Goal: Task Accomplishment & Management: Manage account settings

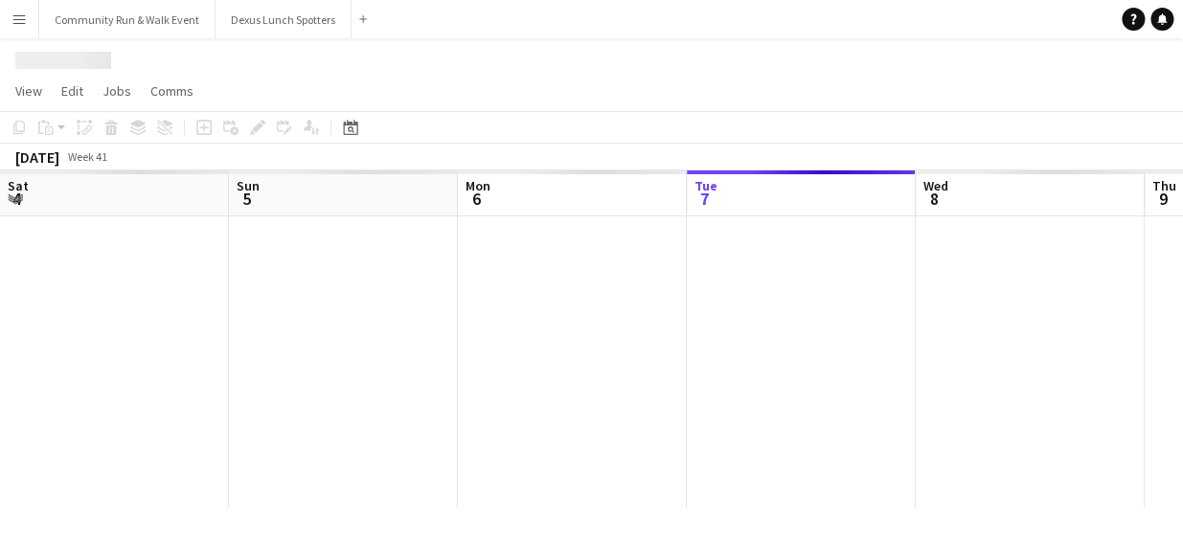
scroll to position [0, 458]
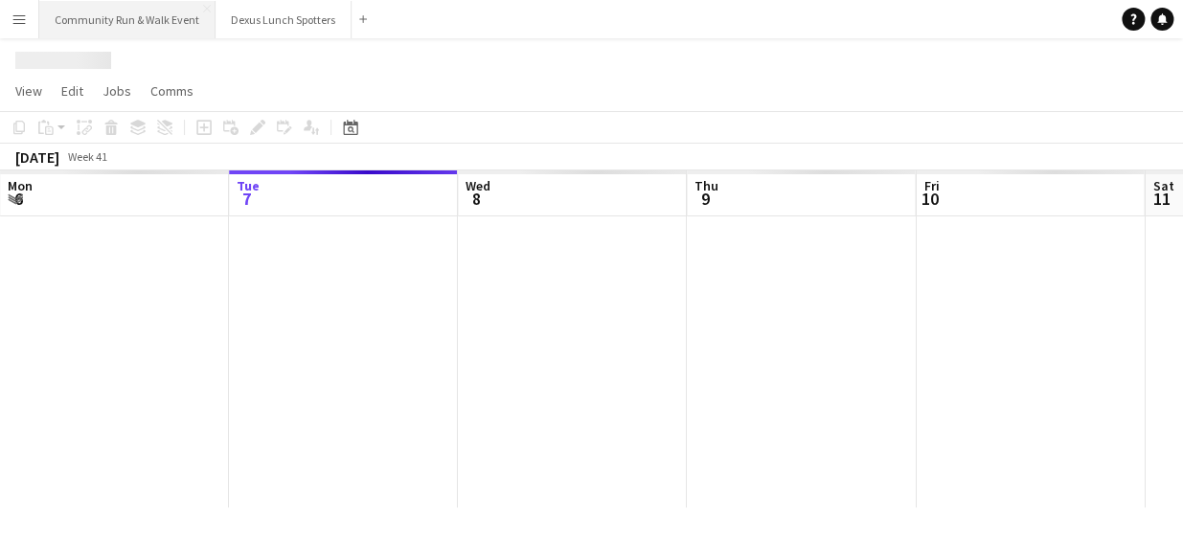
click at [153, 19] on button "Community Run & Walk Event Close" at bounding box center [127, 19] width 176 height 37
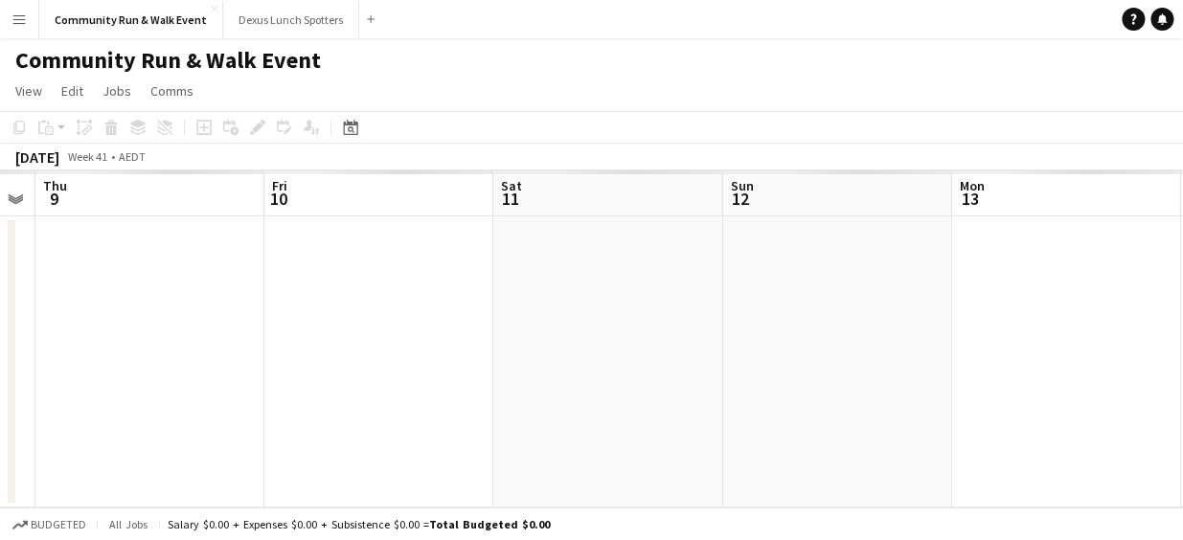
drag, startPoint x: 820, startPoint y: 281, endPoint x: 170, endPoint y: 322, distance: 651.6
click at [170, 322] on app-calendar-viewport "Mon 6 Tue 7 Wed 8 Thu 9 Fri 10 Sat 11 Sun 12 Mon 13 Tue 14 Wed 15 Thu 16" at bounding box center [591, 338] width 1183 height 337
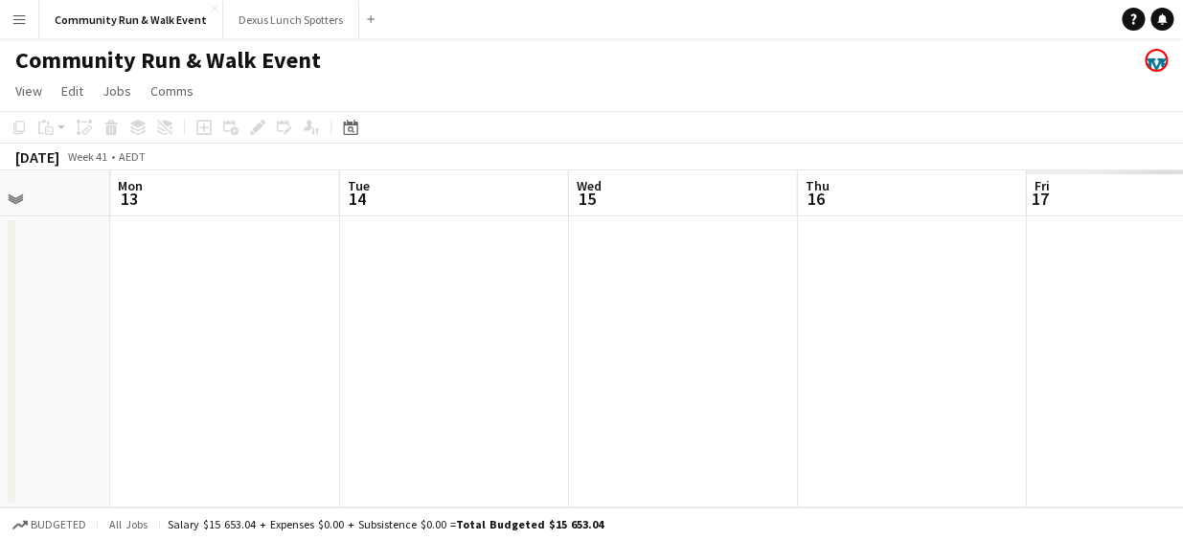
drag, startPoint x: 925, startPoint y: 374, endPoint x: -1, endPoint y: 278, distance: 931.1
click at [0, 278] on html "Menu Boards Boards Boards All jobs Status Workforce Workforce My Workforce Recr…" at bounding box center [591, 270] width 1183 height 540
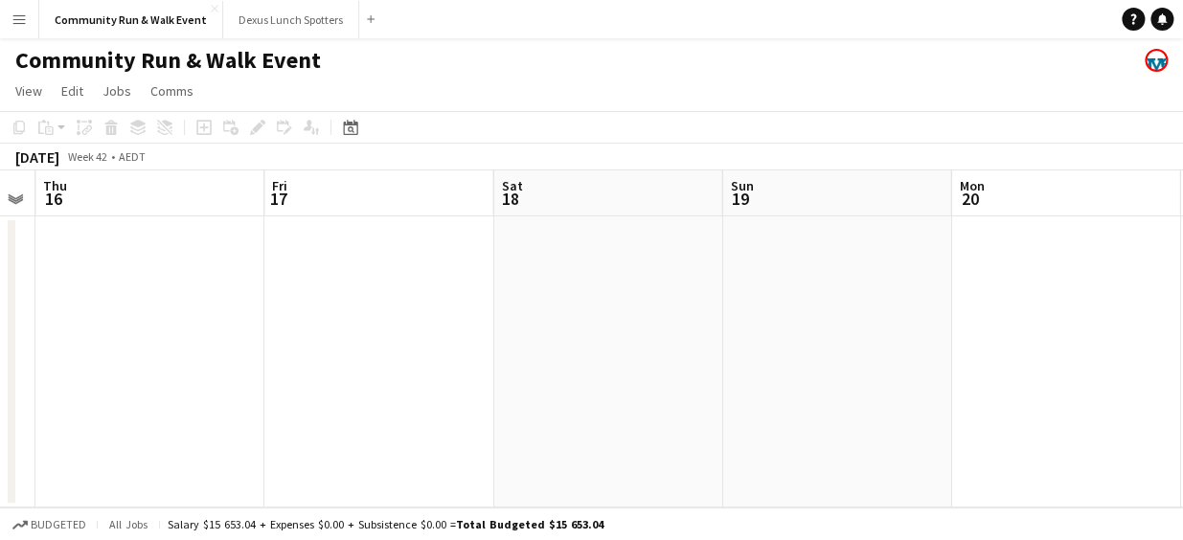
drag, startPoint x: 751, startPoint y: 348, endPoint x: -4, endPoint y: 232, distance: 763.5
click at [0, 232] on html "Menu Boards Boards Boards All jobs Status Workforce Workforce My Workforce Recr…" at bounding box center [591, 270] width 1183 height 540
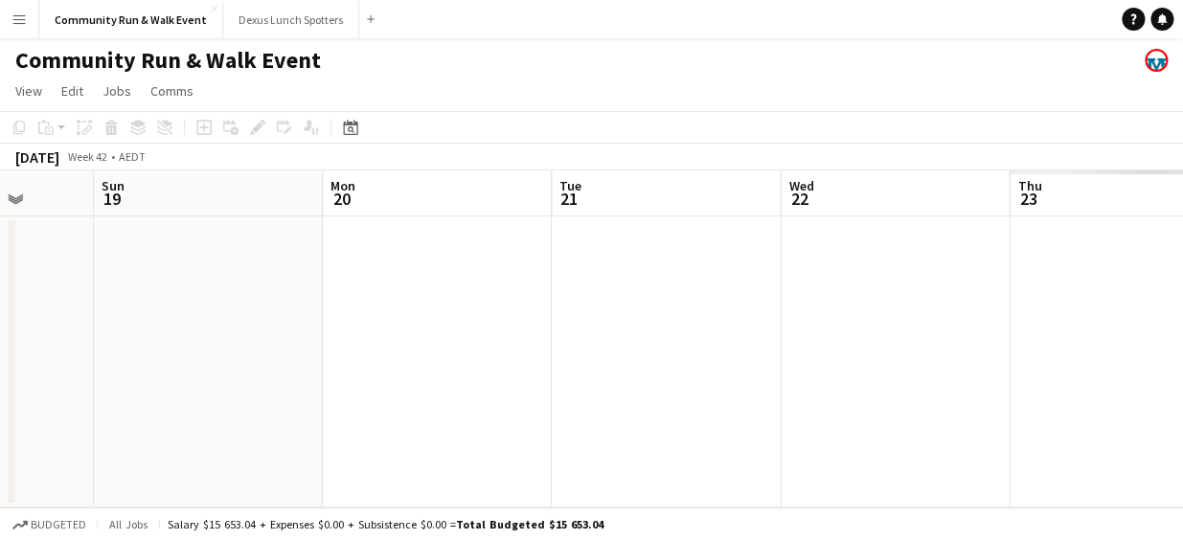
drag, startPoint x: 774, startPoint y: 282, endPoint x: 146, endPoint y: 295, distance: 628.4
click at [146, 295] on app-calendar-viewport "Thu 16 Fri 17 Sat 18 Sun 19 Mon 20 Tue 21 Wed 22 Thu 23 Fri 24 Sat 25 Sun 26" at bounding box center [591, 338] width 1183 height 337
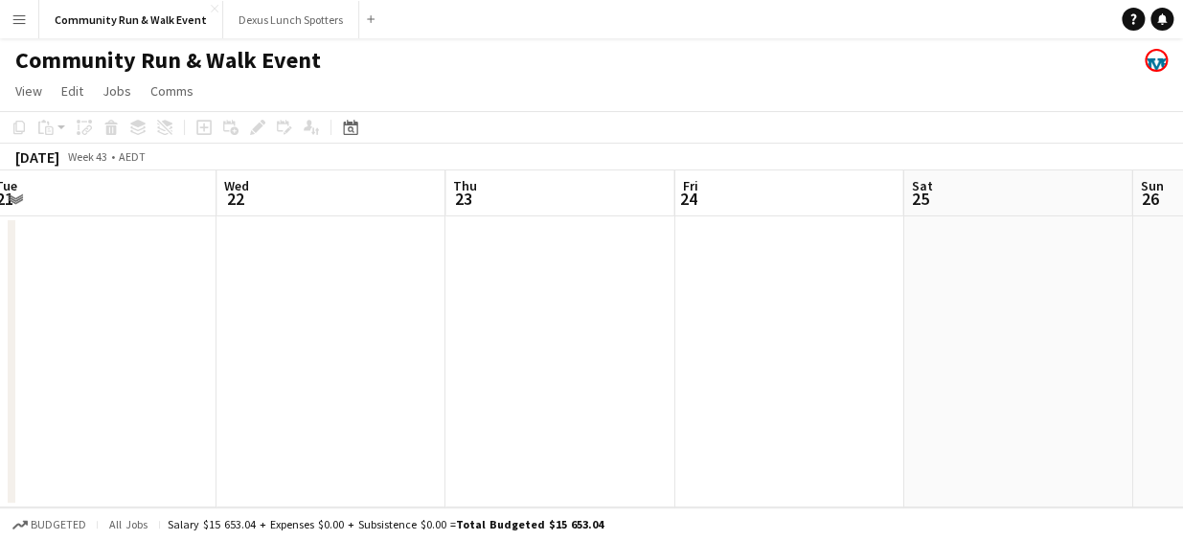
drag, startPoint x: 765, startPoint y: 343, endPoint x: 201, endPoint y: 277, distance: 567.9
click at [201, 277] on app-calendar-viewport "Sat 18 Sun 19 Mon 20 Tue 21 Wed 22 Thu 23 Fri 24 Sat 25 Sun 26 Mon 27 Tue 28" at bounding box center [591, 338] width 1183 height 337
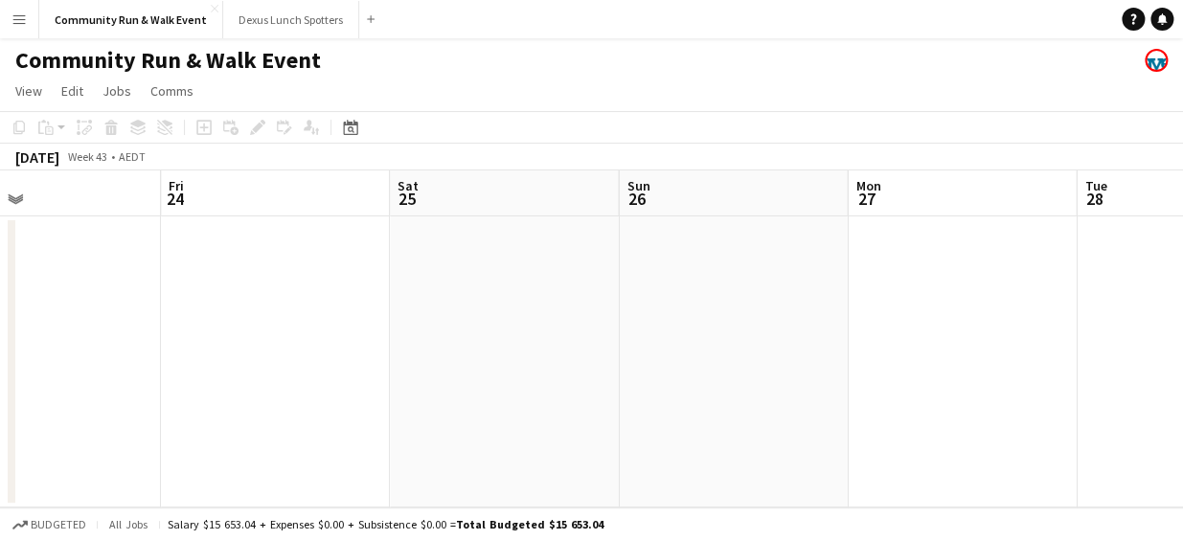
drag, startPoint x: 780, startPoint y: 279, endPoint x: 266, endPoint y: 256, distance: 513.8
click at [266, 256] on app-calendar-viewport "Mon 20 Tue 21 Wed 22 Thu 23 Fri 24 Sat 25 Sun 26 Mon 27 Tue 28 Wed 29 Thu 30" at bounding box center [591, 338] width 1183 height 337
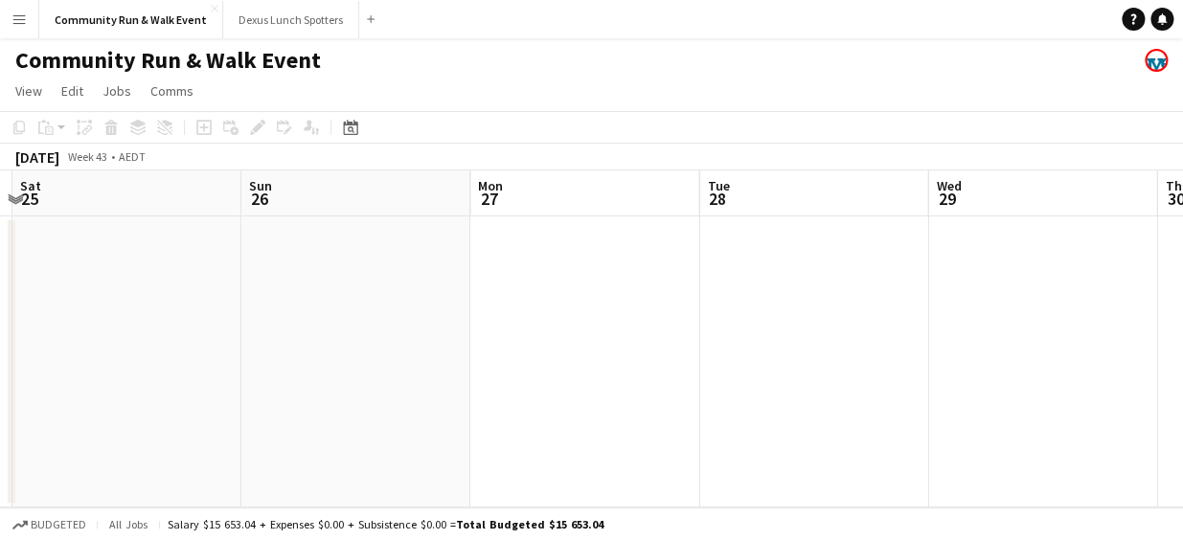
drag, startPoint x: 574, startPoint y: 271, endPoint x: 180, endPoint y: 219, distance: 397.0
click at [180, 219] on app-calendar-viewport "Wed 22 Thu 23 Fri 24 Sat 25 Sun 26 Mon 27 Tue 28 Wed 29 Thu 30 Fri 31 Sat 1" at bounding box center [591, 338] width 1183 height 337
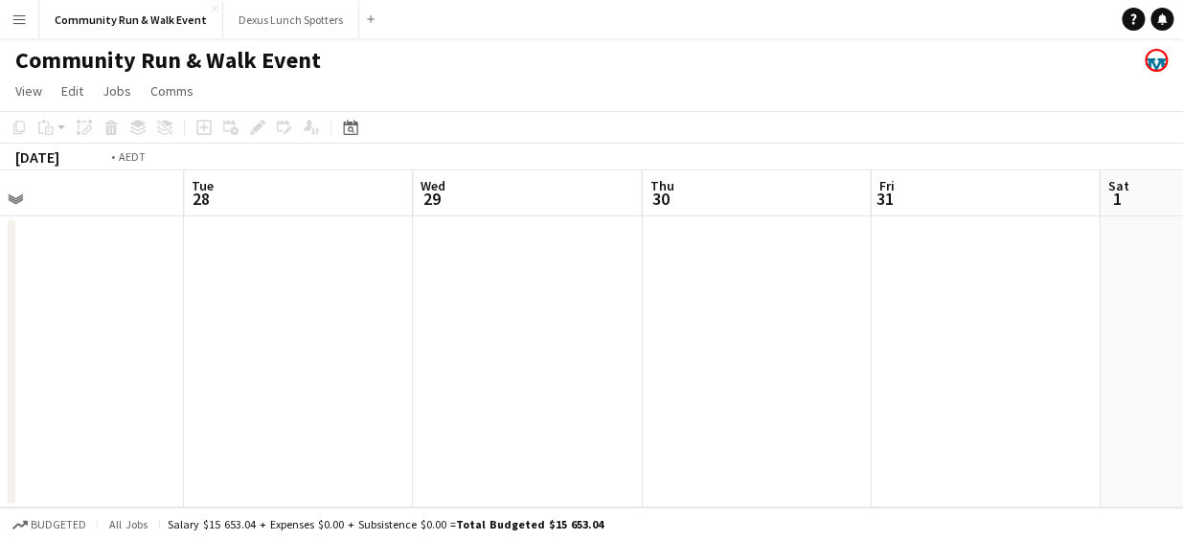
drag, startPoint x: 772, startPoint y: 268, endPoint x: 266, endPoint y: 238, distance: 506.5
click at [266, 238] on app-calendar-viewport "Fri 24 Sat 25 Sun 26 Mon 27 Tue 28 Wed 29 Thu 30 Fri 31 Sat 1 Sun 2 Mon 3" at bounding box center [591, 338] width 1183 height 337
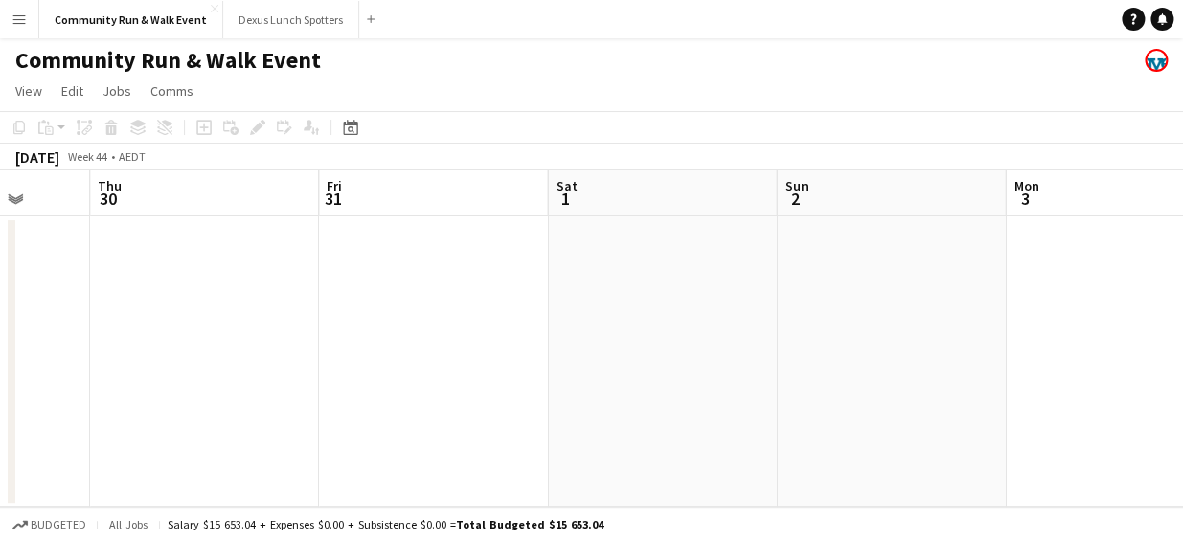
drag, startPoint x: 709, startPoint y: 320, endPoint x: 163, endPoint y: 305, distance: 546.1
click at [163, 305] on app-calendar-viewport "Sun 26 Mon 27 Tue 28 Wed 29 Thu 30 Fri 31 Sat 1 Sun 2 Mon 3 Tue 4 Wed 5" at bounding box center [591, 338] width 1183 height 337
drag, startPoint x: 803, startPoint y: 376, endPoint x: 332, endPoint y: 304, distance: 475.8
click at [332, 304] on app-calendar-viewport "Sun 26 Mon 27 Tue 28 Wed 29 Thu 30 Fri 31 Sat 1 Sun 2 Mon 3 Tue 4 Wed 5" at bounding box center [591, 338] width 1183 height 337
drag, startPoint x: 630, startPoint y: 325, endPoint x: 222, endPoint y: 320, distance: 408.0
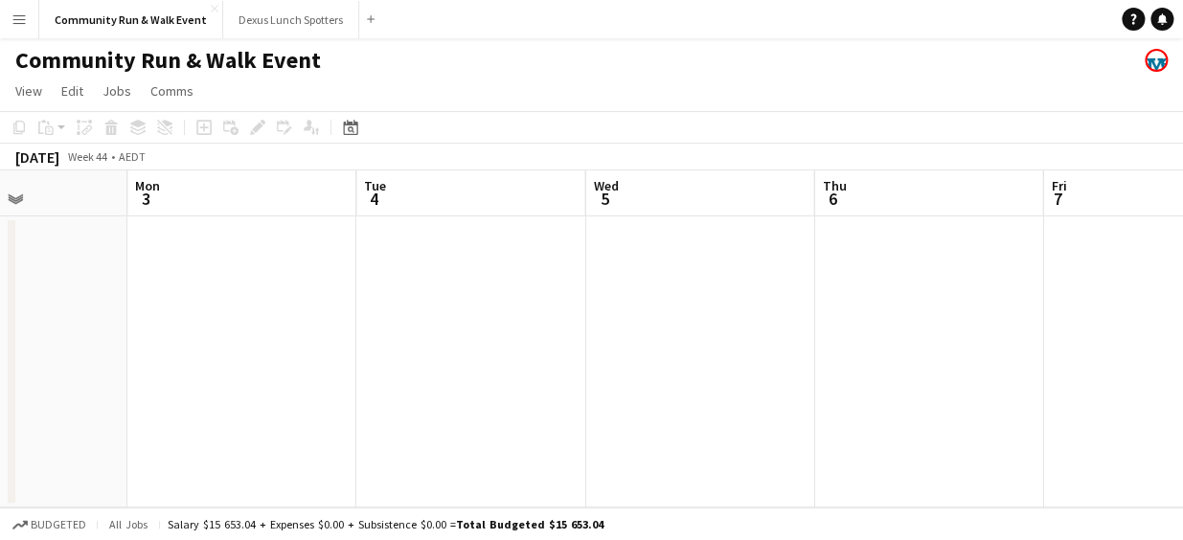
click at [222, 320] on app-calendar-viewport "Thu 30 Fri 31 Sat 1 Sun 2 Mon 3 Tue 4 Wed 5 Thu 6 Fri 7 Sat 8 Sun 9" at bounding box center [591, 338] width 1183 height 337
drag, startPoint x: 744, startPoint y: 367, endPoint x: 249, endPoint y: 332, distance: 496.3
click at [249, 332] on app-calendar-viewport "Sat 1 Sun 2 Mon 3 Tue 4 Wed 5 Thu 6 Fri 7 Sat 8 Sun 9 Mon 10 Tue 11" at bounding box center [591, 338] width 1183 height 337
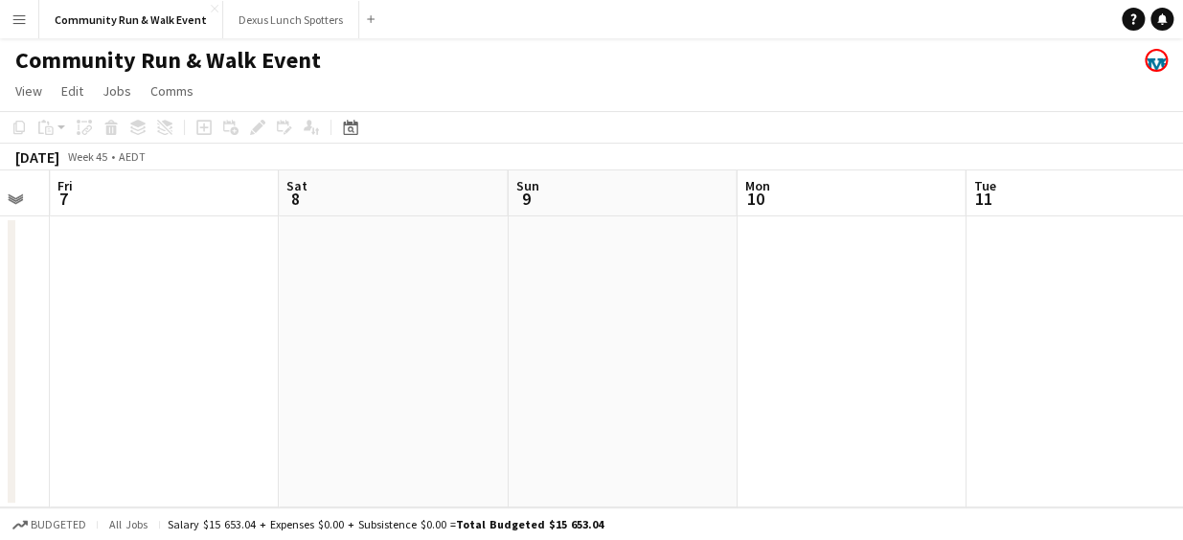
drag, startPoint x: 780, startPoint y: 377, endPoint x: 250, endPoint y: 373, distance: 529.6
click at [250, 373] on app-calendar-viewport "Mon 3 Tue 4 Wed 5 Thu 6 Fri 7 Sat 8 Sun 9 Mon 10 Tue 11 Wed 12 Thu 13" at bounding box center [591, 338] width 1183 height 337
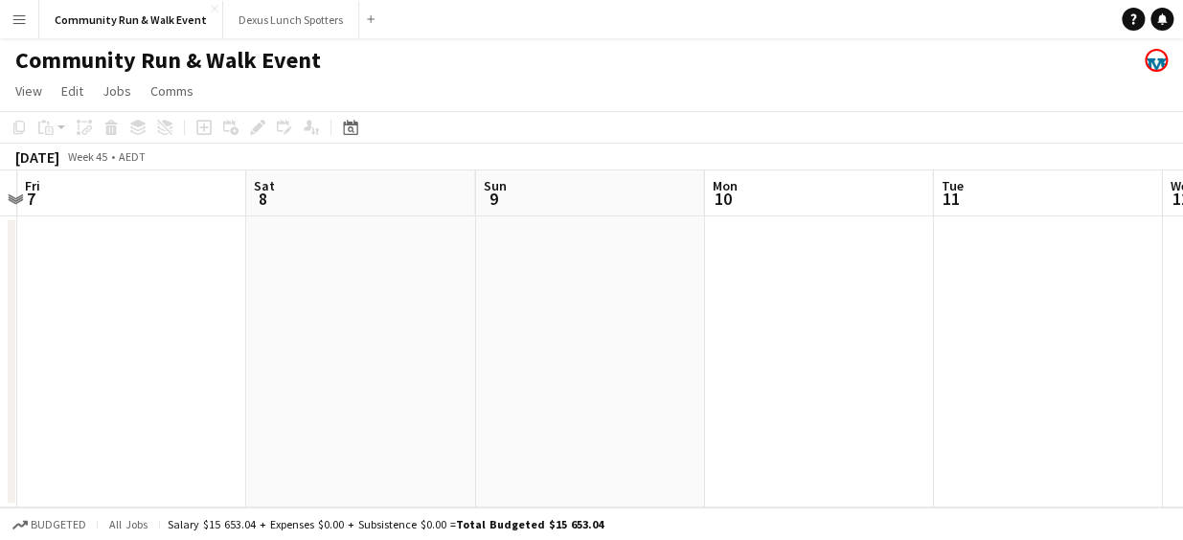
click at [182, 349] on app-date-cell at bounding box center [131, 361] width 229 height 291
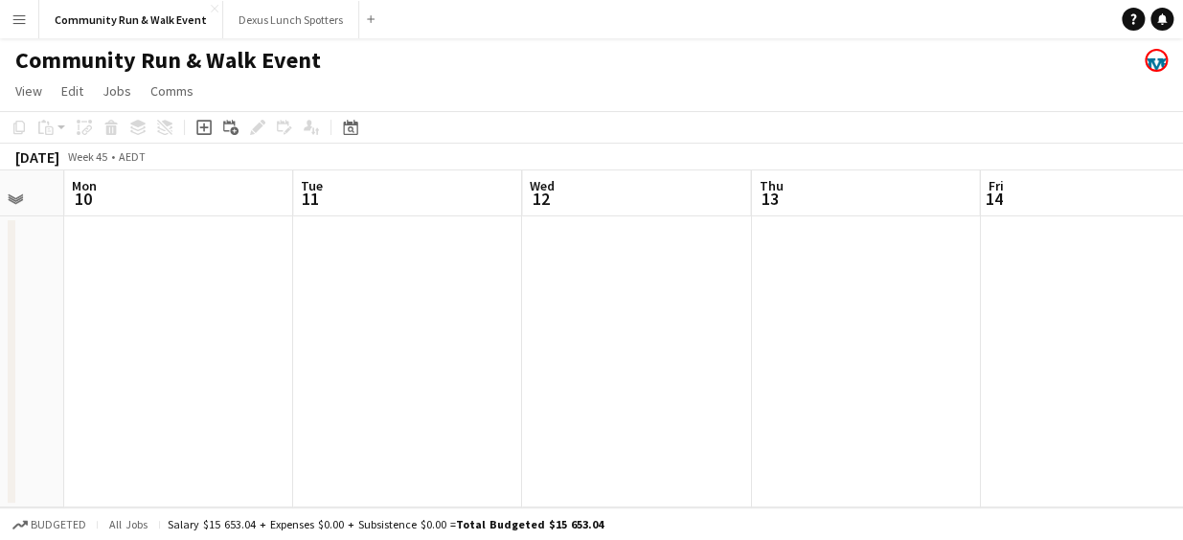
drag, startPoint x: 754, startPoint y: 396, endPoint x: 113, endPoint y: 313, distance: 646.1
click at [113, 313] on app-calendar-viewport "Fri 7 Sat 8 Sun 9 Mon 10 Tue 11 Wed 12 Thu 13 Fri 14 Sat 15 Sun 16 Mon 17" at bounding box center [591, 338] width 1183 height 337
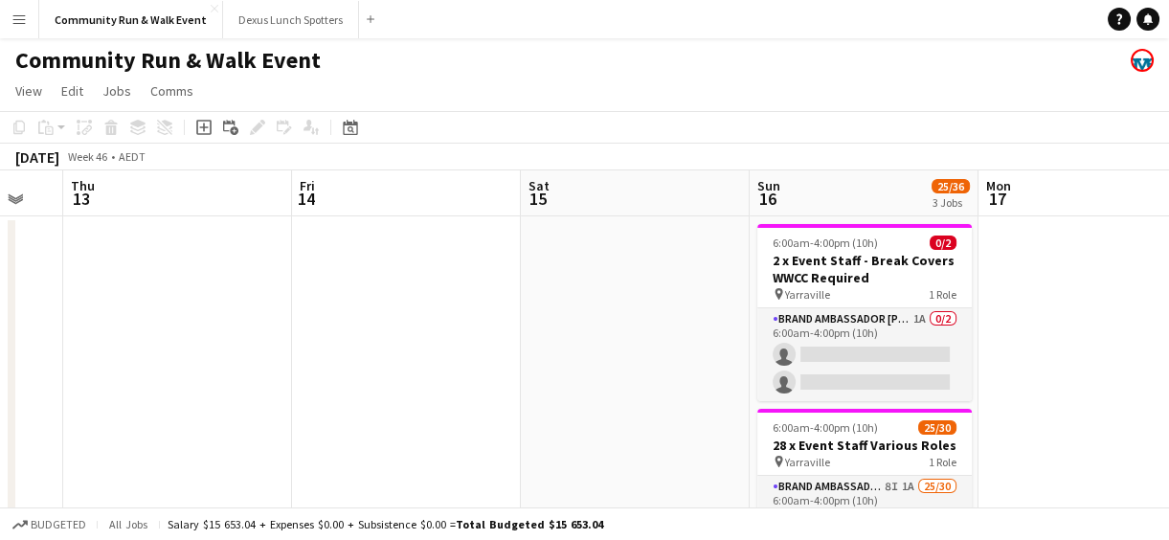
drag, startPoint x: 905, startPoint y: 371, endPoint x: 218, endPoint y: 332, distance: 687.7
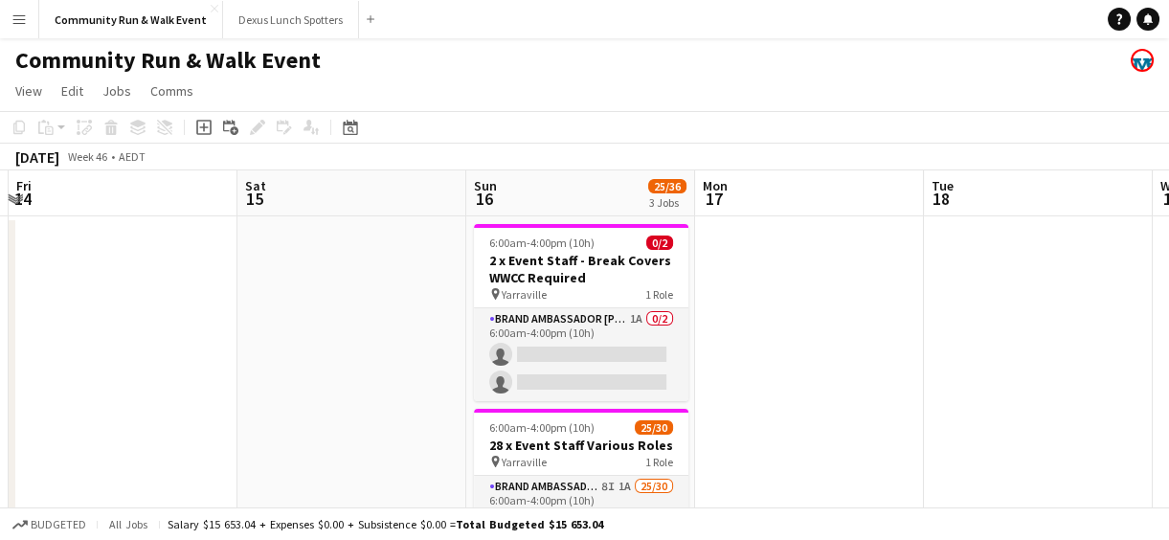
scroll to position [0, 706]
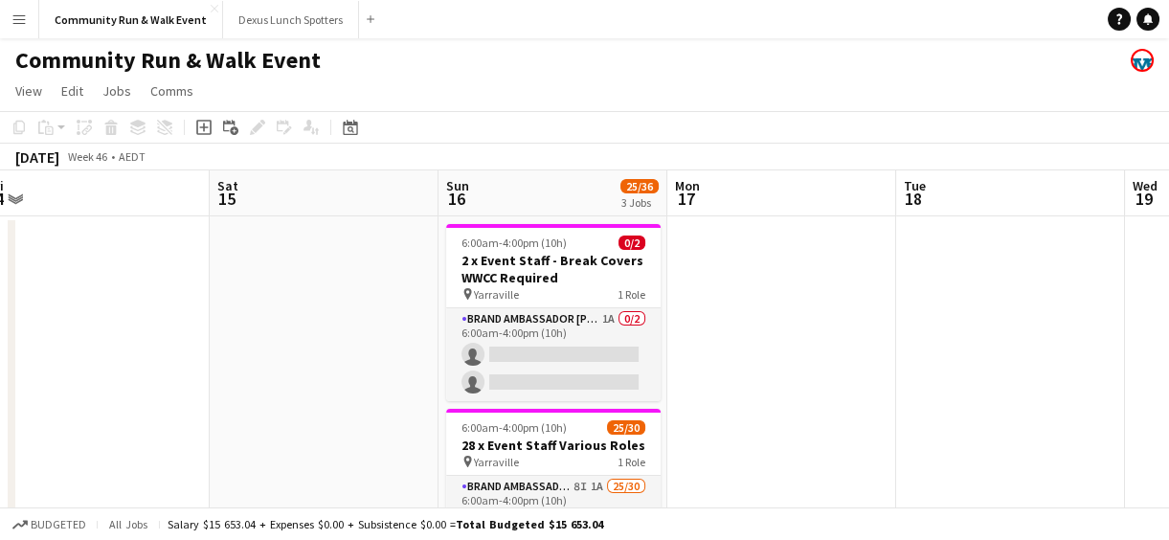
drag, startPoint x: 635, startPoint y: 396, endPoint x: 324, endPoint y: 366, distance: 312.7
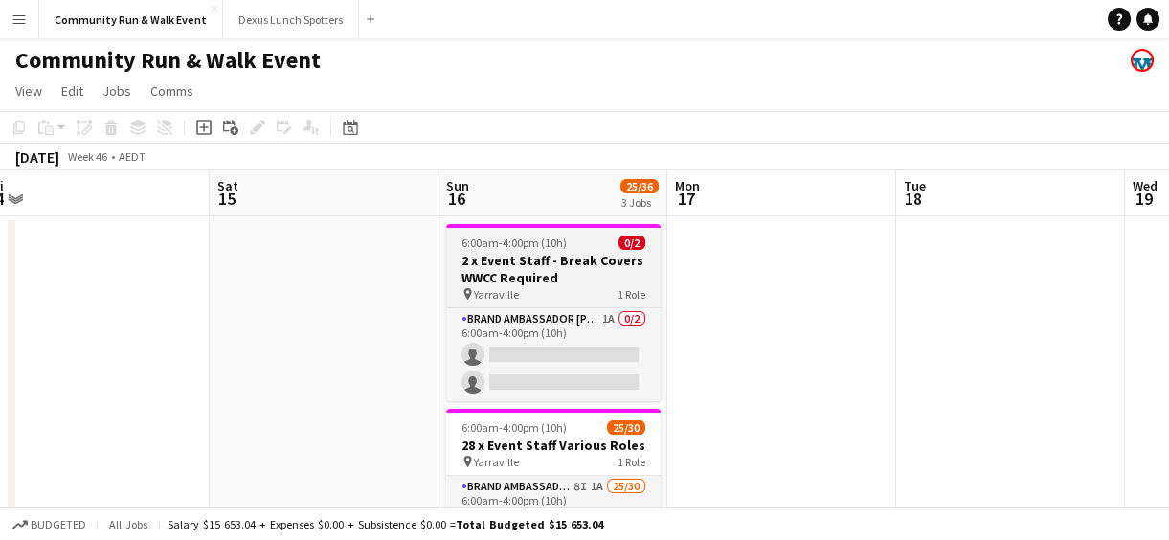
click at [543, 248] on span "6:00am-4:00pm (10h)" at bounding box center [514, 243] width 105 height 14
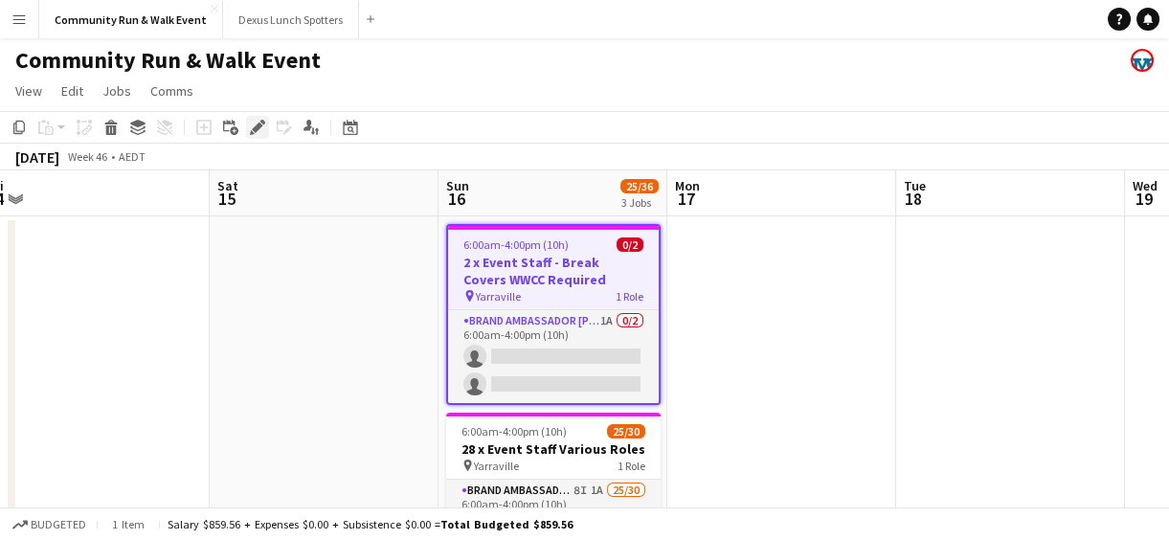
click at [251, 125] on icon "Edit" at bounding box center [257, 127] width 15 height 15
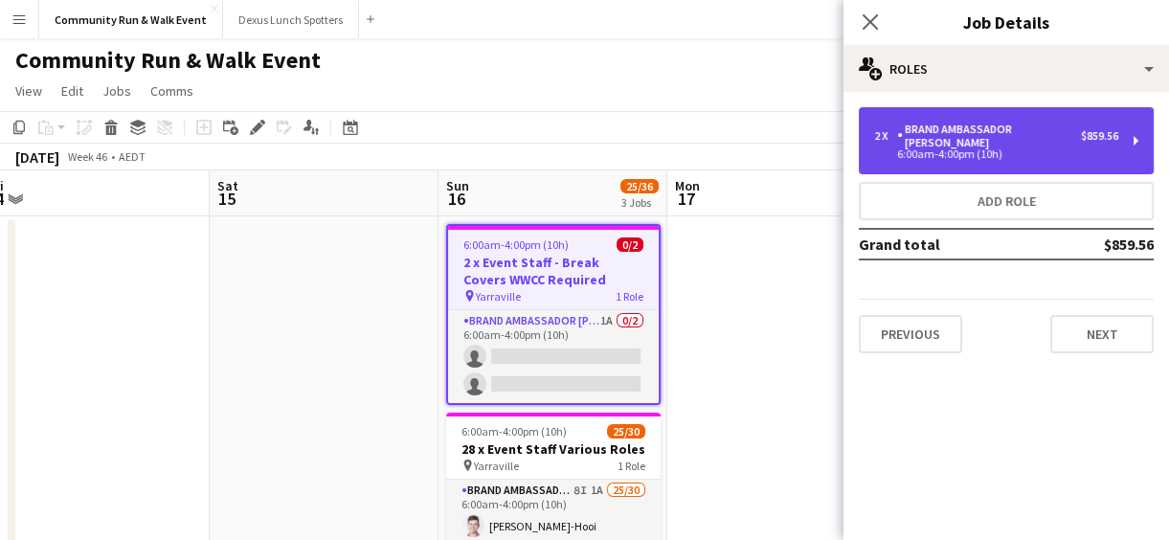
click at [1014, 134] on div "Brand Ambassador [PERSON_NAME]" at bounding box center [989, 136] width 184 height 27
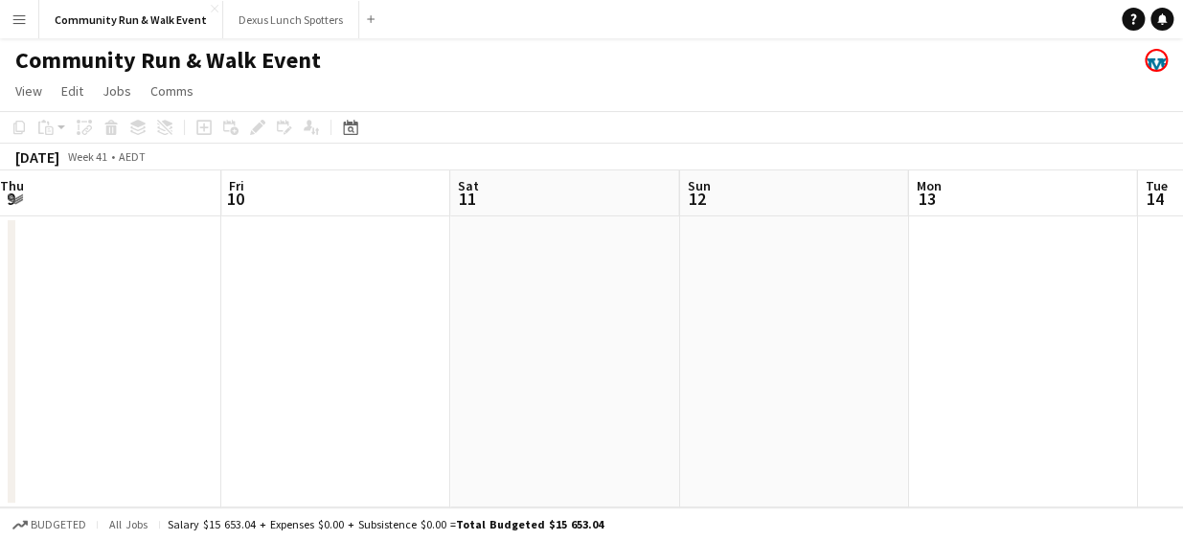
scroll to position [0, 519]
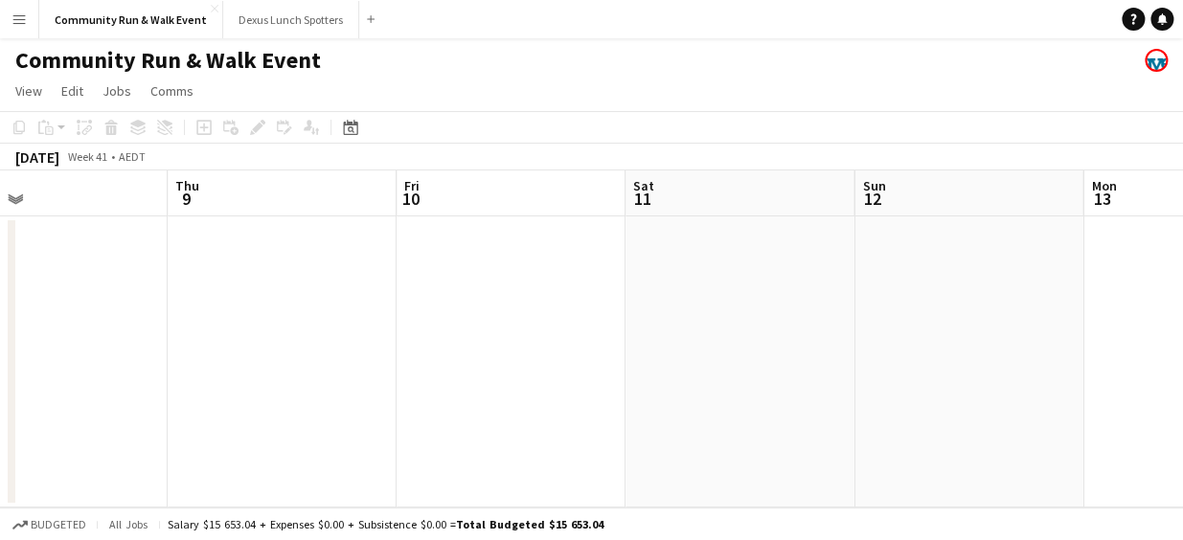
drag, startPoint x: 1003, startPoint y: 413, endPoint x: 10, endPoint y: 260, distance: 1004.8
click at [10, 260] on div "Mon 6 Tue 7 Wed 8 Thu 9 Fri 10 Sat 11 Sun 12 Mon 13 Tue 14 Wed 15 Thu 16" at bounding box center [591, 338] width 1183 height 337
click at [347, 124] on icon at bounding box center [350, 127] width 14 height 15
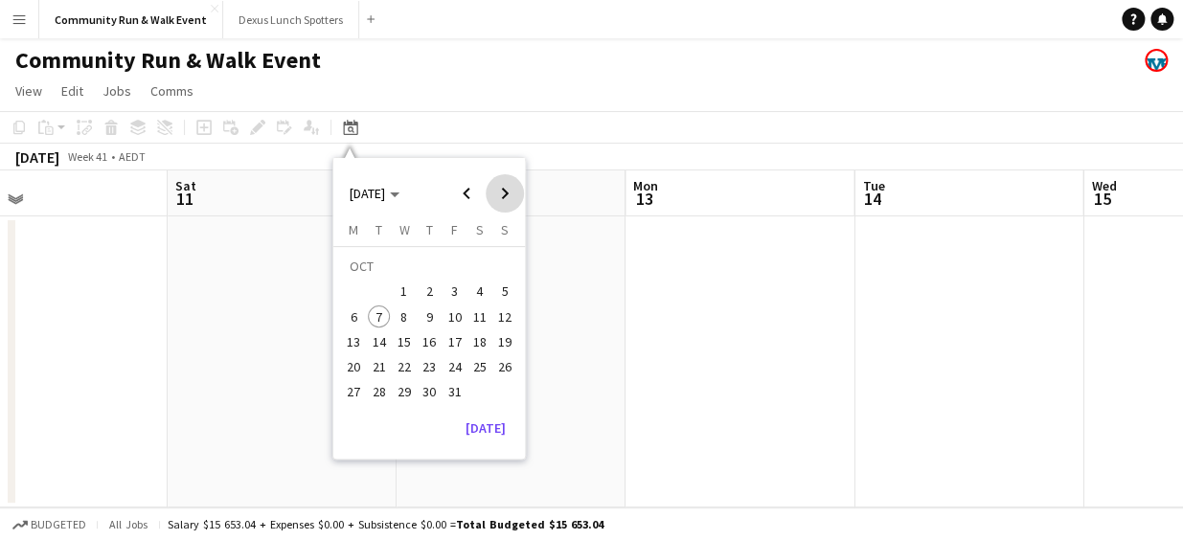
click at [497, 194] on span "Next month" at bounding box center [505, 193] width 38 height 38
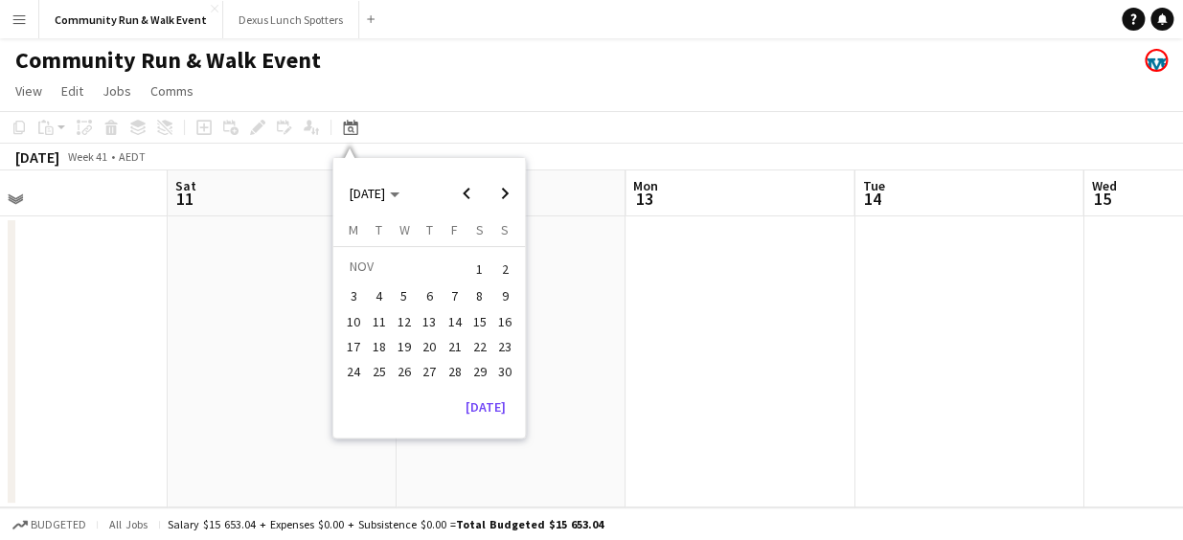
click at [505, 315] on span "16" at bounding box center [504, 321] width 23 height 23
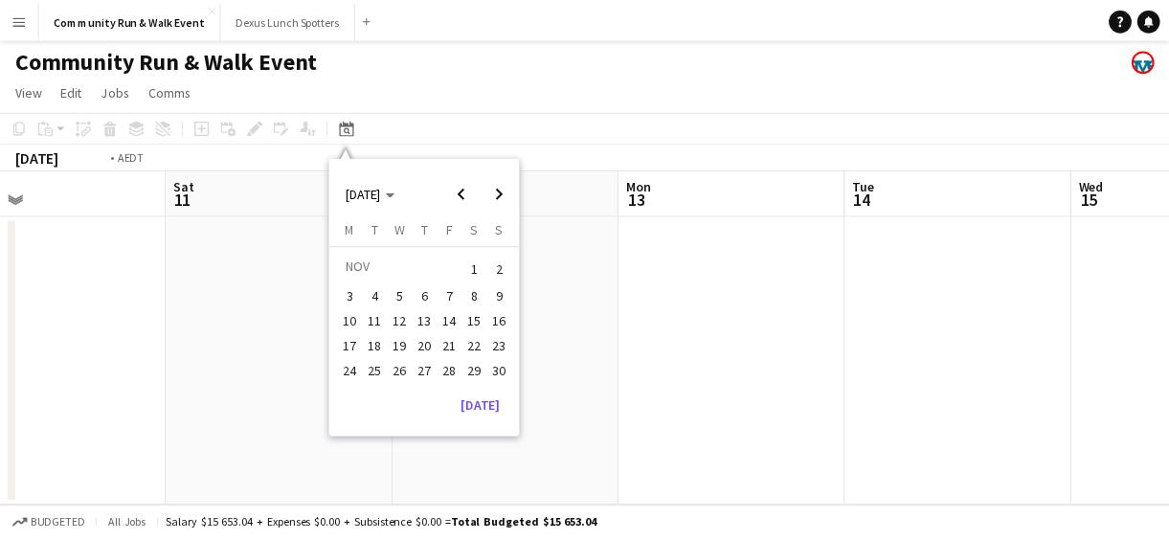
scroll to position [0, 659]
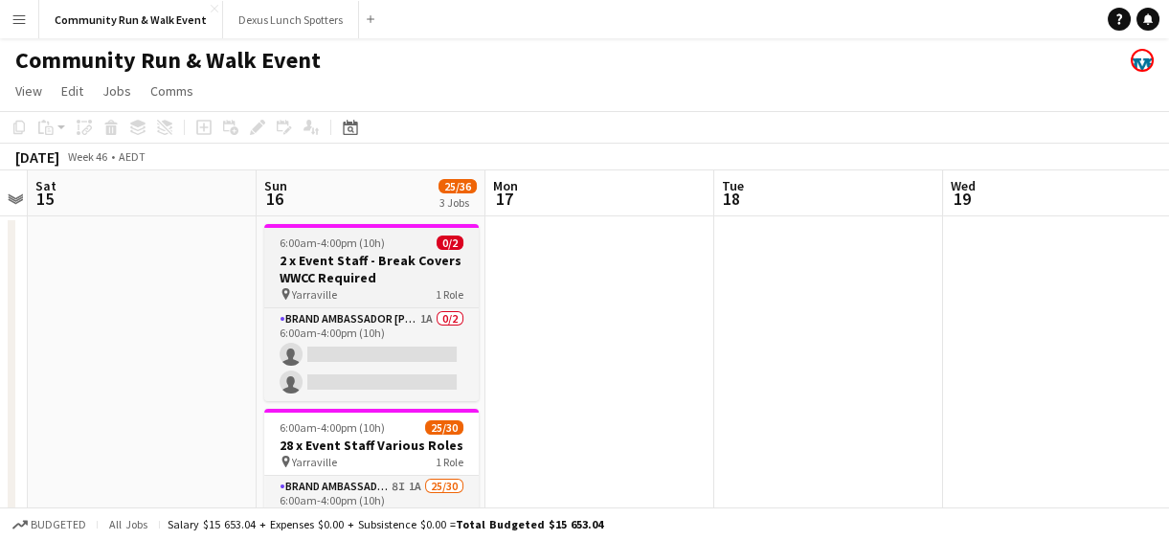
drag, startPoint x: 328, startPoint y: 272, endPoint x: 306, endPoint y: 240, distance: 38.5
click at [306, 240] on span "6:00am-4:00pm (10h)" at bounding box center [332, 243] width 105 height 14
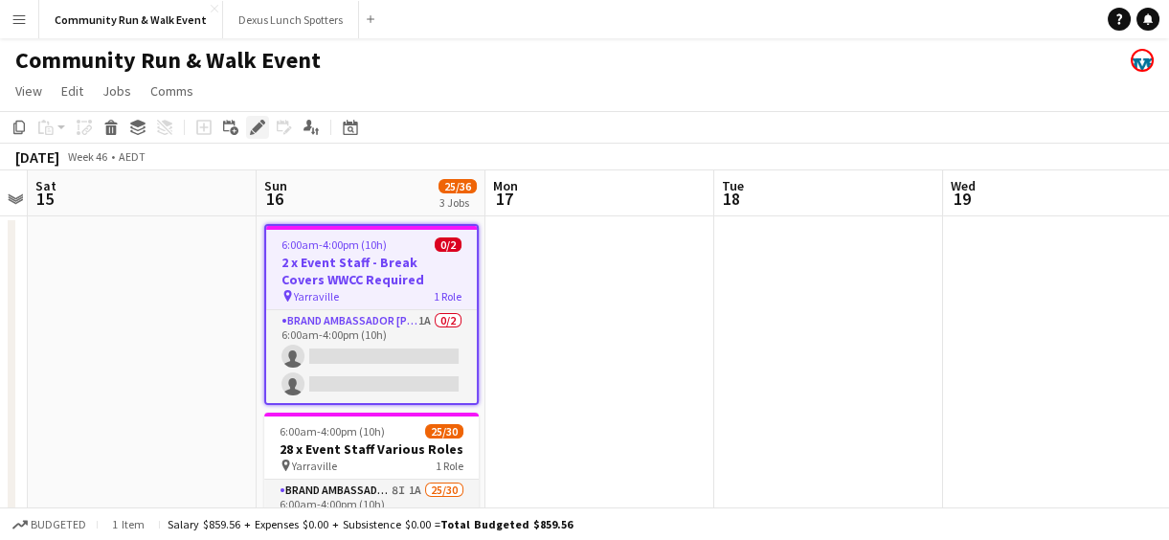
click at [248, 128] on div "Edit" at bounding box center [257, 127] width 23 height 23
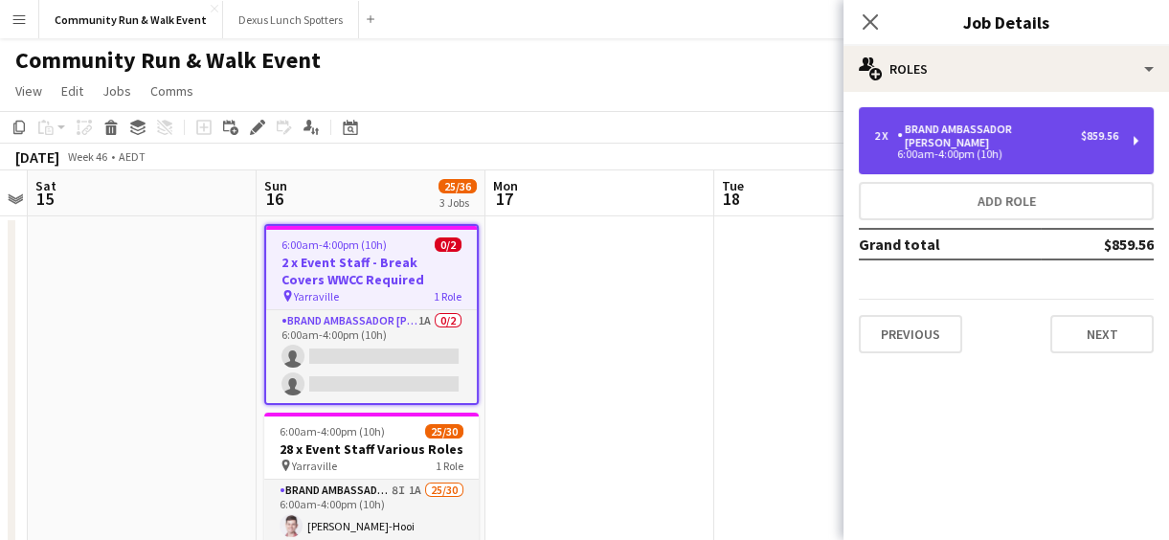
click at [986, 134] on div "Brand Ambassador [PERSON_NAME]" at bounding box center [989, 136] width 184 height 27
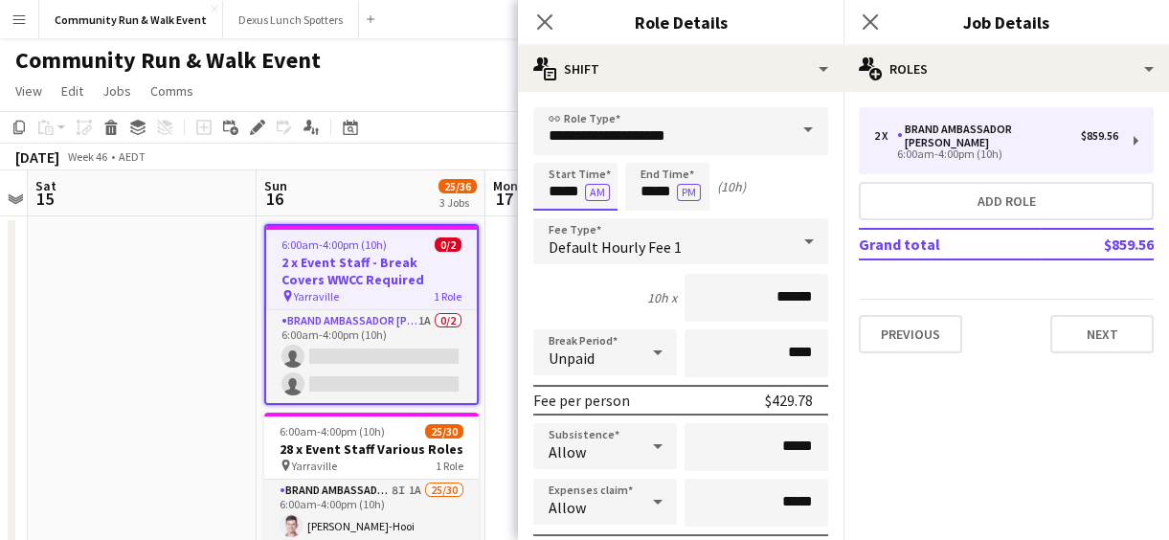
click at [556, 192] on input "*****" at bounding box center [575, 187] width 84 height 48
click at [558, 150] on div at bounding box center [556, 153] width 38 height 19
click at [557, 150] on div at bounding box center [556, 153] width 38 height 19
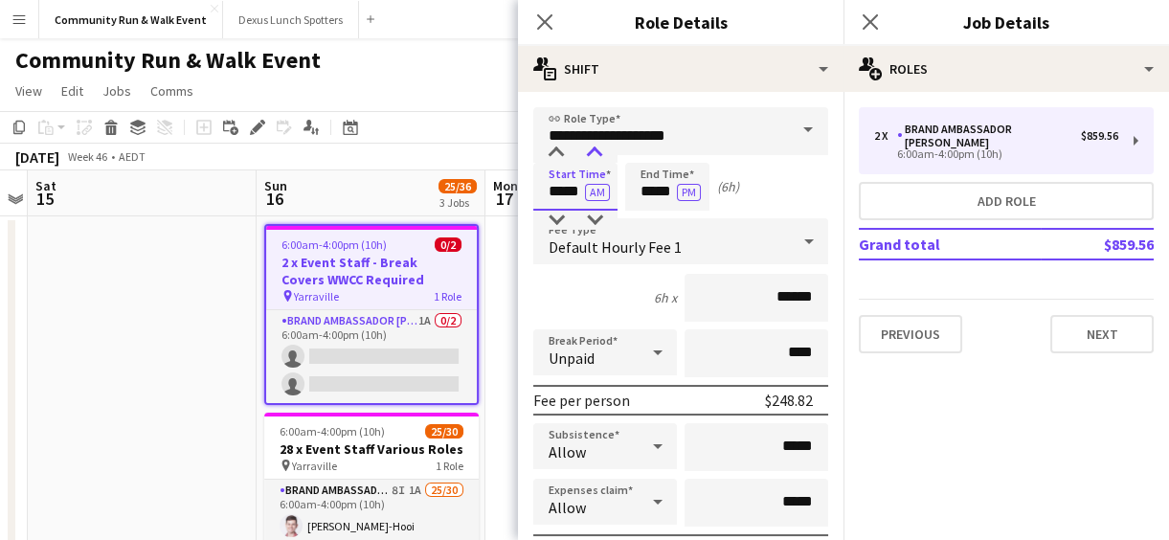
click at [594, 149] on div at bounding box center [595, 153] width 38 height 19
type input "*****"
click at [594, 149] on div at bounding box center [595, 153] width 38 height 19
click at [655, 185] on input "*****" at bounding box center [667, 187] width 84 height 48
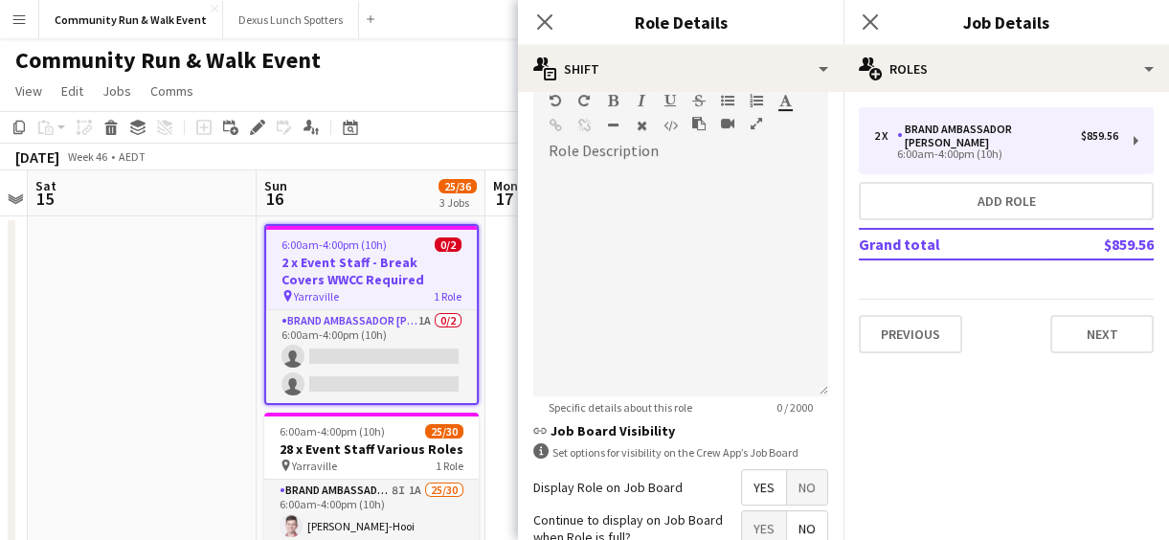
scroll to position [756, 0]
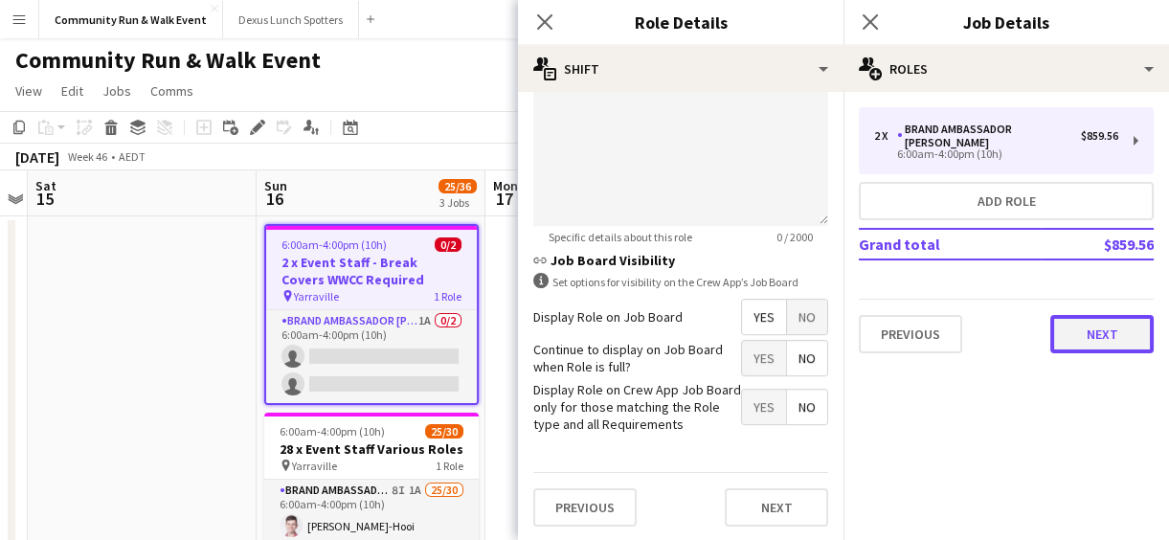
click at [1103, 318] on button "Next" at bounding box center [1102, 334] width 103 height 38
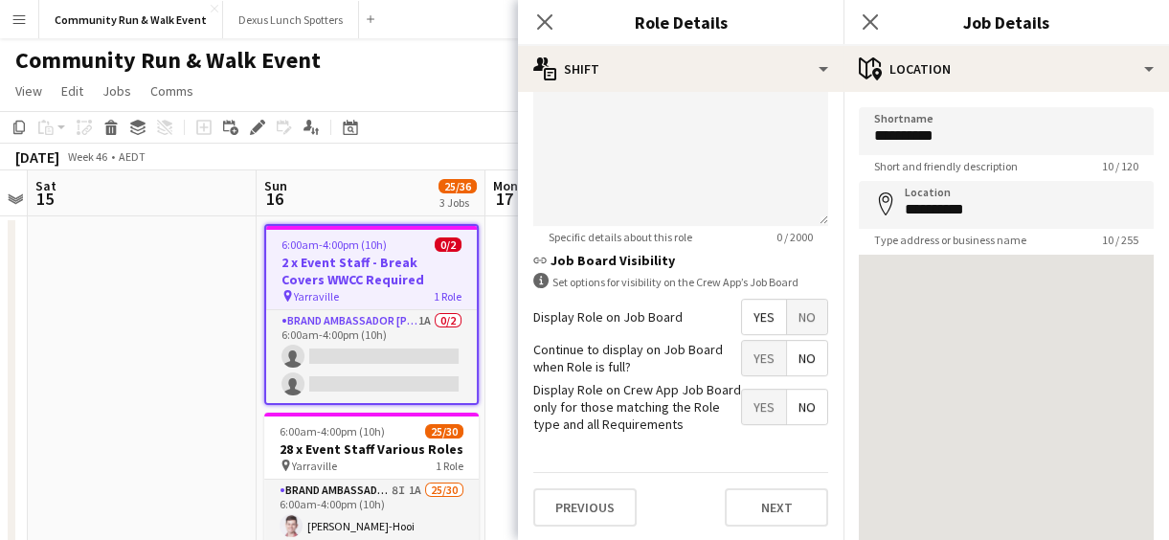
scroll to position [136, 0]
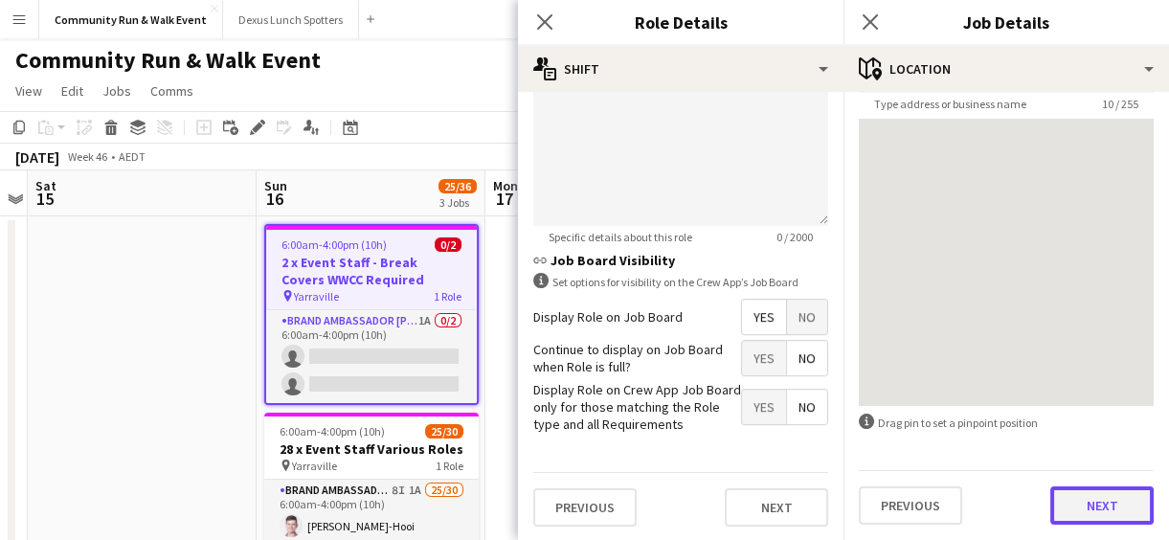
click at [1092, 508] on button "Next" at bounding box center [1102, 505] width 103 height 38
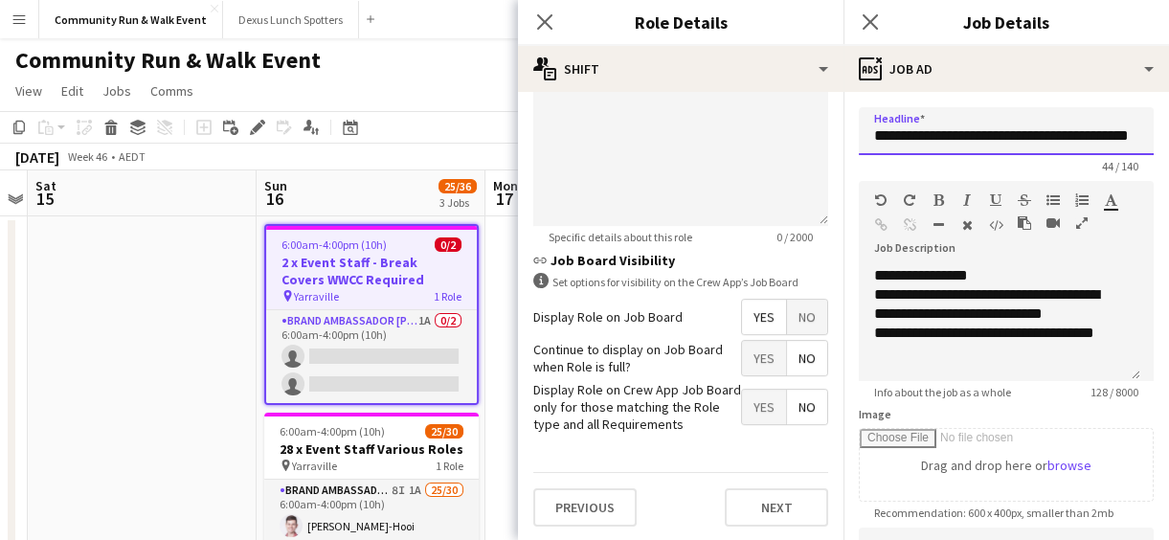
scroll to position [0, 36]
drag, startPoint x: 1059, startPoint y: 131, endPoint x: 1150, endPoint y: 124, distance: 91.2
click at [1150, 124] on form "**********" at bounding box center [1007, 519] width 326 height 825
type input "**********"
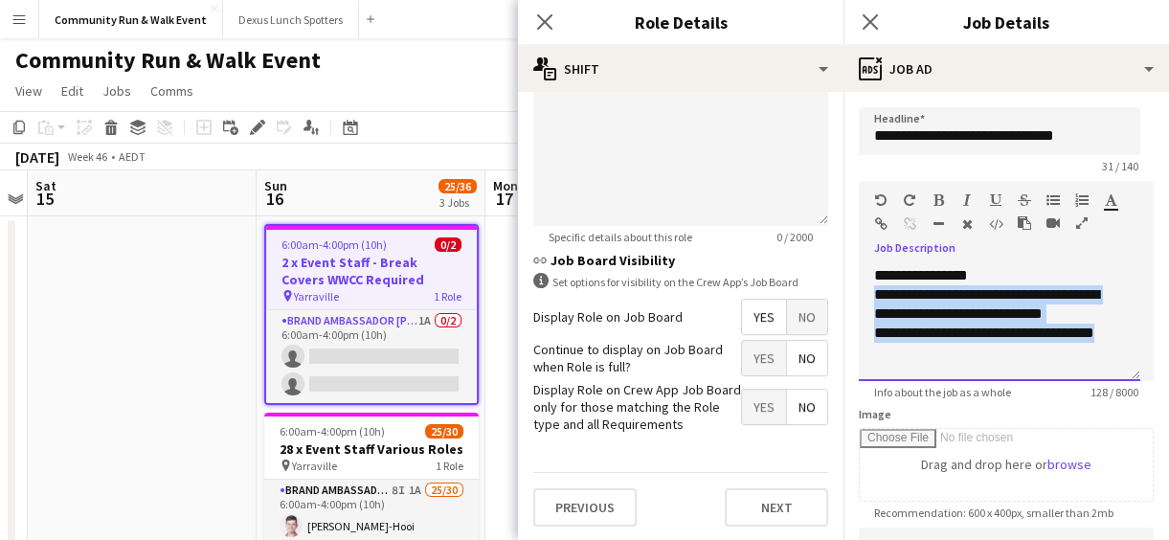
drag, startPoint x: 871, startPoint y: 296, endPoint x: 1038, endPoint y: 354, distance: 177.5
click at [1038, 354] on div "**********" at bounding box center [1000, 323] width 282 height 115
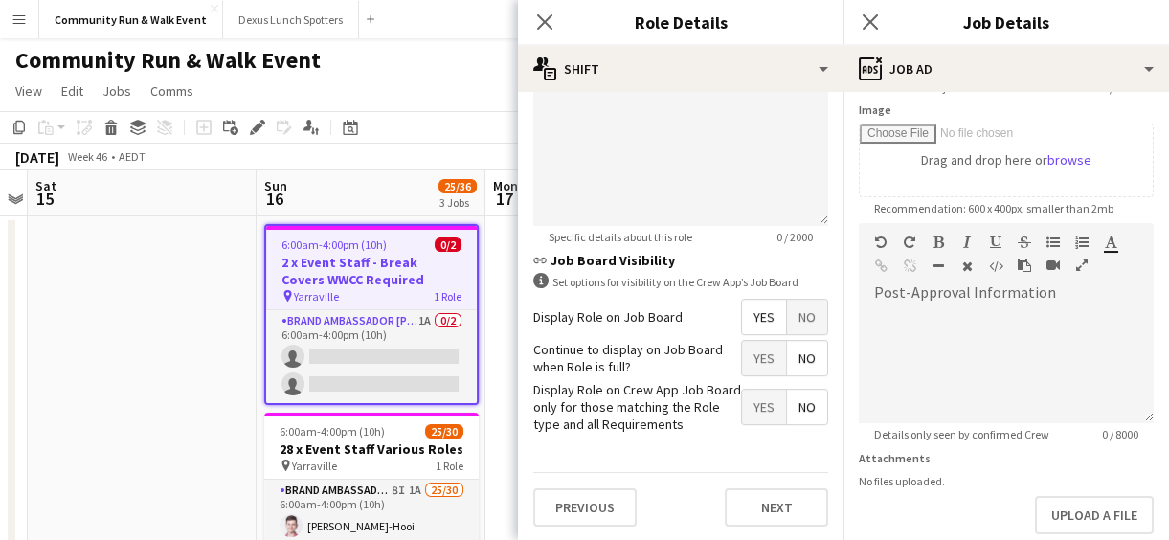
scroll to position [406, 0]
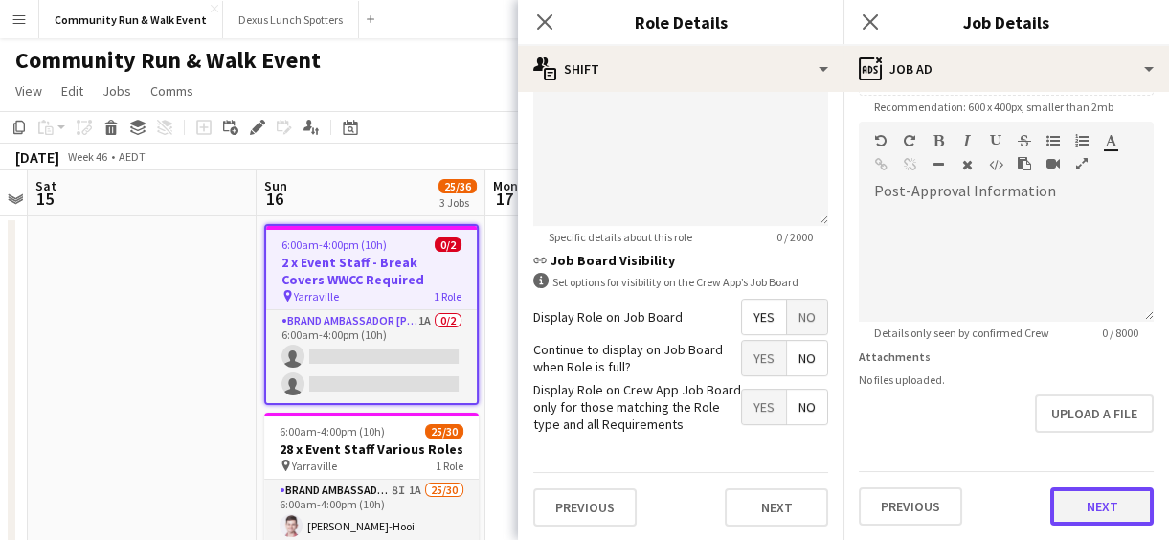
click at [1092, 510] on button "Next" at bounding box center [1102, 506] width 103 height 38
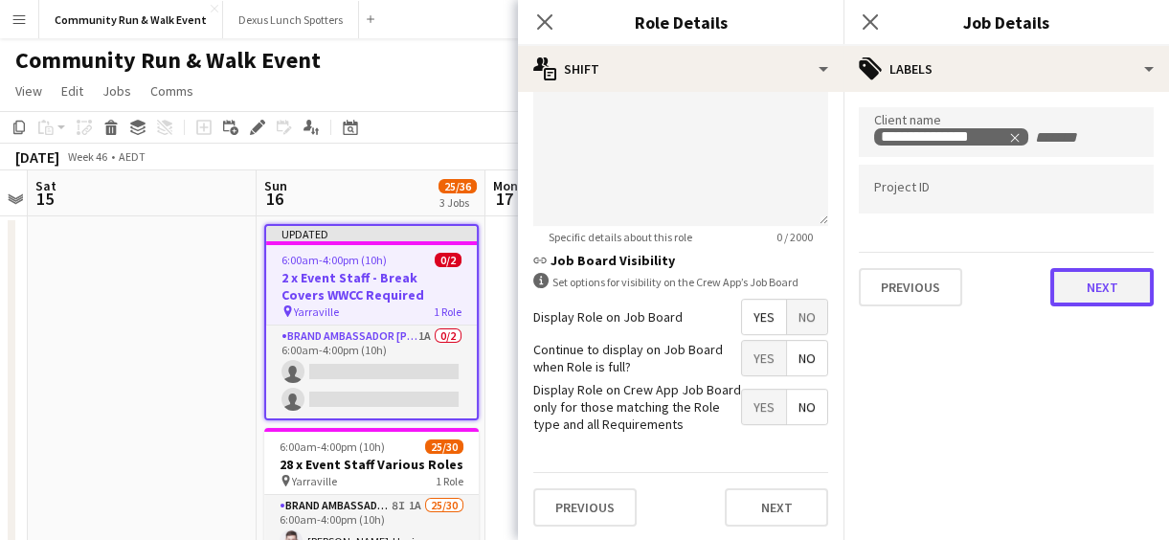
click at [1063, 278] on button "Next" at bounding box center [1102, 287] width 103 height 38
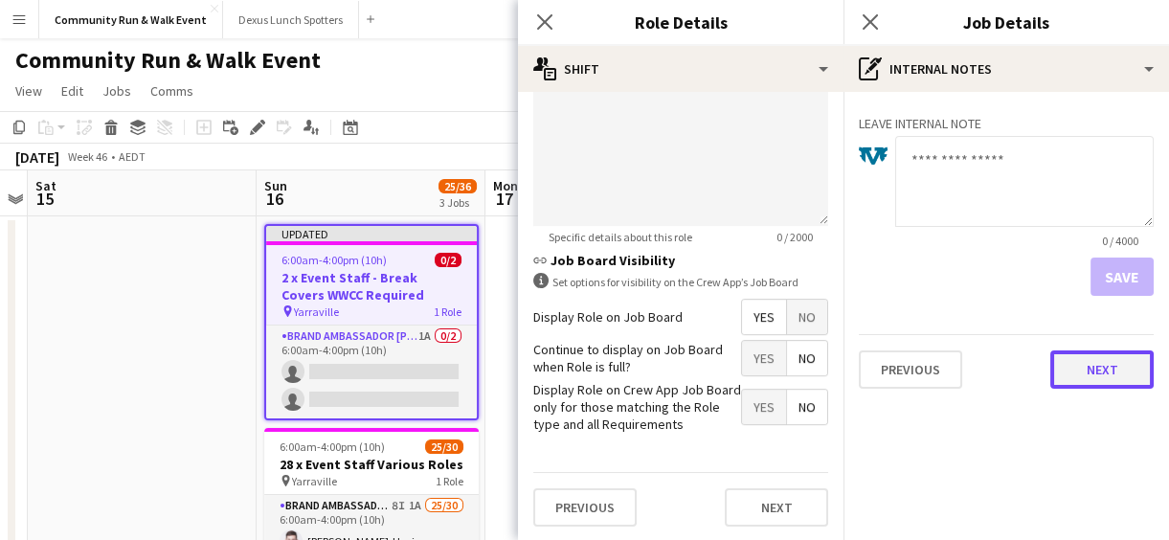
click at [1087, 380] on button "Next" at bounding box center [1102, 370] width 103 height 38
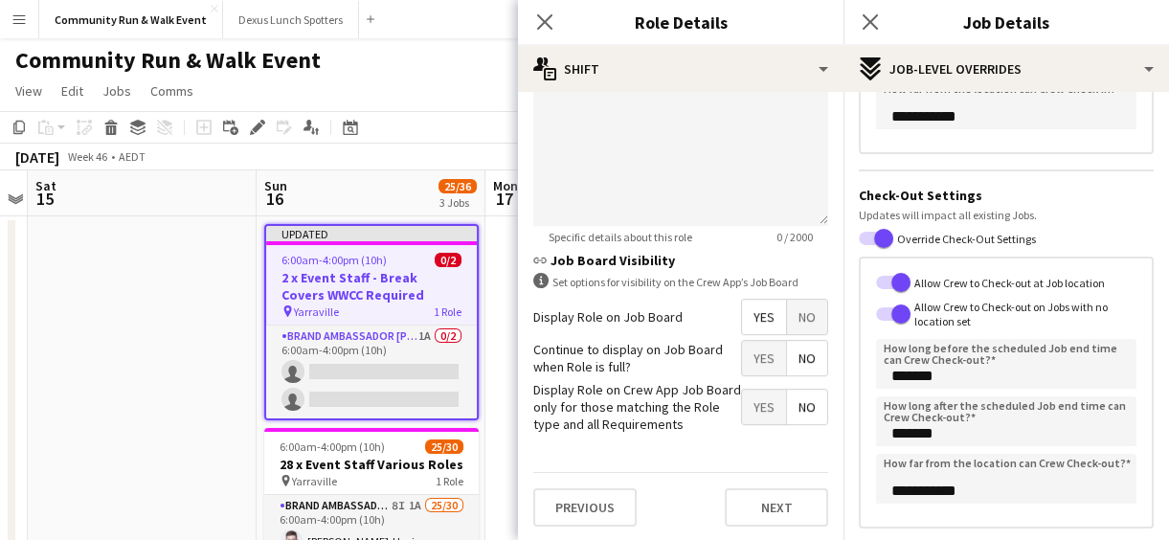
scroll to position [452, 0]
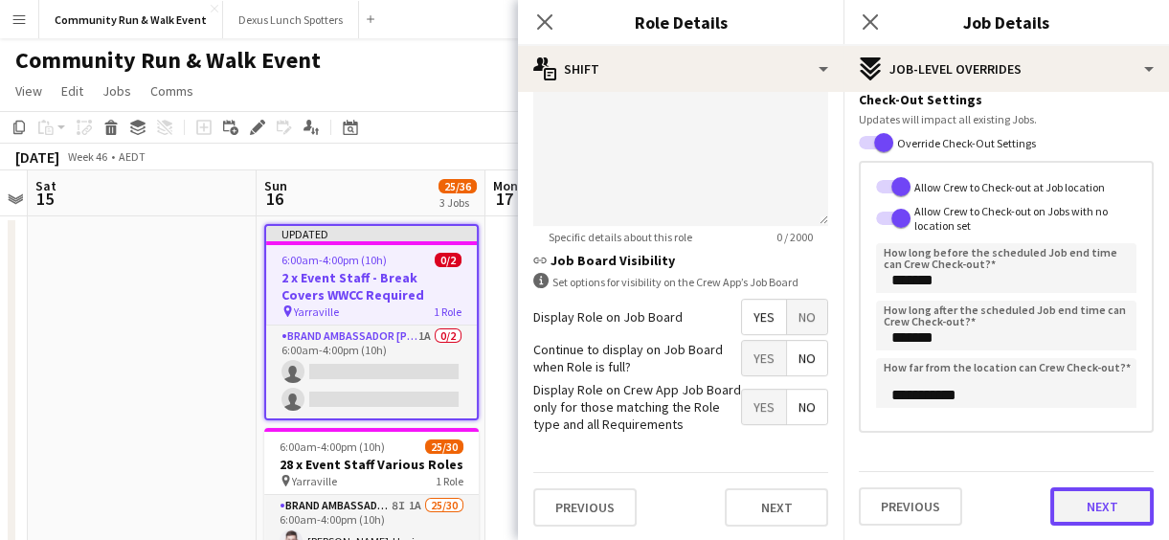
click at [1104, 519] on button "Next" at bounding box center [1102, 506] width 103 height 38
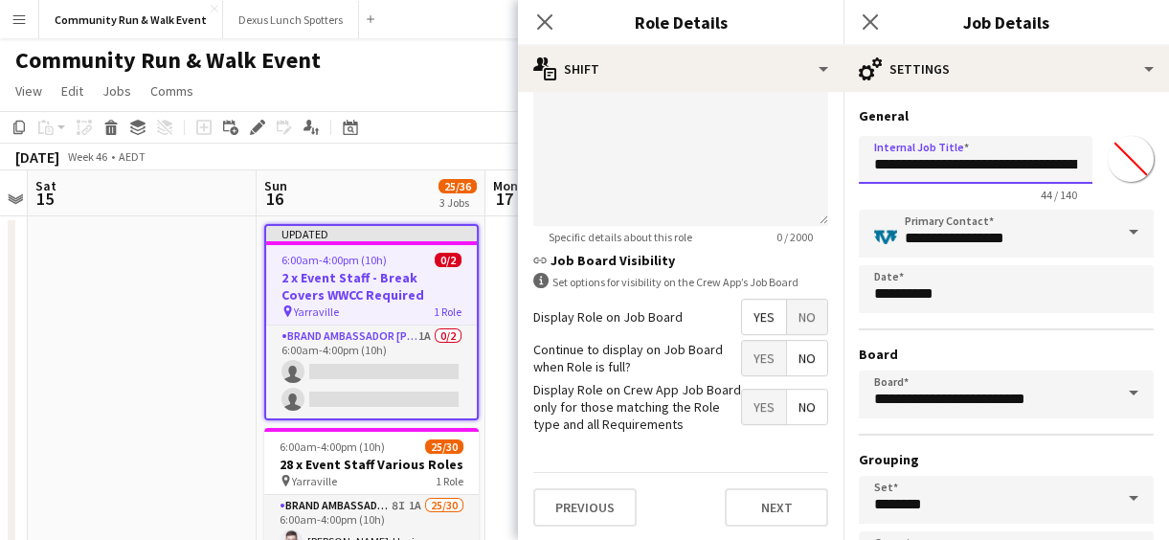
scroll to position [0, 98]
drag, startPoint x: 1058, startPoint y: 160, endPoint x: 1160, endPoint y: 175, distance: 102.7
click at [1160, 175] on mat-expansion-panel "**********" at bounding box center [1007, 316] width 326 height 448
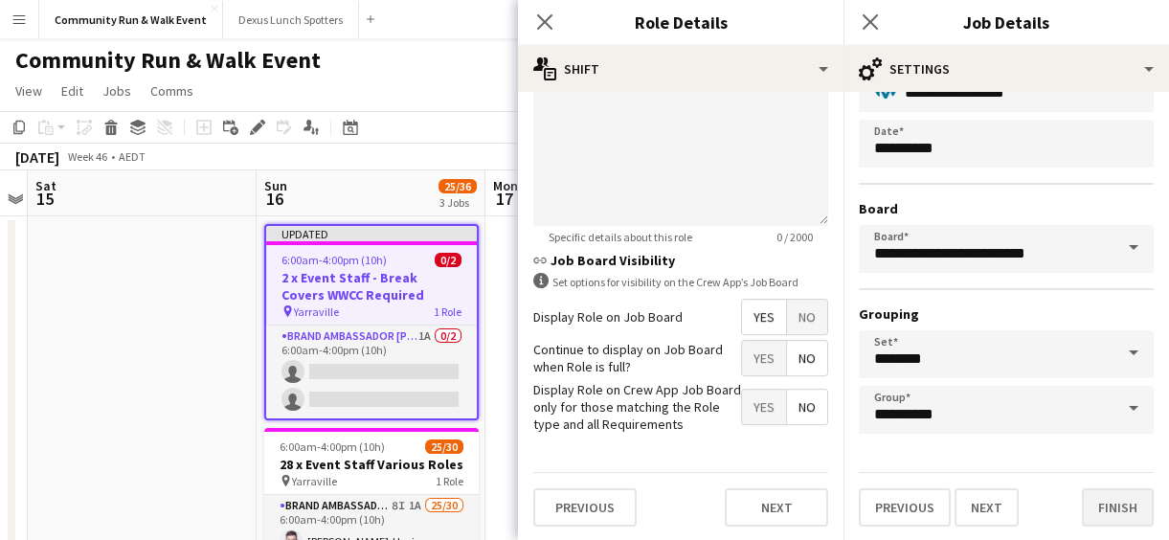
type input "**********"
click at [1105, 513] on button "Finish" at bounding box center [1118, 507] width 72 height 38
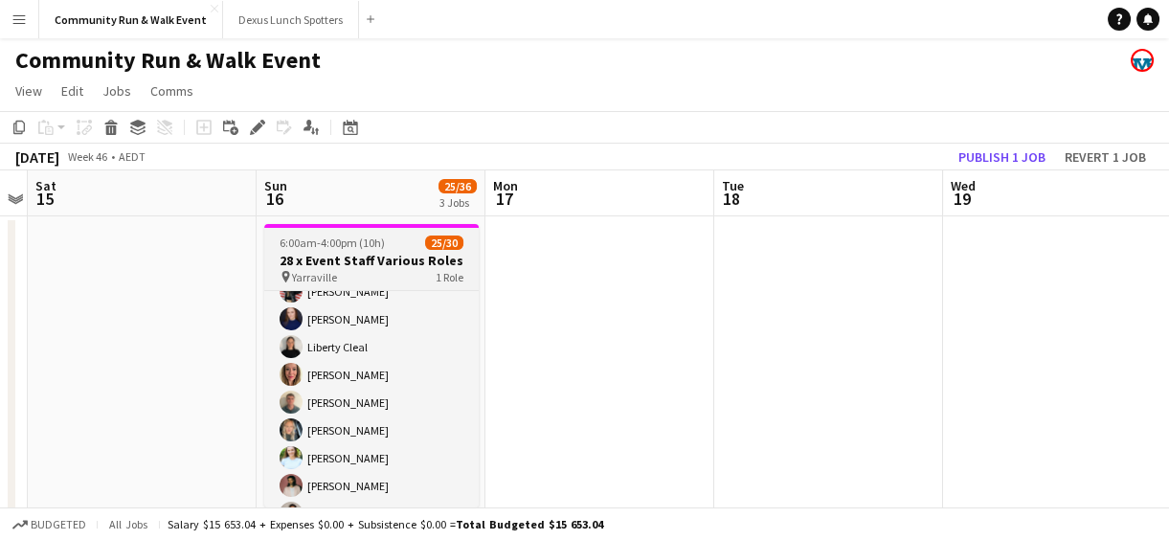
scroll to position [172, 0]
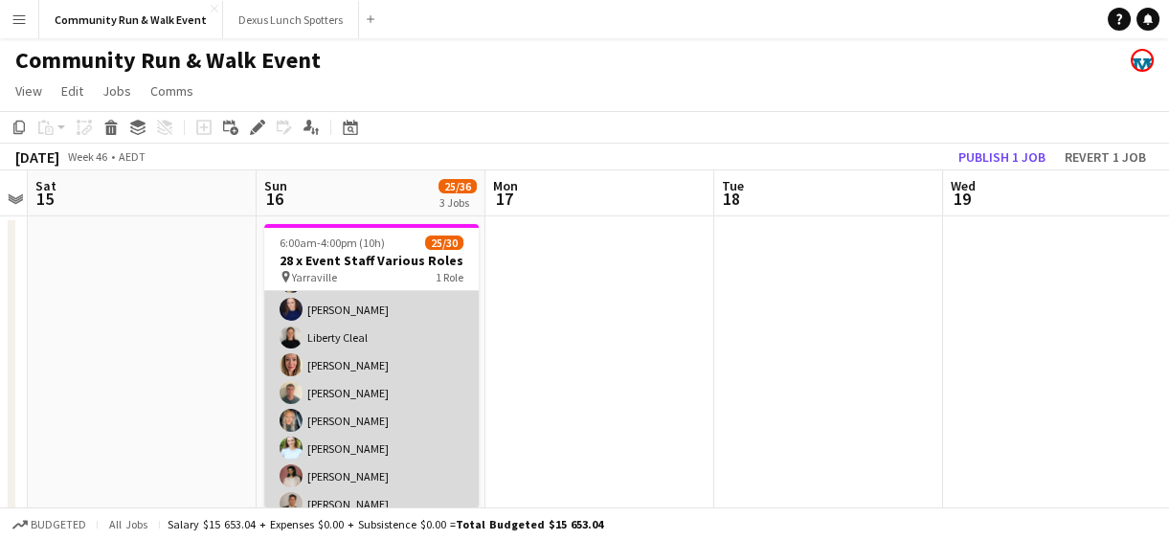
click at [291, 386] on app-user-avatar at bounding box center [291, 392] width 23 height 23
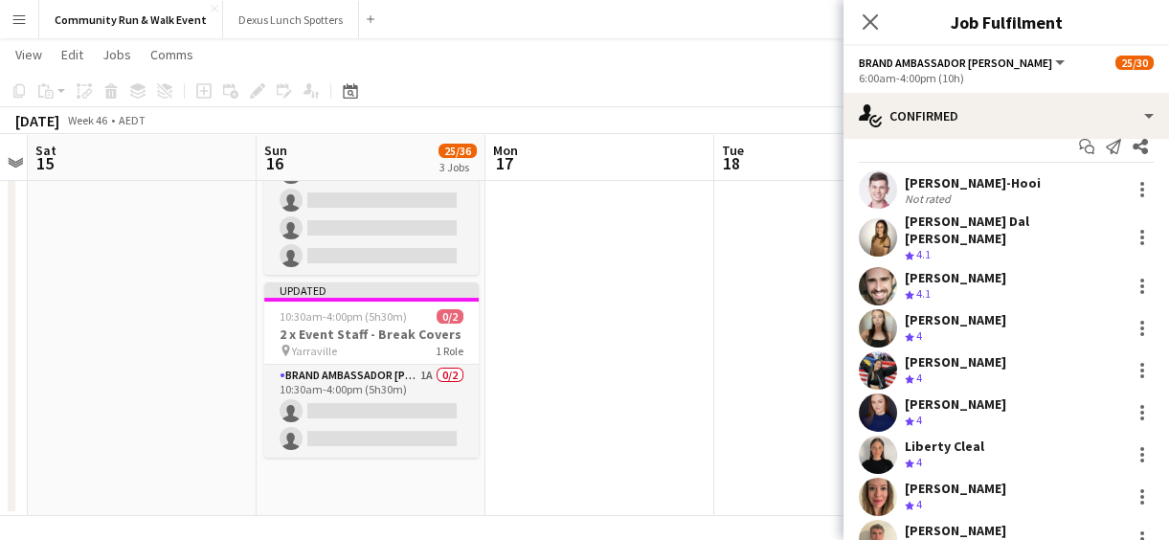
scroll to position [36, 0]
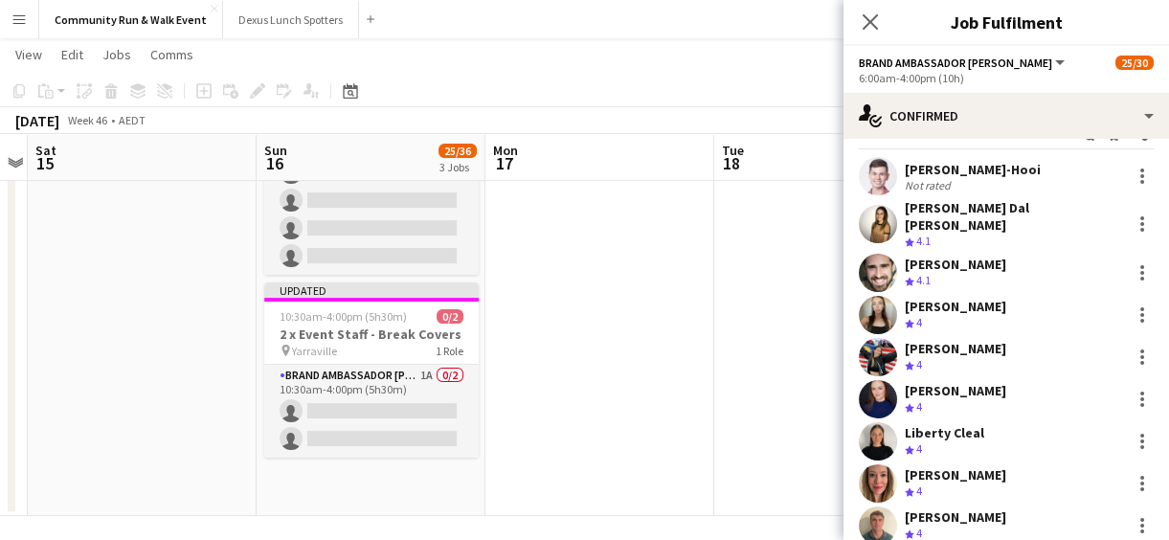
click at [511, 369] on app-date-cell at bounding box center [600, 129] width 229 height 773
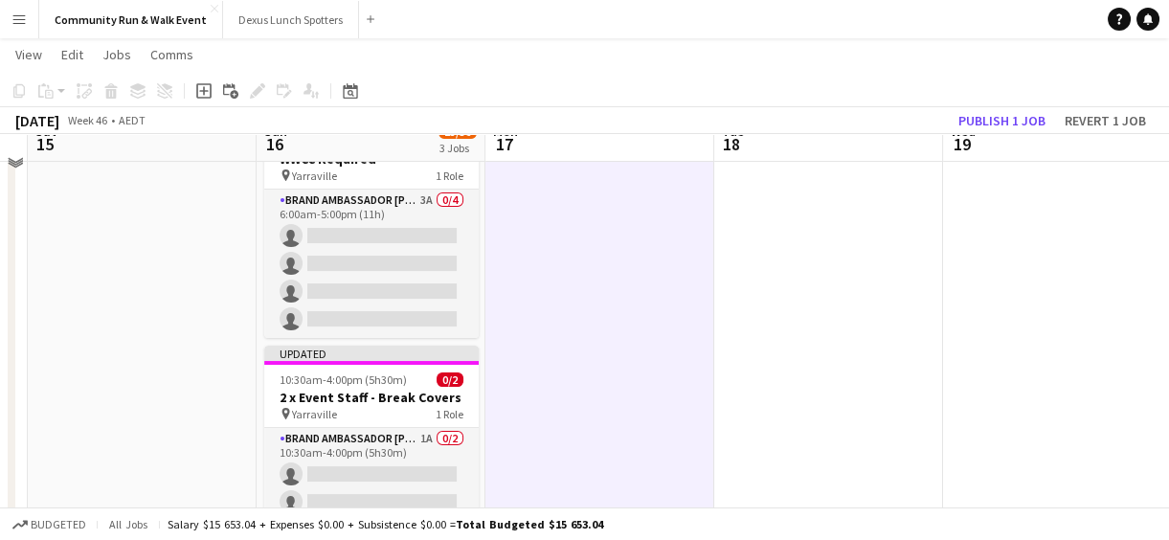
scroll to position [359, 0]
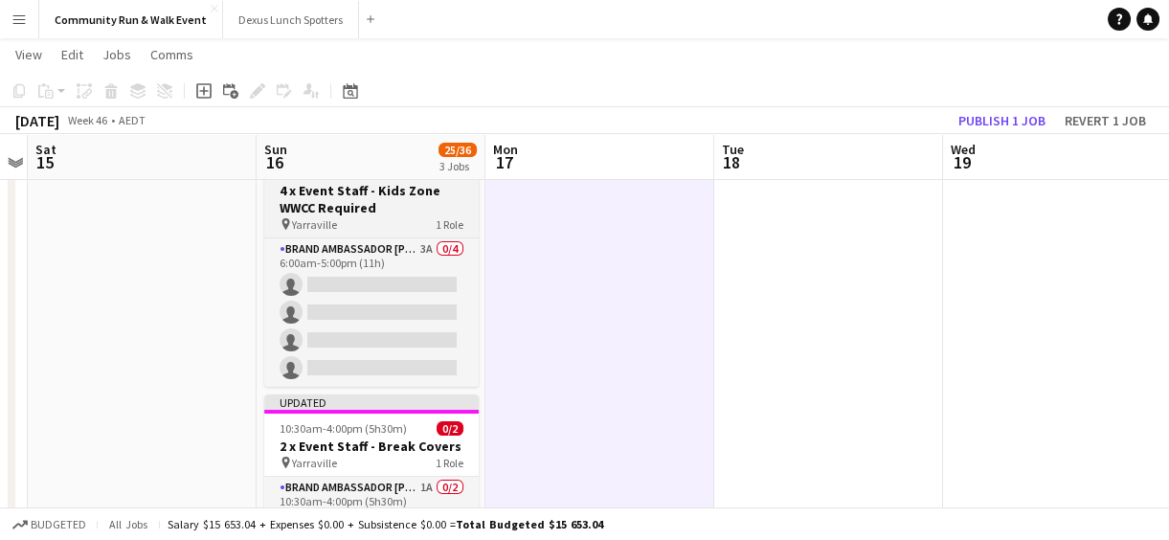
click at [351, 198] on h3 "4 x Event Staff - Kids Zone WWCC Required" at bounding box center [371, 199] width 215 height 34
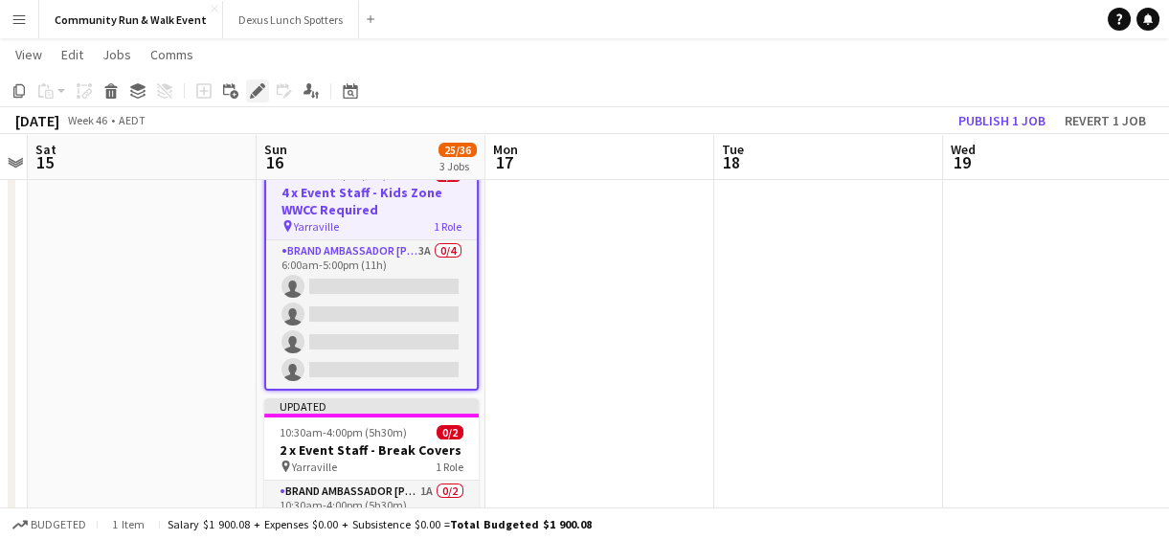
click at [261, 86] on icon at bounding box center [262, 85] width 5 height 5
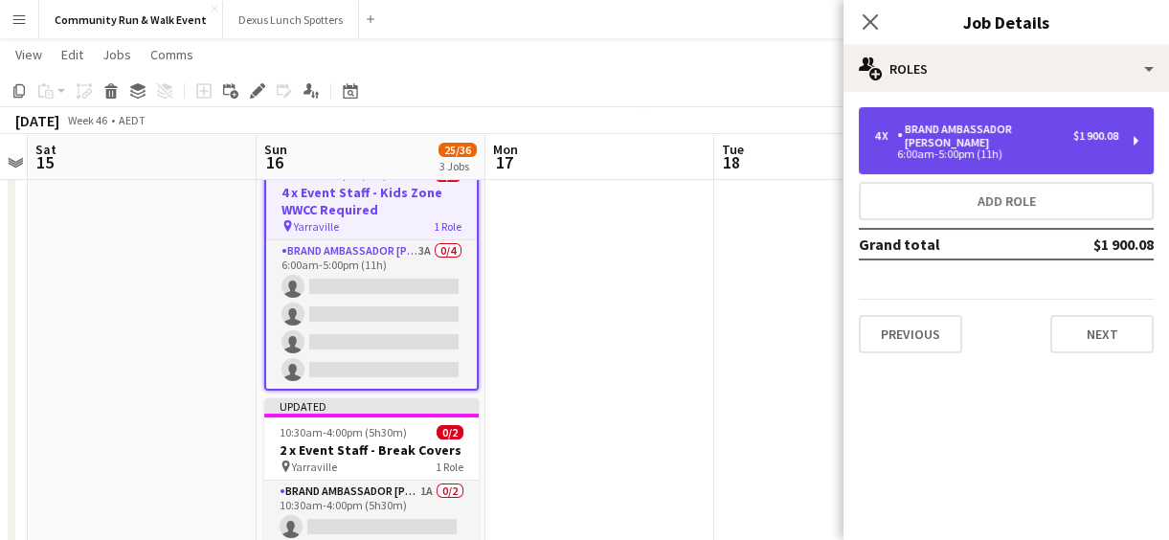
click at [919, 128] on div "Brand Ambassador [PERSON_NAME]" at bounding box center [985, 136] width 176 height 27
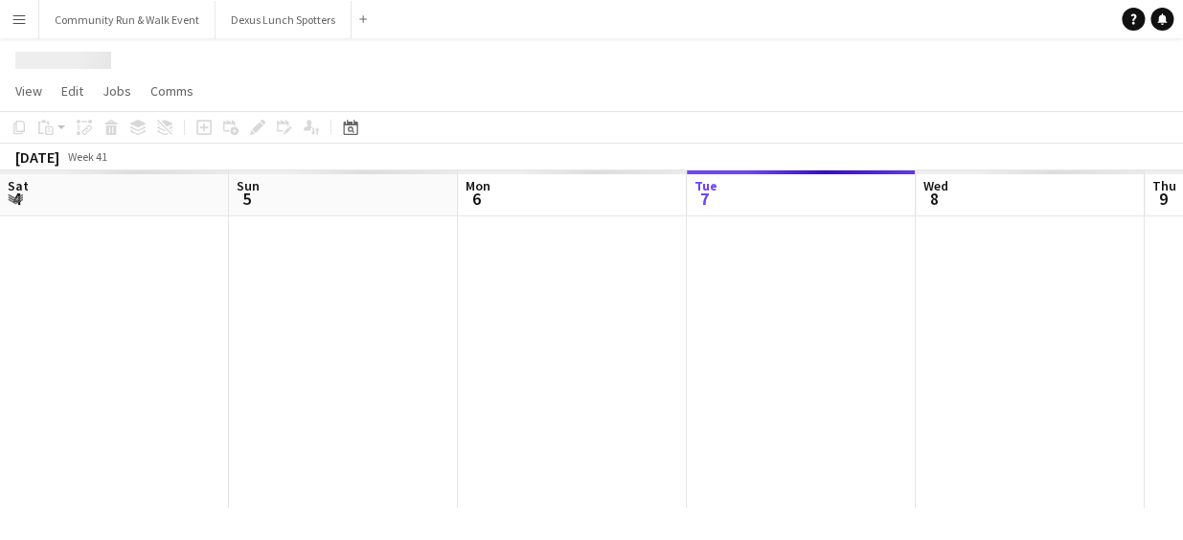
scroll to position [0, 458]
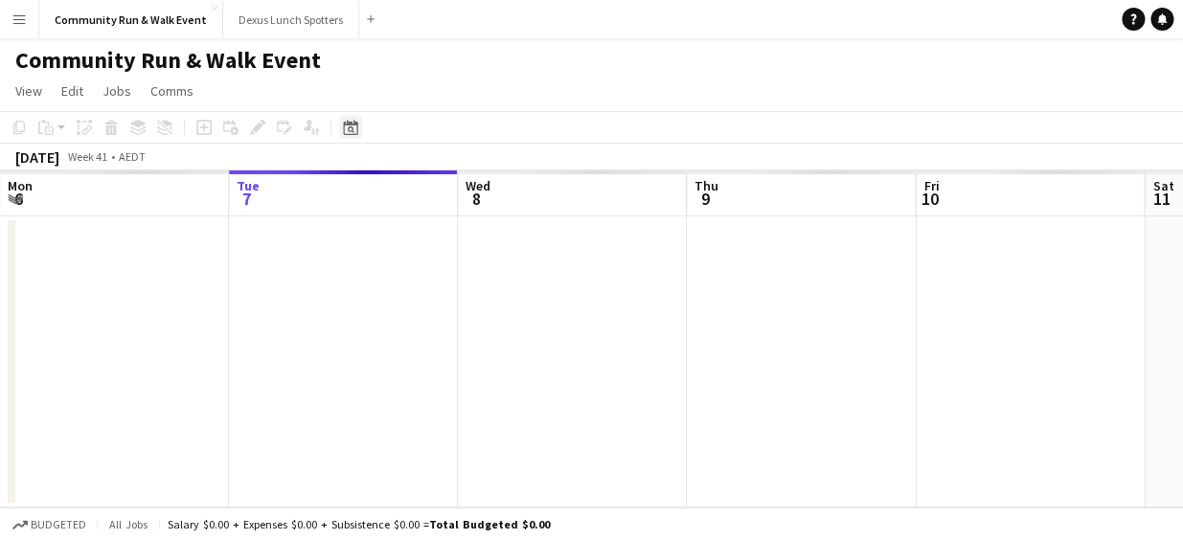
click at [346, 120] on icon "Date picker" at bounding box center [350, 127] width 15 height 15
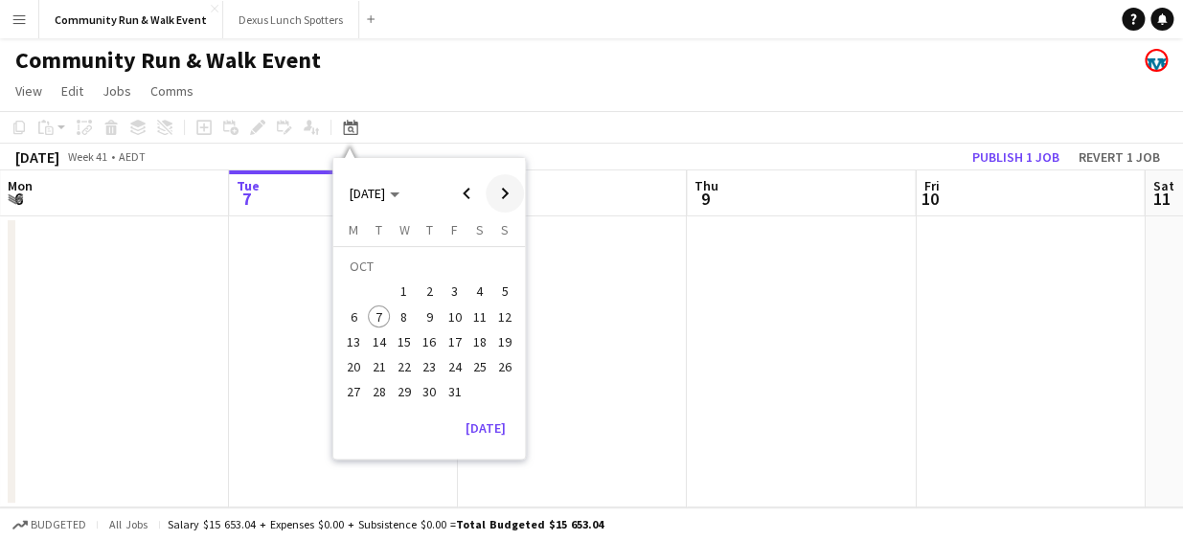
click at [505, 190] on span "Next month" at bounding box center [505, 193] width 38 height 38
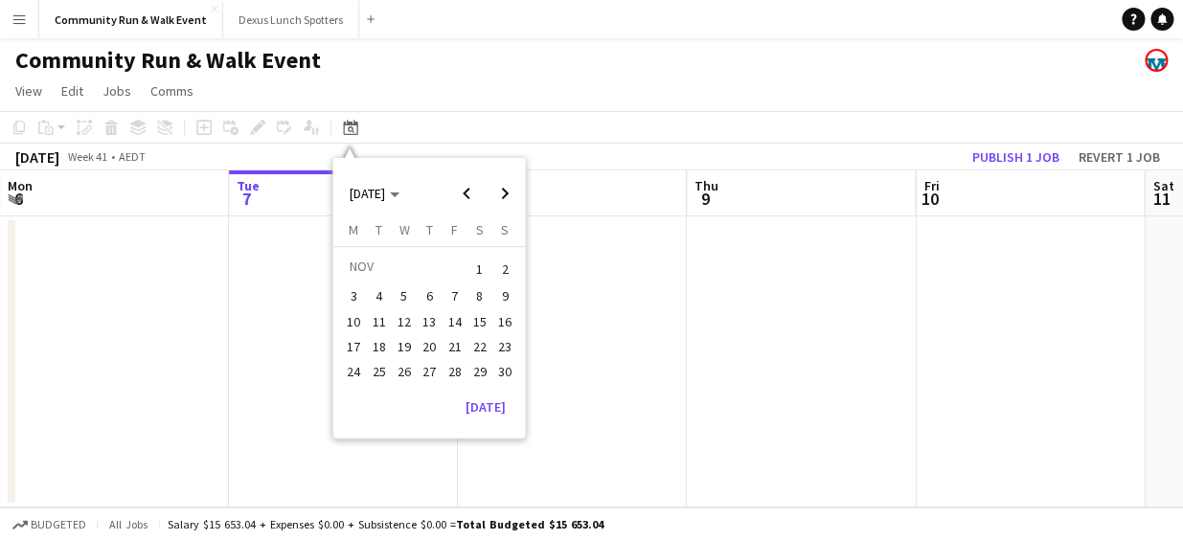
click at [503, 318] on span "16" at bounding box center [504, 321] width 23 height 23
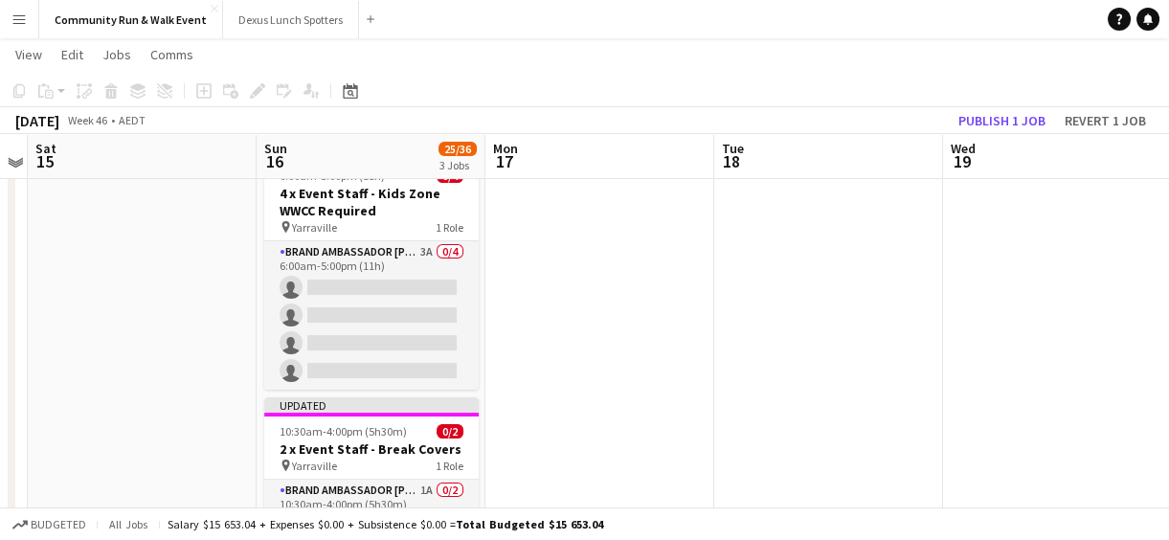
scroll to position [354, 0]
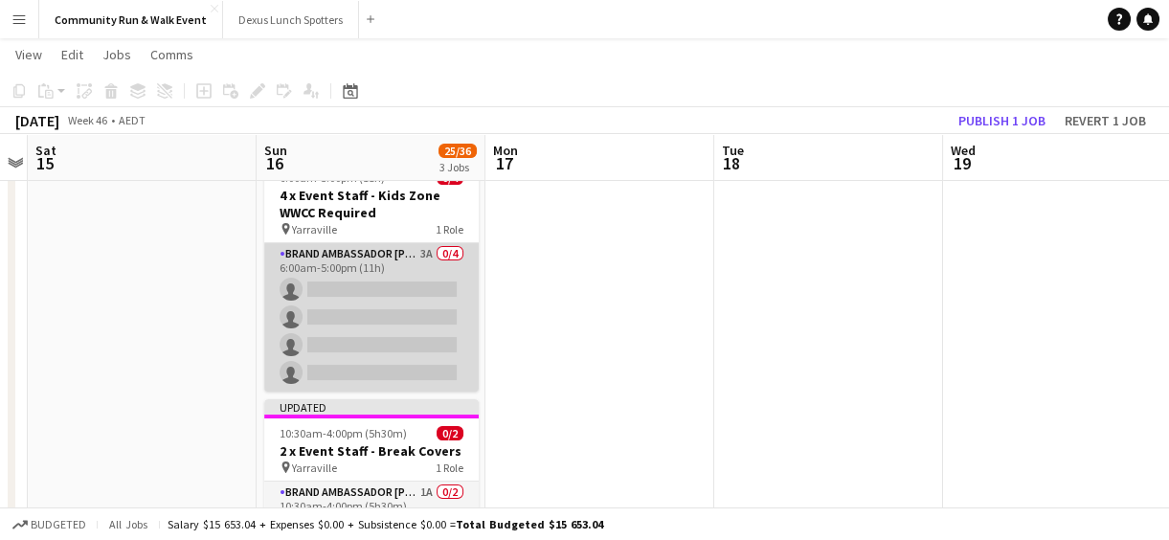
click at [389, 340] on app-card-role "Brand Ambassador Sun 3A 0/4 6:00am-5:00pm (11h) single-neutral-actions single-n…" at bounding box center [371, 317] width 215 height 148
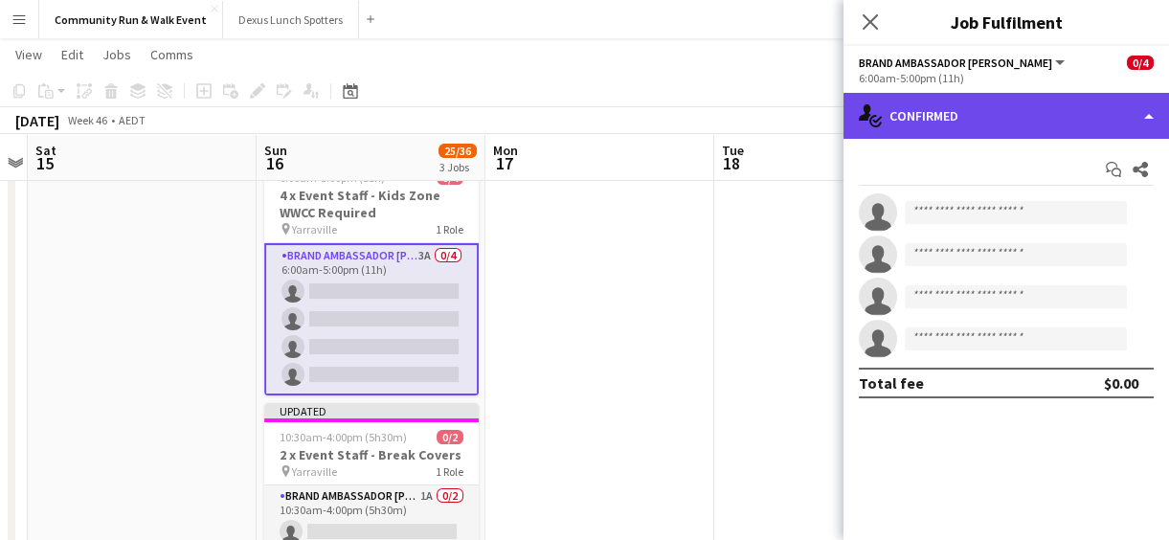
click at [951, 129] on div "single-neutral-actions-check-2 Confirmed" at bounding box center [1007, 116] width 326 height 46
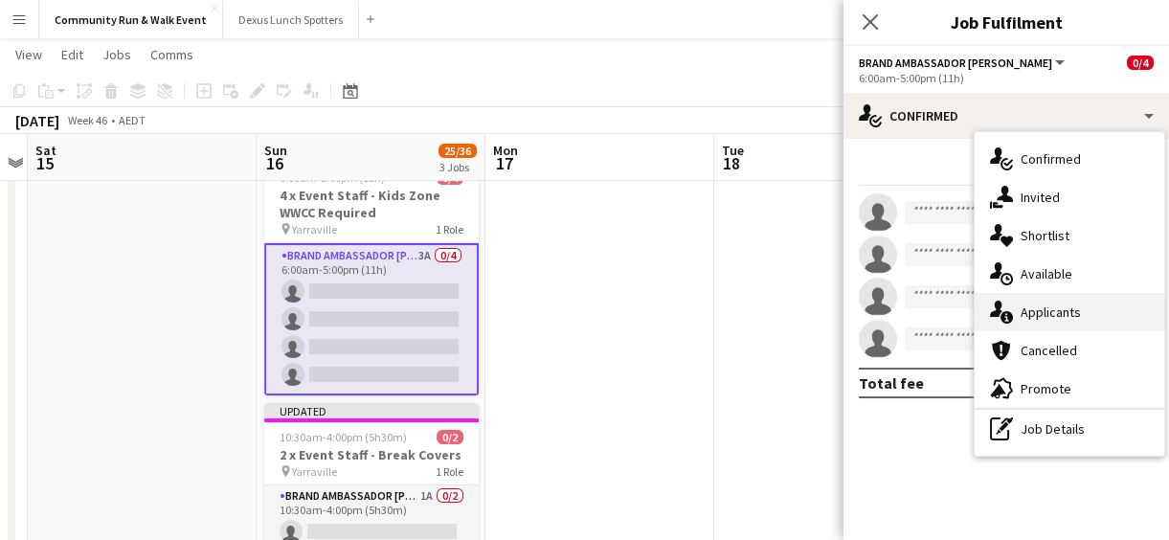
click at [1052, 308] on span "Applicants" at bounding box center [1051, 312] width 60 height 17
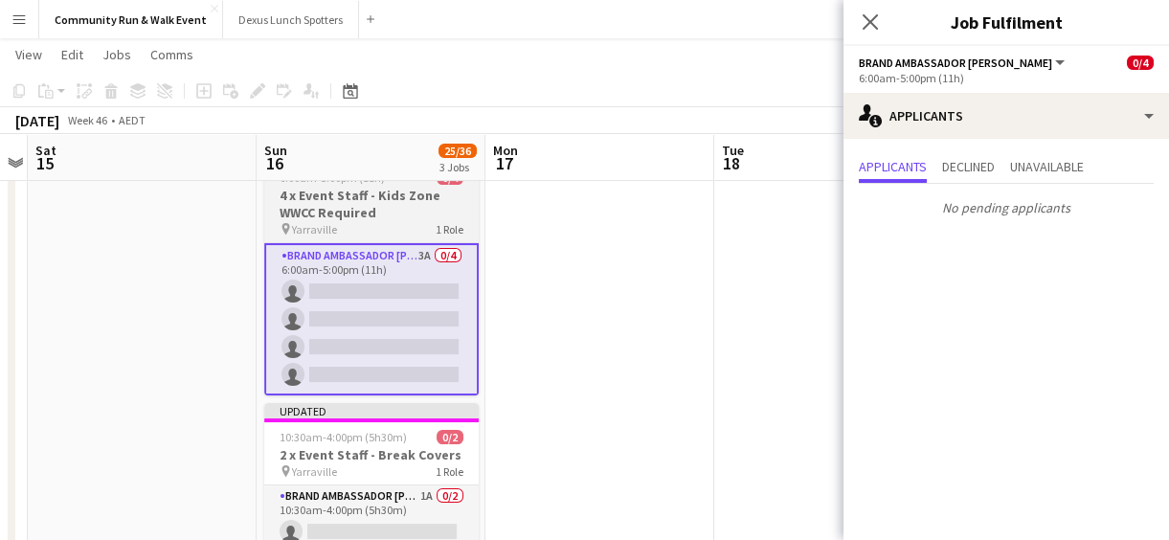
click at [351, 200] on h3 "4 x Event Staff - Kids Zone WWCC Required" at bounding box center [371, 204] width 215 height 34
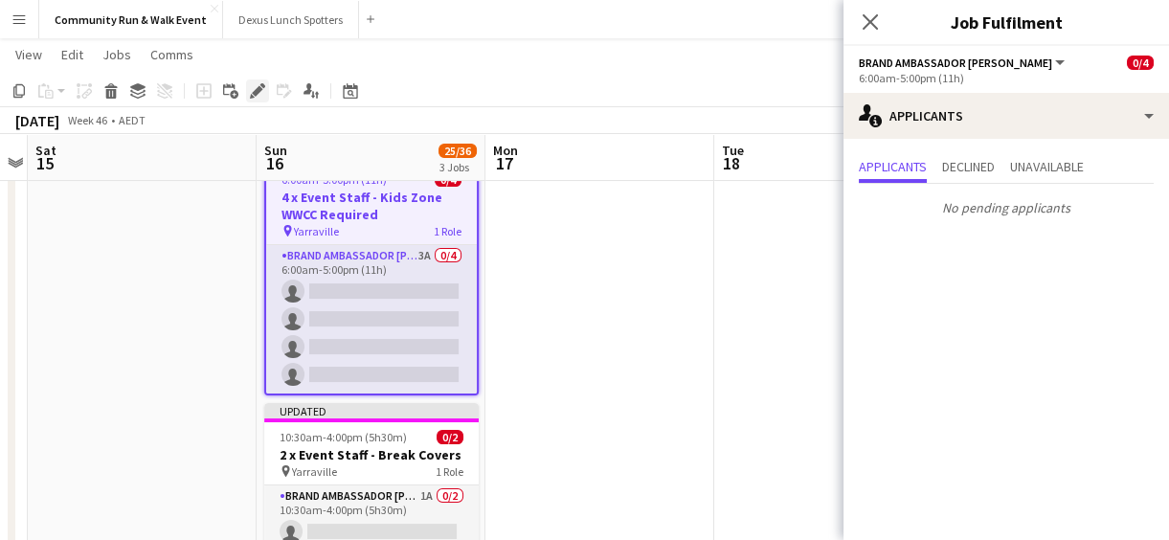
click at [255, 95] on icon at bounding box center [257, 91] width 11 height 11
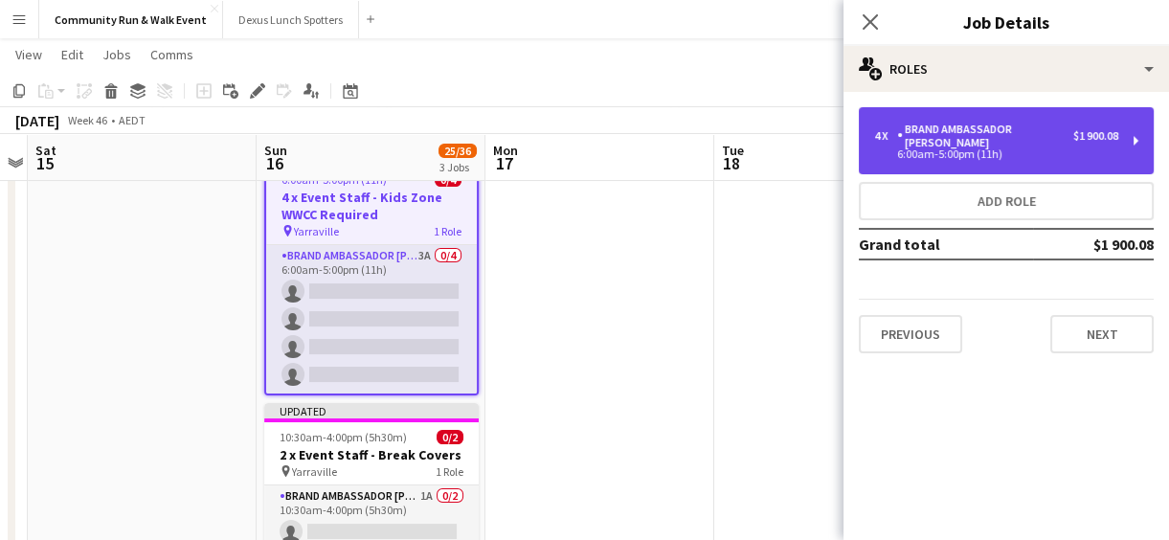
click at [1092, 114] on div "4 x Brand Ambassador Sun $1 900.08 6:00am-5:00pm (11h)" at bounding box center [1006, 140] width 295 height 67
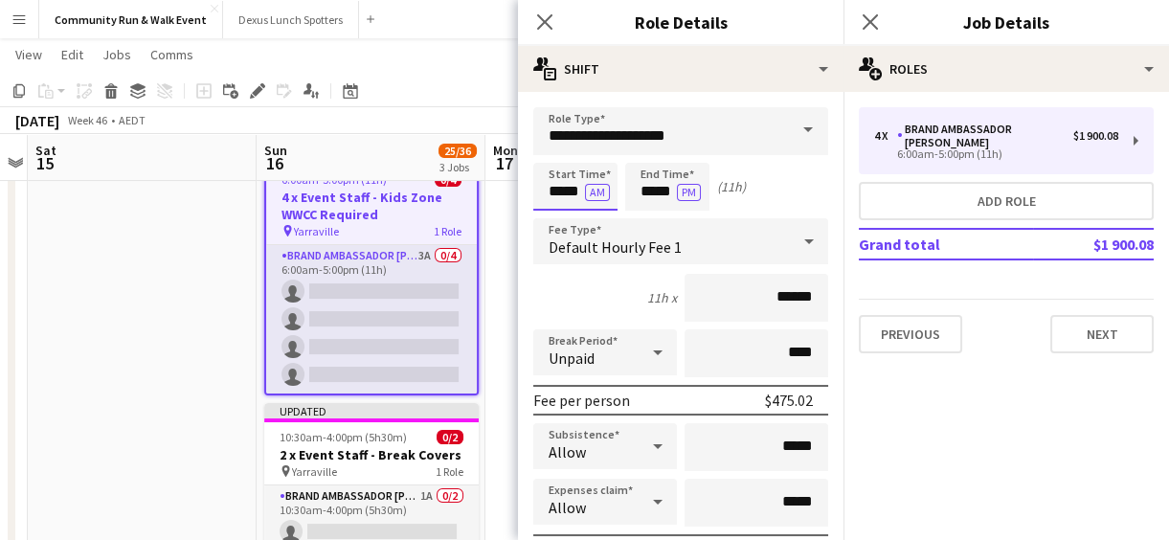
click at [563, 192] on input "*****" at bounding box center [575, 187] width 84 height 48
click at [555, 156] on div at bounding box center [556, 153] width 38 height 19
type input "*****"
click at [555, 156] on div at bounding box center [556, 153] width 38 height 19
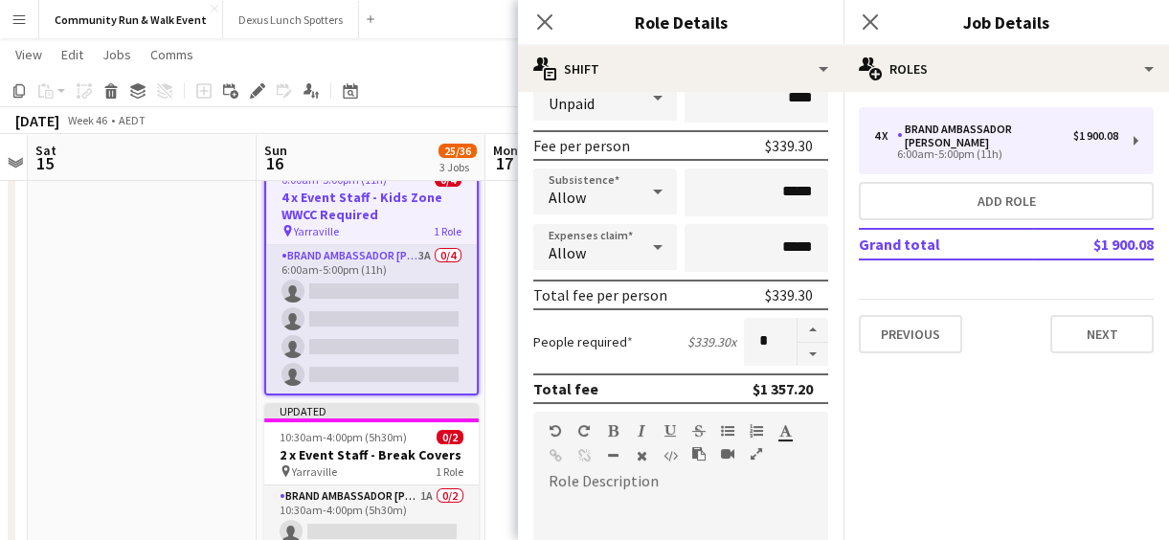
scroll to position [287, 0]
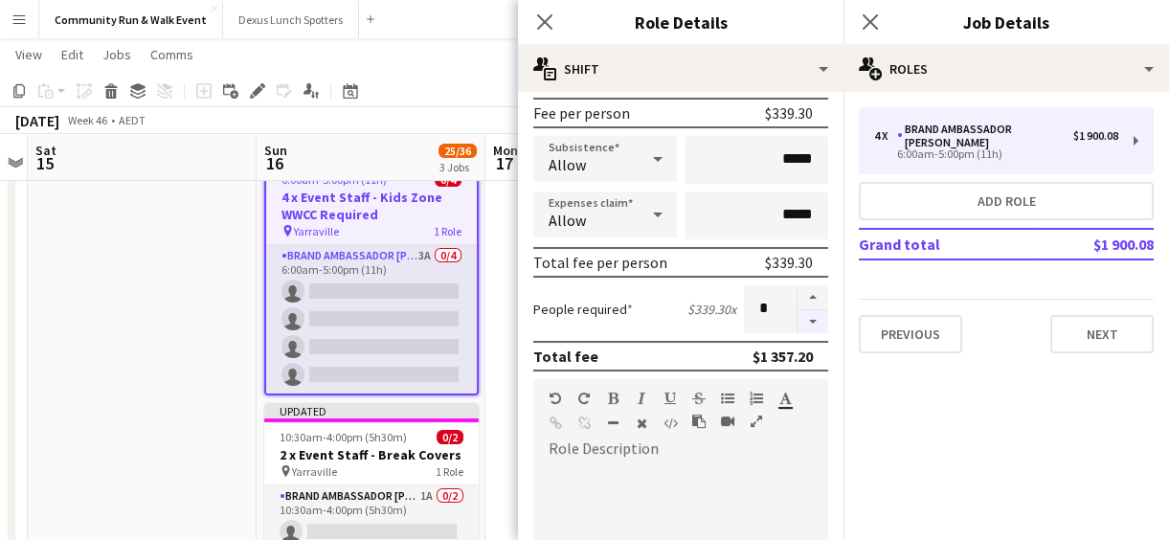
click at [802, 315] on button "button" at bounding box center [813, 322] width 31 height 24
type input "*"
click at [1108, 322] on button "Next" at bounding box center [1102, 334] width 103 height 38
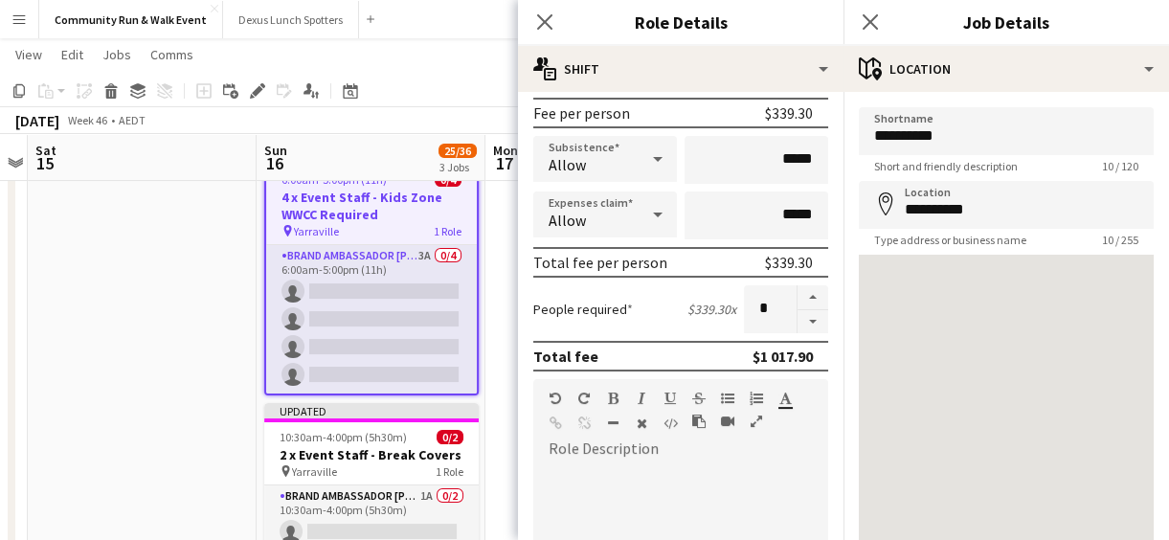
click at [444, 102] on app-toolbar "Copy Paste Paste Ctrl+V Paste with crew Ctrl+Shift+V Paste linked Job Delete Gr…" at bounding box center [584, 91] width 1169 height 33
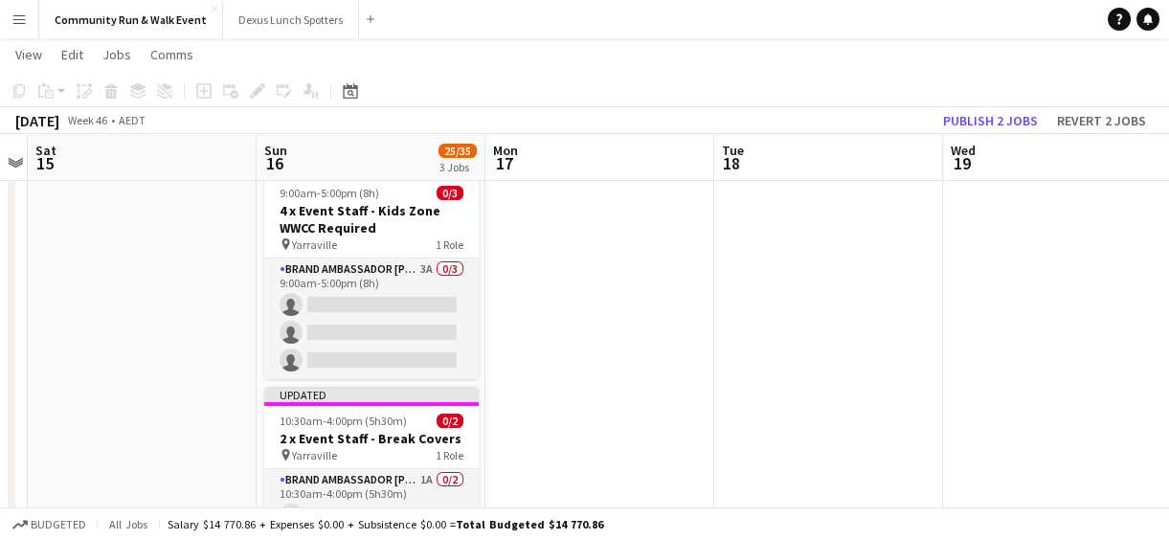
scroll to position [356, 0]
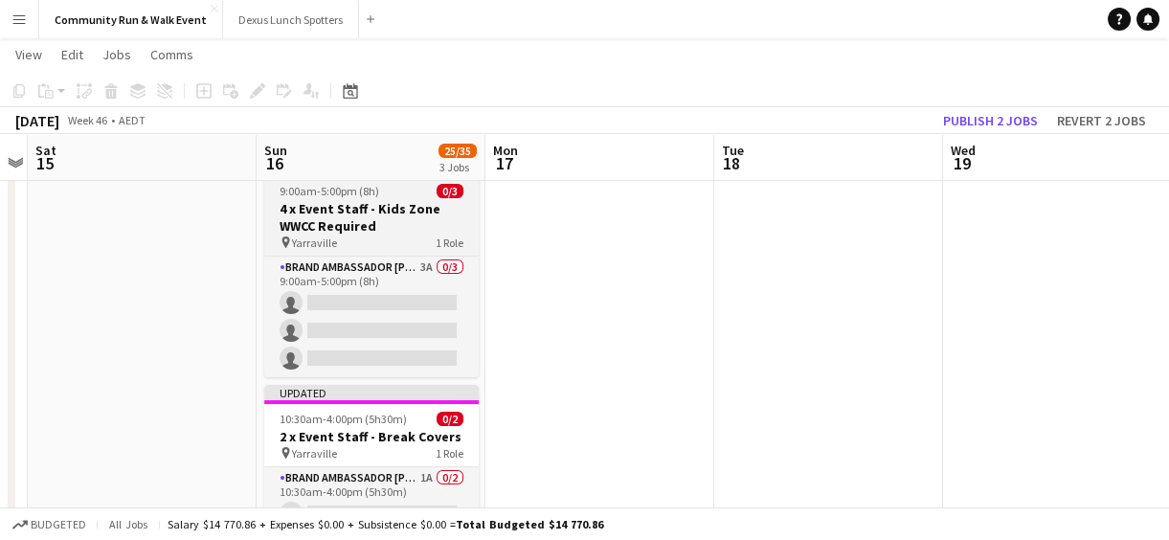
click at [406, 195] on div "9:00am-5:00pm (8h) 0/3" at bounding box center [371, 191] width 215 height 14
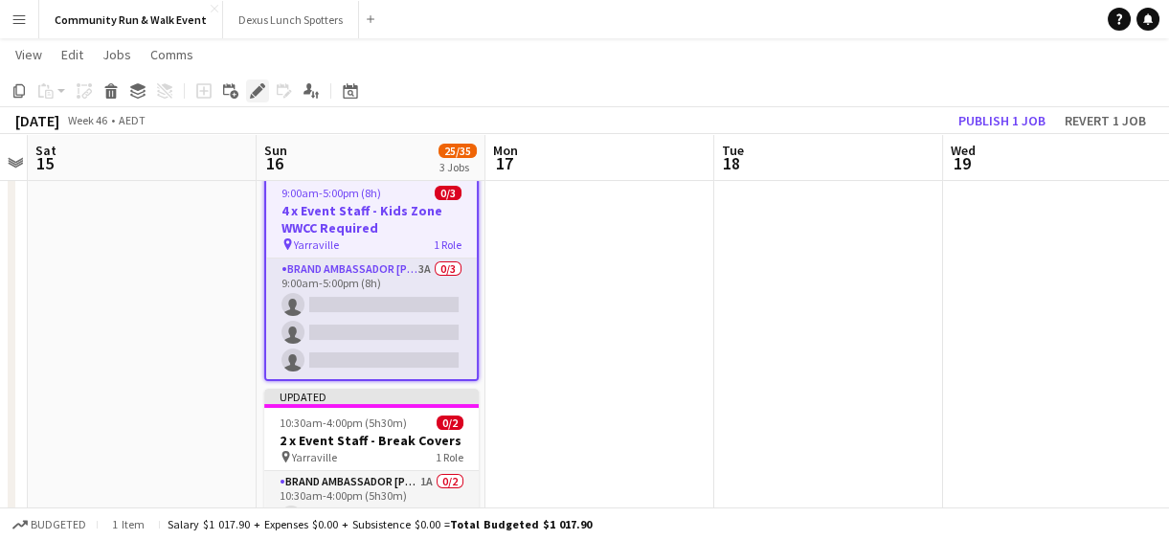
click at [252, 95] on icon "Edit" at bounding box center [257, 90] width 15 height 15
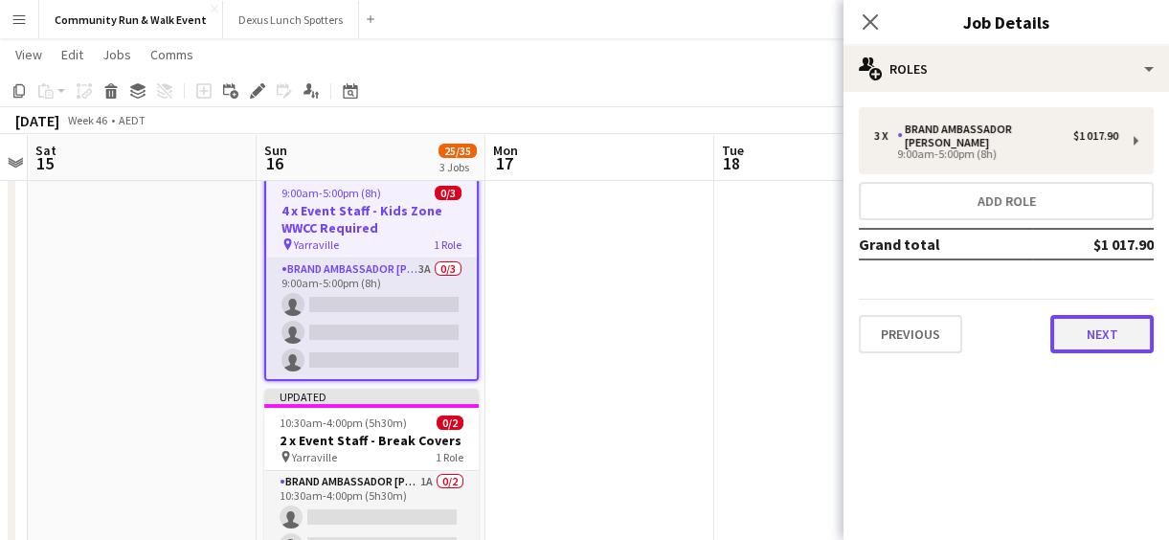
click at [1089, 324] on button "Next" at bounding box center [1102, 334] width 103 height 38
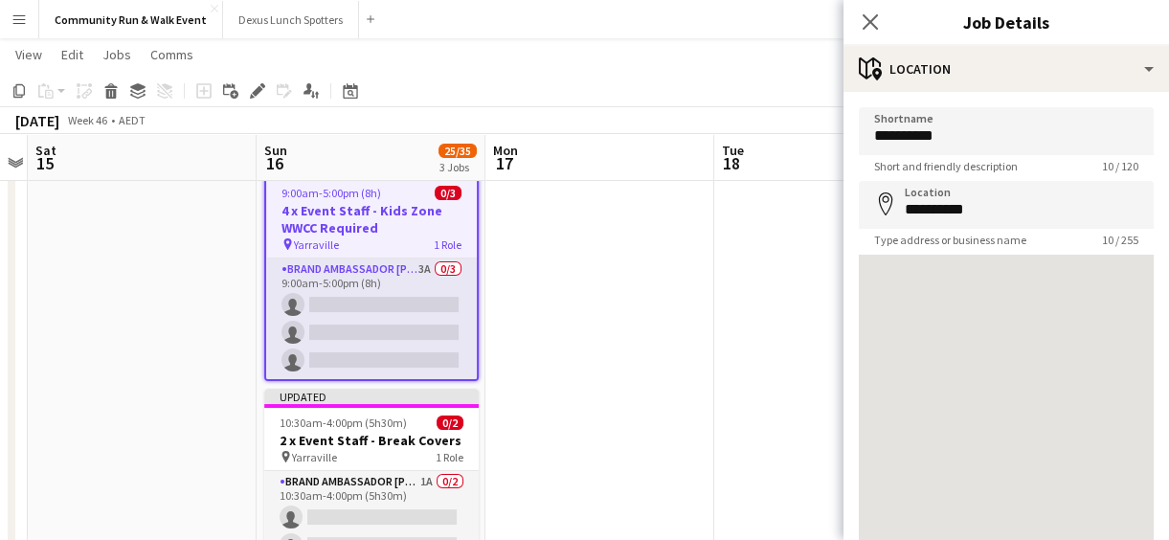
scroll to position [136, 0]
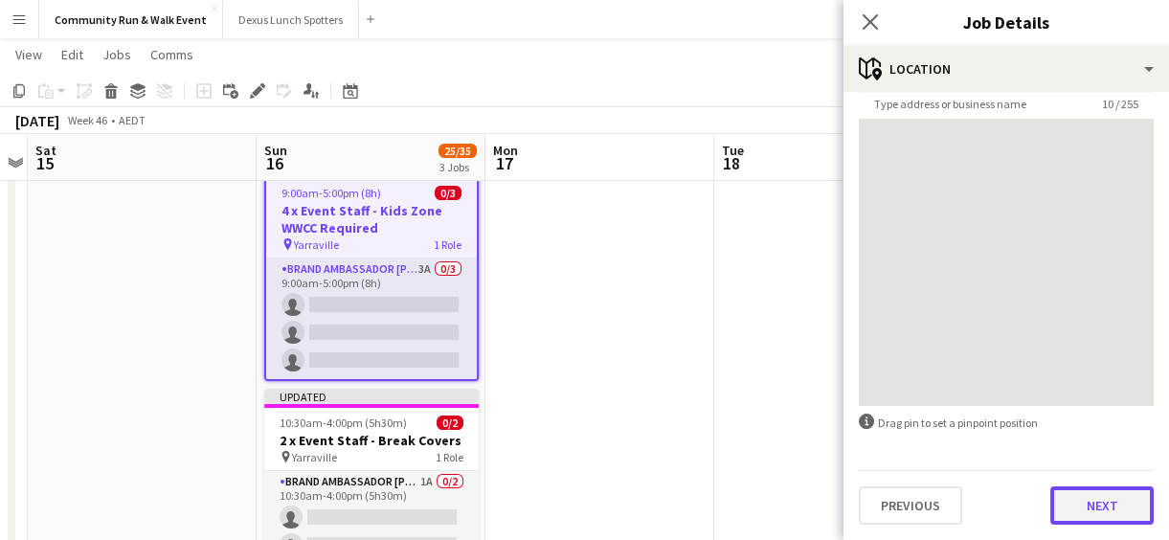
click at [1097, 510] on button "Next" at bounding box center [1102, 505] width 103 height 38
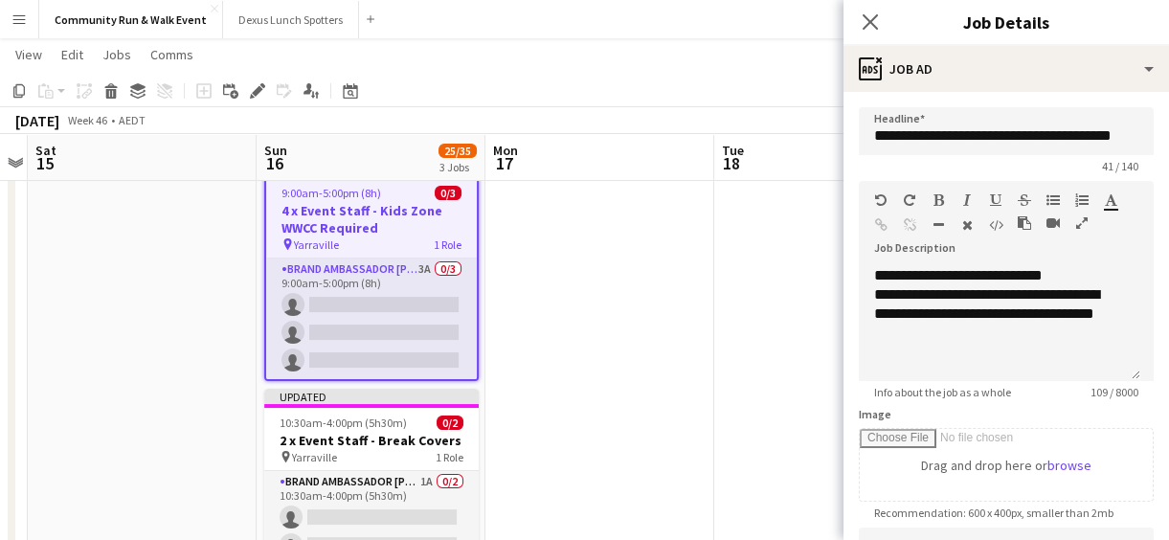
scroll to position [406, 0]
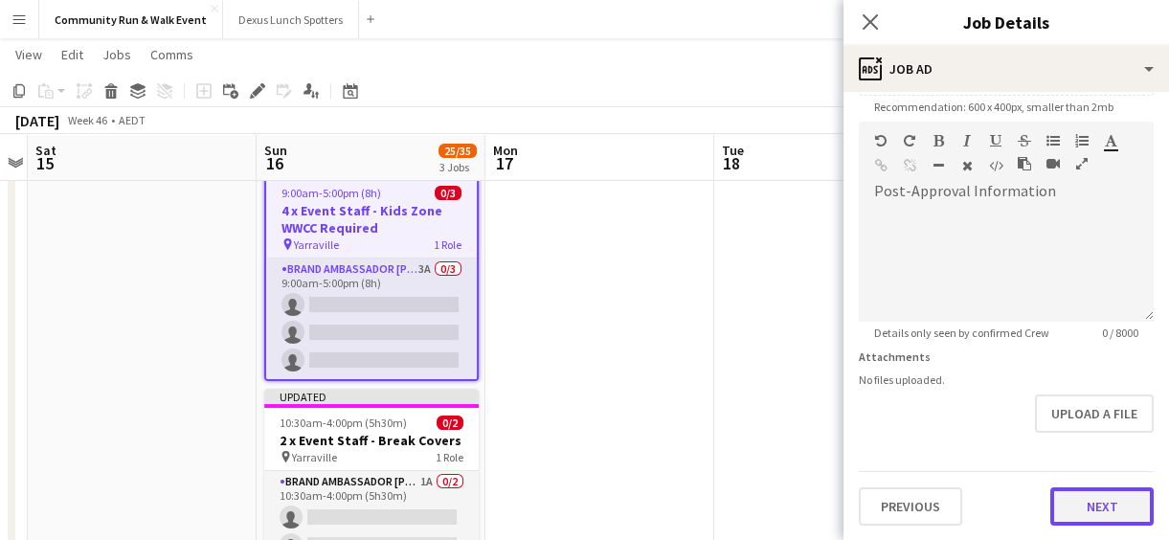
click at [1108, 510] on button "Next" at bounding box center [1102, 506] width 103 height 38
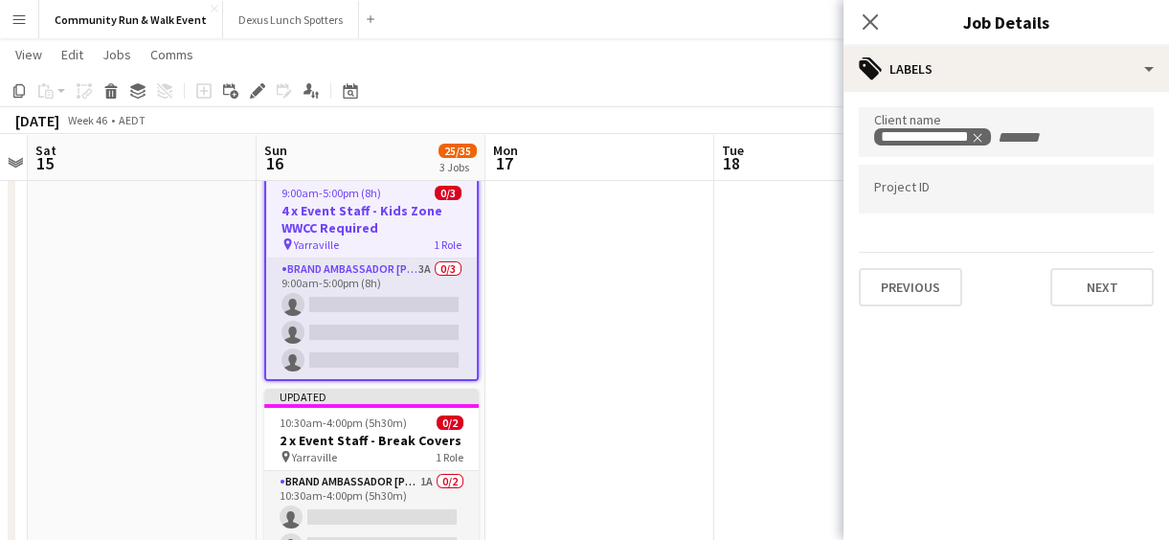
scroll to position [0, 0]
click at [1119, 287] on button "Next" at bounding box center [1102, 287] width 103 height 38
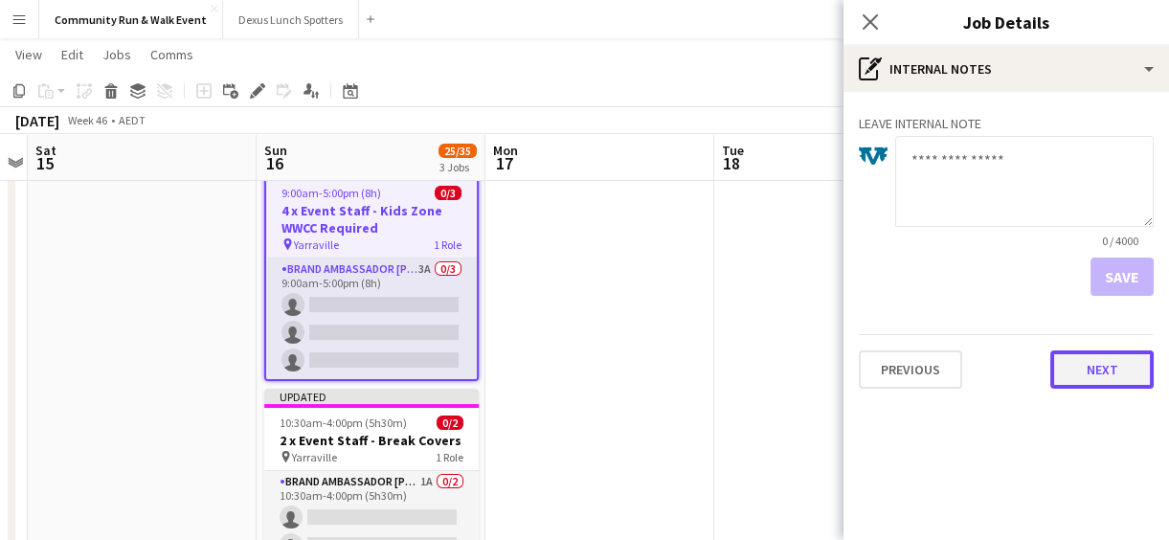
click at [1108, 374] on button "Next" at bounding box center [1102, 370] width 103 height 38
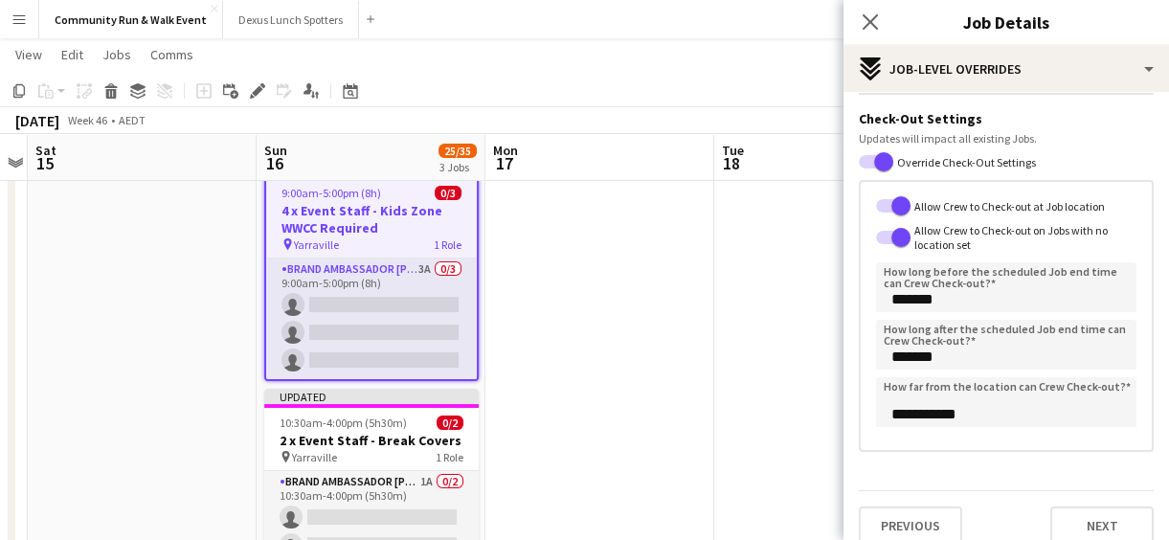
scroll to position [452, 0]
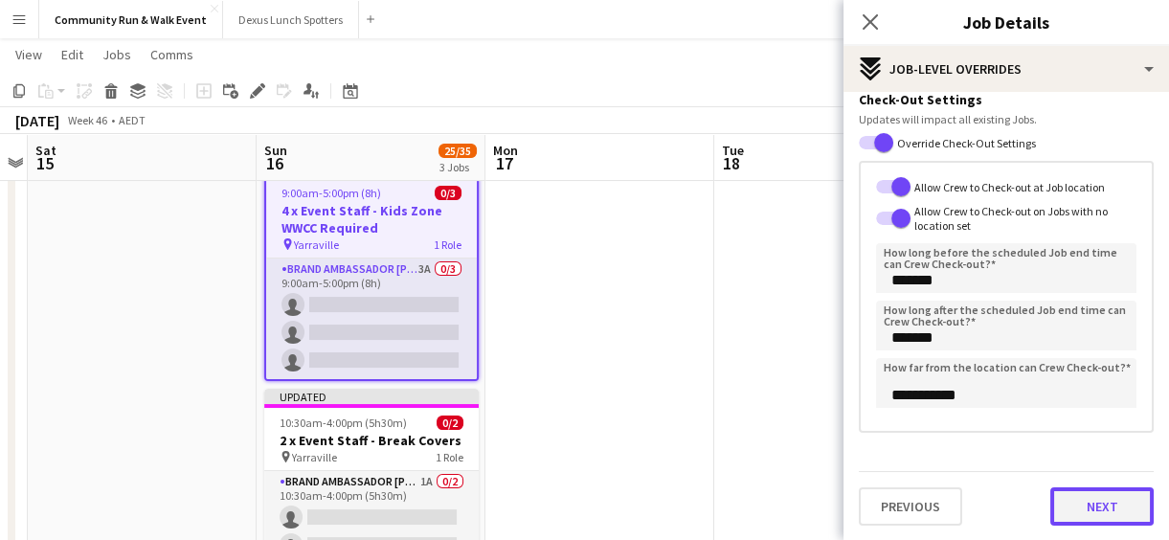
click at [1092, 504] on button "Next" at bounding box center [1102, 506] width 103 height 38
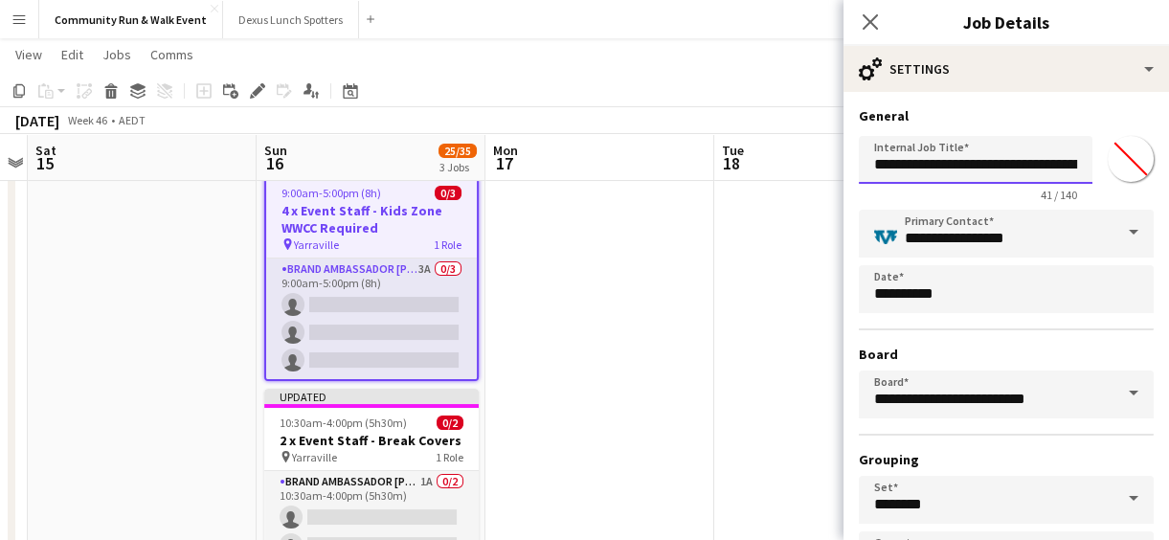
click at [875, 160] on input "**********" at bounding box center [976, 160] width 234 height 48
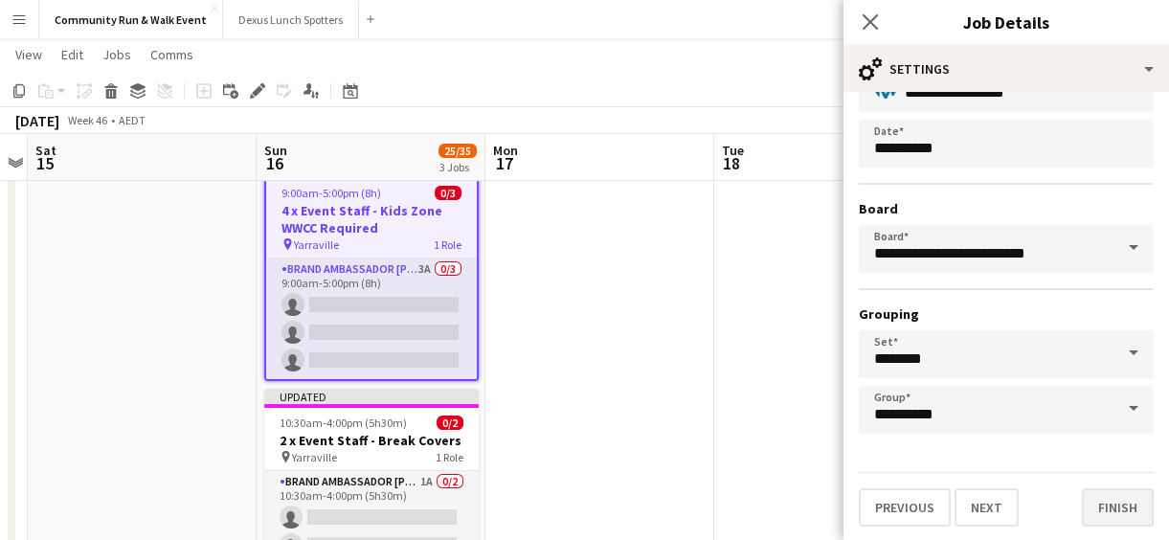
type input "**********"
click at [1102, 496] on button "Finish" at bounding box center [1118, 507] width 72 height 38
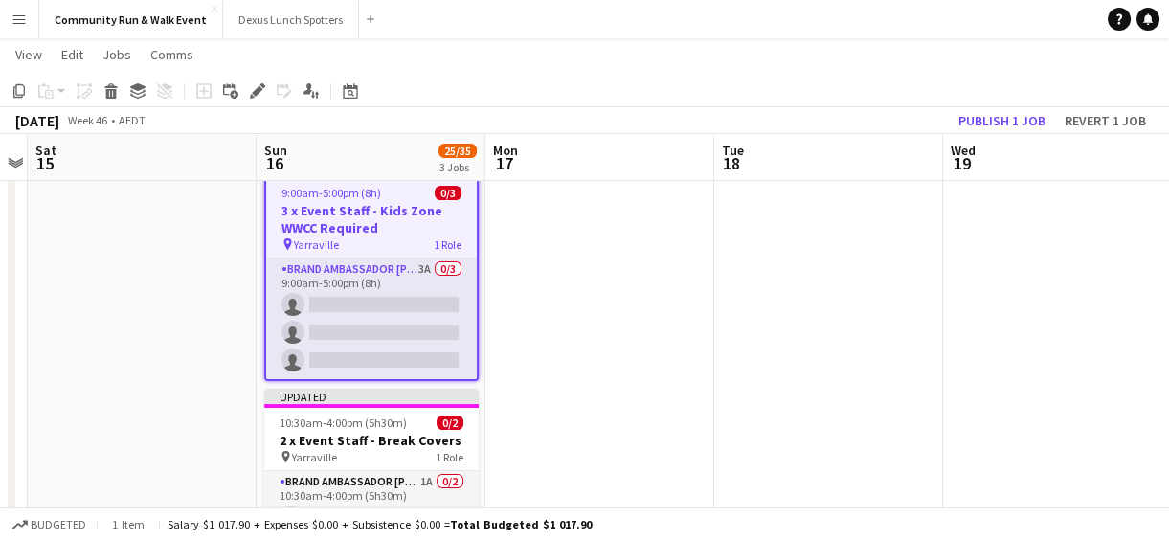
click at [655, 339] on app-date-cell at bounding box center [600, 238] width 229 height 760
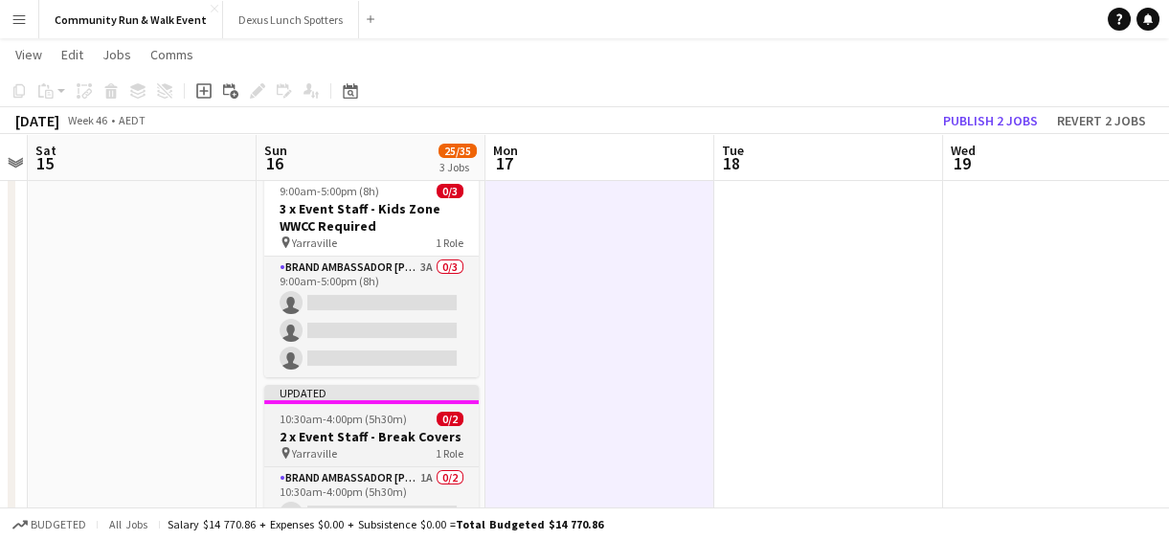
click at [322, 437] on h3 "2 x Event Staff - Break Covers" at bounding box center [371, 436] width 215 height 17
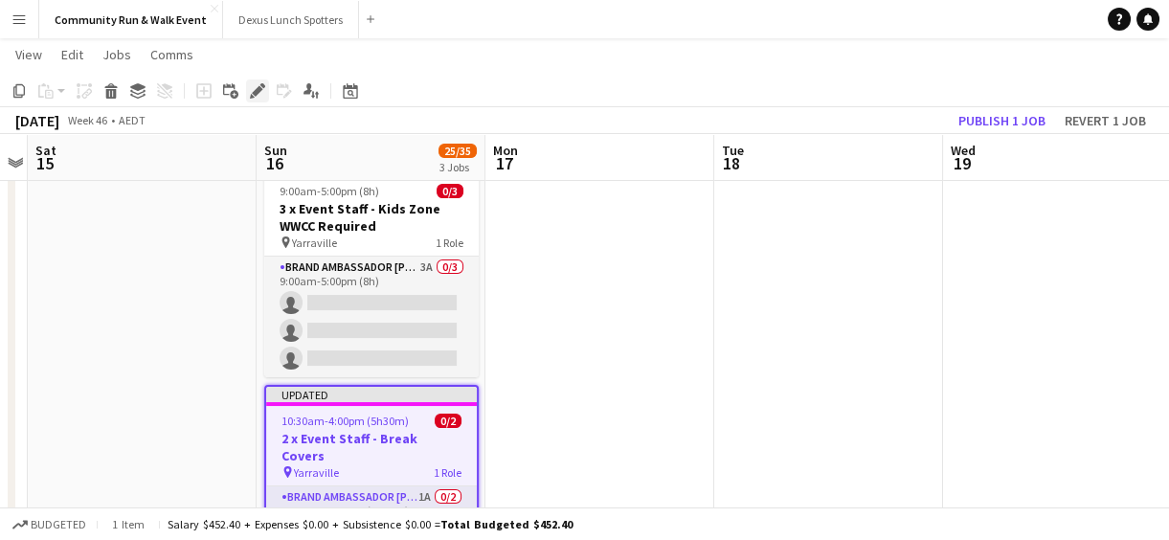
click at [259, 92] on icon "Edit" at bounding box center [257, 90] width 15 height 15
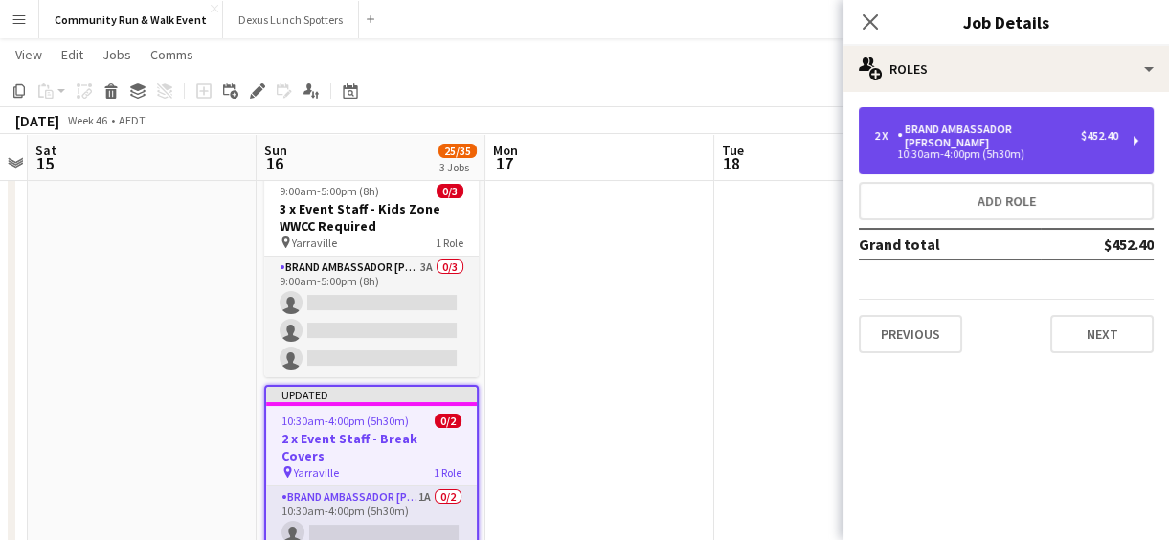
click at [1033, 118] on div "2 x Brand Ambassador Sun $452.40 10:30am-4:00pm (5h30m)" at bounding box center [1006, 140] width 295 height 67
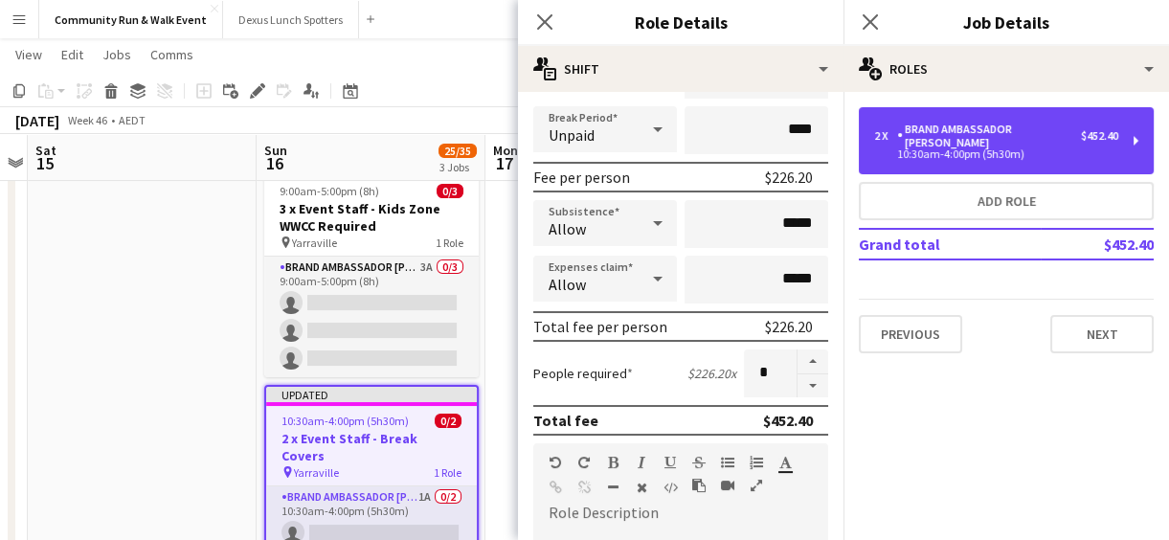
scroll to position [230, 0]
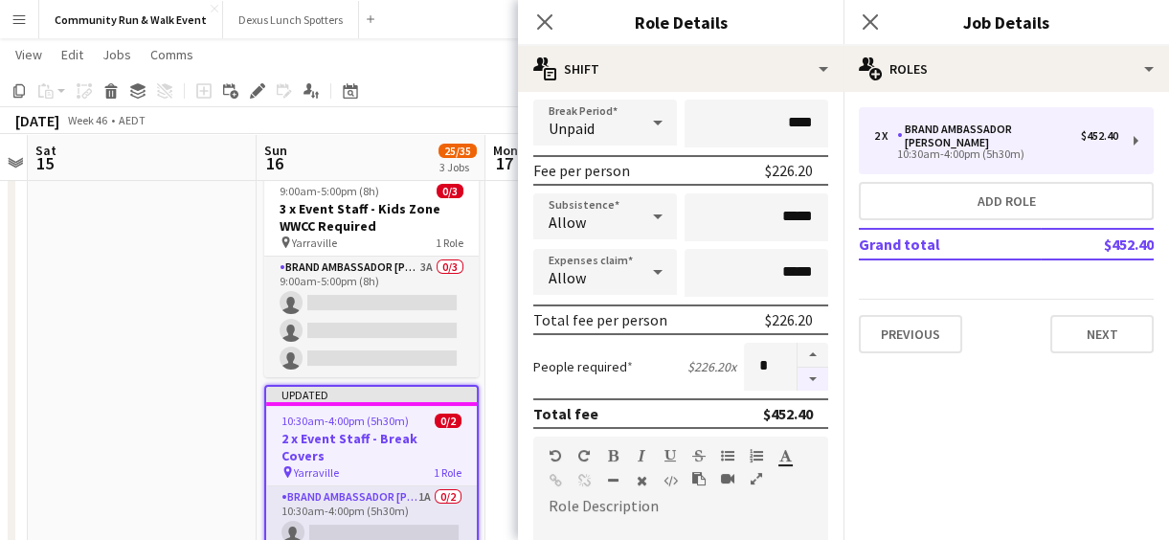
click at [804, 377] on button "button" at bounding box center [813, 380] width 31 height 24
type input "*"
click at [1113, 329] on button "Next" at bounding box center [1102, 334] width 103 height 38
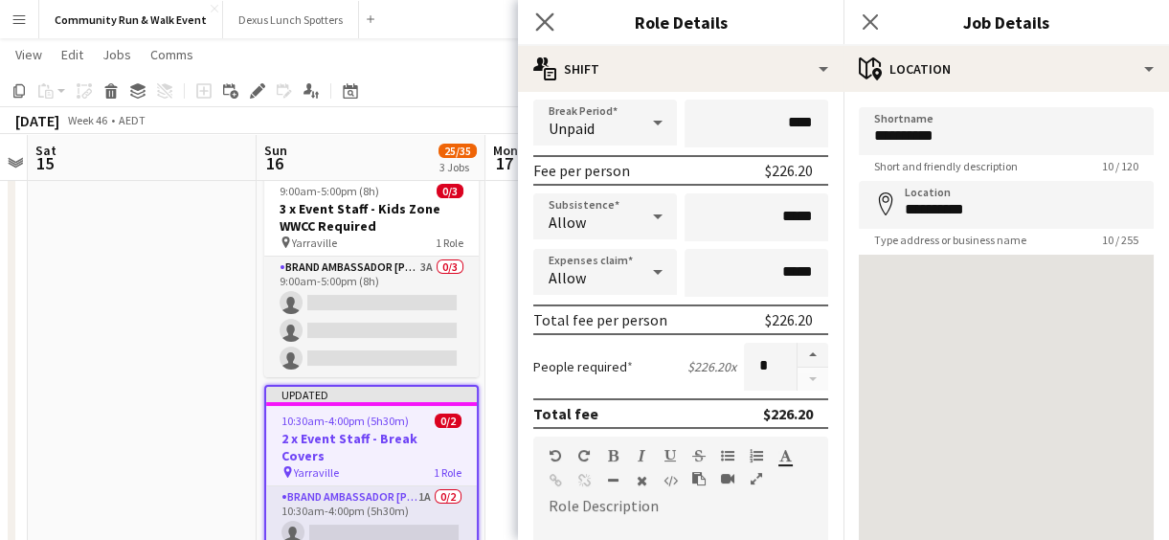
click at [556, 28] on app-icon "Close pop-in" at bounding box center [546, 23] width 28 height 28
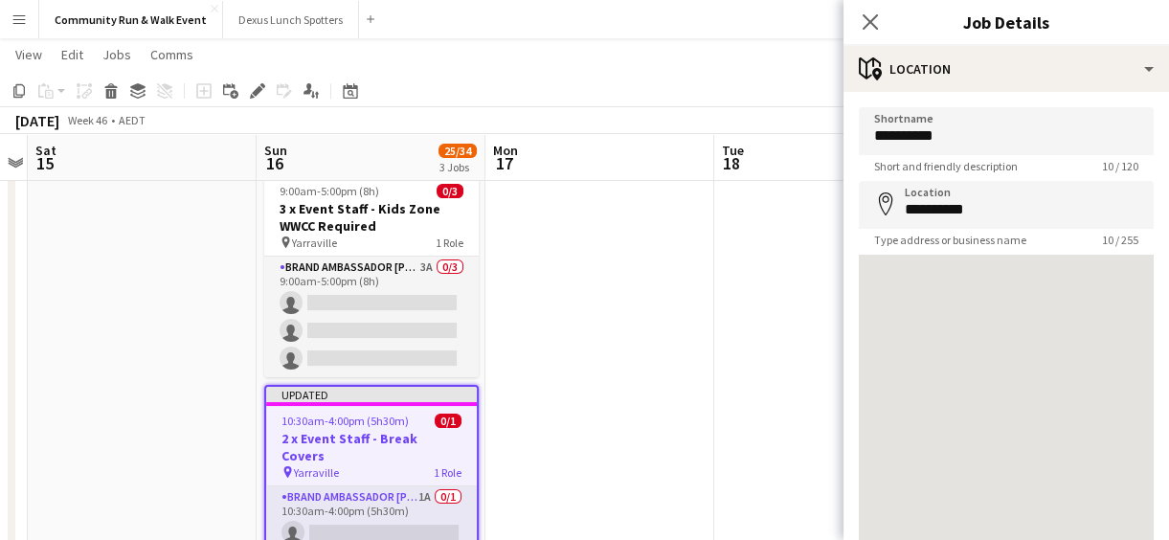
click at [639, 384] on app-date-cell at bounding box center [600, 224] width 229 height 733
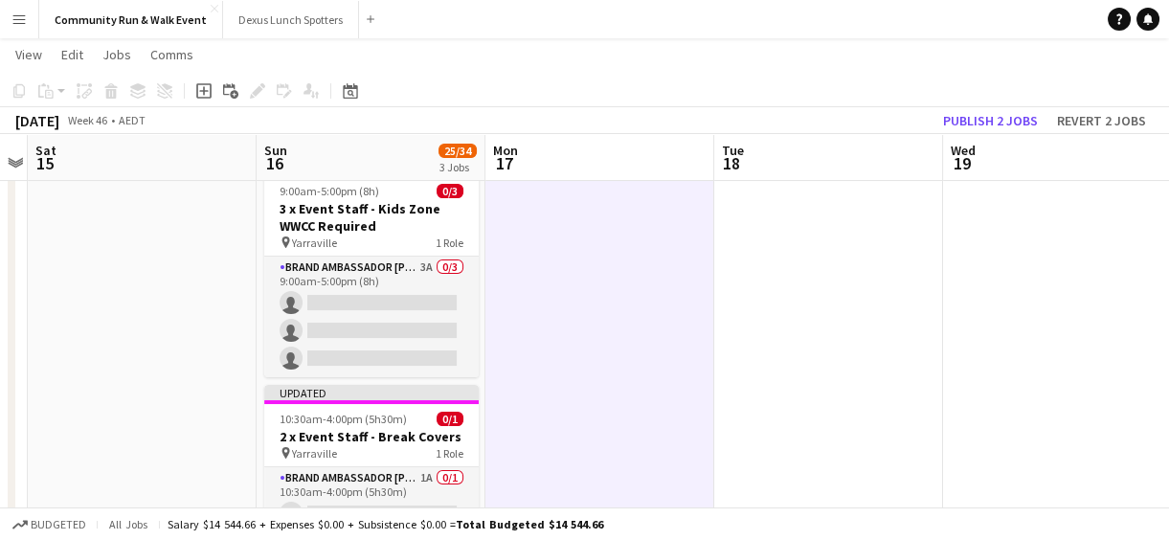
scroll to position [440, 0]
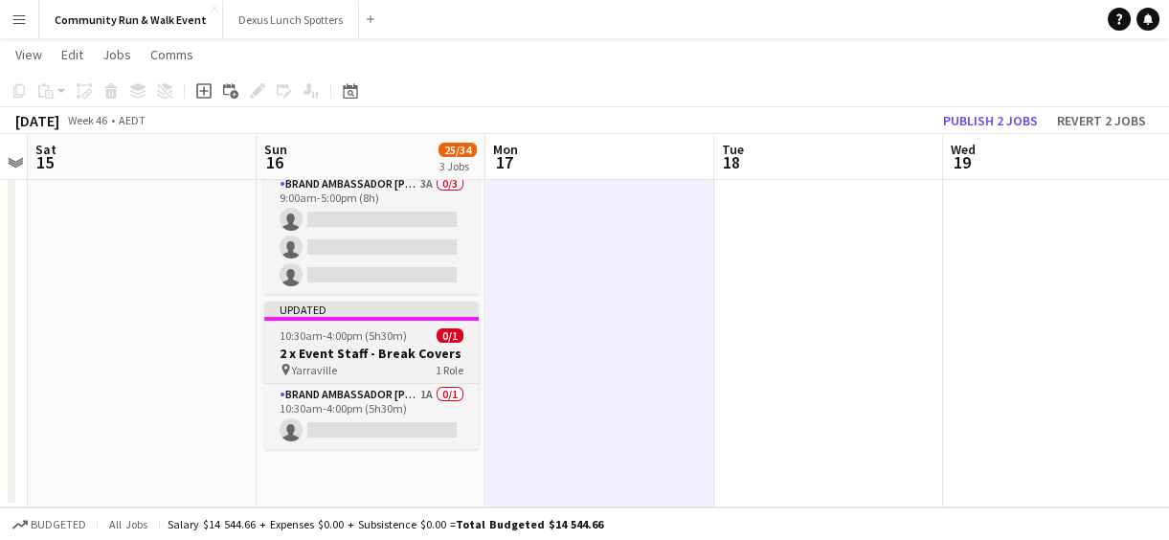
click at [351, 339] on span "10:30am-4:00pm (5h30m)" at bounding box center [343, 335] width 127 height 14
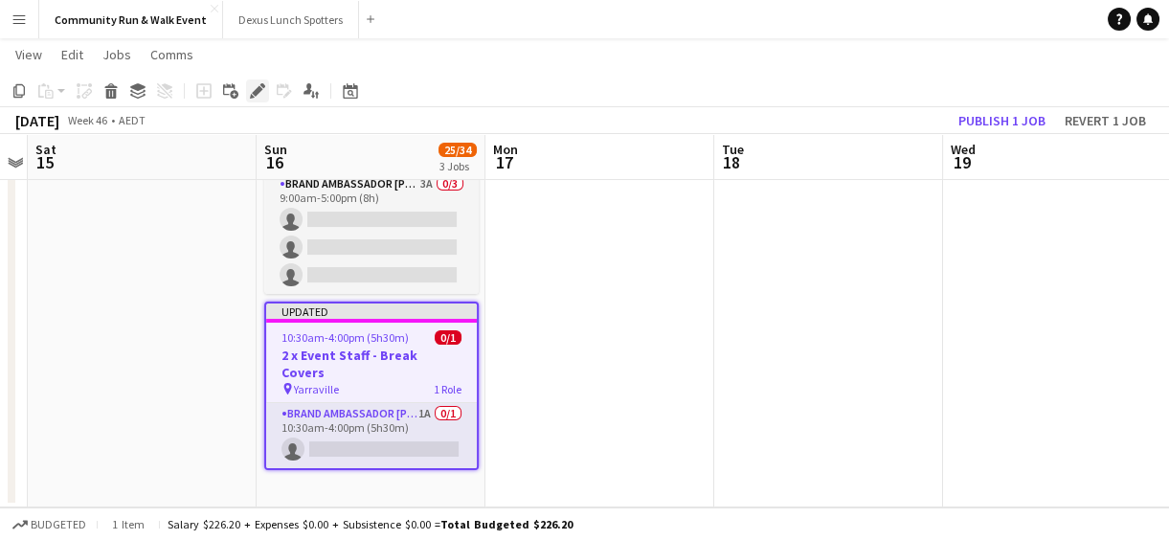
click at [251, 87] on icon "Edit" at bounding box center [257, 90] width 15 height 15
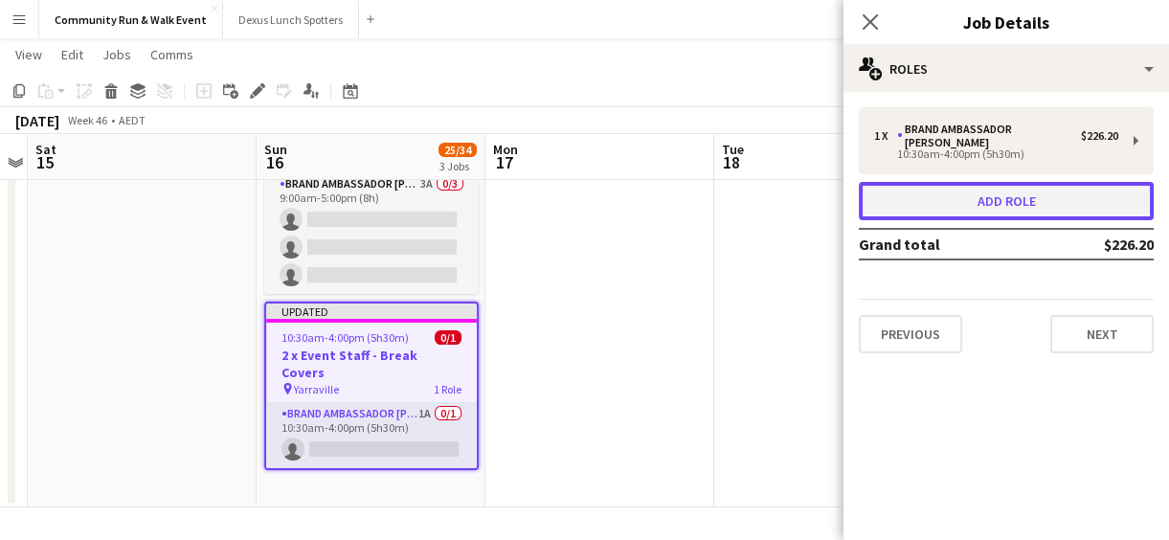
click at [1041, 182] on button "Add role" at bounding box center [1006, 201] width 295 height 38
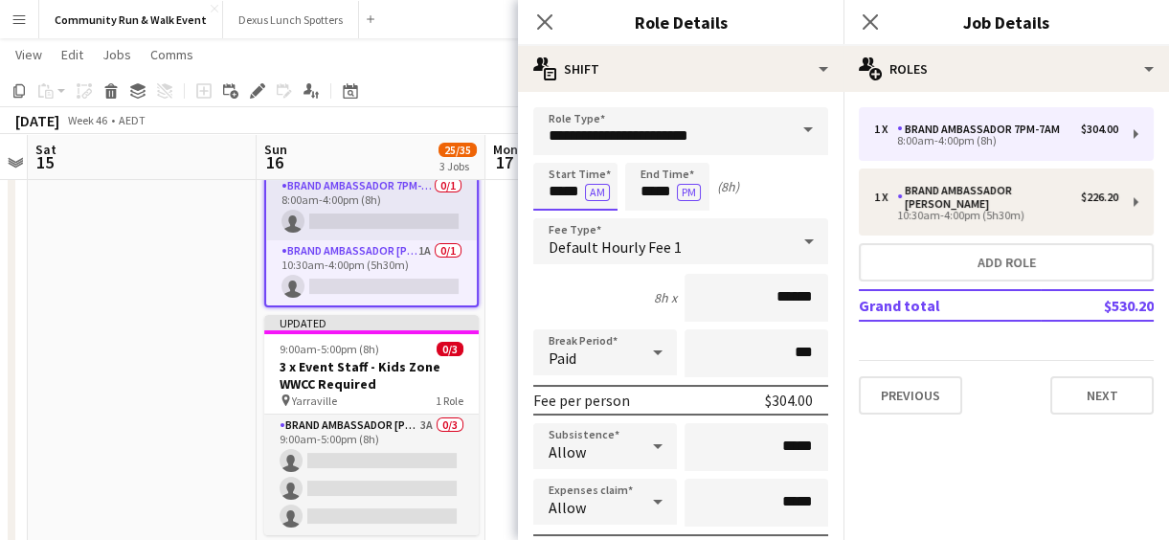
click at [549, 189] on input "*****" at bounding box center [575, 187] width 84 height 48
click at [553, 153] on div at bounding box center [556, 153] width 38 height 19
click at [555, 153] on div at bounding box center [556, 153] width 38 height 19
click at [603, 150] on div at bounding box center [595, 153] width 38 height 19
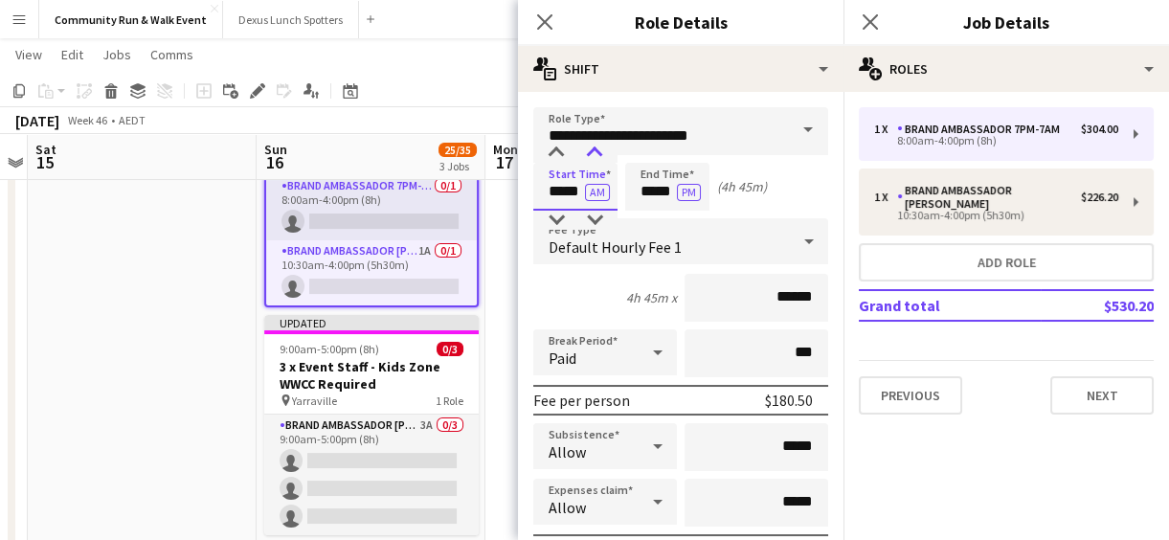
type input "*****"
click at [603, 150] on div at bounding box center [595, 153] width 38 height 19
click at [648, 189] on input "*****" at bounding box center [667, 187] width 84 height 48
type input "*****"
click at [648, 147] on div at bounding box center [648, 153] width 38 height 19
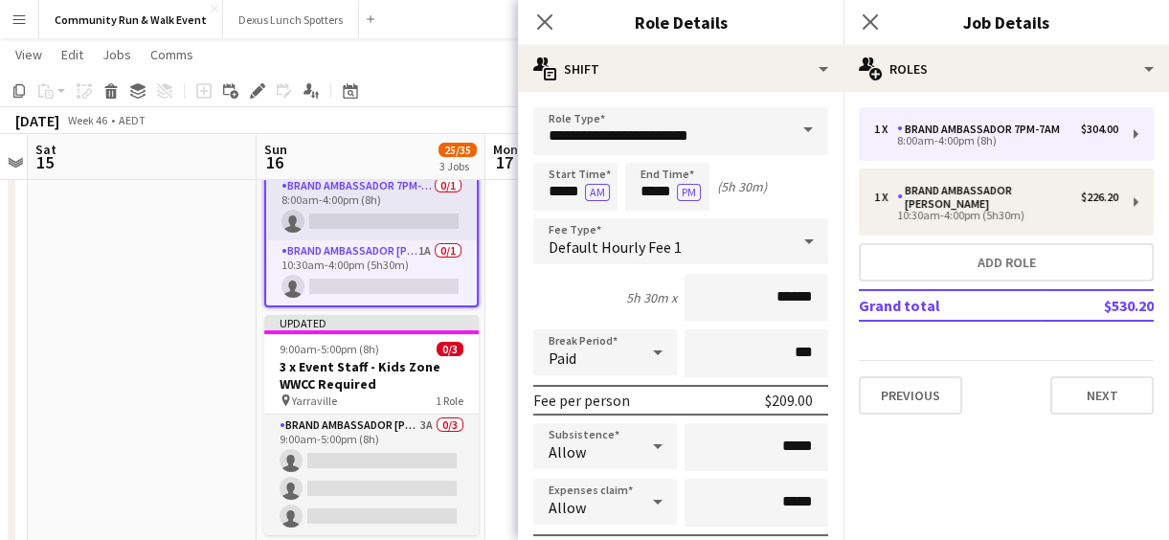
click at [791, 124] on span at bounding box center [808, 130] width 40 height 46
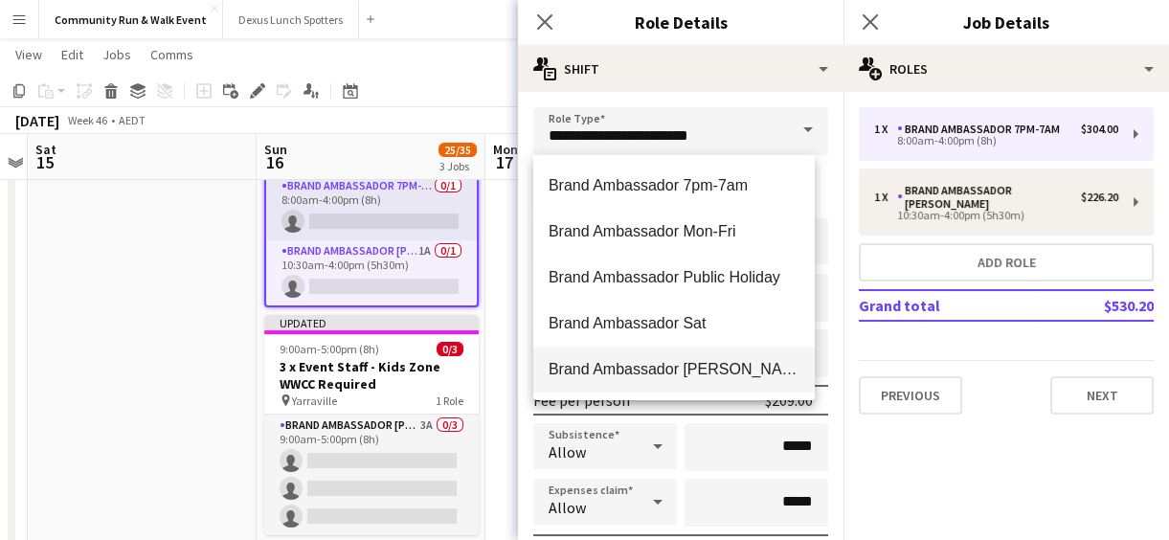
click at [722, 373] on span "Brand Ambassador [PERSON_NAME]" at bounding box center [674, 369] width 251 height 18
type input "**********"
type input "******"
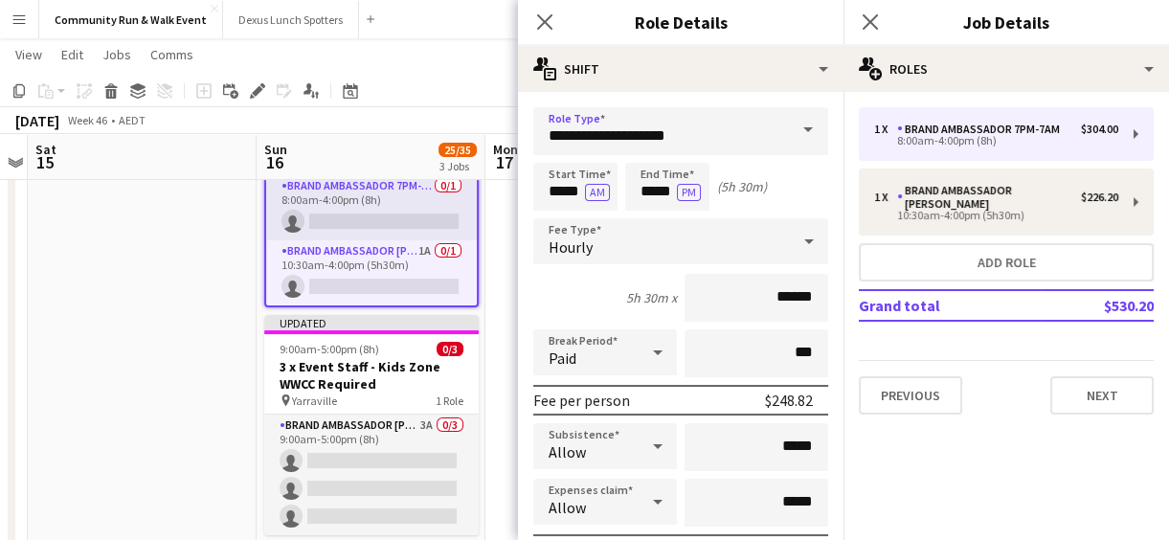
click at [657, 354] on icon at bounding box center [657, 352] width 23 height 38
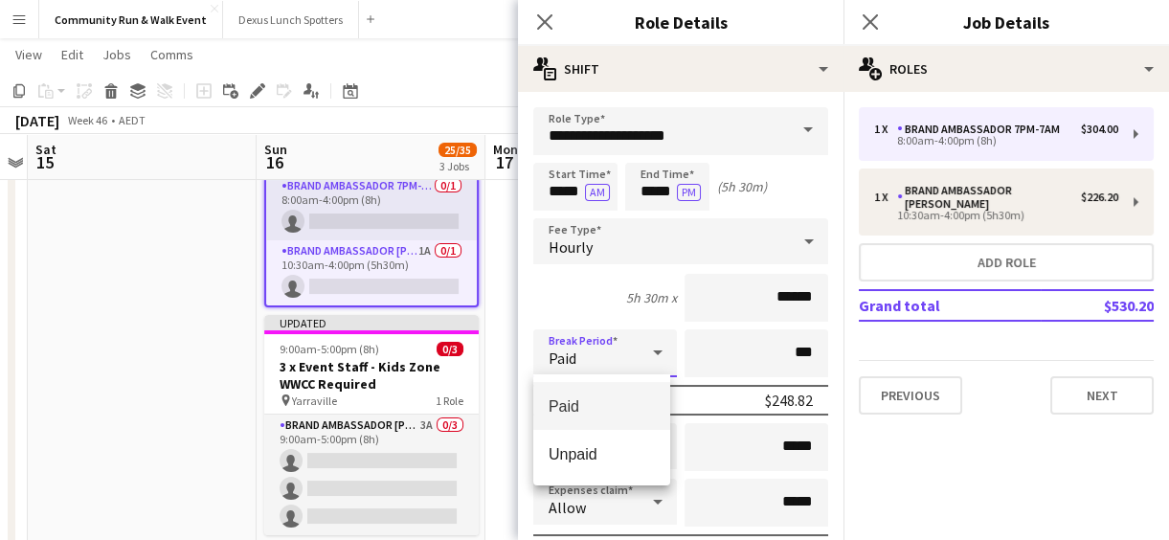
click at [827, 201] on div at bounding box center [584, 270] width 1169 height 540
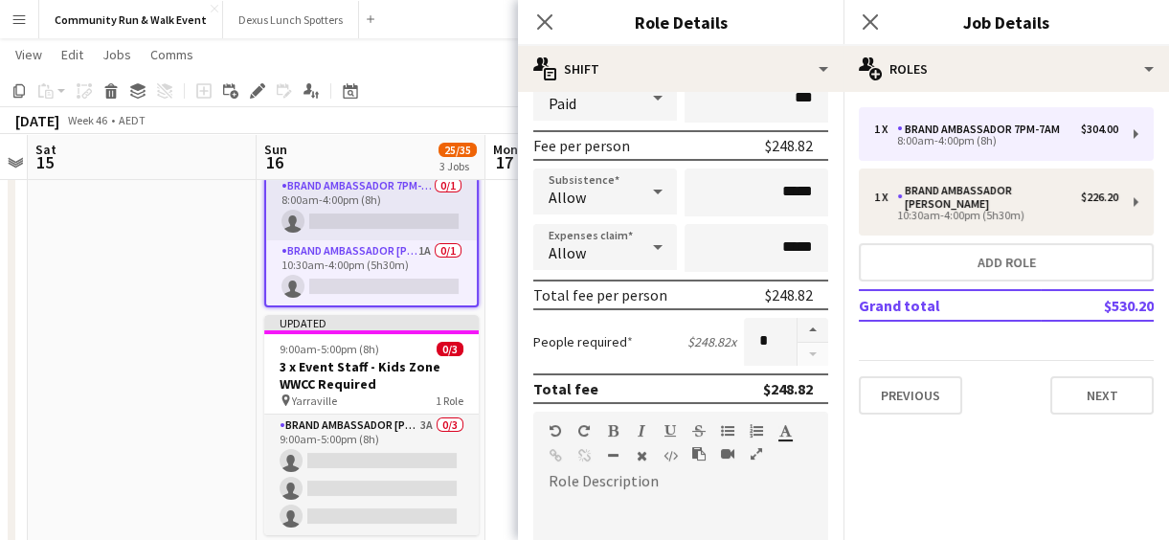
scroll to position [257, 0]
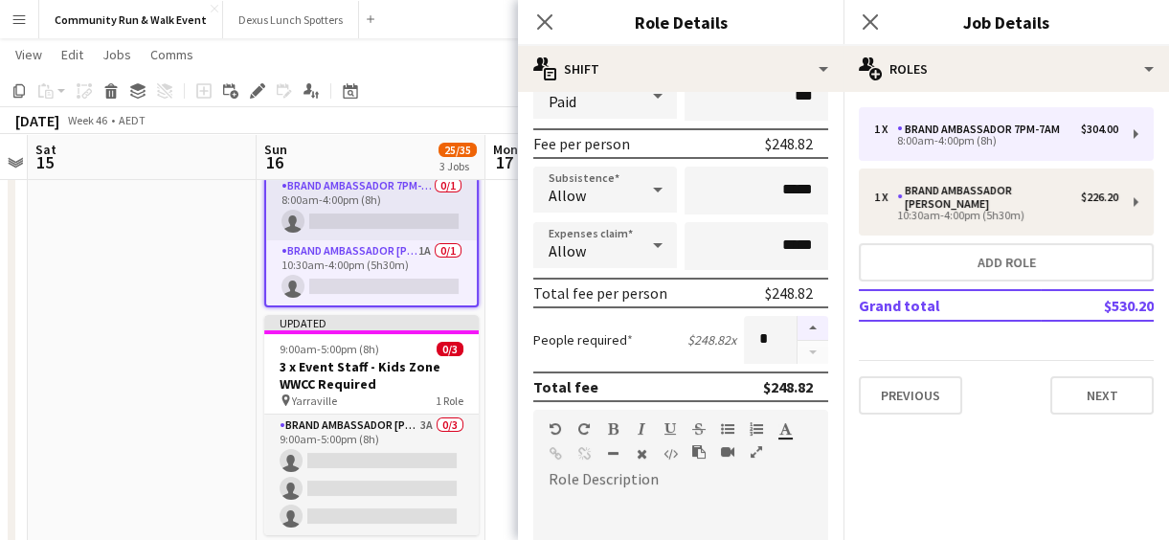
click at [802, 321] on button "button" at bounding box center [813, 328] width 31 height 25
type input "*"
click at [1105, 383] on button "Next" at bounding box center [1102, 395] width 103 height 38
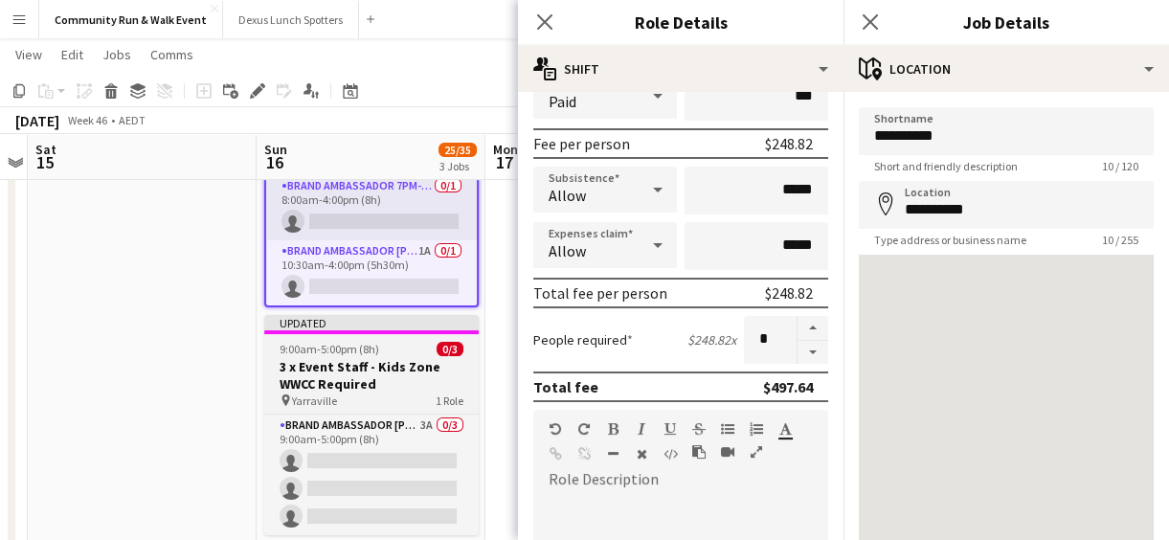
click at [364, 358] on h3 "3 x Event Staff - Kids Zone WWCC Required" at bounding box center [371, 375] width 215 height 34
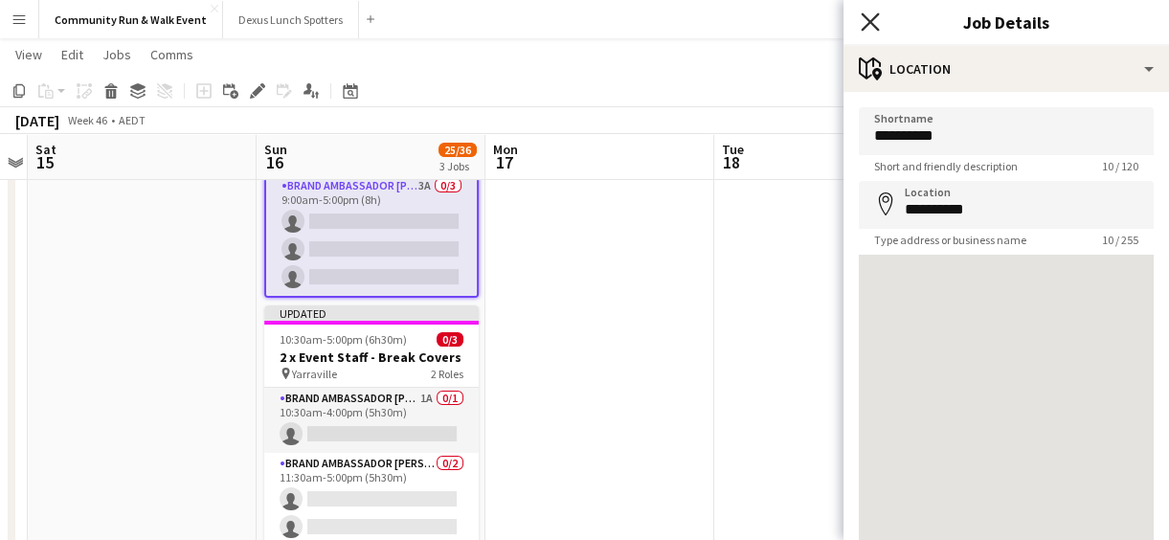
click at [876, 23] on icon "Close pop-in" at bounding box center [870, 21] width 18 height 18
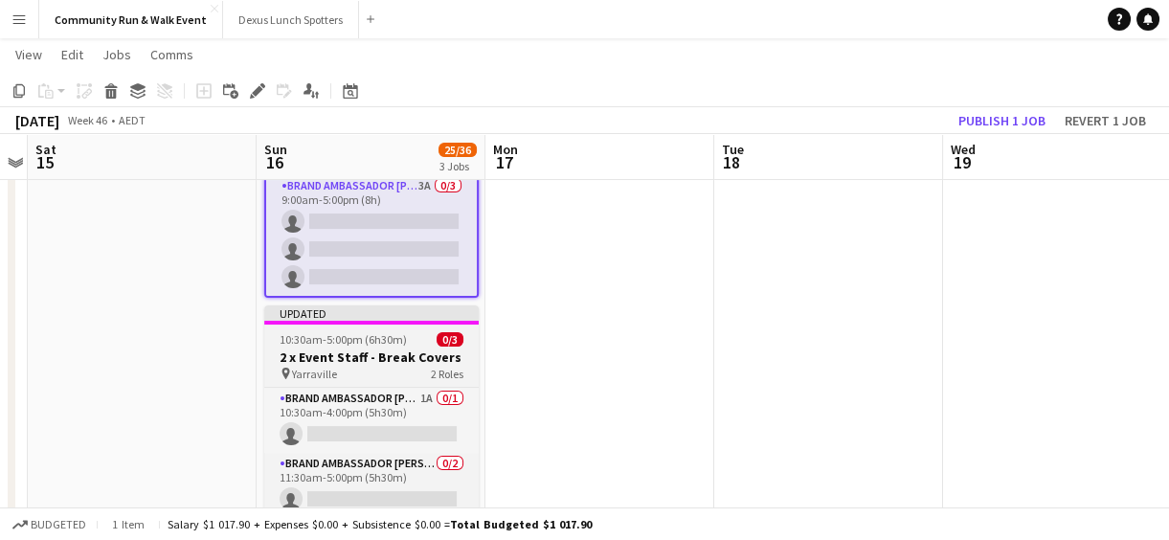
click at [427, 364] on h3 "2 x Event Staff - Break Covers" at bounding box center [371, 357] width 215 height 17
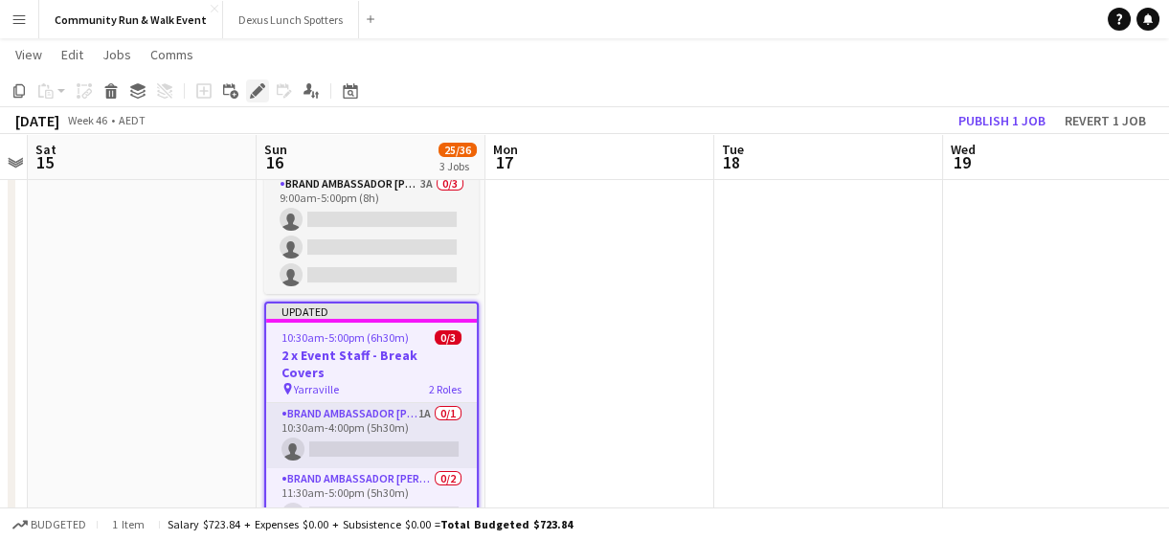
click at [266, 86] on div "Edit" at bounding box center [257, 90] width 23 height 23
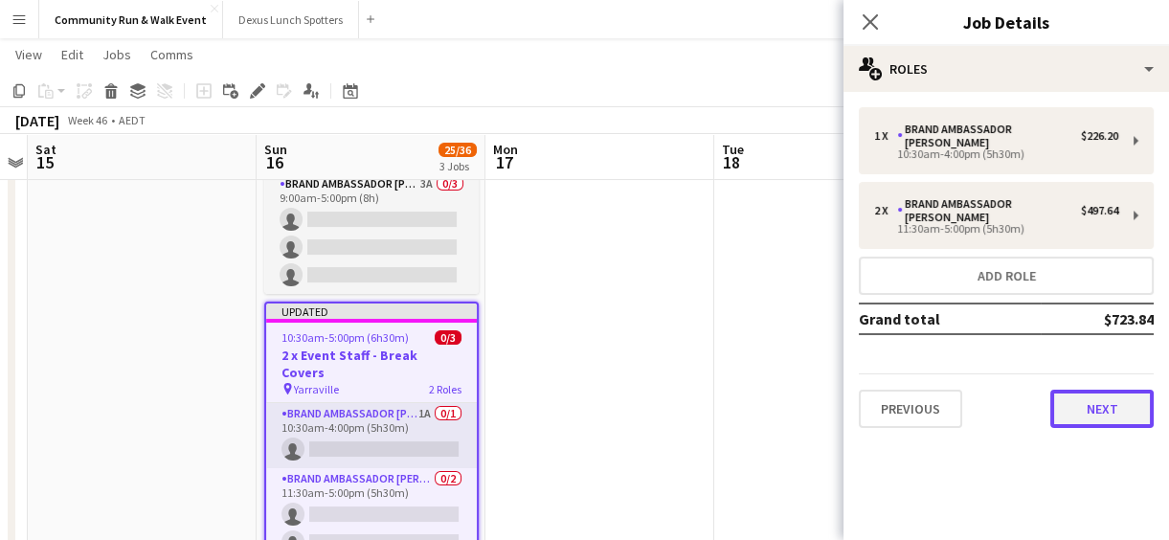
click at [1138, 390] on button "Next" at bounding box center [1102, 409] width 103 height 38
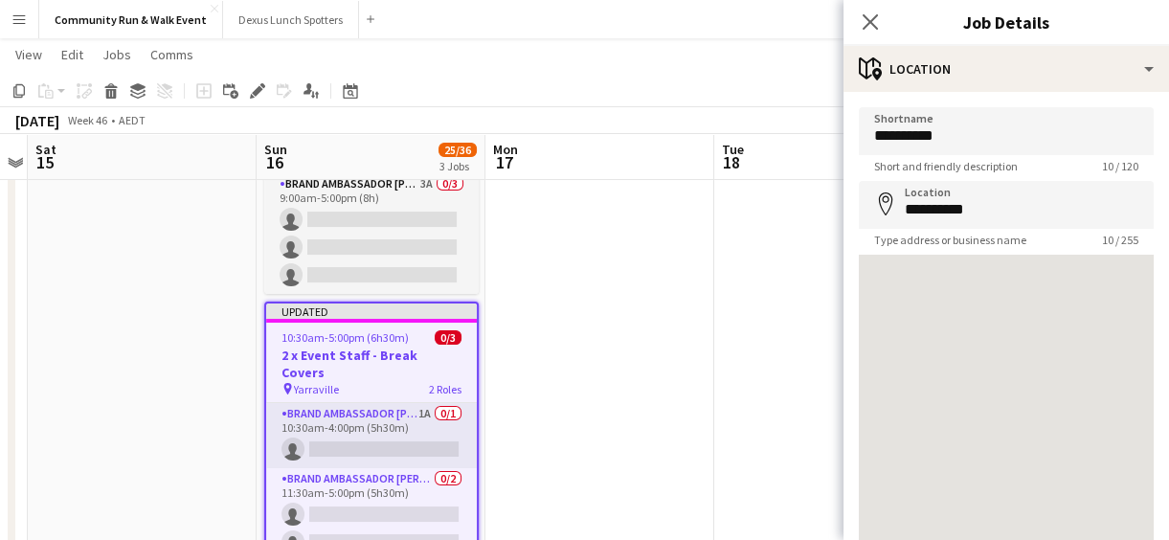
scroll to position [136, 0]
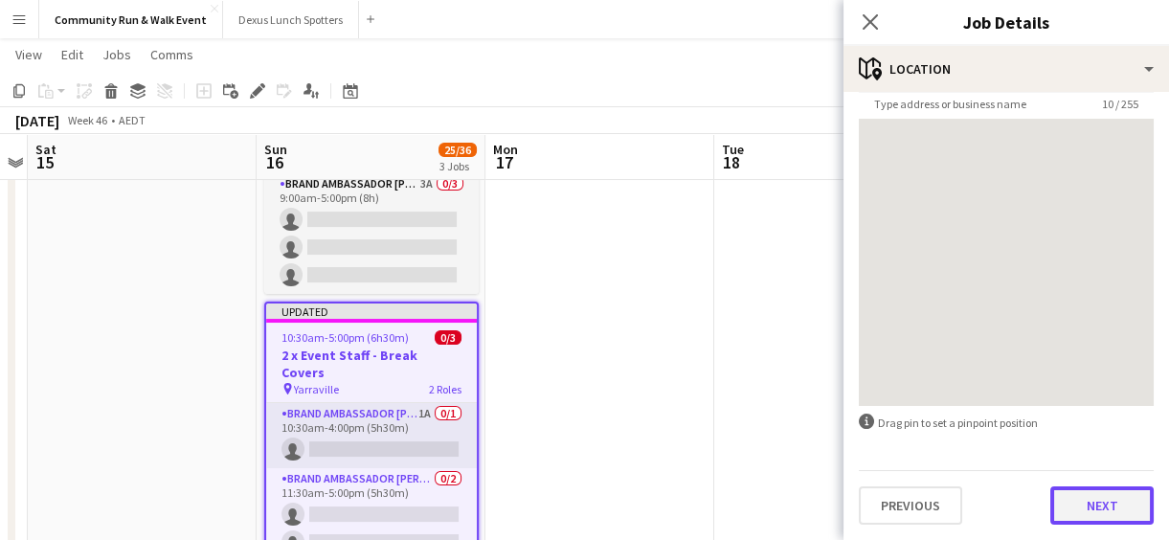
click at [1088, 507] on button "Next" at bounding box center [1102, 505] width 103 height 38
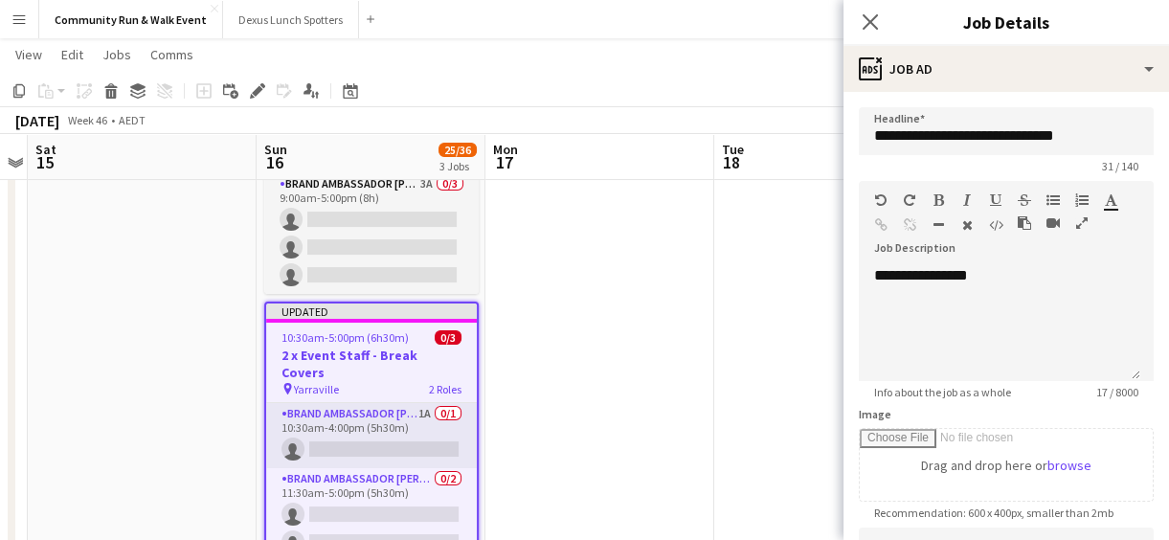
scroll to position [0, 0]
drag, startPoint x: 1154, startPoint y: 276, endPoint x: 1180, endPoint y: 461, distance: 186.6
click at [1169, 461] on html "Menu Boards Boards Boards All jobs Status Workforce Workforce My Workforce Recr…" at bounding box center [584, 96] width 1169 height 1073
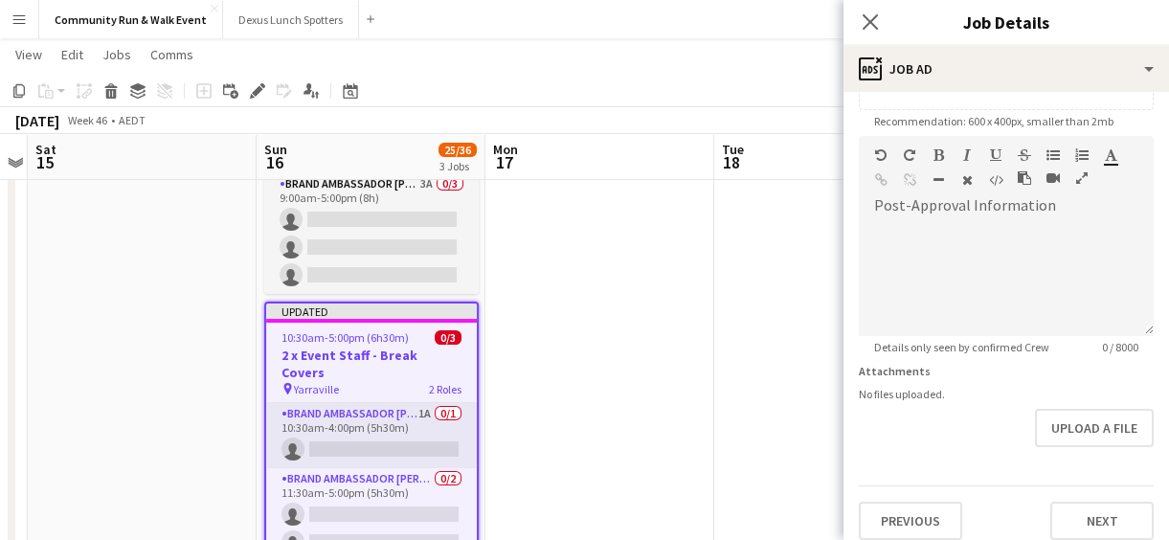
scroll to position [406, 0]
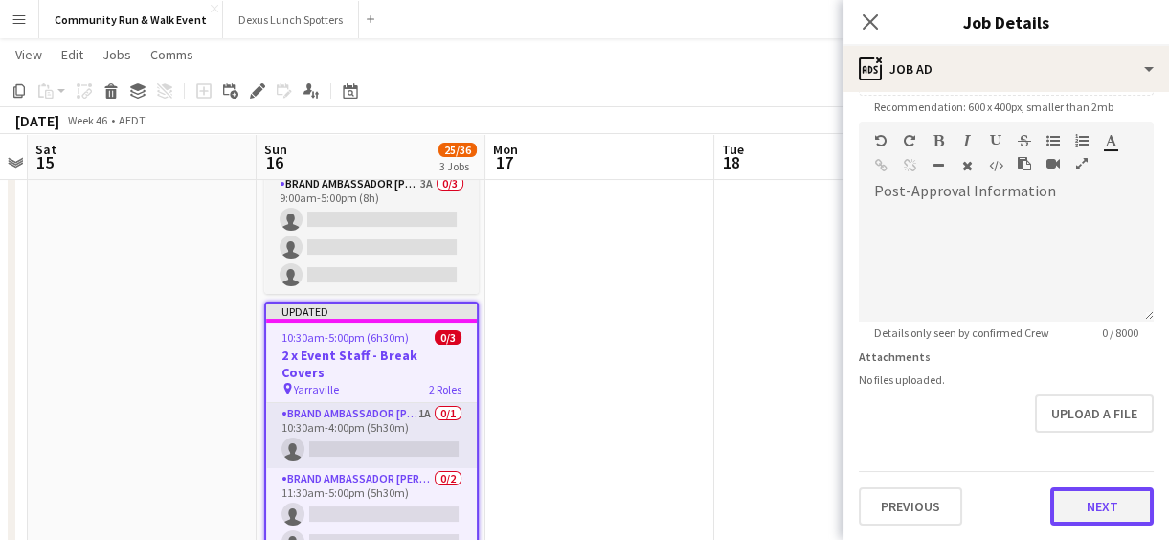
click at [1092, 500] on button "Next" at bounding box center [1102, 506] width 103 height 38
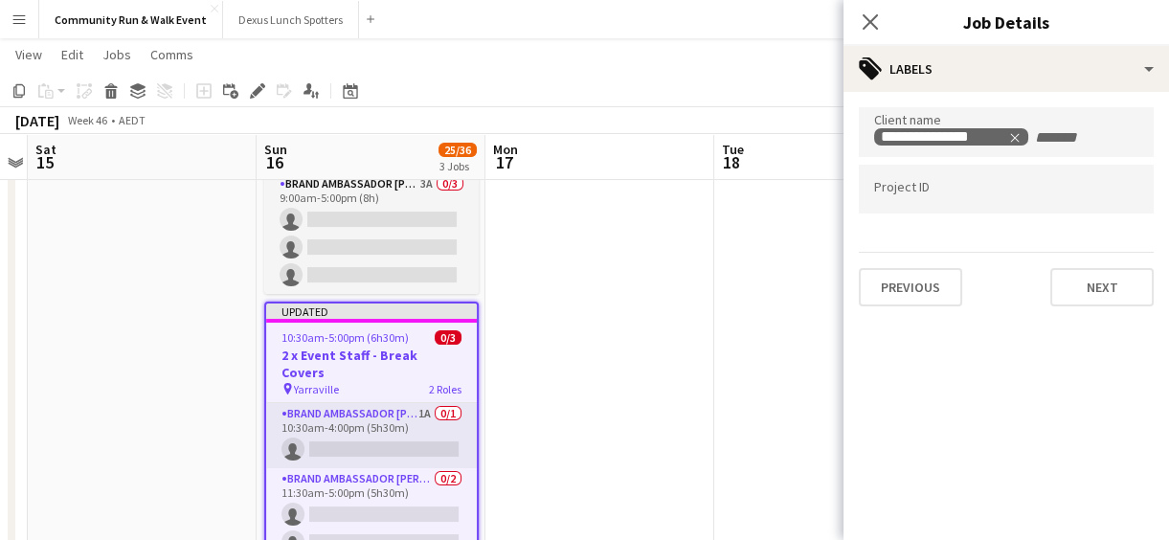
scroll to position [0, 0]
click at [1133, 282] on button "Next" at bounding box center [1102, 287] width 103 height 38
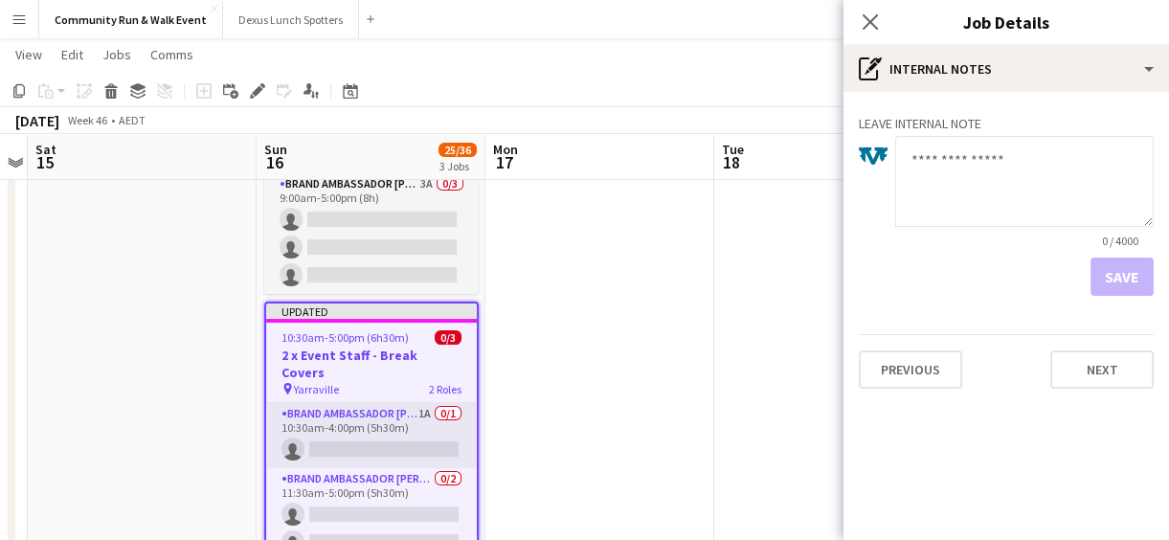
click at [1133, 282] on mat-expansion-panel "pen-write Internal notes Leave internal note 0 / 4000 Save Previous Next" at bounding box center [1007, 316] width 326 height 448
click at [1130, 362] on button "Next" at bounding box center [1102, 370] width 103 height 38
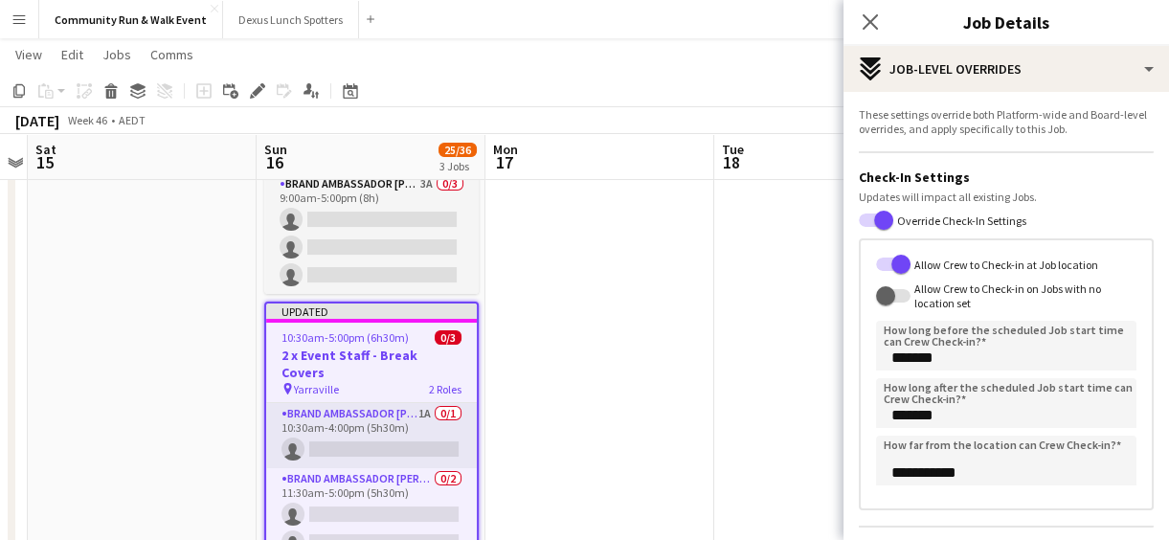
scroll to position [452, 0]
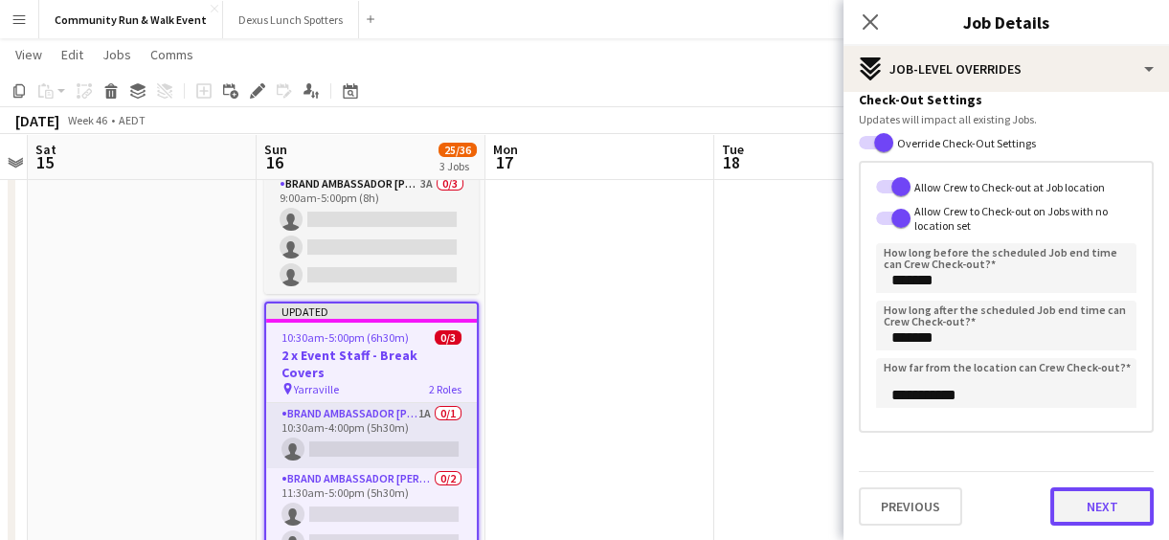
click at [1087, 513] on button "Next" at bounding box center [1102, 506] width 103 height 38
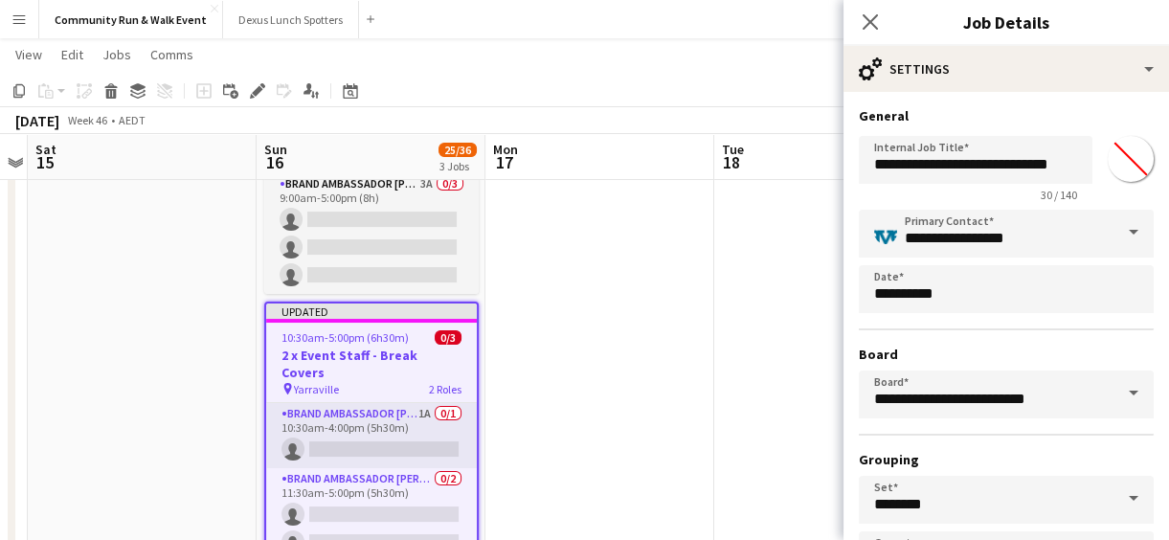
scroll to position [0, 0]
drag, startPoint x: 894, startPoint y: 167, endPoint x: 831, endPoint y: 167, distance: 63.2
click at [831, 167] on body "Menu Boards Boards Boards All jobs Status Workforce Workforce My Workforce Recr…" at bounding box center [584, 96] width 1169 height 1073
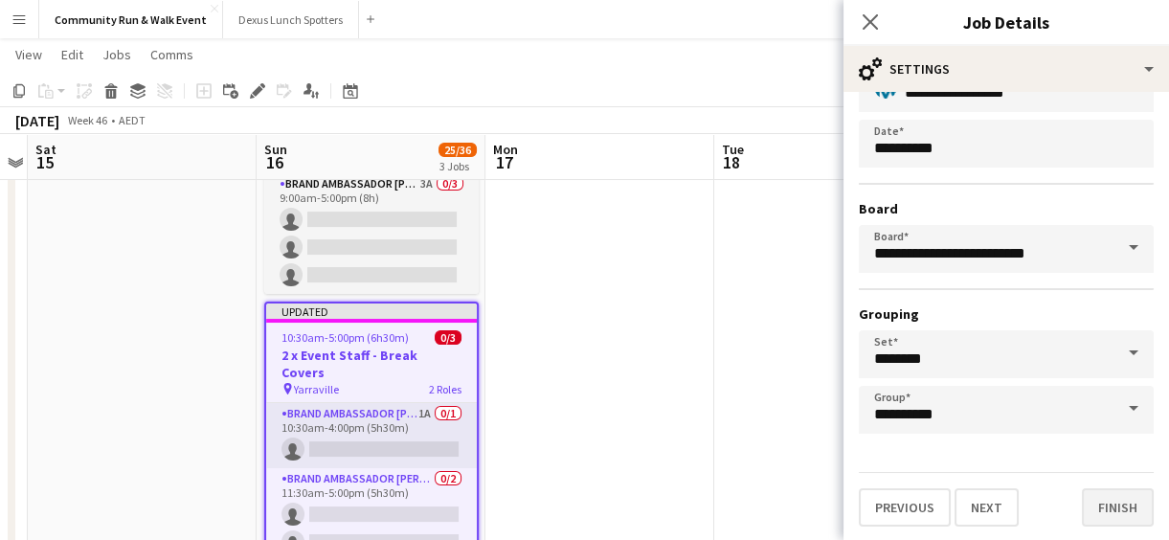
type input "**********"
click at [1109, 498] on button "Finish" at bounding box center [1118, 507] width 72 height 38
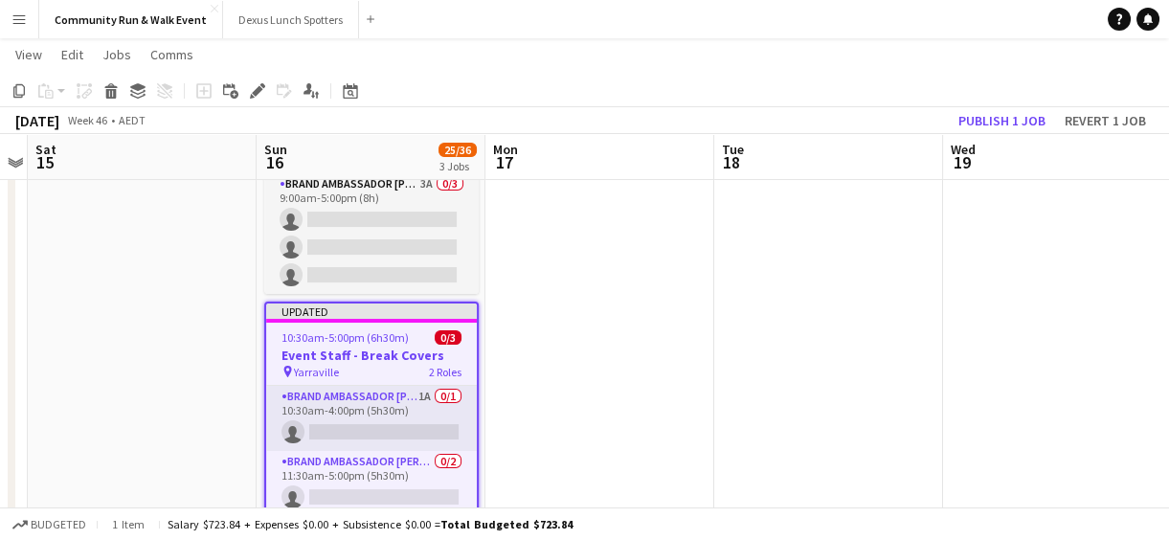
click at [817, 313] on app-date-cell at bounding box center [828, 188] width 229 height 826
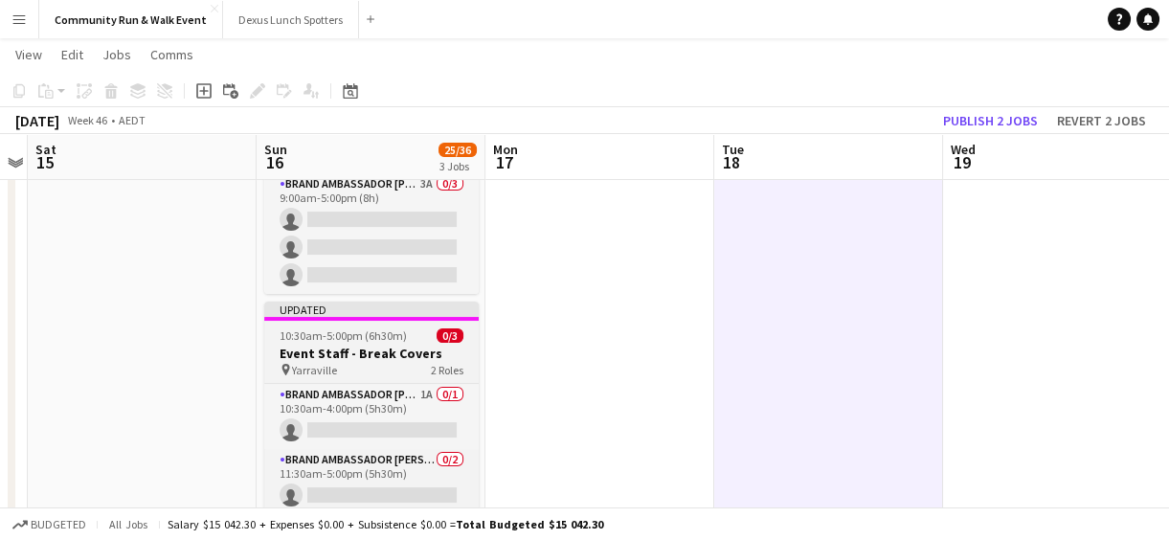
click at [325, 348] on h3 "Event Staff - Break Covers" at bounding box center [371, 353] width 215 height 17
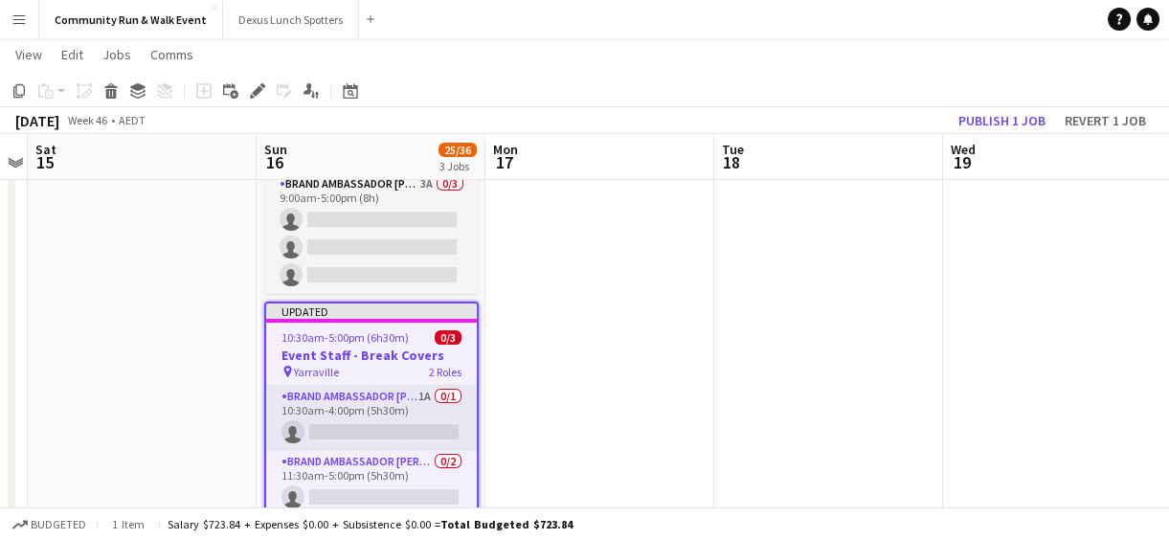
click at [325, 348] on h3 "Event Staff - Break Covers" at bounding box center [371, 355] width 211 height 17
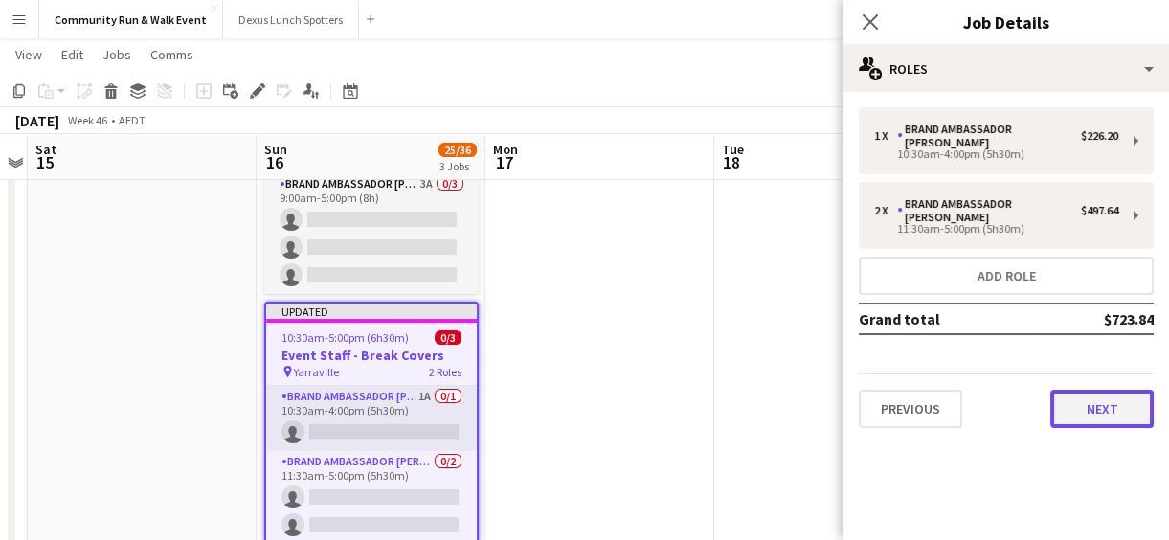
click at [1100, 390] on button "Next" at bounding box center [1102, 409] width 103 height 38
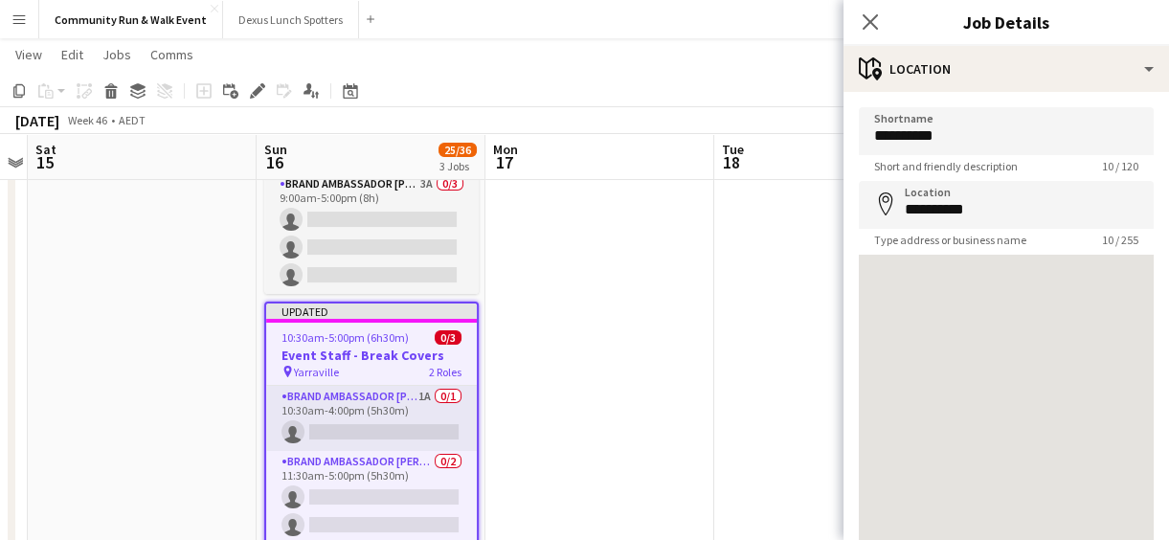
scroll to position [136, 0]
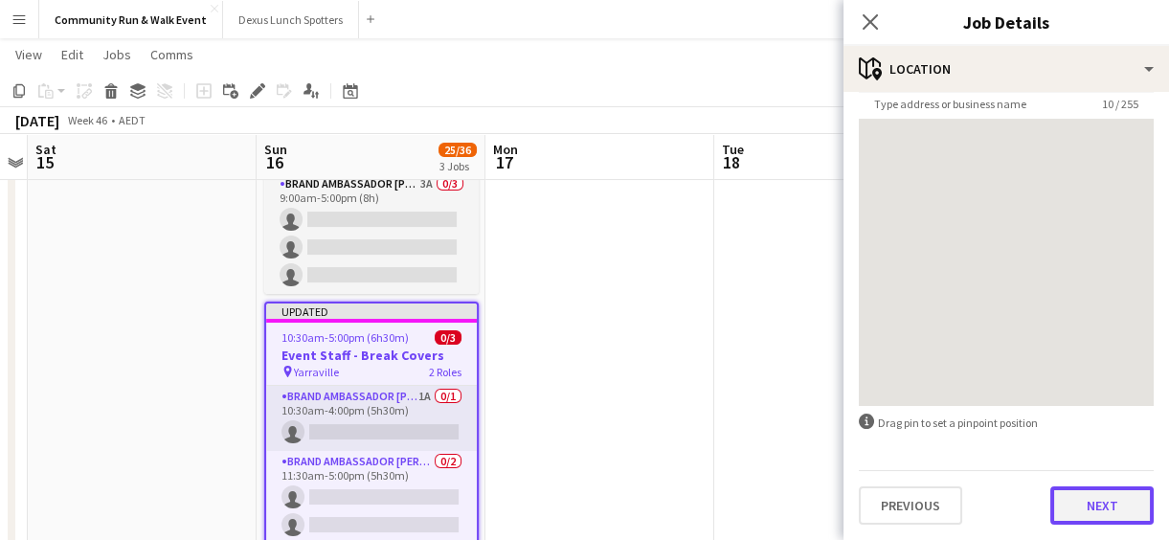
click at [1089, 508] on button "Next" at bounding box center [1102, 505] width 103 height 38
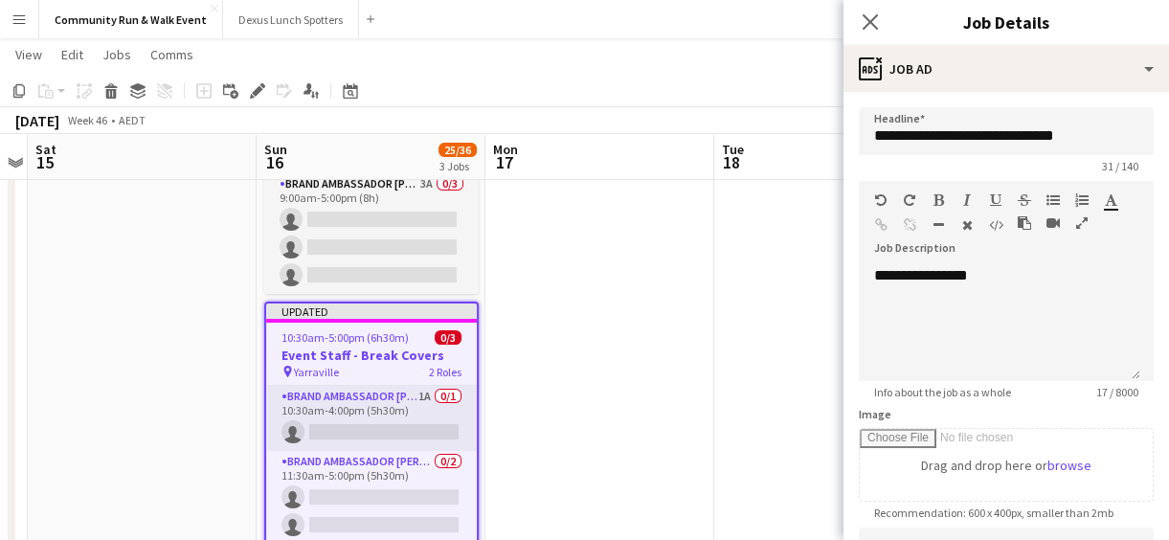
scroll to position [0, 0]
click at [877, 268] on div "**********" at bounding box center [1000, 323] width 282 height 115
drag, startPoint x: 893, startPoint y: 275, endPoint x: 854, endPoint y: 278, distance: 38.4
click at [854, 278] on form "**********" at bounding box center [1007, 519] width 326 height 825
click at [966, 282] on div "**********" at bounding box center [1000, 323] width 282 height 115
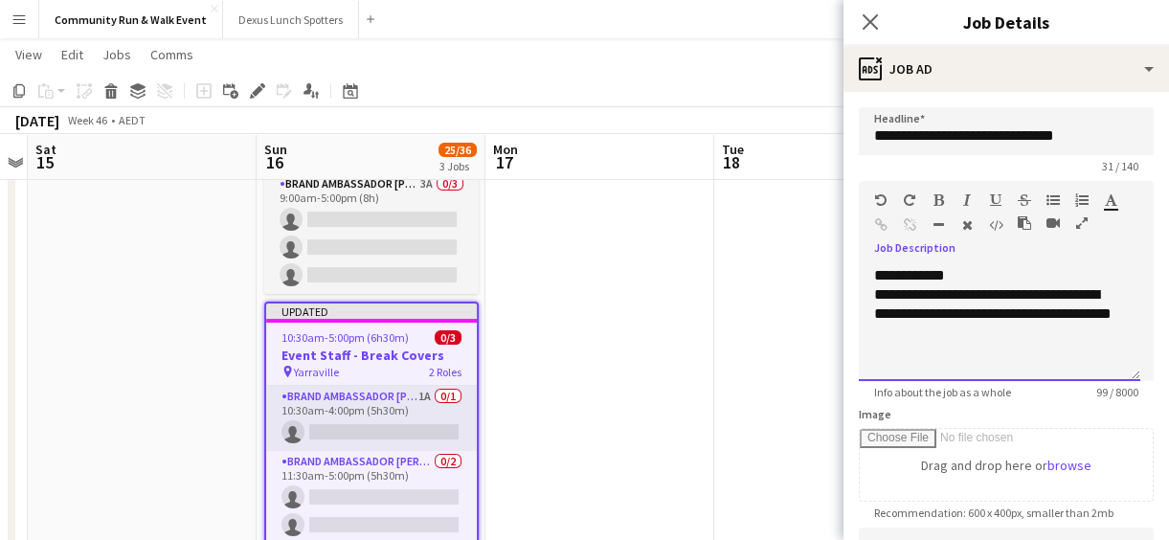
click at [874, 296] on div "**********" at bounding box center [999, 323] width 251 height 77
click at [978, 313] on div "**********" at bounding box center [999, 323] width 251 height 77
click at [1009, 314] on div "**********" at bounding box center [999, 323] width 251 height 77
drag, startPoint x: 982, startPoint y: 323, endPoint x: 884, endPoint y: 333, distance: 98.2
click at [884, 333] on div "**********" at bounding box center [999, 323] width 251 height 77
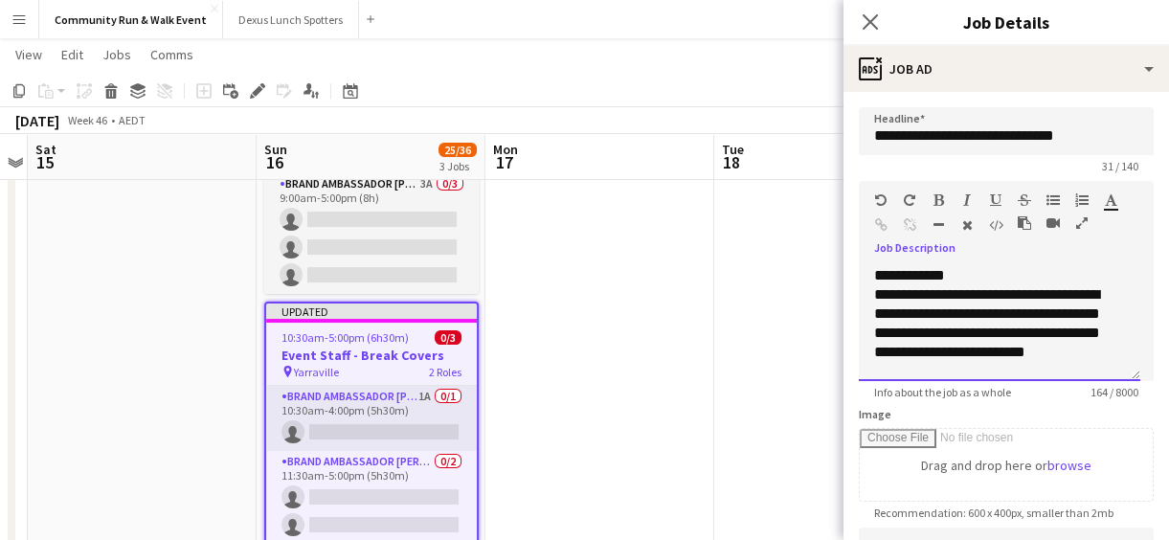
scroll to position [1, 0]
click at [1084, 300] on div "**********" at bounding box center [993, 341] width 238 height 115
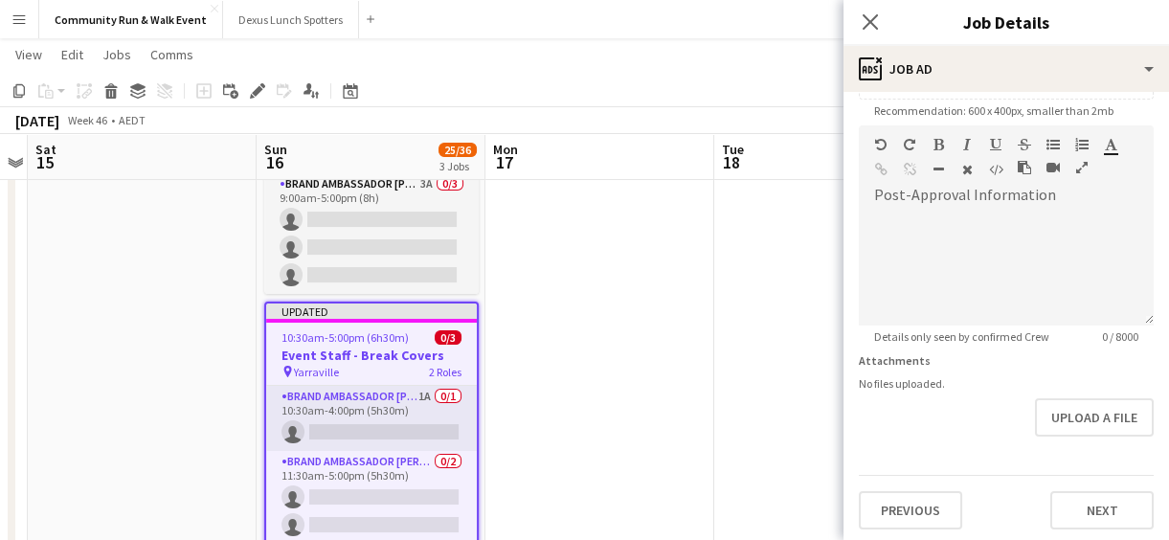
scroll to position [406, 0]
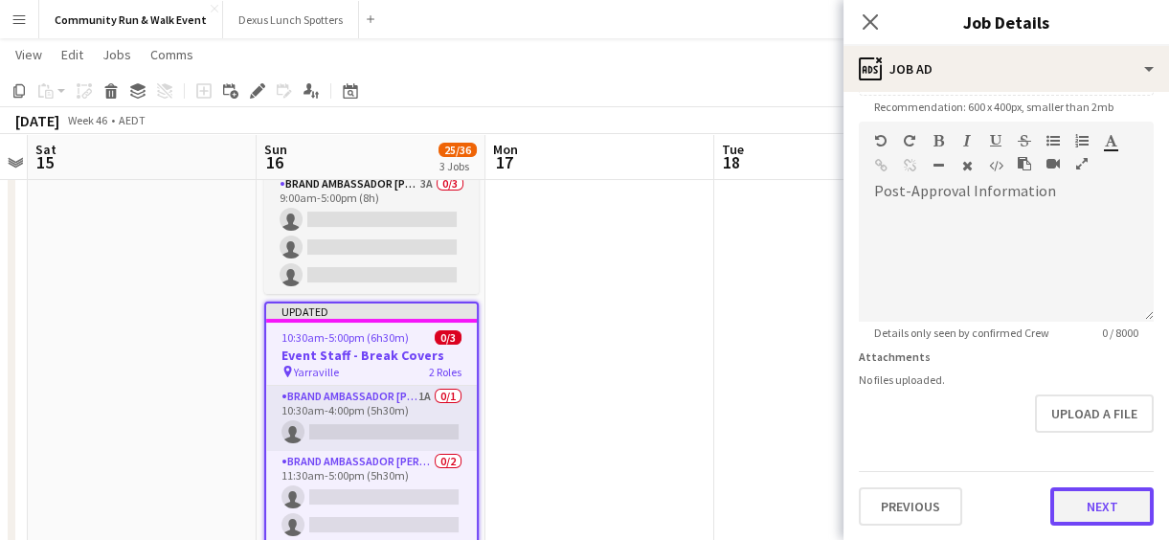
click at [1078, 487] on button "Next" at bounding box center [1102, 506] width 103 height 38
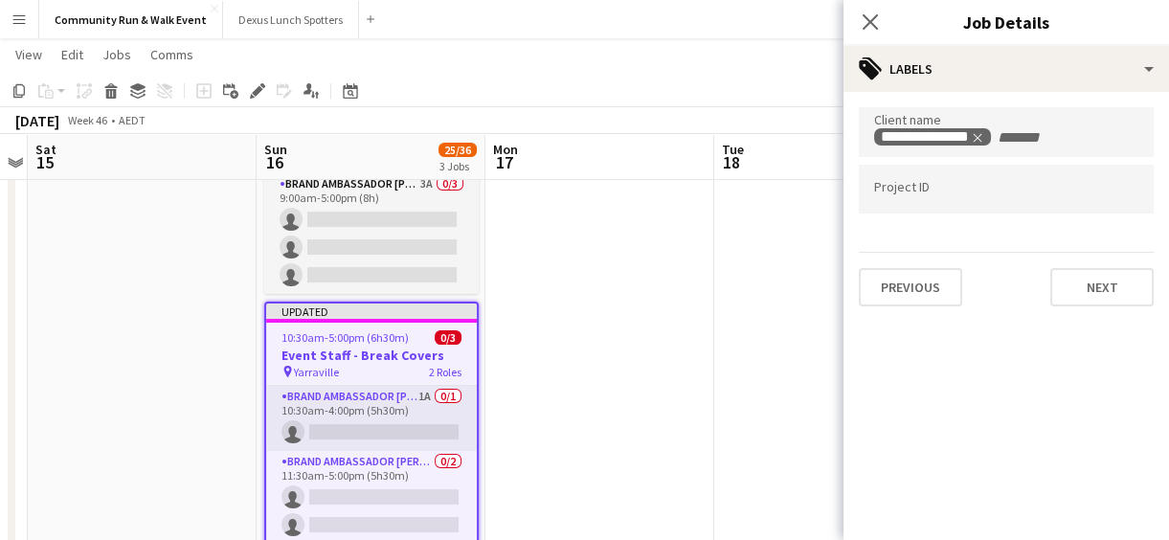
scroll to position [0, 0]
click at [1093, 280] on button "Next" at bounding box center [1102, 287] width 103 height 38
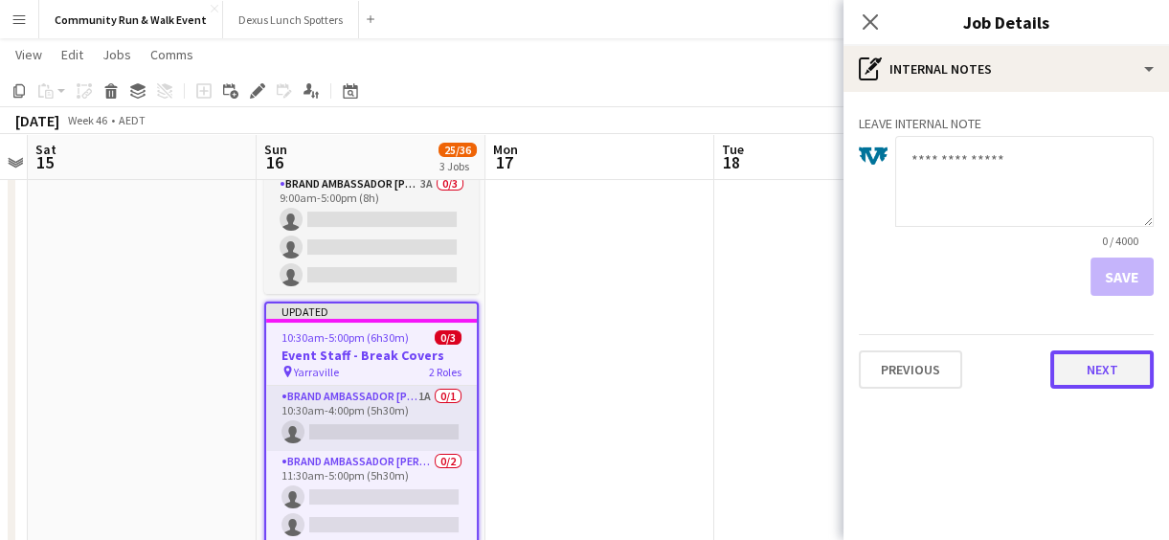
click at [1103, 373] on button "Next" at bounding box center [1102, 370] width 103 height 38
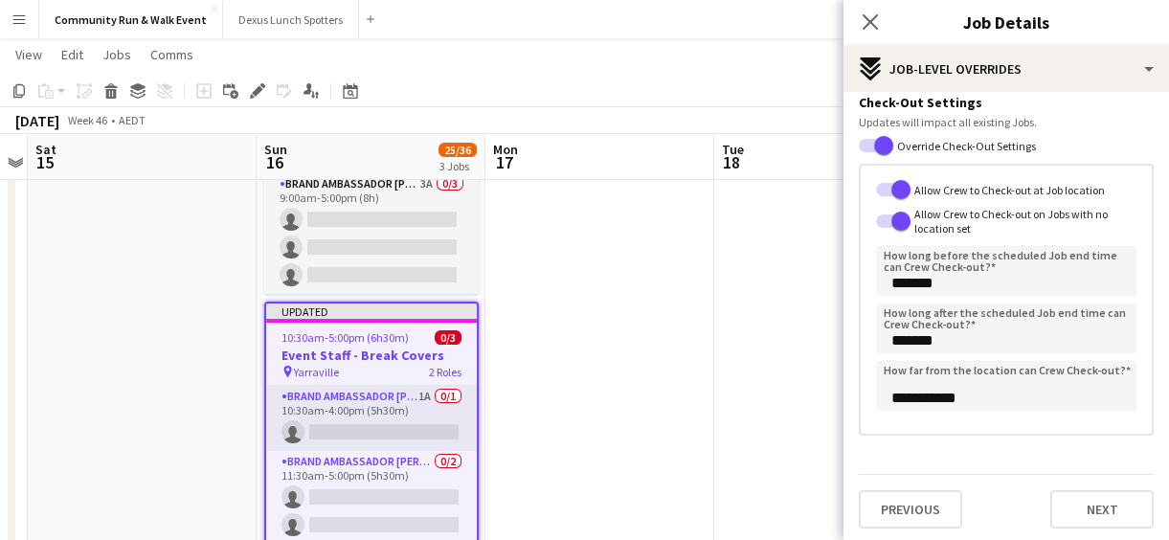
scroll to position [452, 0]
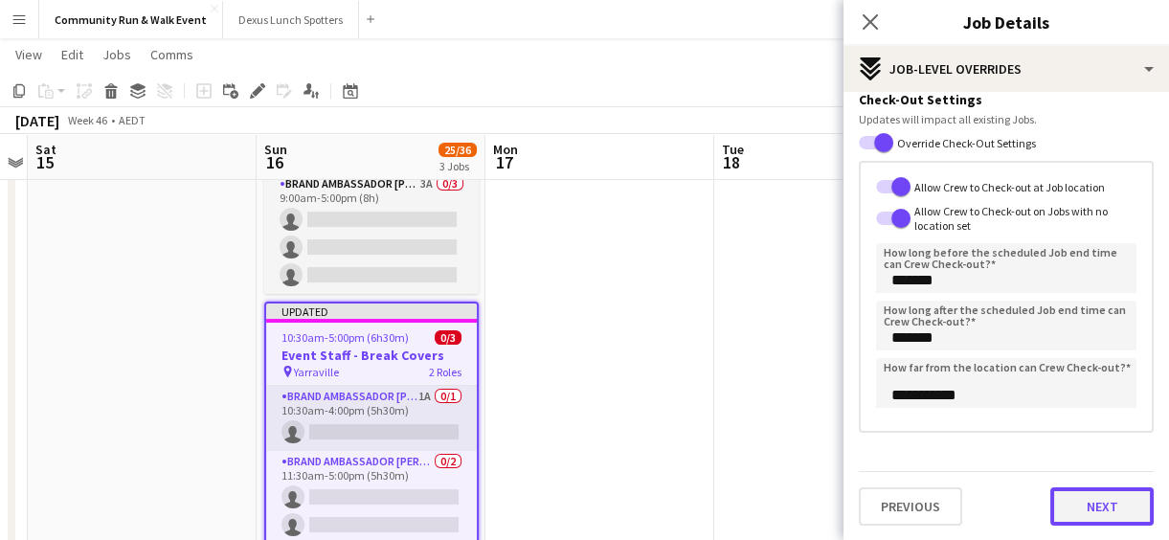
click at [1072, 510] on button "Next" at bounding box center [1102, 506] width 103 height 38
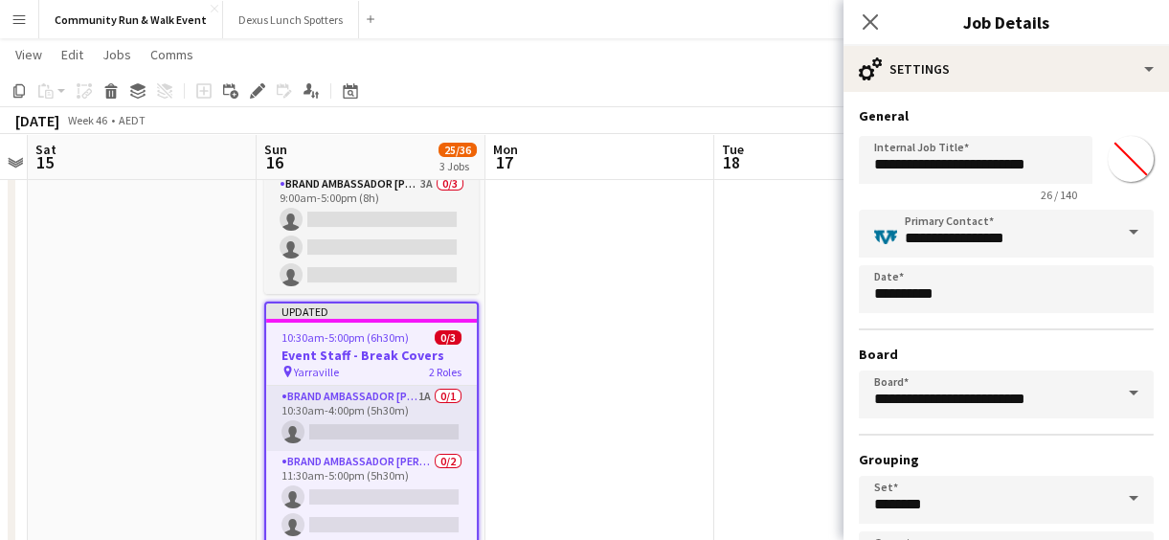
scroll to position [146, 0]
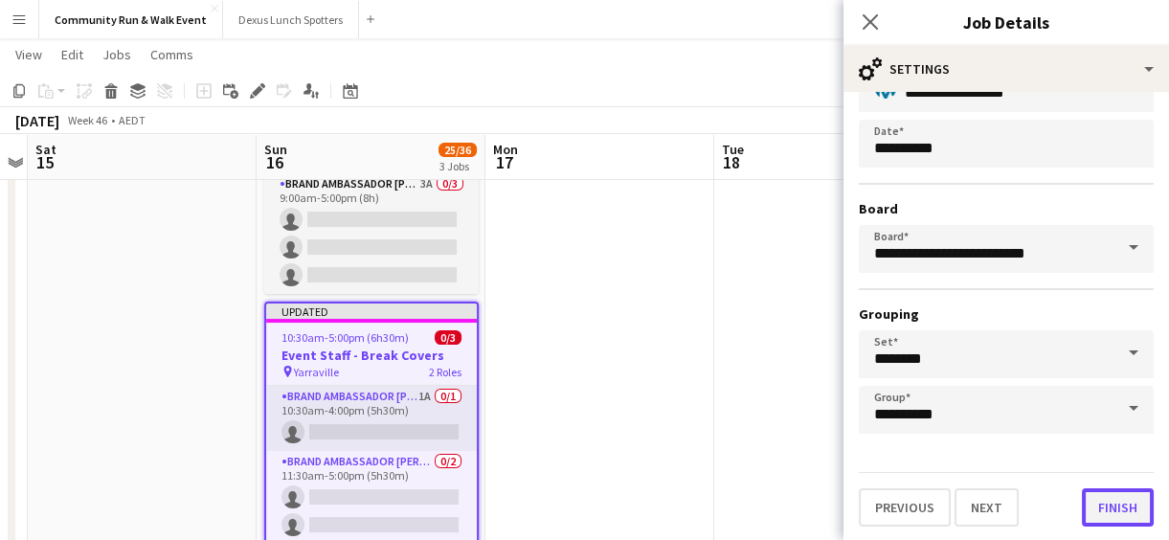
click at [1107, 488] on button "Finish" at bounding box center [1118, 507] width 72 height 38
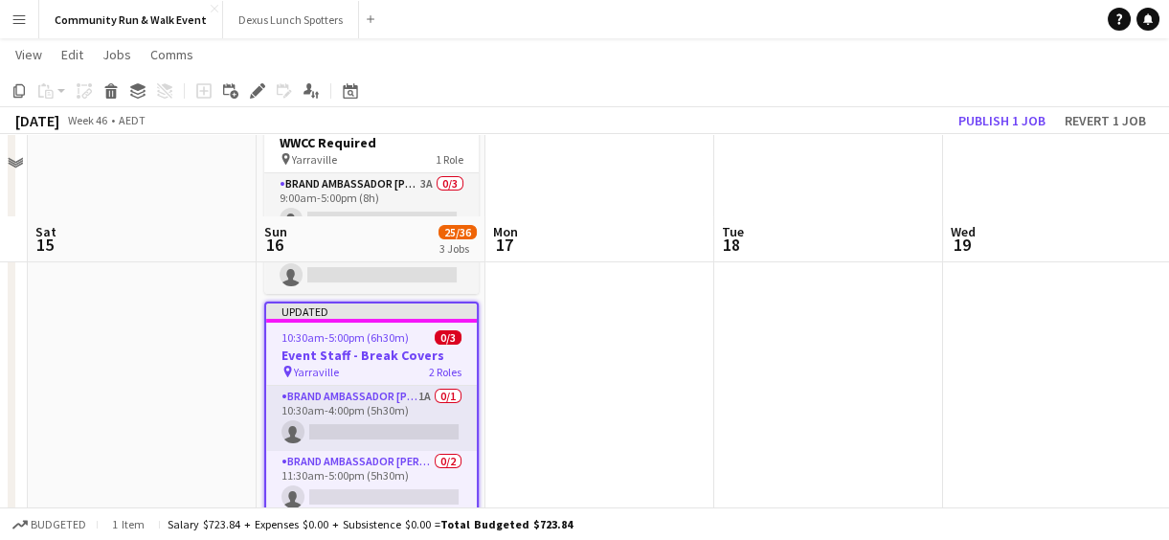
scroll to position [532, 0]
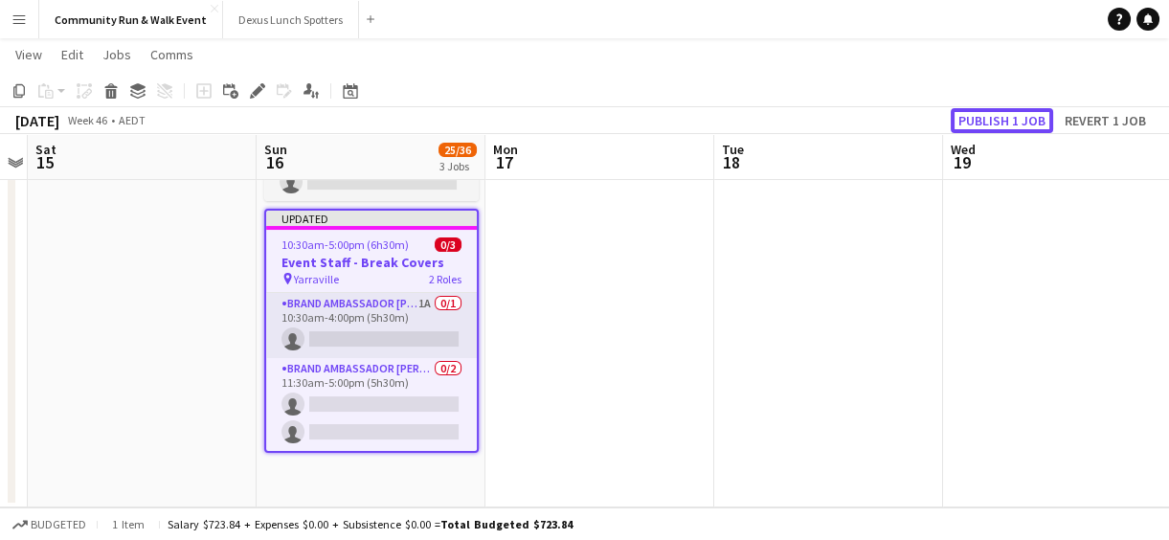
click at [998, 122] on button "Publish 1 job" at bounding box center [1002, 120] width 102 height 25
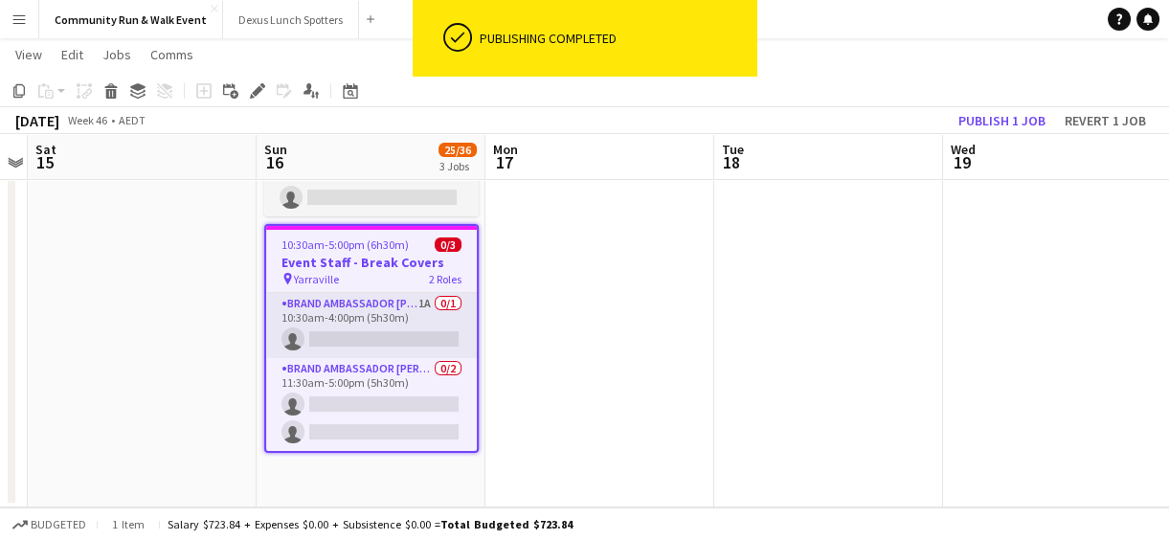
scroll to position [0, 659]
drag, startPoint x: 1168, startPoint y: 390, endPoint x: 1168, endPoint y: 195, distance: 194.4
click at [1168, 195] on html "ok-circled Publishing completed Menu Boards Boards Boards All jobs Status Workf…" at bounding box center [584, 11] width 1169 height 1057
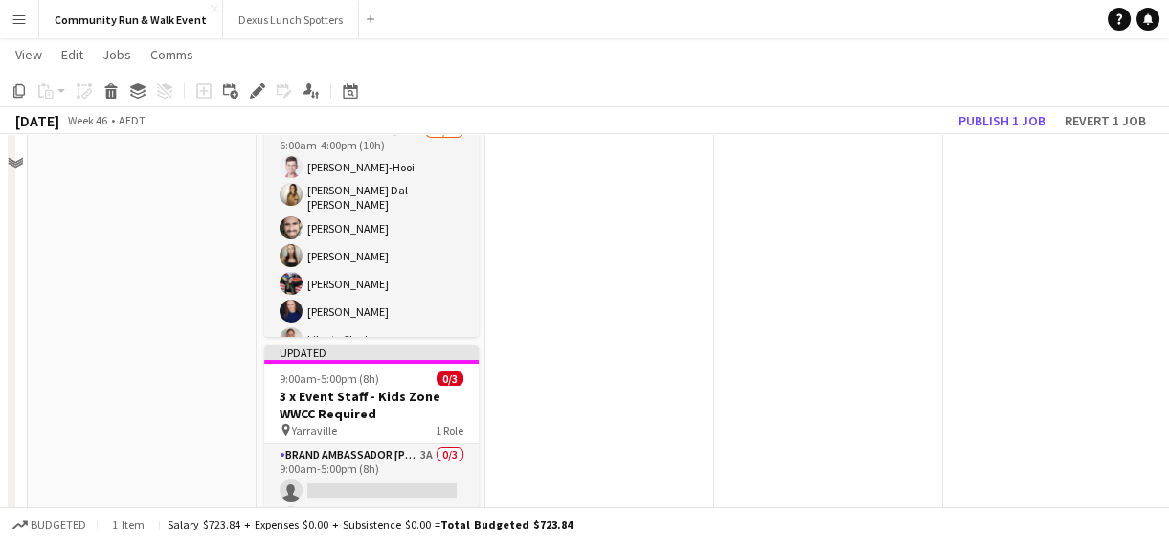
scroll to position [69, 0]
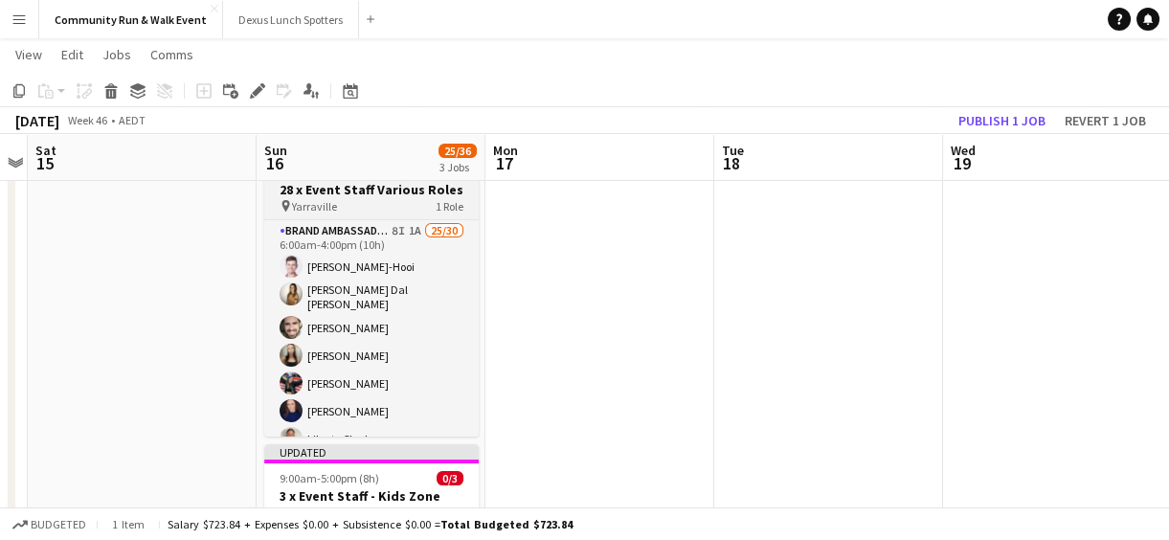
click at [335, 196] on h3 "28 x Event Staff Various Roles" at bounding box center [371, 189] width 215 height 17
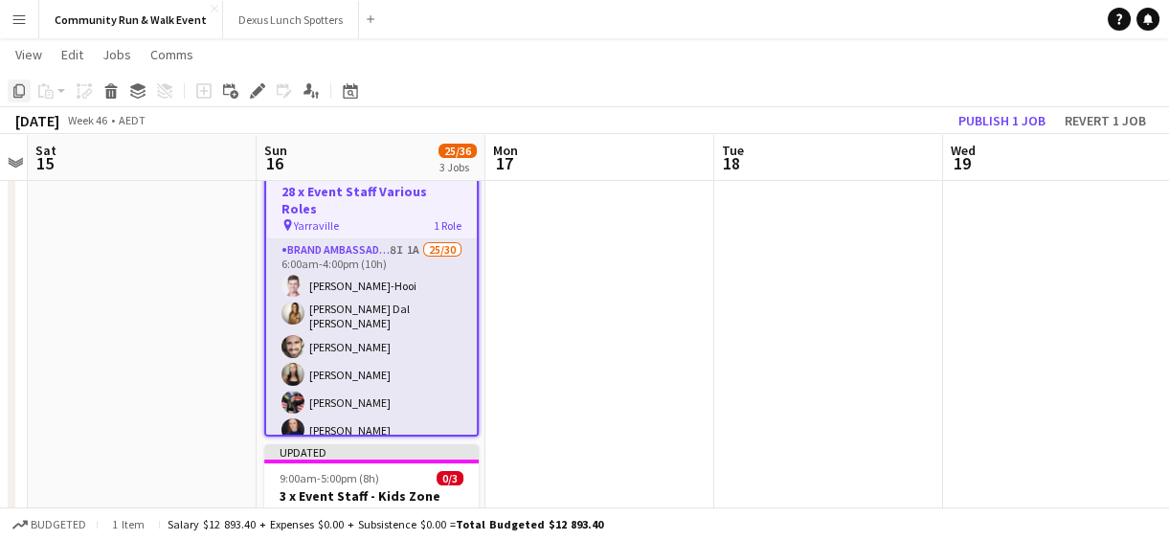
click at [17, 92] on icon "Copy" at bounding box center [18, 90] width 15 height 15
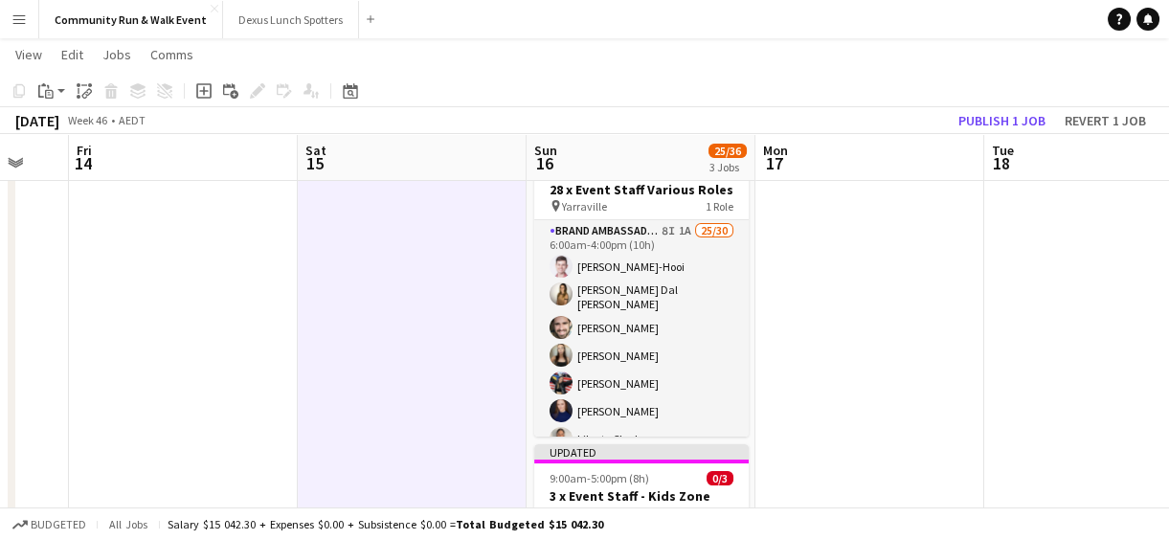
drag, startPoint x: 587, startPoint y: 420, endPoint x: 906, endPoint y: 392, distance: 320.2
click at [906, 392] on app-calendar-viewport "Wed 12 Thu 13 Fri 14 Sat 15 Sun 16 25/36 3 Jobs Mon 17 Tue 18 Wed 19 Thu 20 Fri…" at bounding box center [584, 481] width 1169 height 950
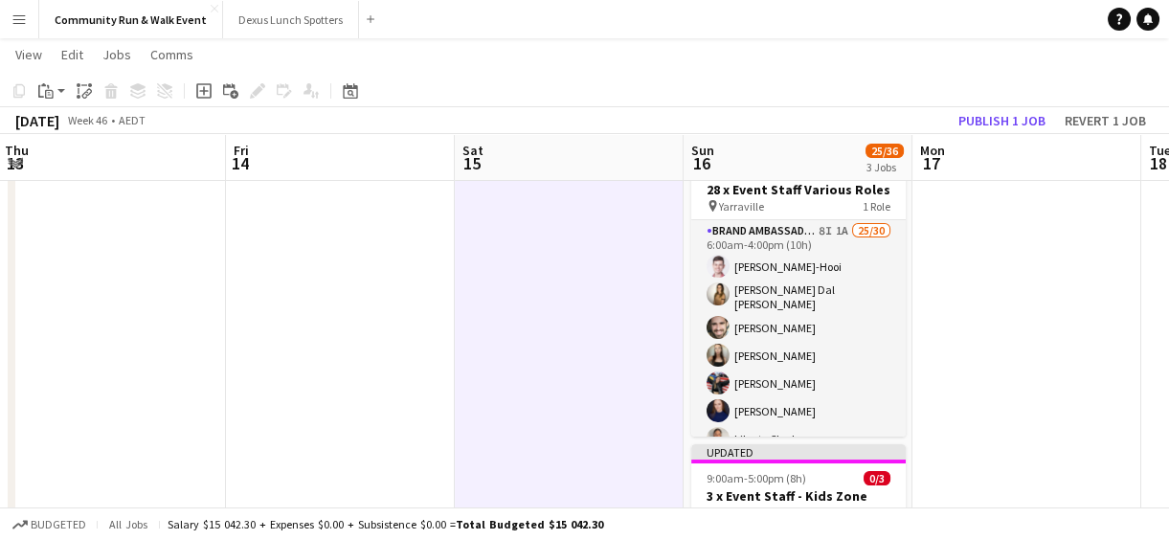
drag, startPoint x: 414, startPoint y: 281, endPoint x: 536, endPoint y: 290, distance: 123.0
click at [536, 290] on app-calendar-viewport "Tue 11 Wed 12 Thu 13 Fri 14 Sat 15 Sun 16 25/36 3 Jobs Mon 17 Tue 18 Wed 19 Thu…" at bounding box center [584, 481] width 1169 height 950
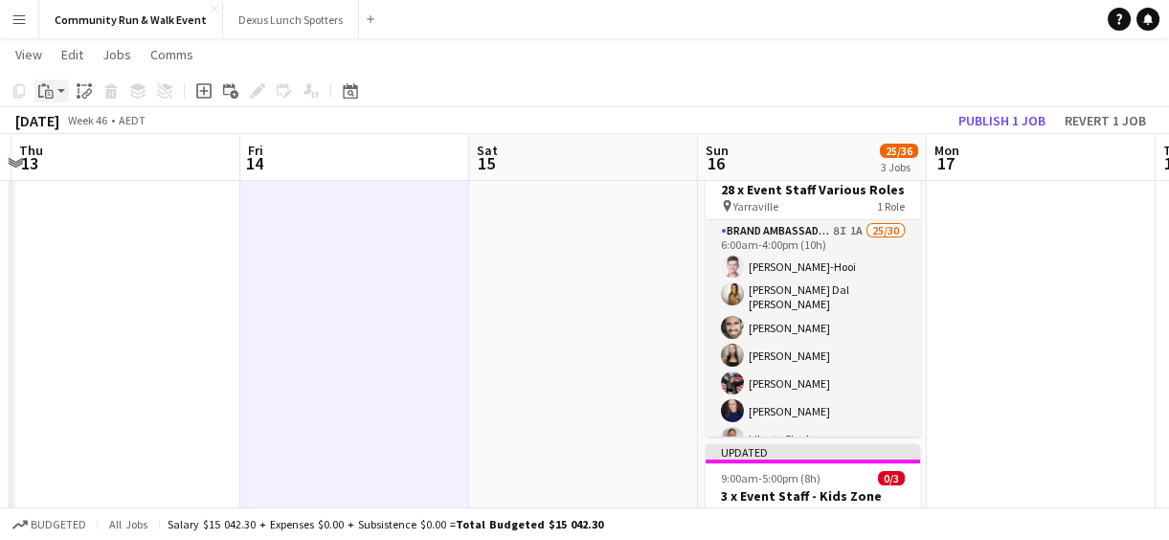
click at [52, 98] on icon at bounding box center [49, 94] width 9 height 9
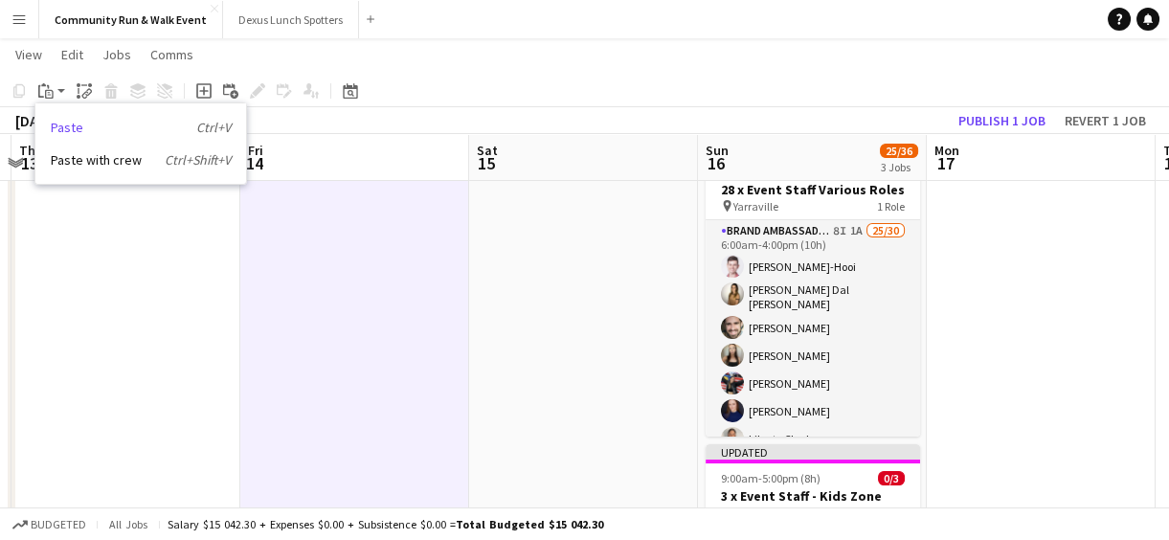
click at [67, 124] on link "Paste Ctrl+V" at bounding box center [141, 127] width 180 height 17
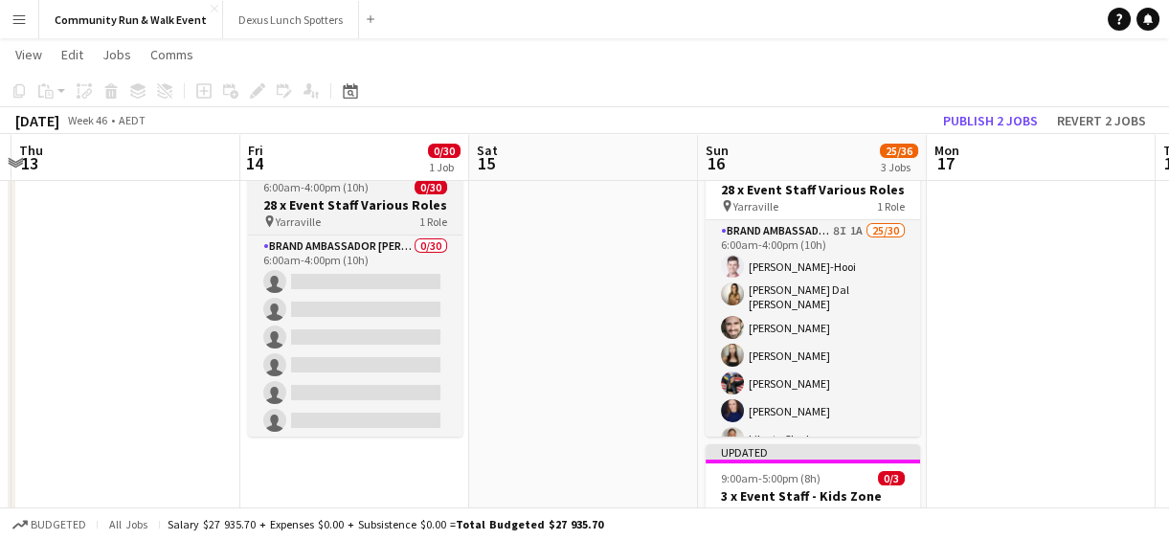
click at [375, 202] on h3 "28 x Event Staff Various Roles" at bounding box center [355, 204] width 215 height 17
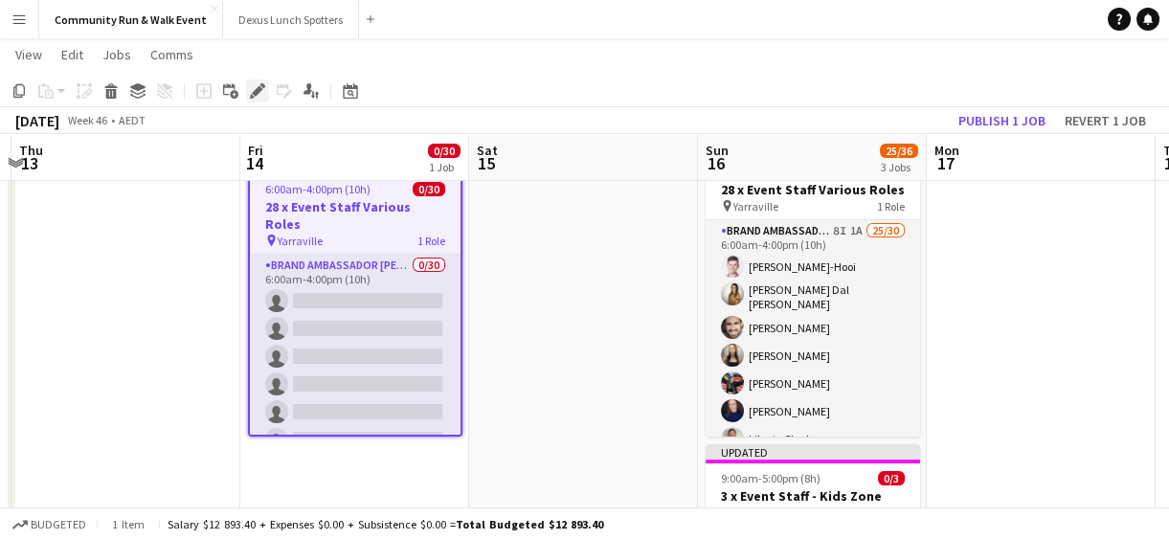
click at [251, 88] on icon "Edit" at bounding box center [257, 90] width 15 height 15
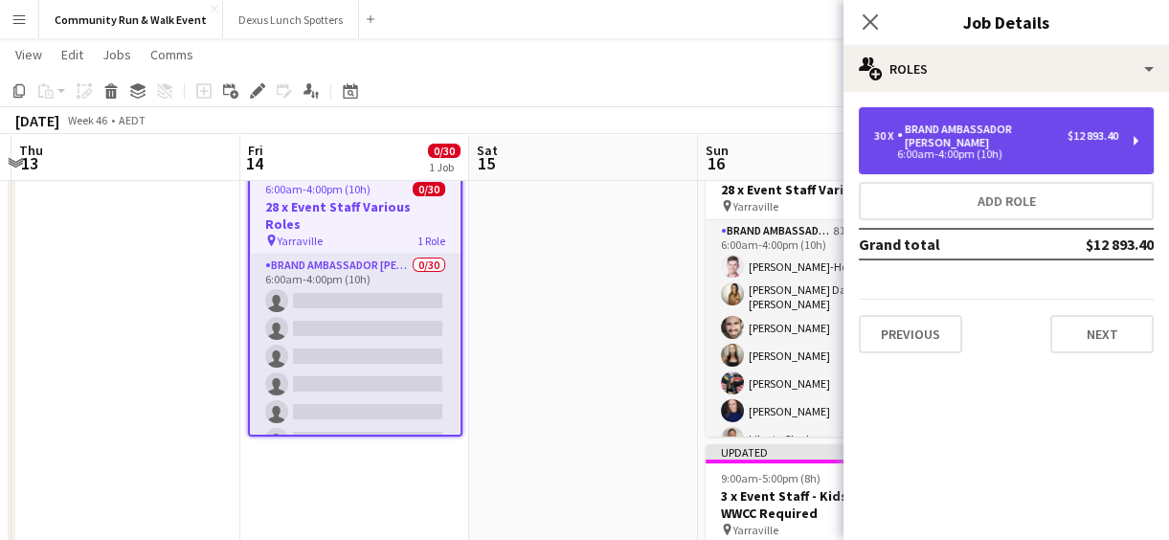
click at [1034, 149] on div "6:00am-4:00pm (10h)" at bounding box center [996, 154] width 244 height 10
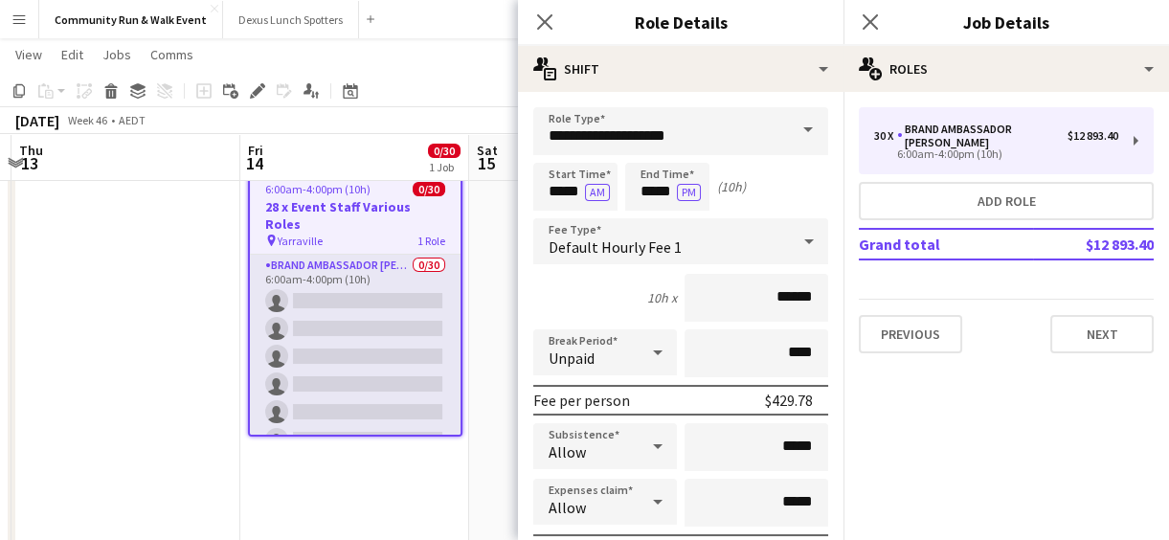
click at [788, 138] on span at bounding box center [808, 130] width 40 height 46
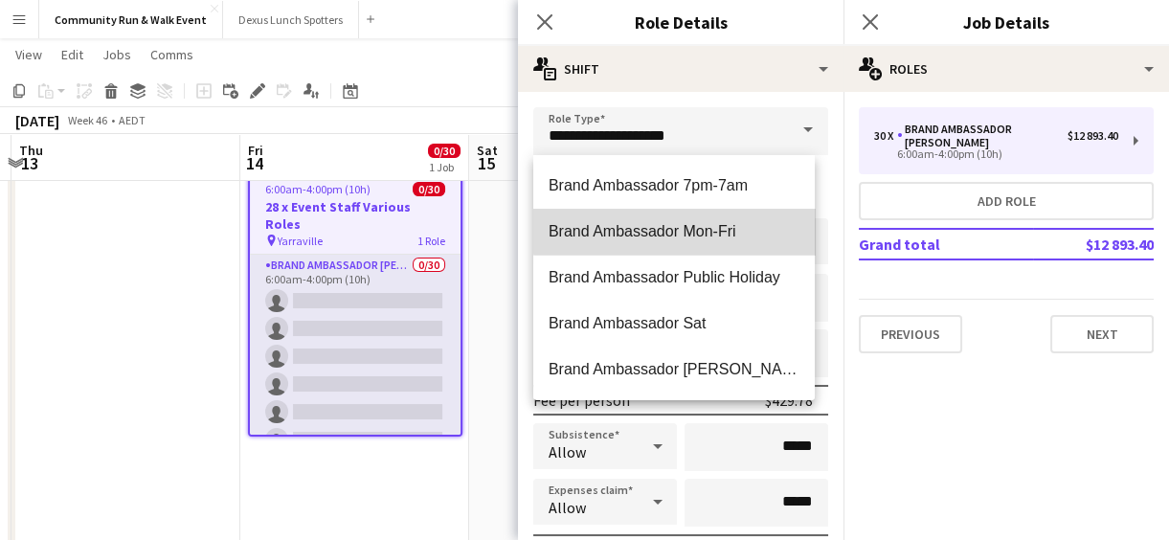
click at [748, 225] on span "Brand Ambassador Mon-Fri" at bounding box center [674, 231] width 251 height 18
type input "**********"
type input "******"
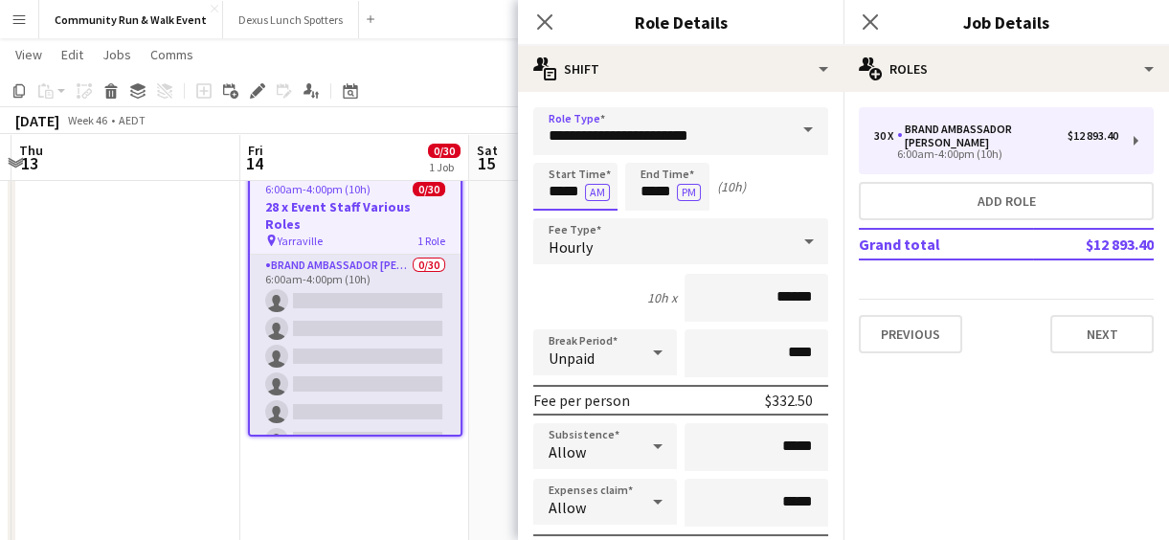
click at [569, 192] on input "*****" at bounding box center [575, 187] width 84 height 48
click at [559, 153] on div at bounding box center [556, 153] width 38 height 19
type input "*****"
click at [559, 153] on div at bounding box center [556, 153] width 38 height 19
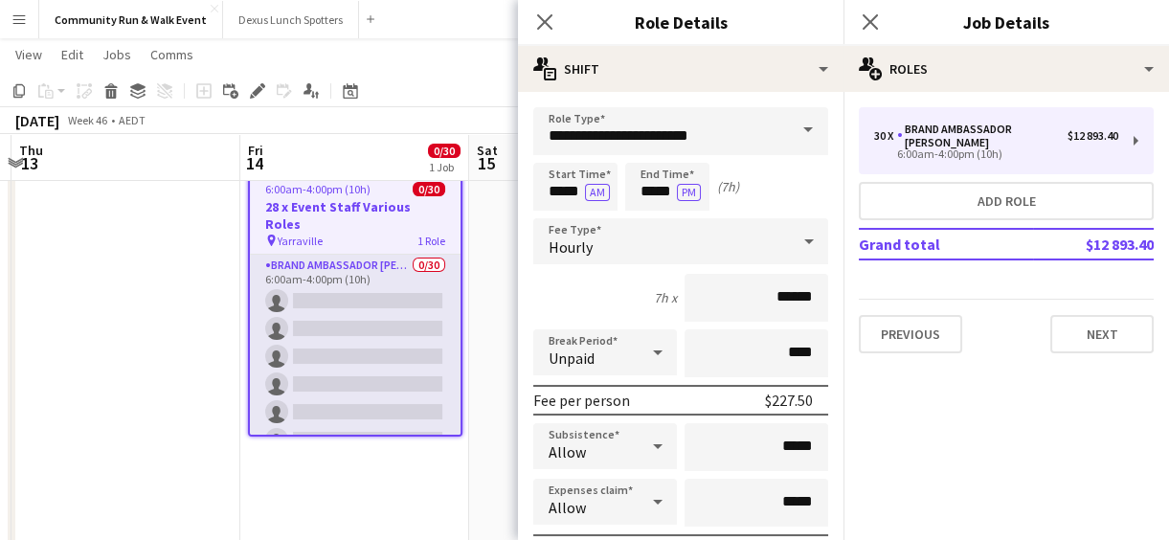
click at [801, 182] on div "Start Time ***** AM End Time ***** PM (7h)" at bounding box center [680, 187] width 295 height 48
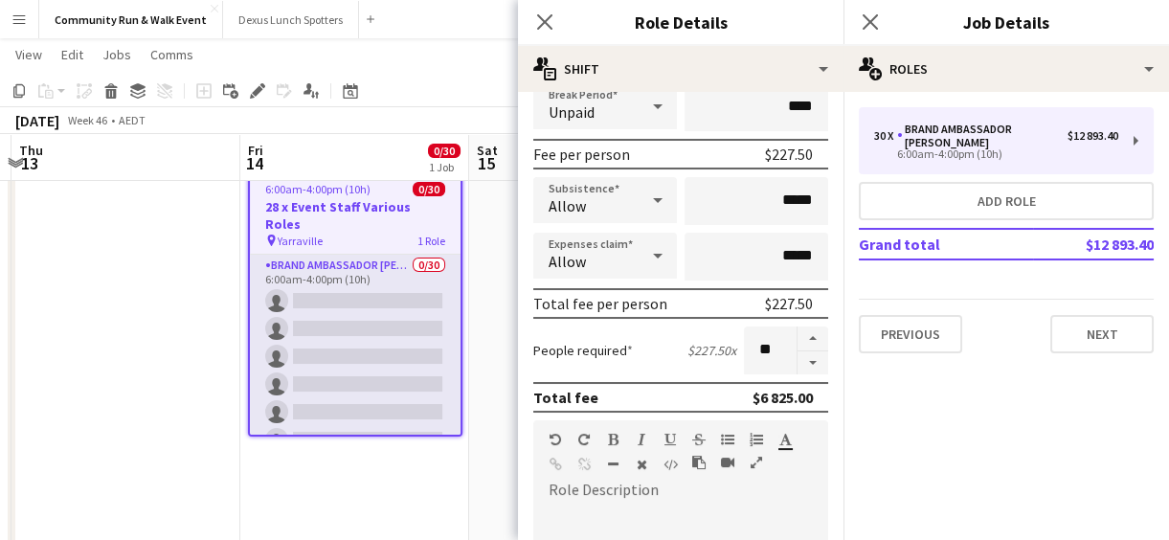
scroll to position [254, 0]
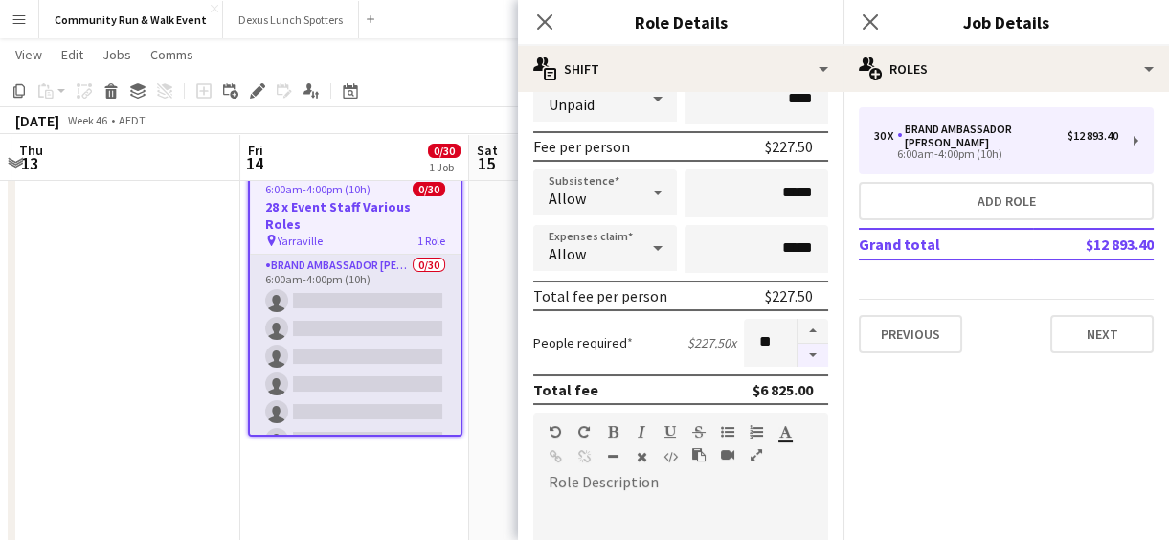
click at [798, 358] on button "button" at bounding box center [813, 356] width 31 height 24
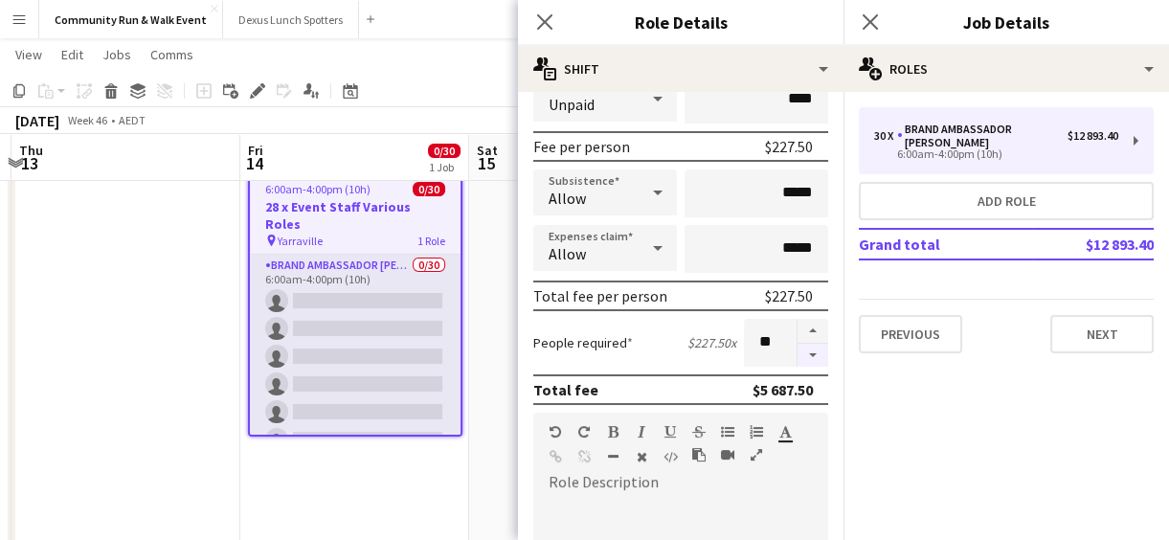
click at [798, 358] on button "button" at bounding box center [813, 356] width 31 height 24
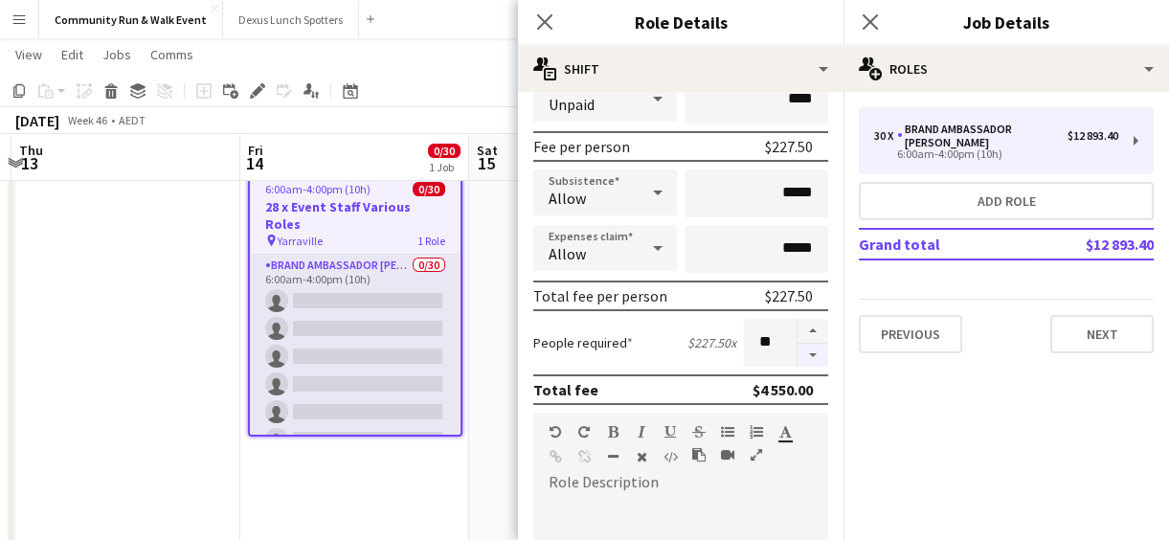
click at [798, 358] on button "button" at bounding box center [813, 356] width 31 height 24
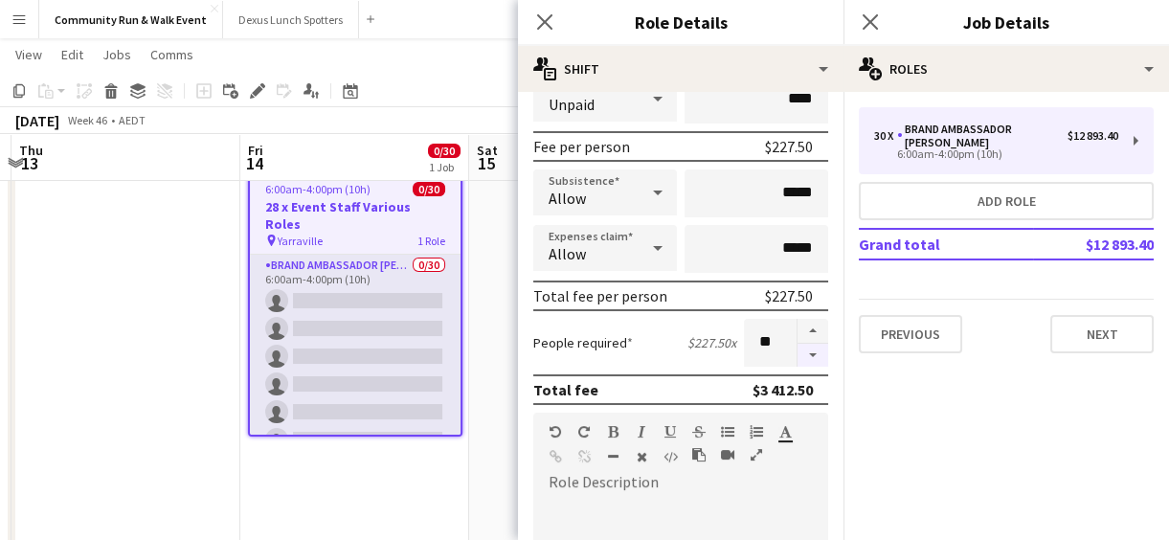
click at [798, 358] on button "button" at bounding box center [813, 356] width 31 height 24
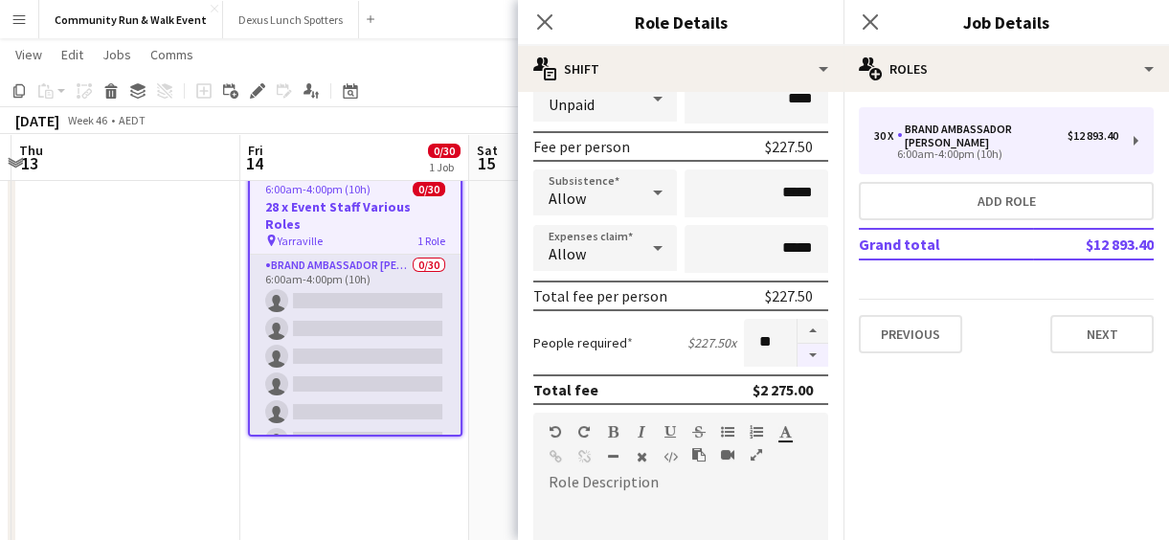
click at [798, 358] on button "button" at bounding box center [813, 356] width 31 height 24
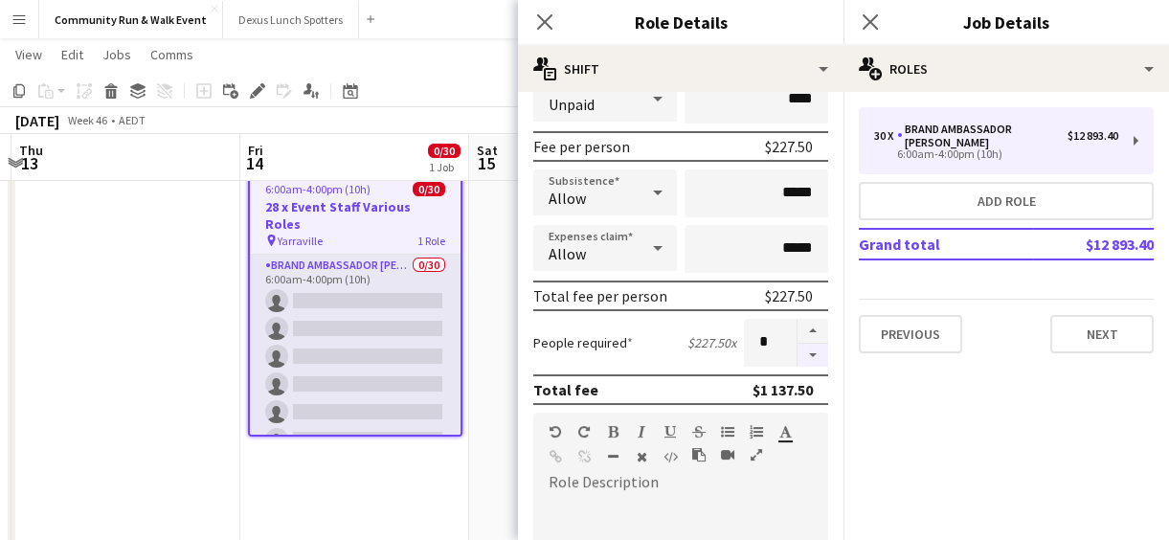
click at [798, 358] on button "button" at bounding box center [813, 356] width 31 height 24
type input "*"
click at [873, 274] on div "30 x Brand Ambassador Sun $12 893.40 6:00am-4:00pm (10h) Add role Grand total $…" at bounding box center [1007, 230] width 326 height 246
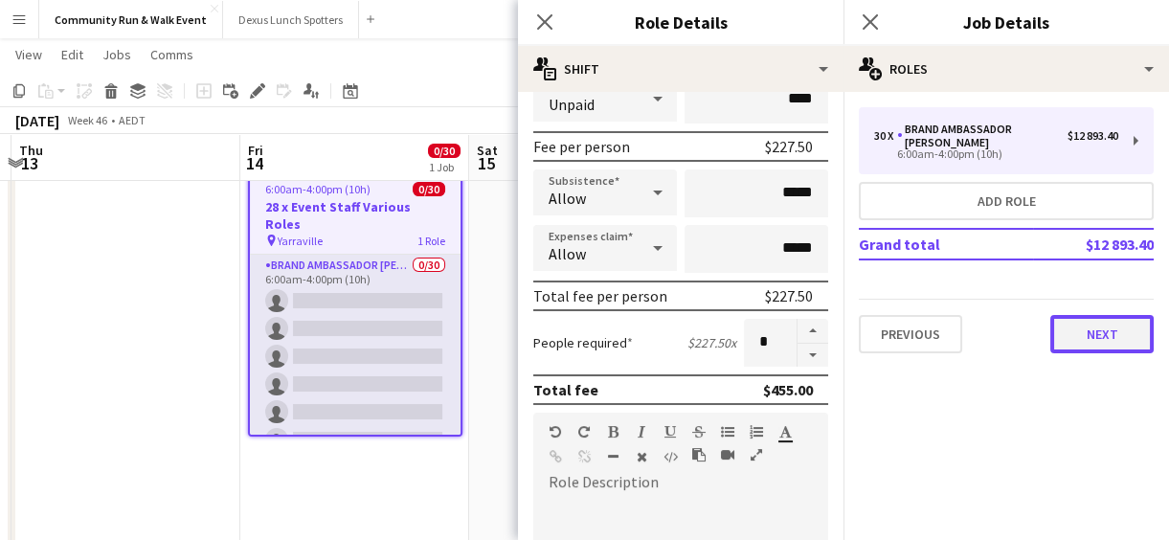
click at [1119, 324] on button "Next" at bounding box center [1102, 334] width 103 height 38
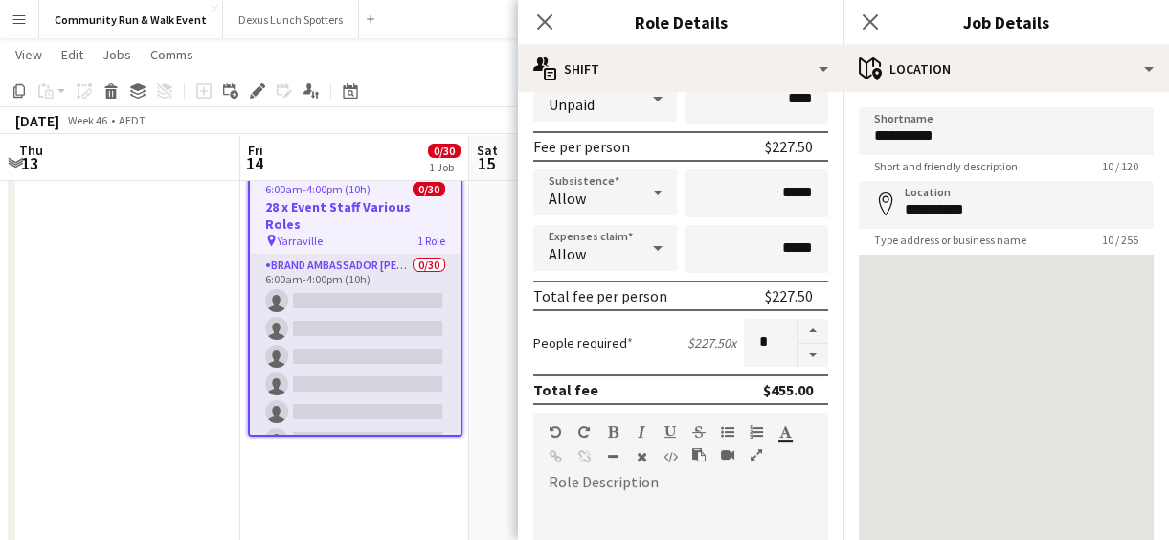
scroll to position [136, 0]
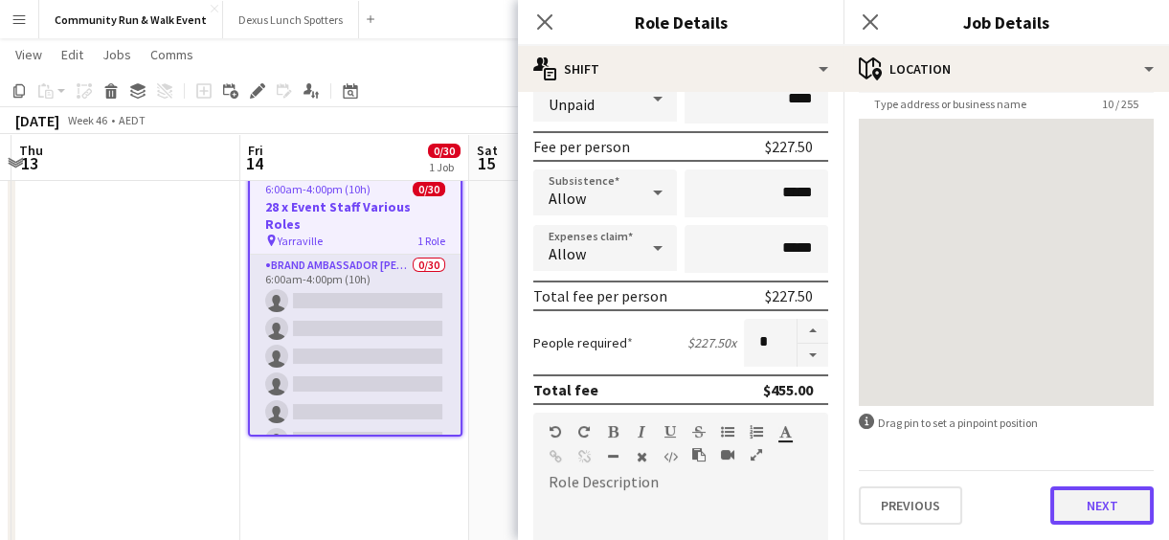
click at [1084, 500] on button "Next" at bounding box center [1102, 505] width 103 height 38
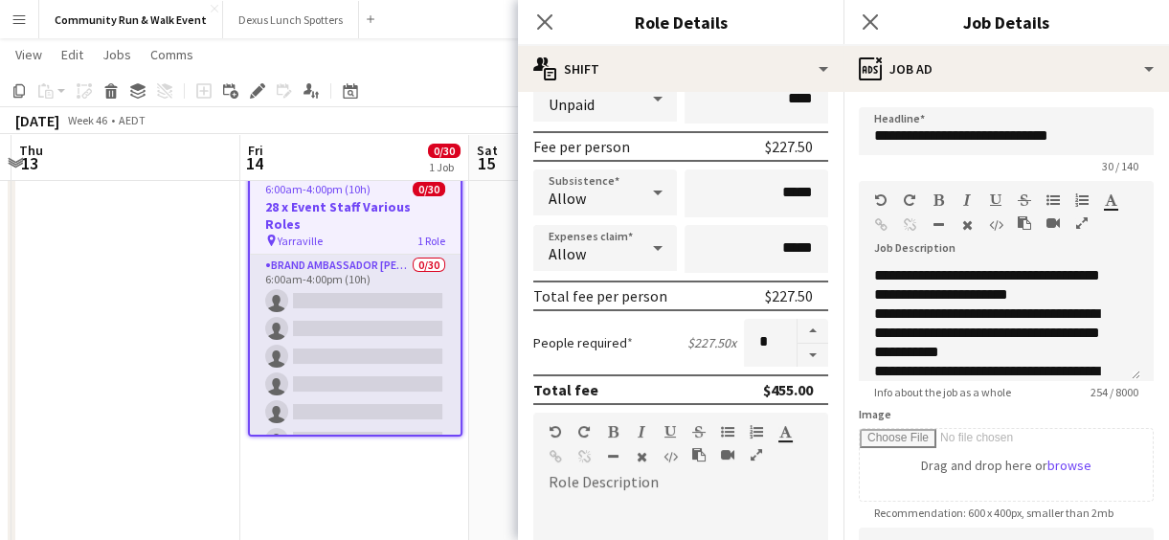
scroll to position [0, 0]
click at [1069, 123] on input "**********" at bounding box center [1006, 131] width 295 height 48
drag, startPoint x: 1061, startPoint y: 128, endPoint x: 871, endPoint y: 147, distance: 191.5
click at [871, 147] on input "**********" at bounding box center [1006, 131] width 295 height 48
click at [869, 164] on div "8 / 140" at bounding box center [1006, 166] width 295 height 14
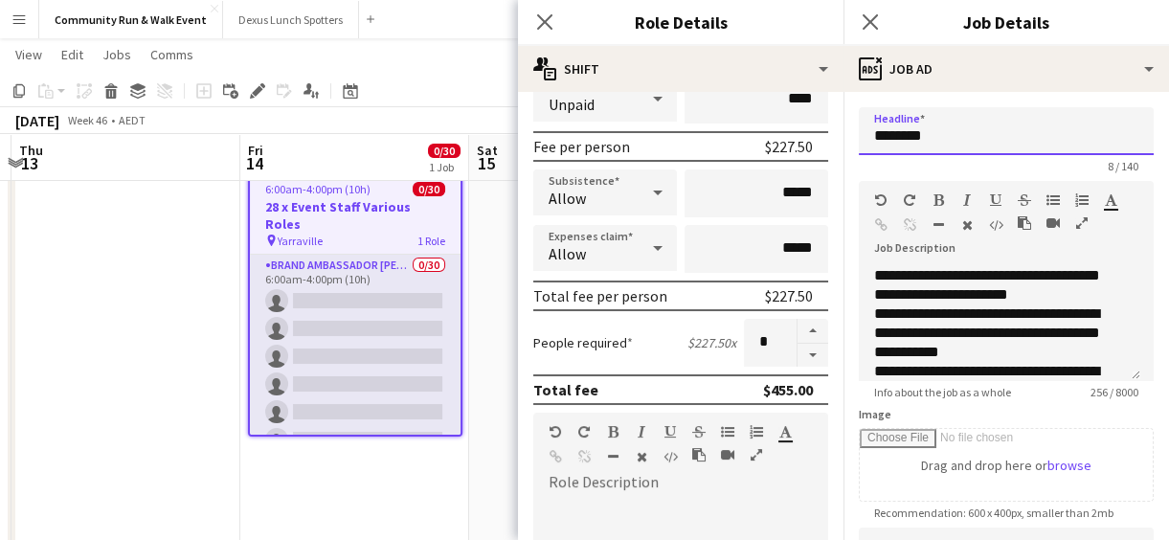
click at [957, 144] on input "*******" at bounding box center [1006, 131] width 295 height 48
click at [939, 140] on input "**********" at bounding box center [1006, 131] width 295 height 48
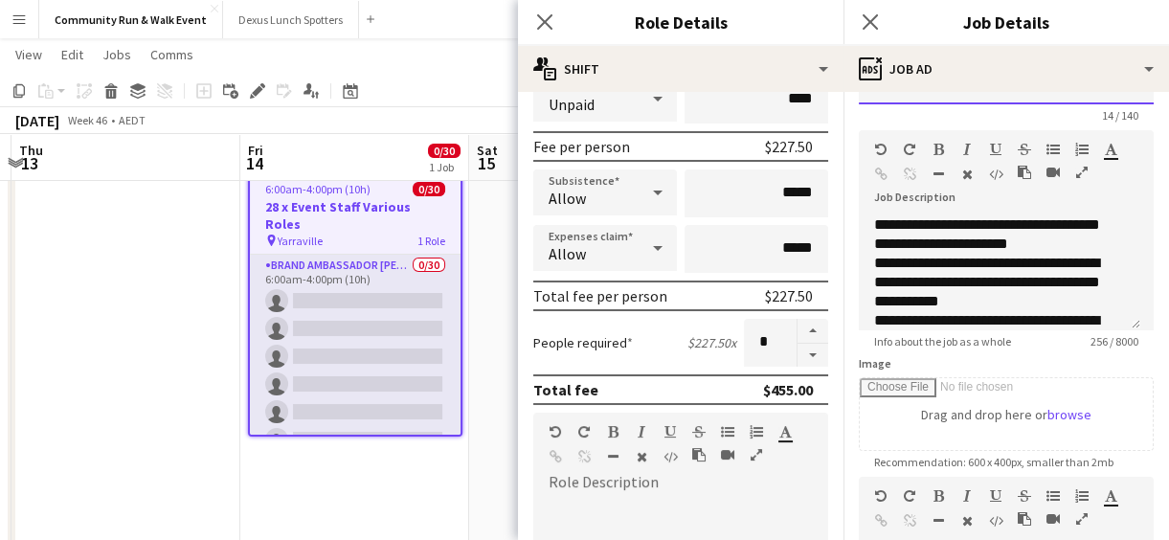
scroll to position [59, 0]
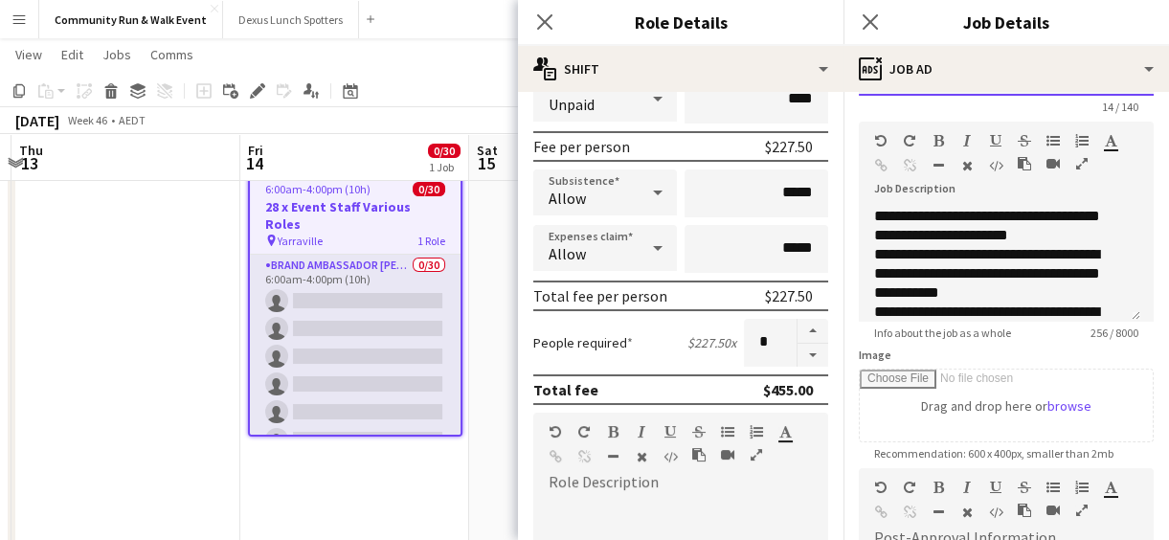
type input "**********"
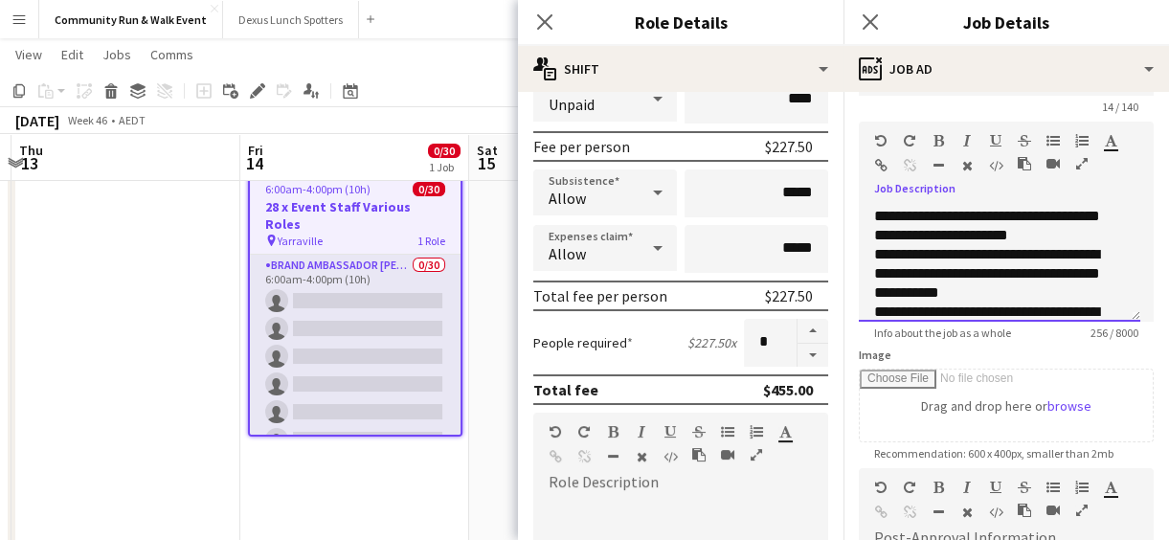
drag, startPoint x: 871, startPoint y: 212, endPoint x: 1040, endPoint y: 222, distance: 169.8
click at [1040, 222] on div "**********" at bounding box center [1000, 264] width 282 height 115
click at [1044, 229] on div "**********" at bounding box center [1000, 264] width 282 height 115
drag, startPoint x: 870, startPoint y: 231, endPoint x: 1044, endPoint y: 235, distance: 174.3
click at [1044, 235] on div "**********" at bounding box center [1000, 264] width 282 height 115
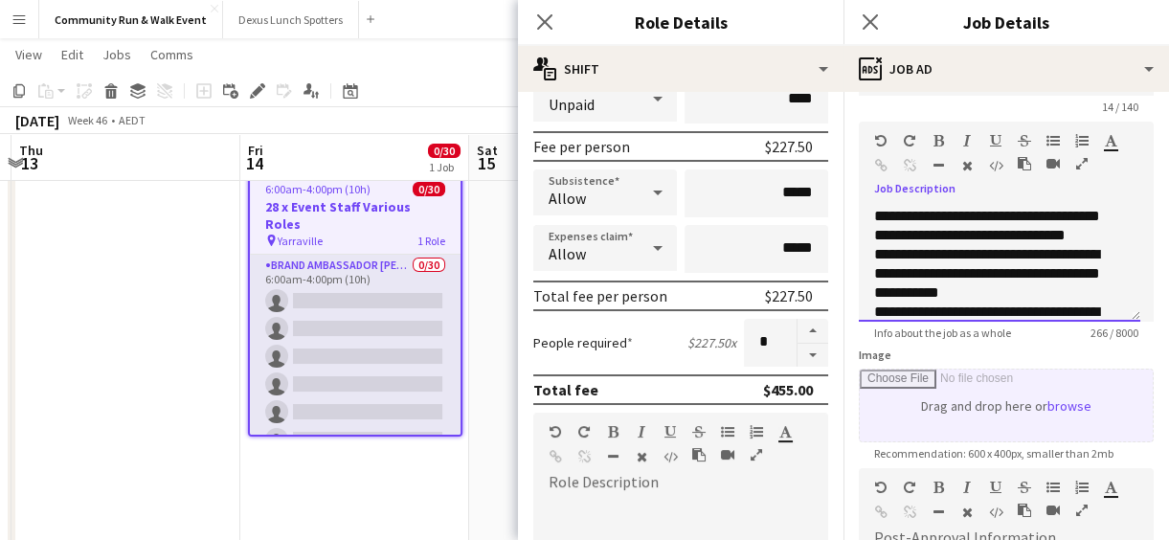
scroll to position [72, 0]
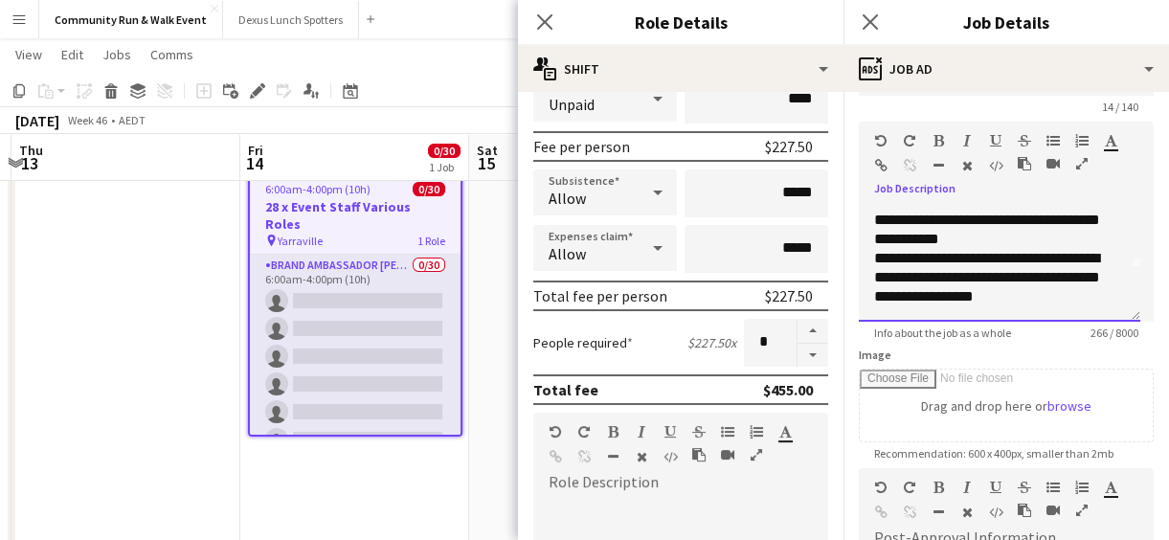
drag, startPoint x: 948, startPoint y: 249, endPoint x: 1155, endPoint y: 441, distance: 282.6
click at [1155, 441] on form "**********" at bounding box center [1007, 460] width 326 height 825
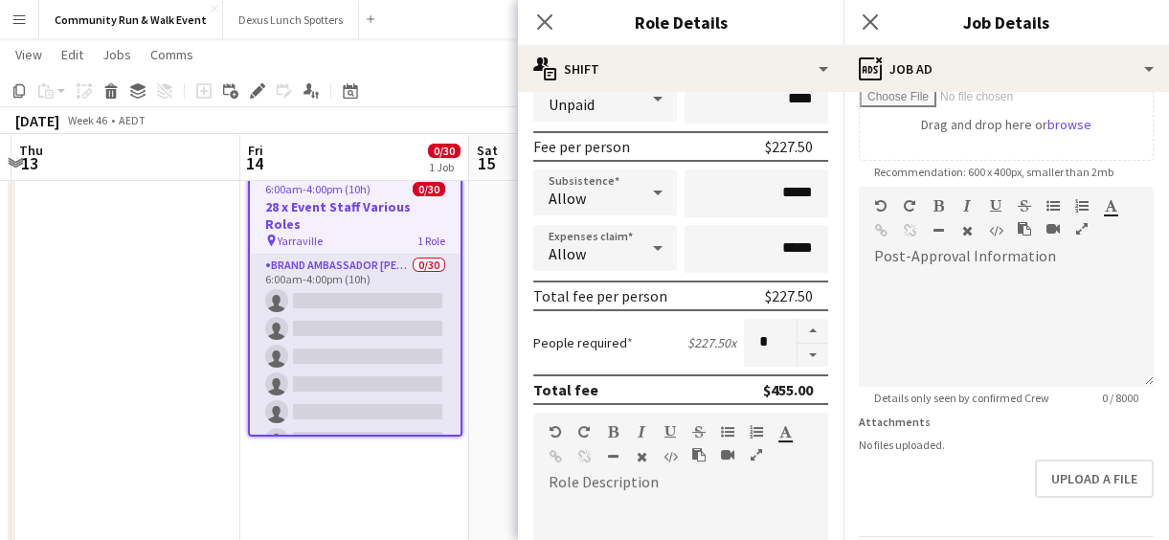
scroll to position [406, 0]
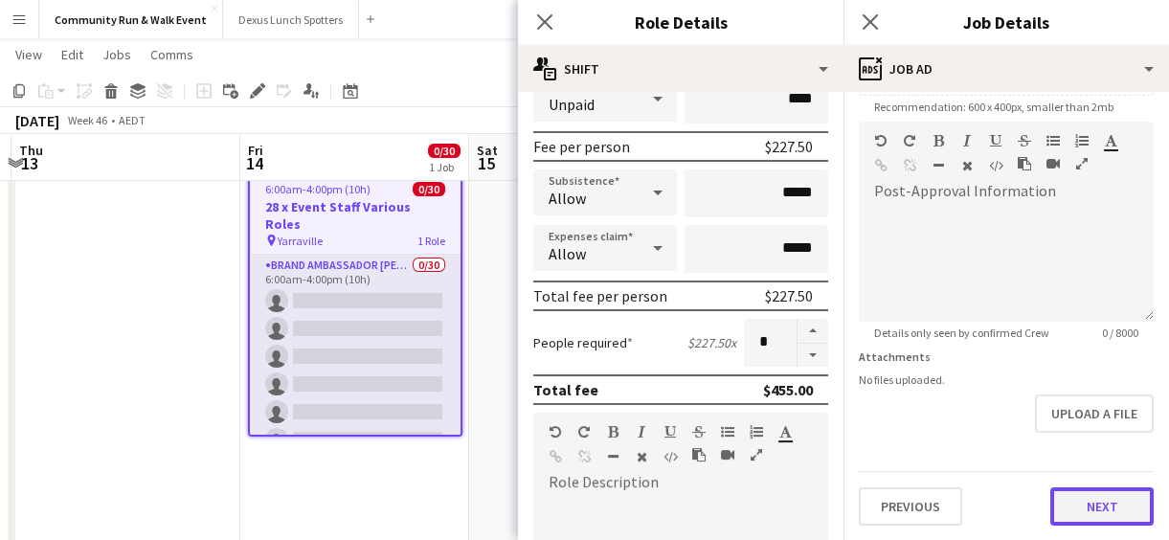
click at [1117, 512] on button "Next" at bounding box center [1102, 506] width 103 height 38
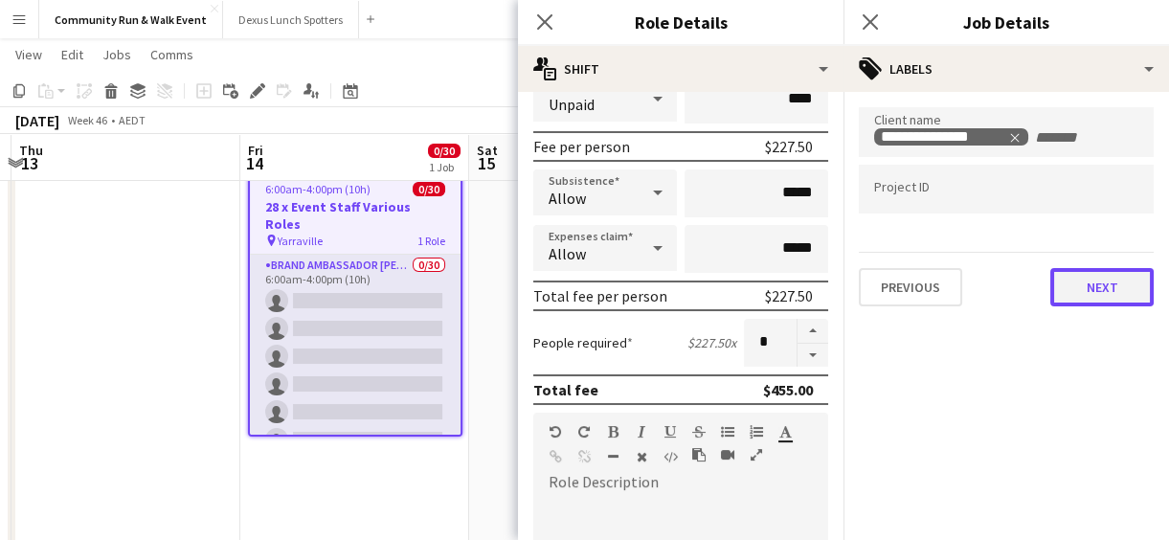
click at [1097, 287] on button "Next" at bounding box center [1102, 287] width 103 height 38
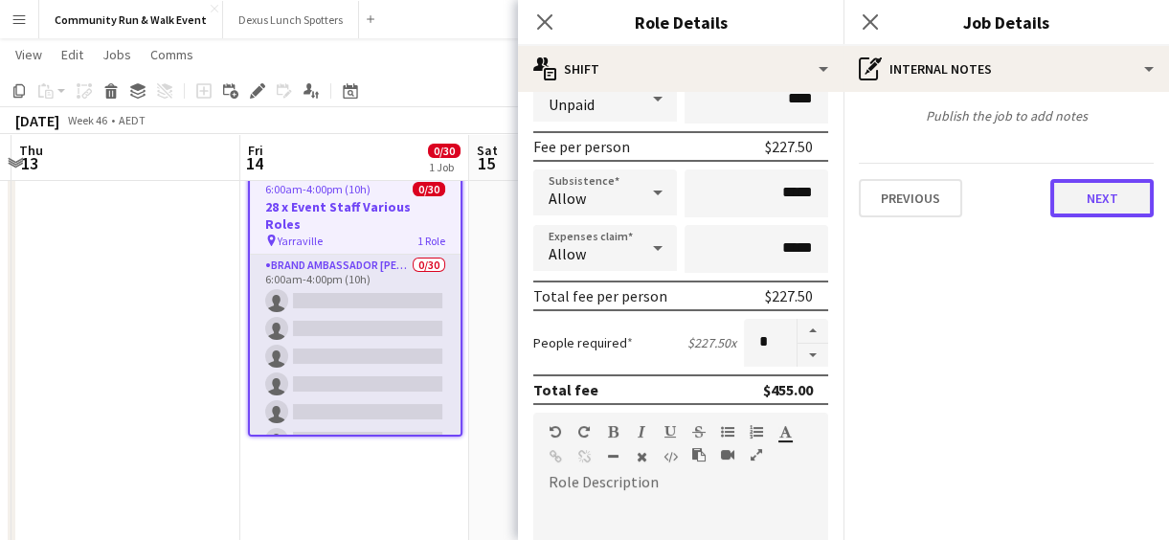
click at [1084, 200] on button "Next" at bounding box center [1102, 198] width 103 height 38
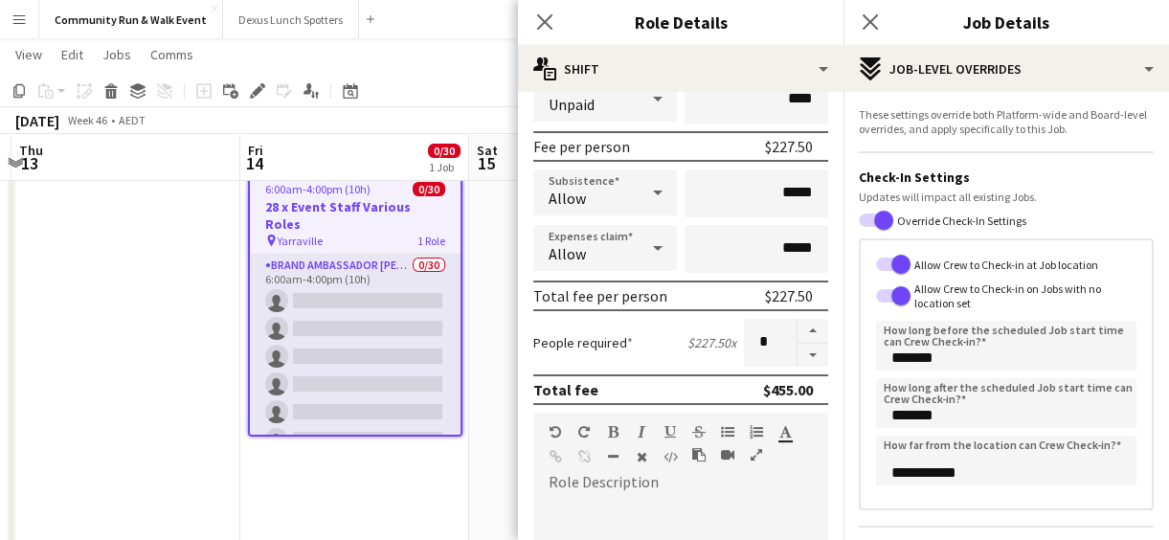
scroll to position [452, 0]
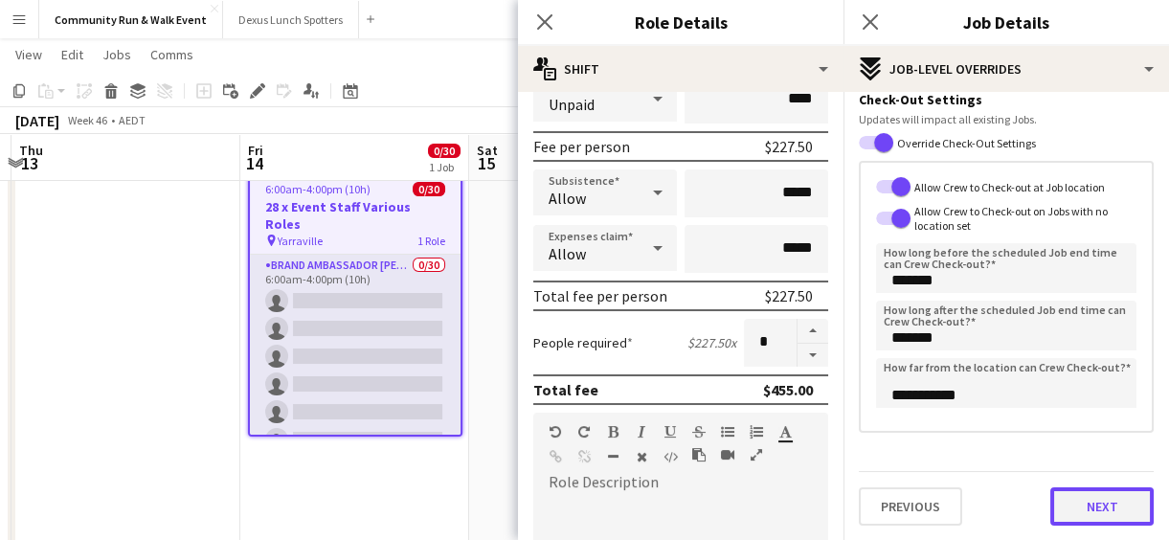
click at [1082, 508] on button "Next" at bounding box center [1102, 506] width 103 height 38
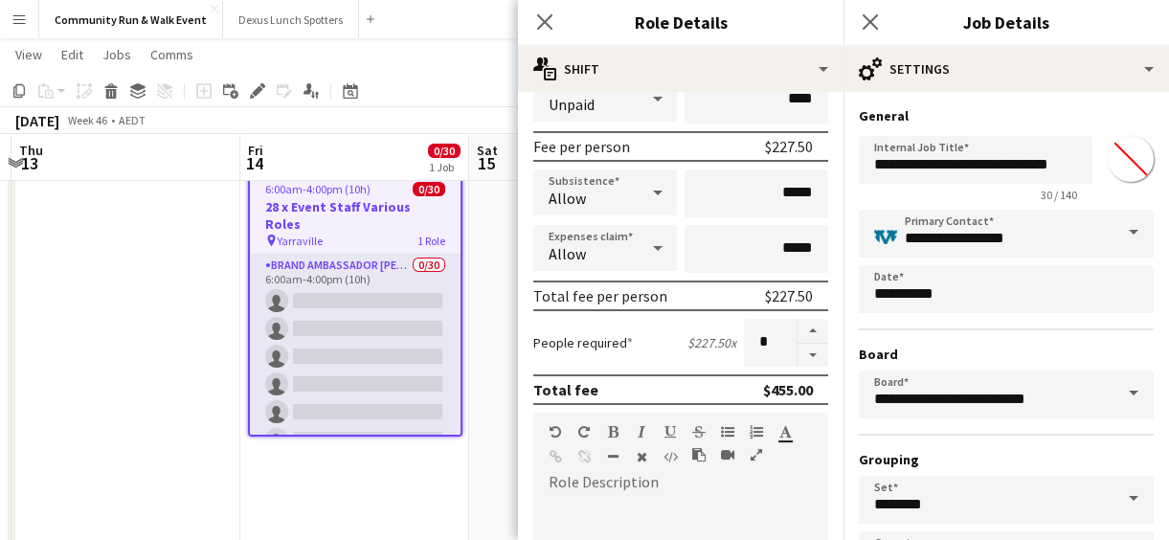
scroll to position [0, 0]
drag, startPoint x: 1062, startPoint y: 170, endPoint x: 837, endPoint y: 158, distance: 225.4
click at [837, 158] on body "Menu Boards Boards Boards All jobs Status Workforce Workforce My Workforce Recr…" at bounding box center [584, 459] width 1169 height 1057
drag, startPoint x: 1063, startPoint y: 163, endPoint x: 865, endPoint y: 160, distance: 198.3
click at [865, 160] on input "**********" at bounding box center [976, 160] width 234 height 48
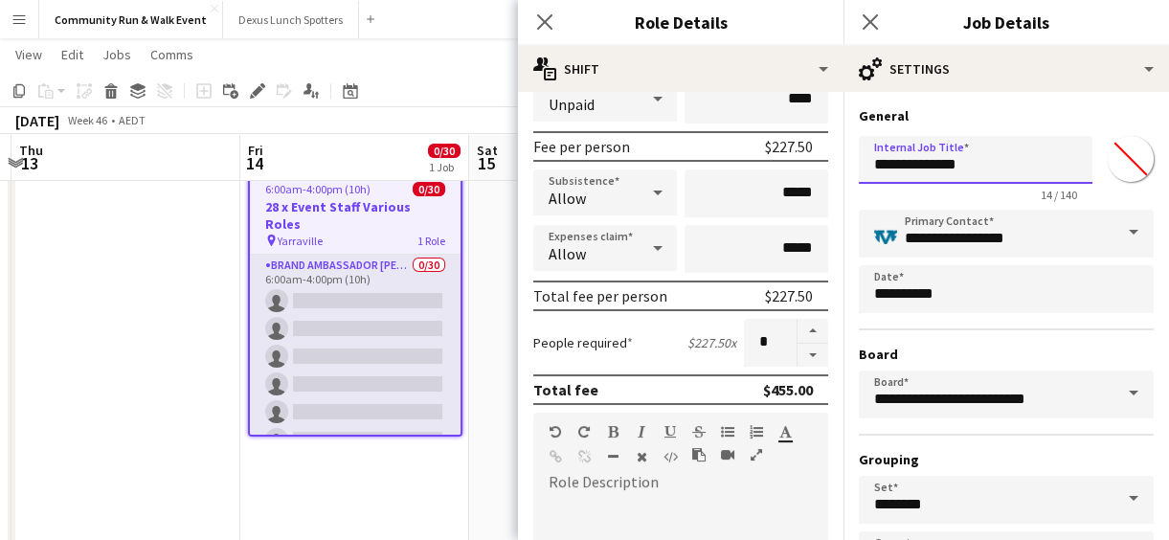
scroll to position [146, 0]
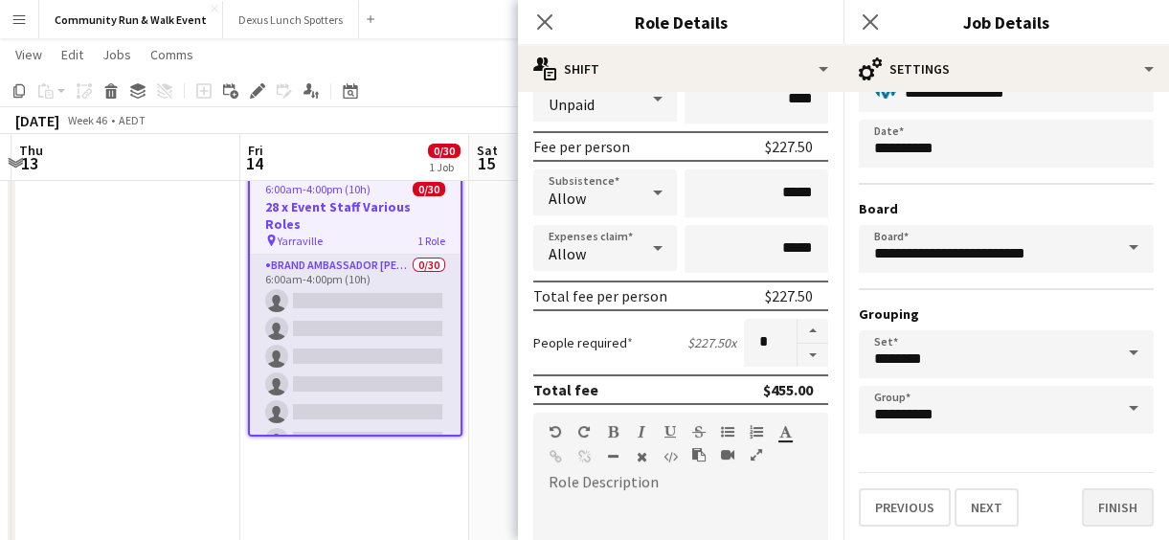
type input "**********"
click at [1111, 502] on button "Finish" at bounding box center [1118, 507] width 72 height 38
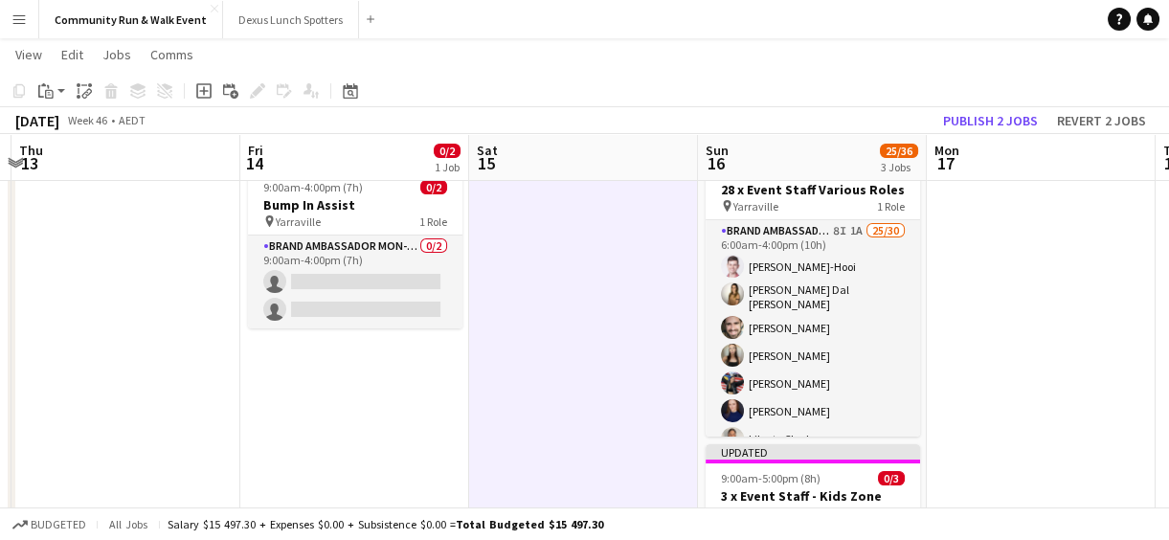
scroll to position [0, 0]
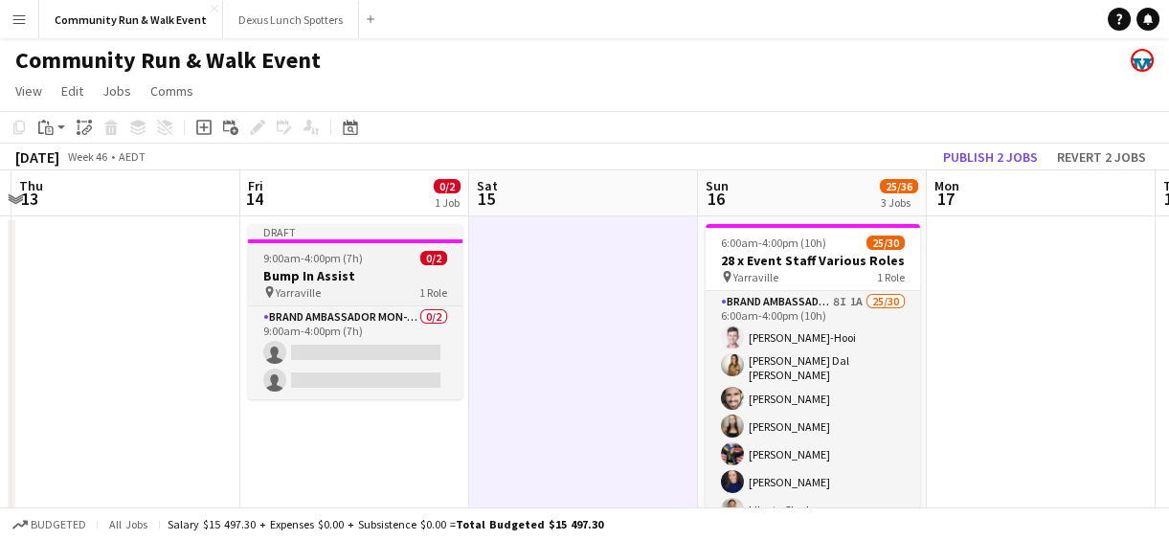
click at [278, 253] on span "9:00am-4:00pm (7h)" at bounding box center [313, 258] width 100 height 14
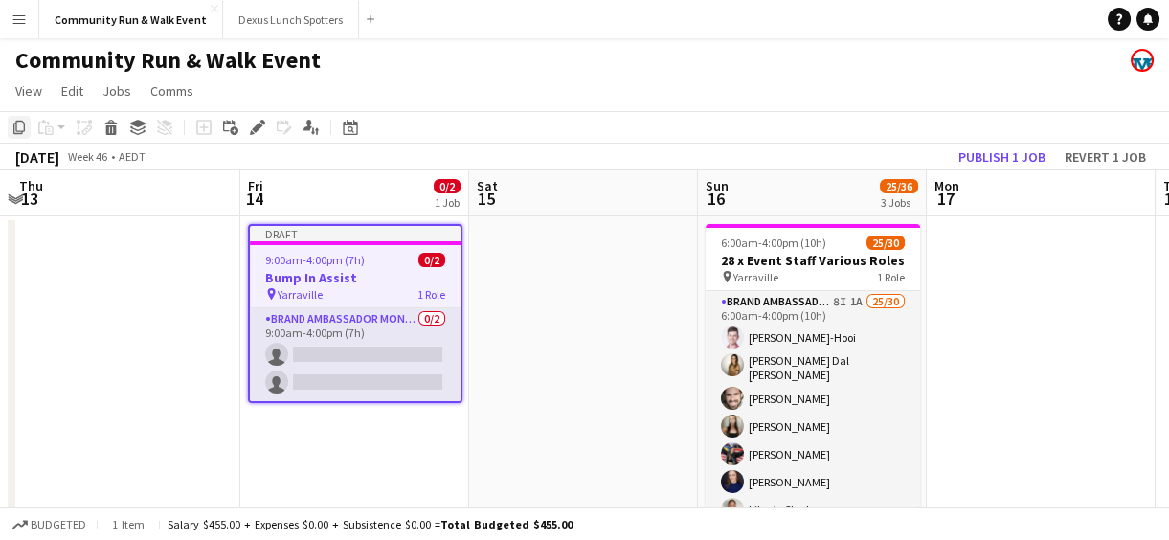
click at [22, 136] on div "Copy" at bounding box center [19, 127] width 23 height 23
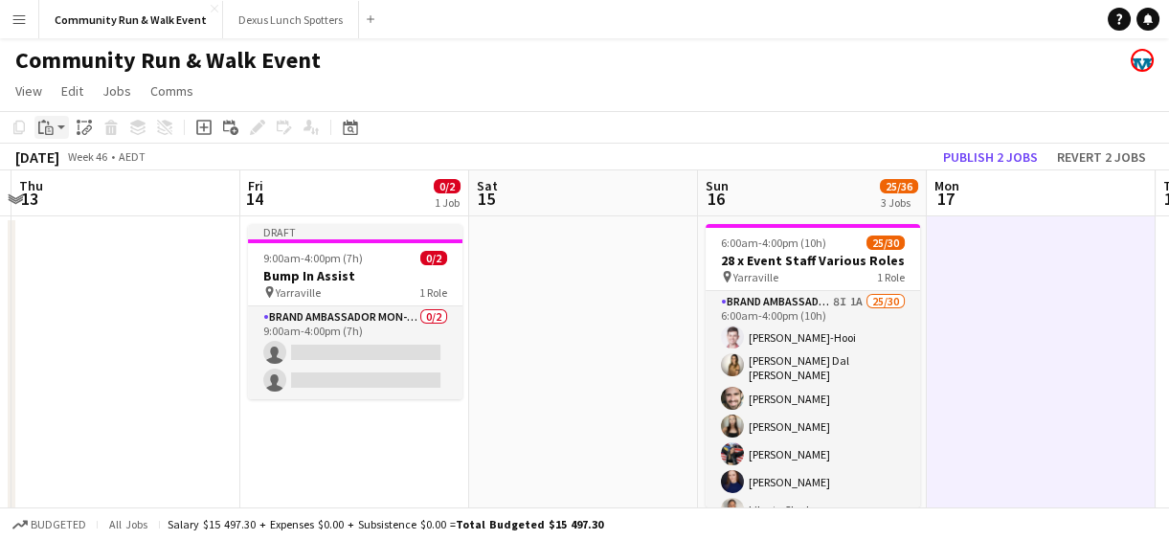
click at [49, 125] on icon "Paste" at bounding box center [45, 127] width 15 height 15
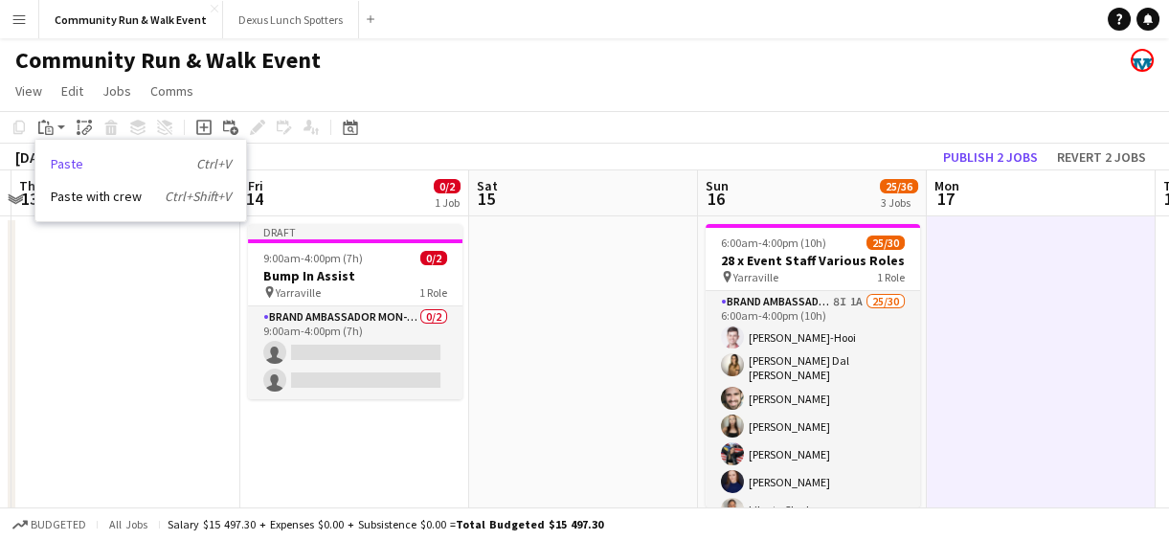
click at [65, 169] on link "Paste Ctrl+V" at bounding box center [141, 163] width 180 height 17
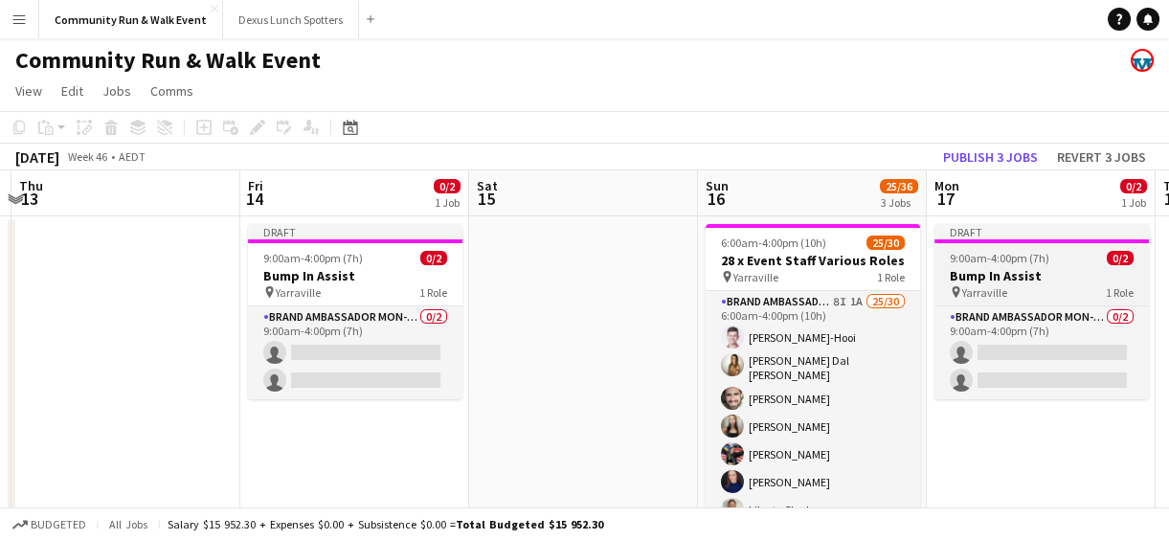
click at [991, 261] on span "9:00am-4:00pm (7h)" at bounding box center [1000, 258] width 100 height 14
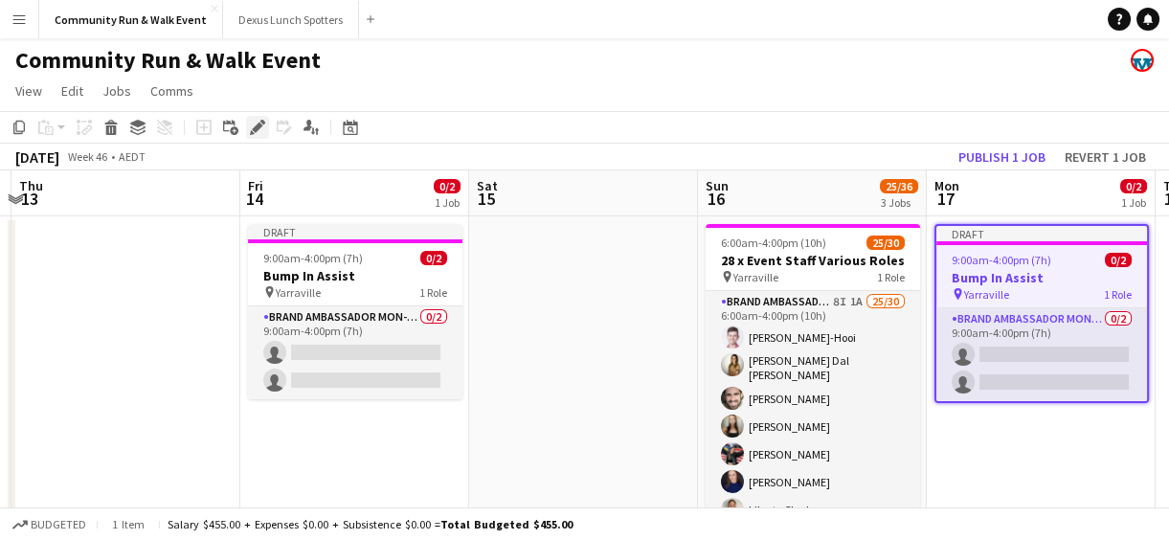
click at [250, 134] on icon "Edit" at bounding box center [257, 127] width 15 height 15
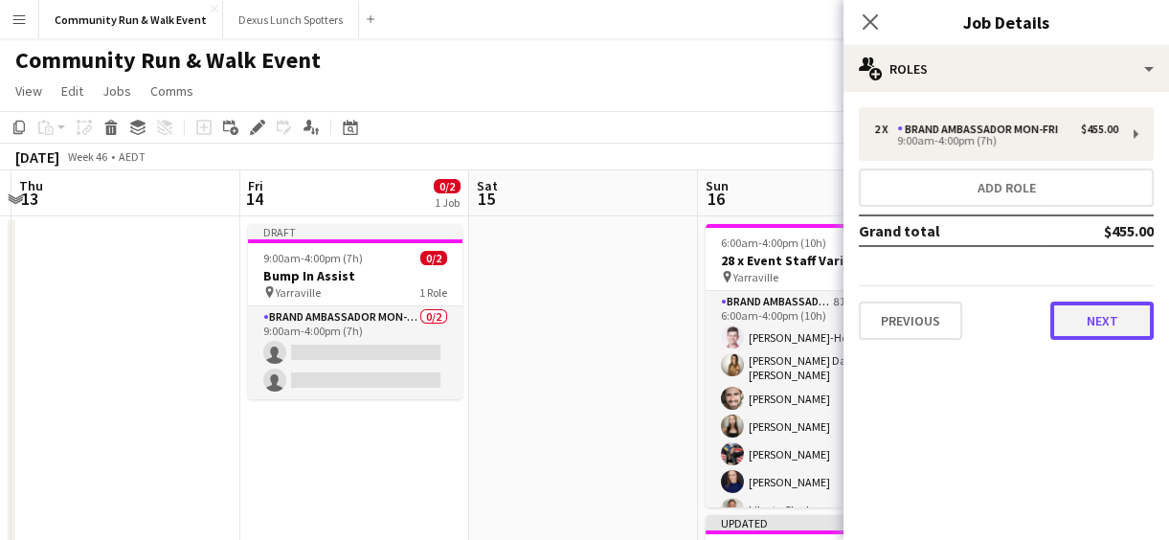
click at [1092, 319] on button "Next" at bounding box center [1102, 321] width 103 height 38
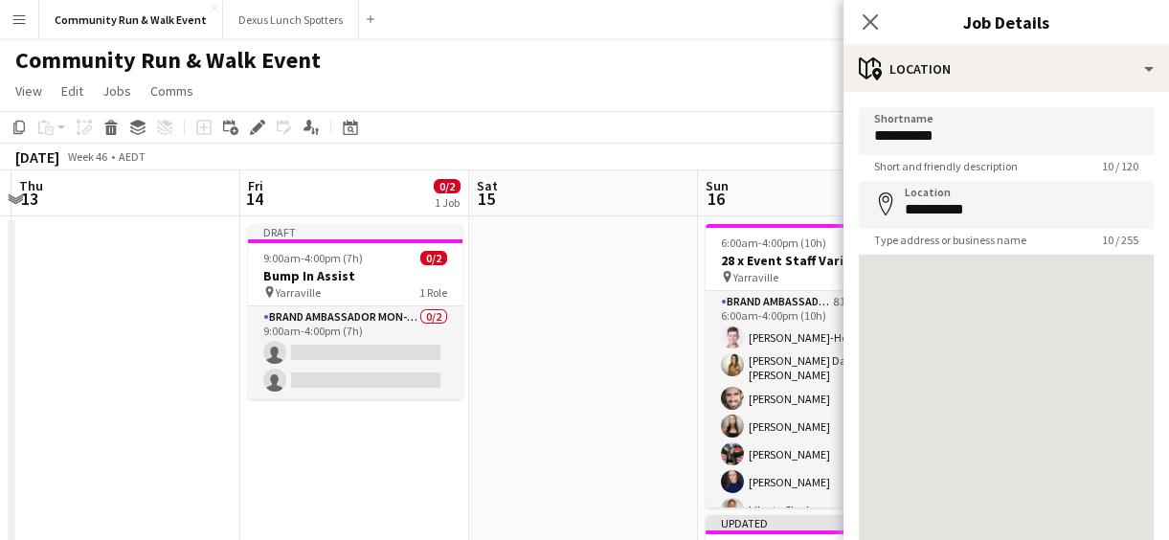
scroll to position [136, 0]
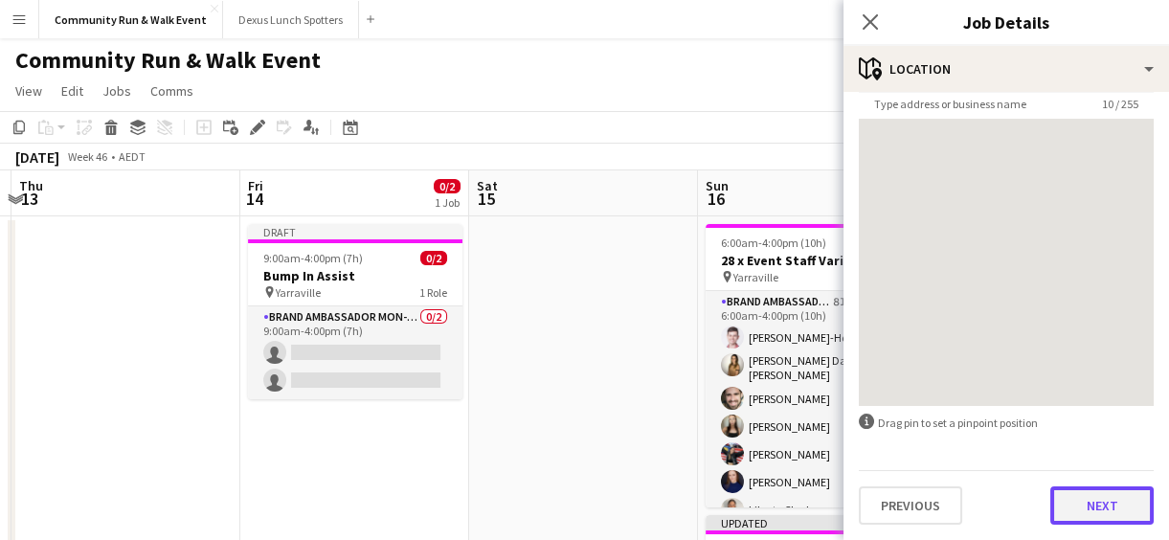
click at [1088, 516] on button "Next" at bounding box center [1102, 505] width 103 height 38
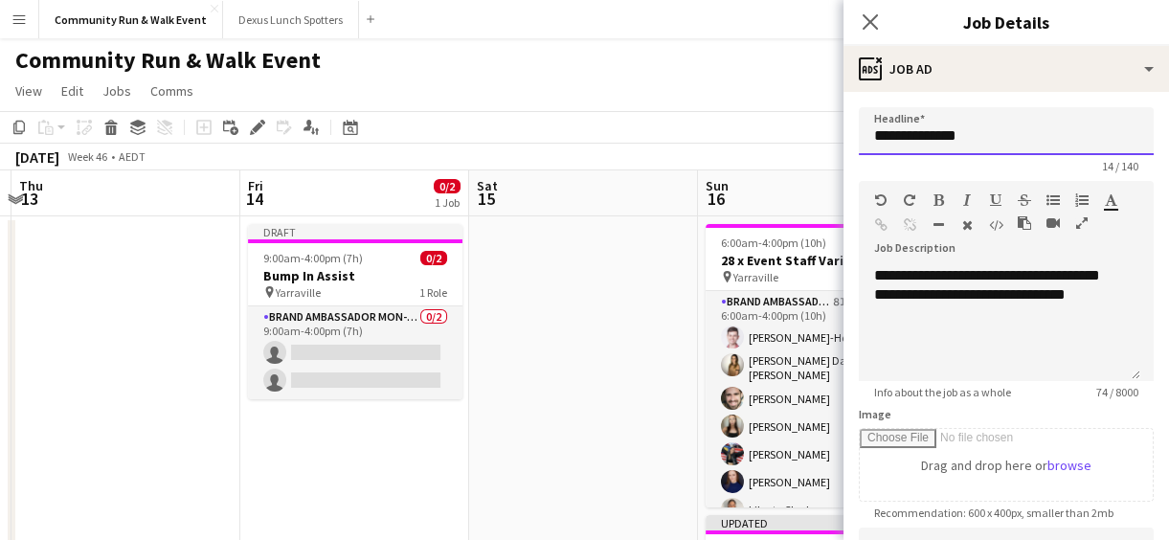
click at [925, 133] on input "**********" at bounding box center [1006, 131] width 295 height 48
type input "**********"
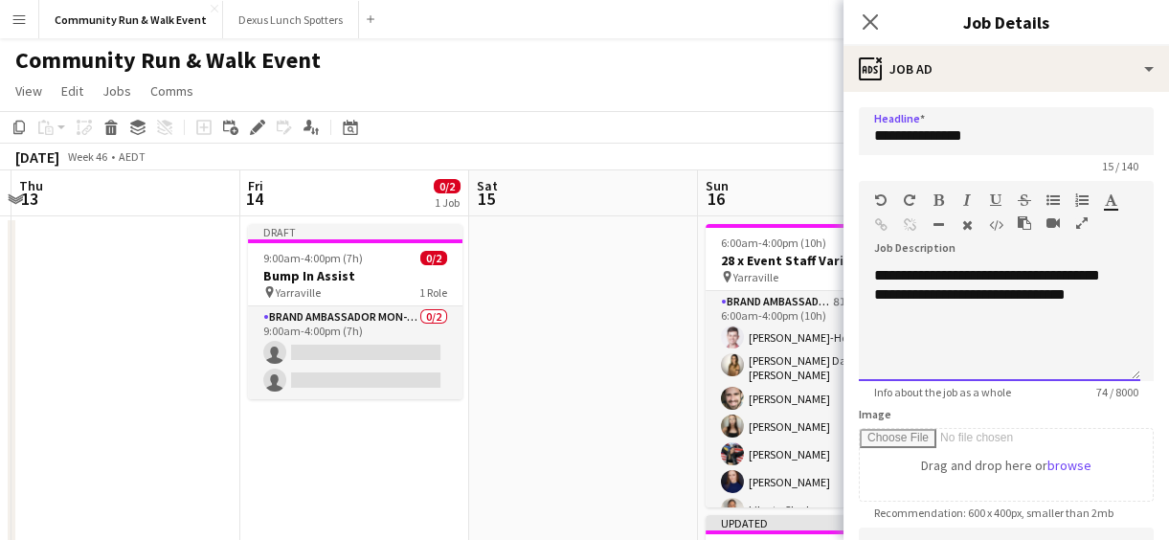
click at [894, 314] on div "**********" at bounding box center [1000, 323] width 282 height 115
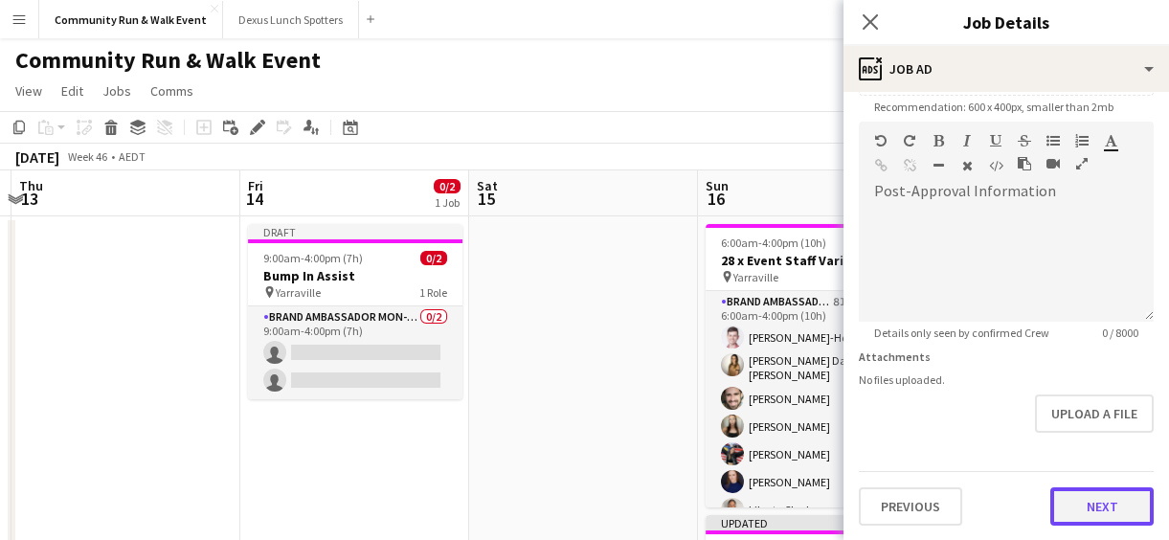
click at [1116, 521] on button "Next" at bounding box center [1102, 506] width 103 height 38
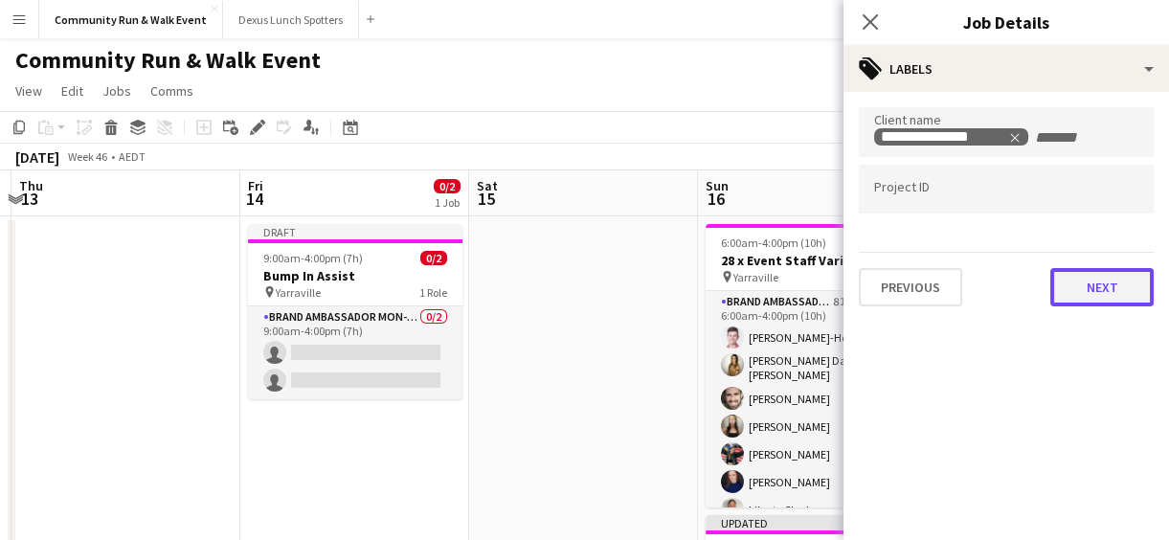
click at [1105, 276] on button "Next" at bounding box center [1102, 287] width 103 height 38
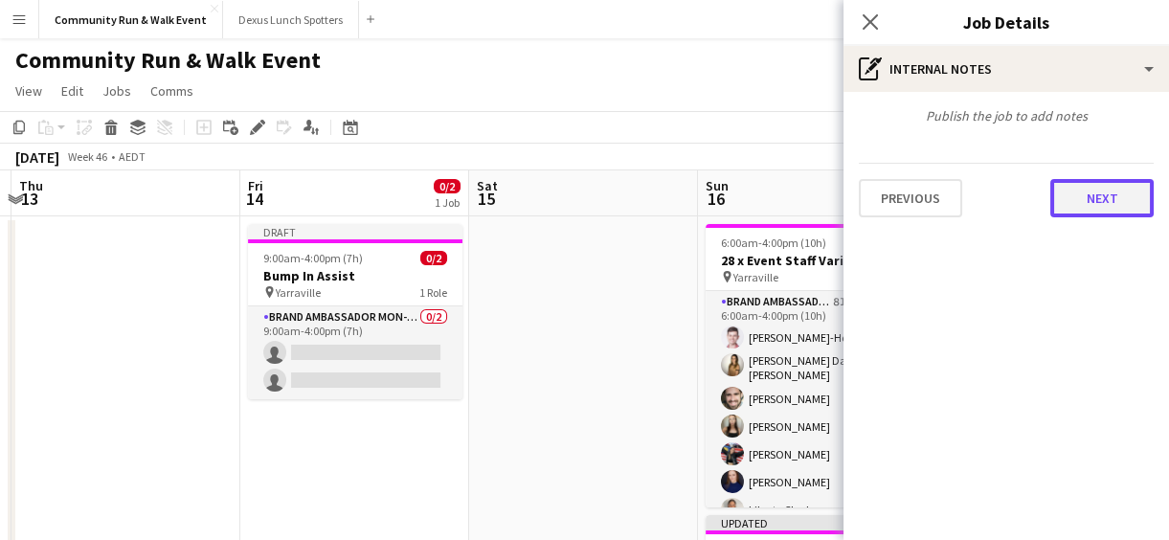
click at [1109, 188] on button "Next" at bounding box center [1102, 198] width 103 height 38
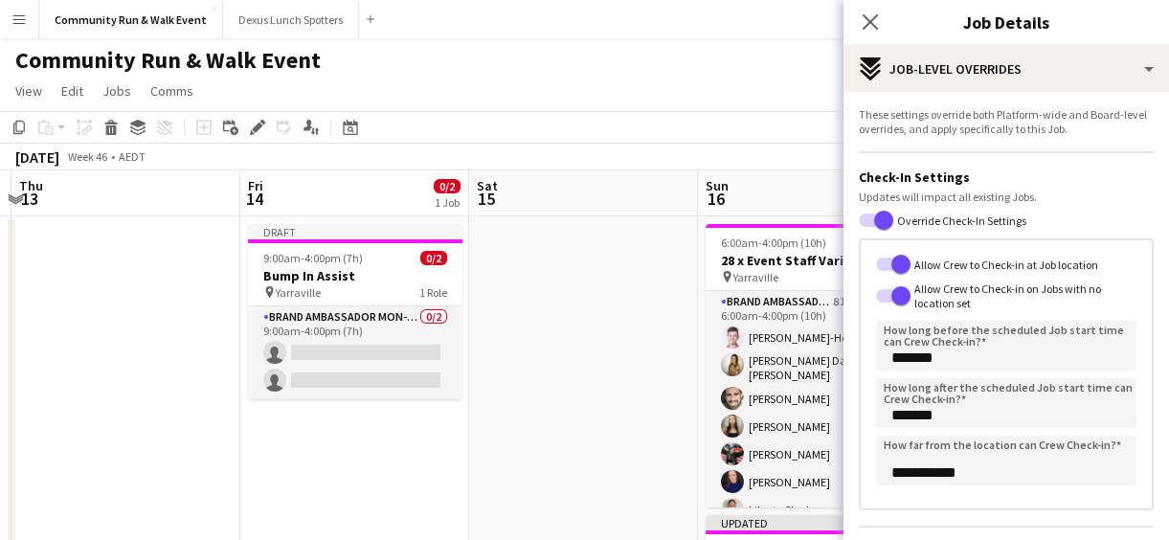
scroll to position [452, 0]
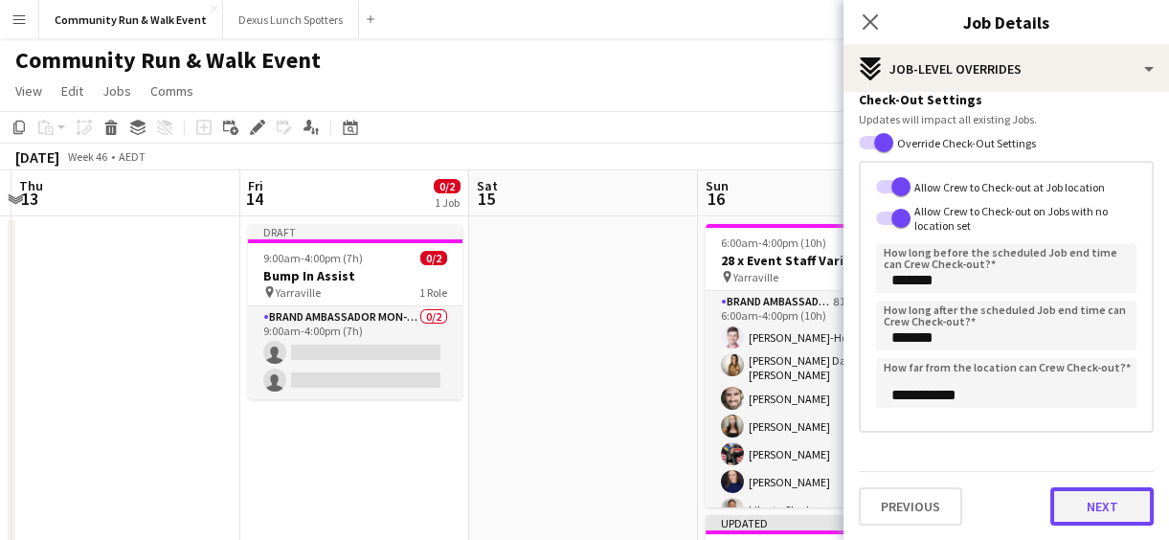
click at [1088, 504] on button "Next" at bounding box center [1102, 506] width 103 height 38
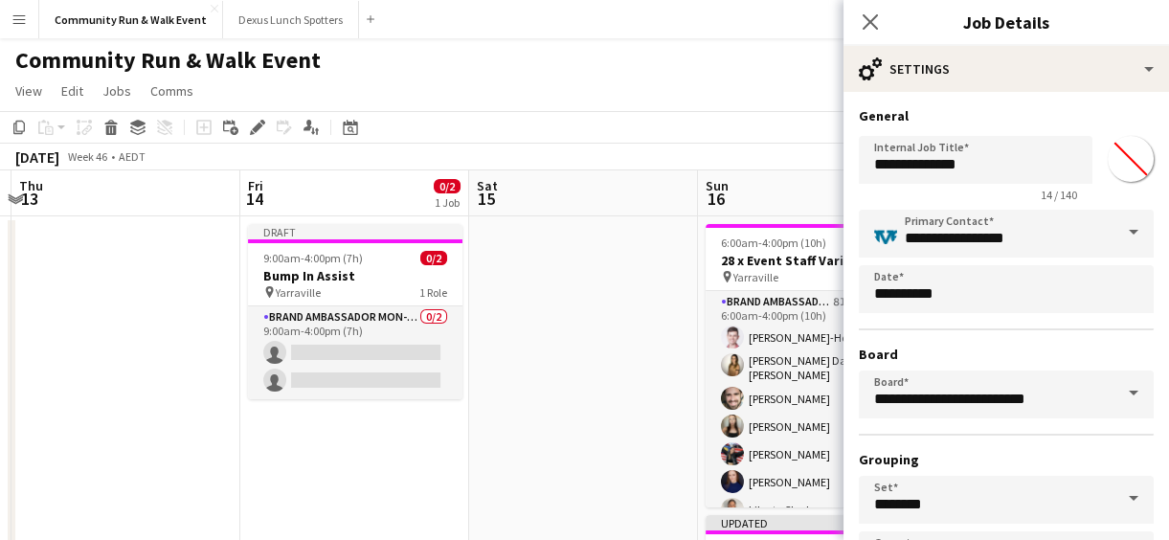
scroll to position [0, 0]
click at [923, 156] on input "**********" at bounding box center [976, 160] width 234 height 48
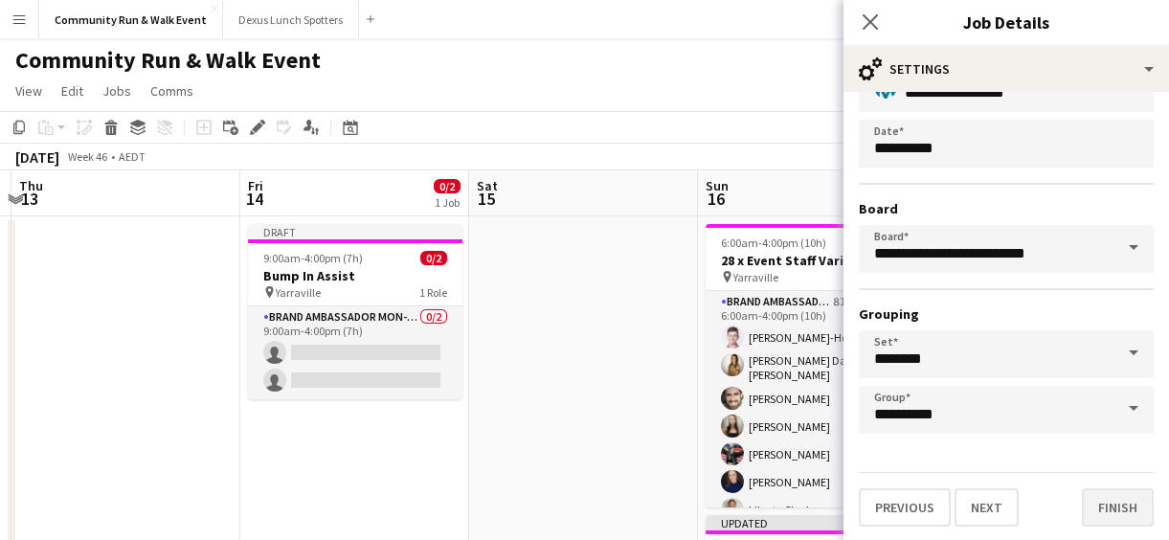
type input "**********"
click at [1112, 492] on button "Finish" at bounding box center [1118, 507] width 72 height 38
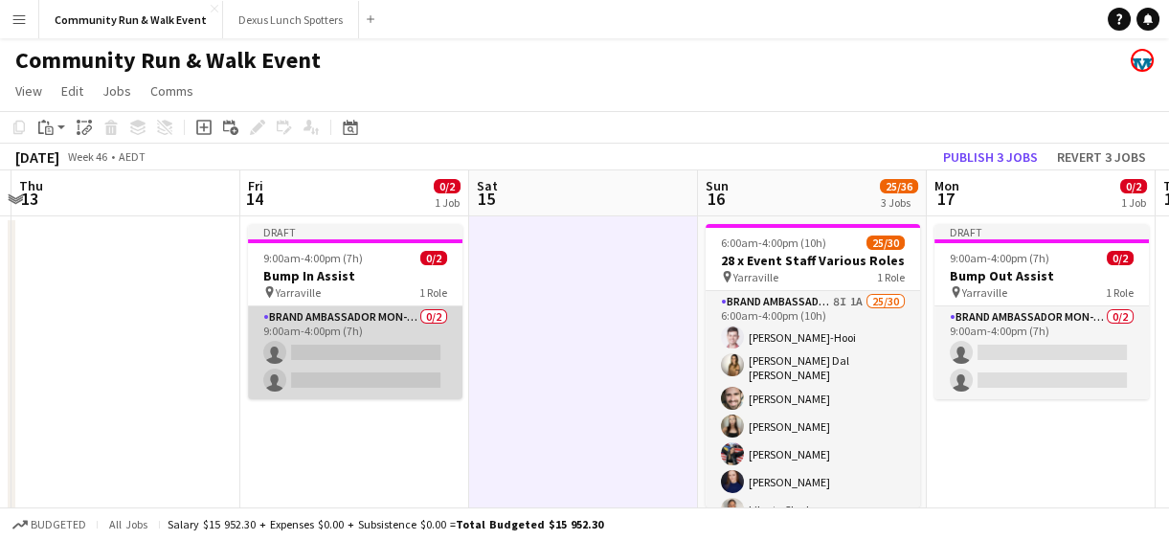
click at [345, 353] on app-card-role "Brand Ambassador Mon-Fri 0/2 9:00am-4:00pm (7h) single-neutral-actions single-n…" at bounding box center [355, 352] width 215 height 93
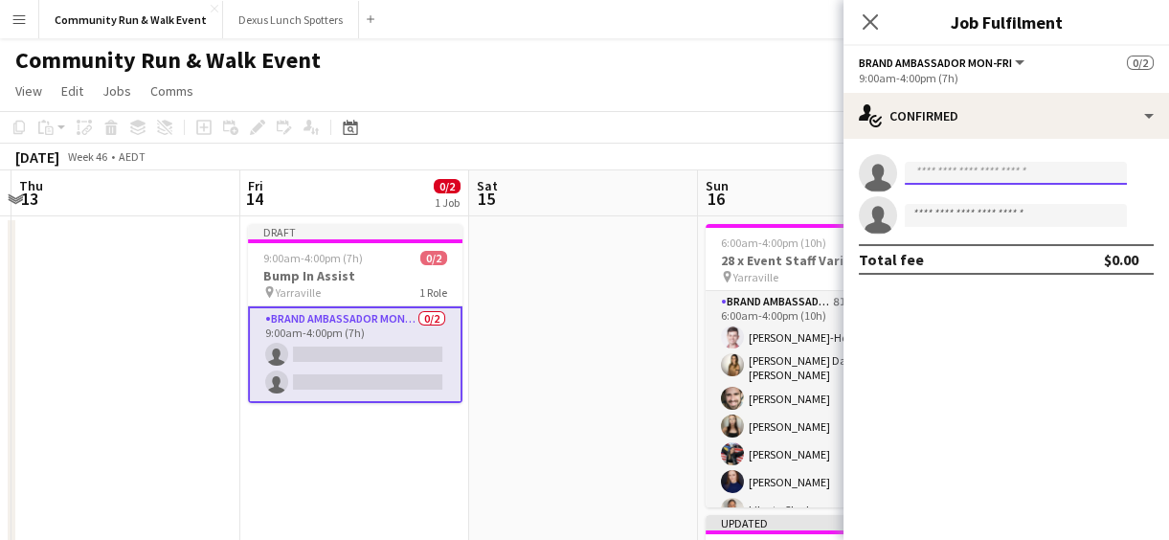
click at [949, 182] on input at bounding box center [1016, 173] width 222 height 23
type input "*"
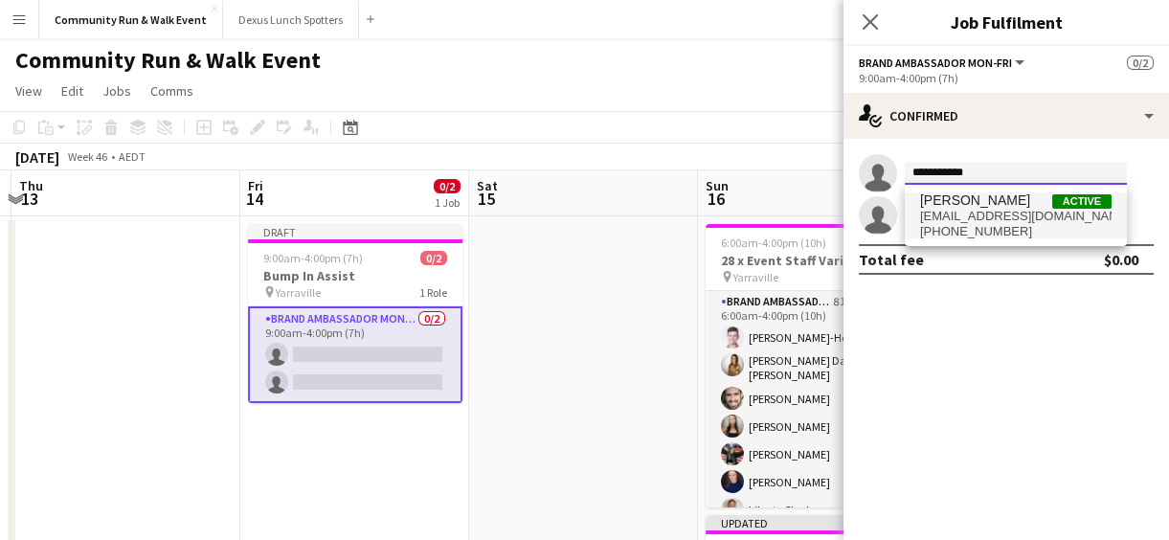
type input "**********"
click at [956, 217] on span "jaknor9@hotmail.com" at bounding box center [1016, 216] width 192 height 15
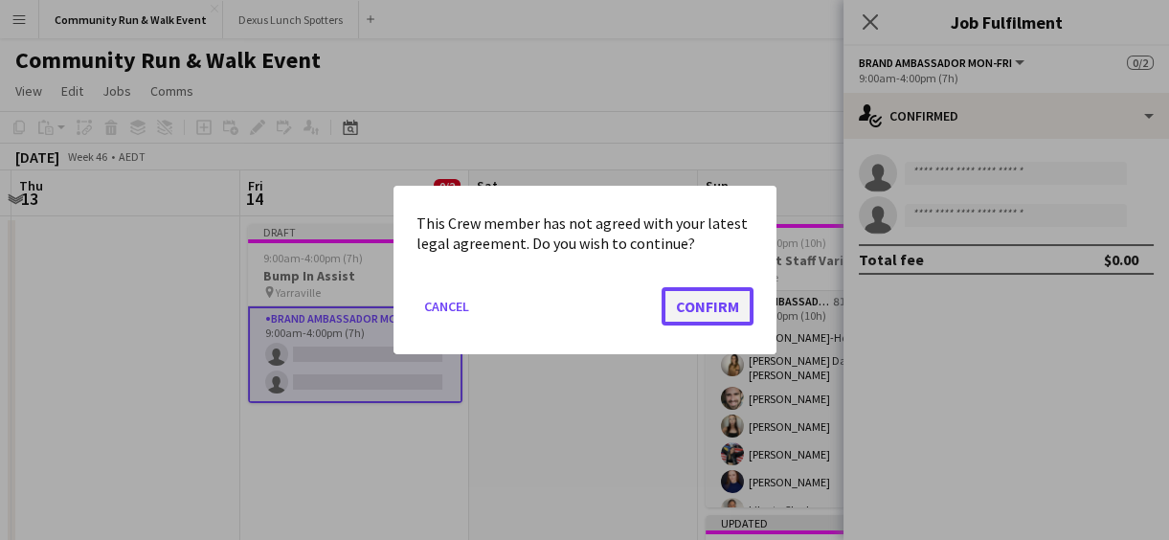
click at [725, 303] on button "Confirm" at bounding box center [708, 306] width 92 height 38
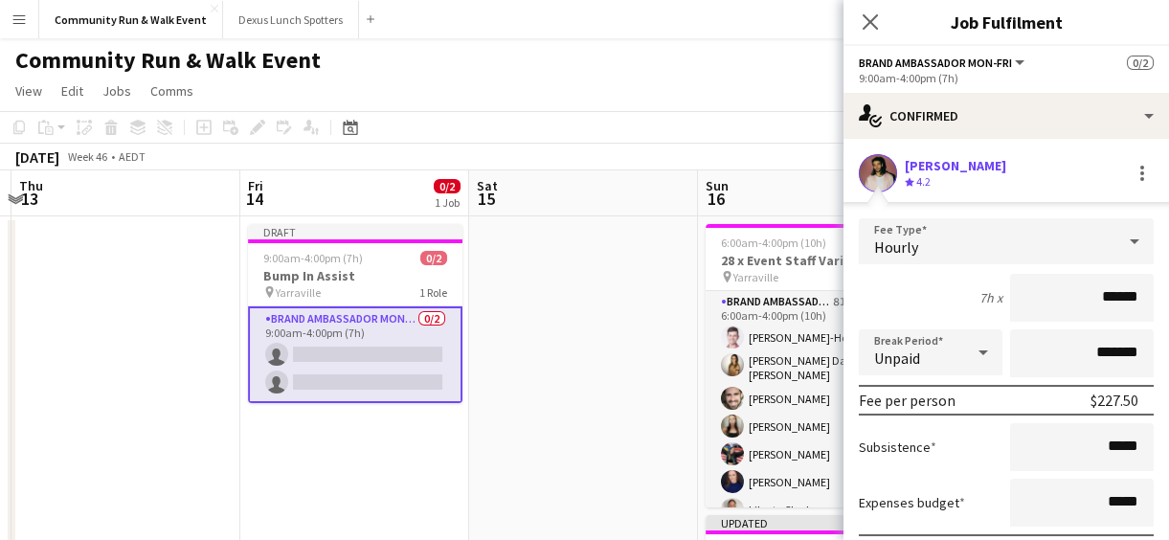
scroll to position [183, 0]
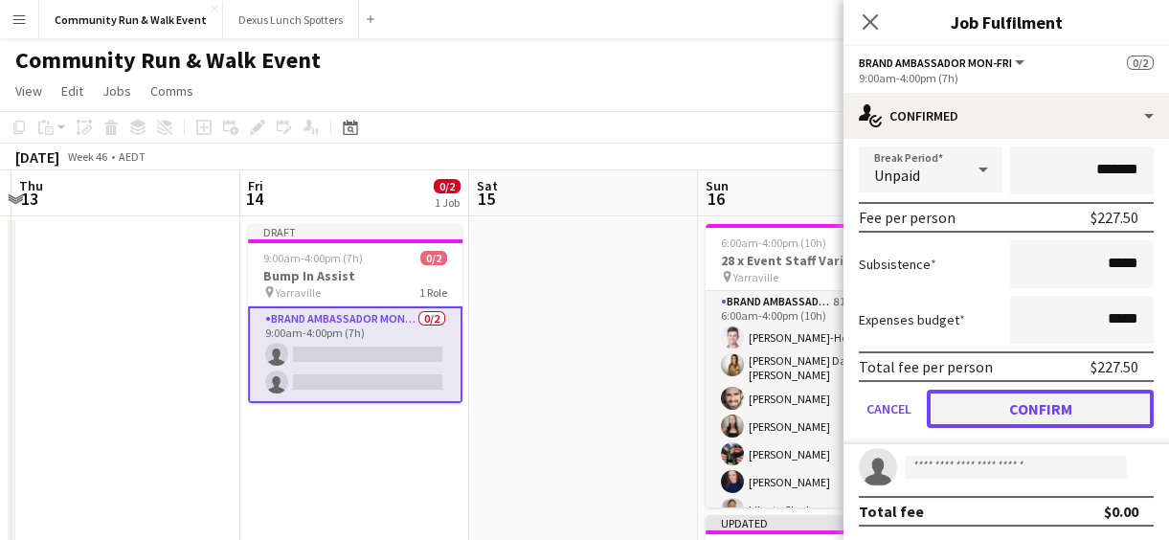
click at [1056, 396] on button "Confirm" at bounding box center [1040, 409] width 227 height 38
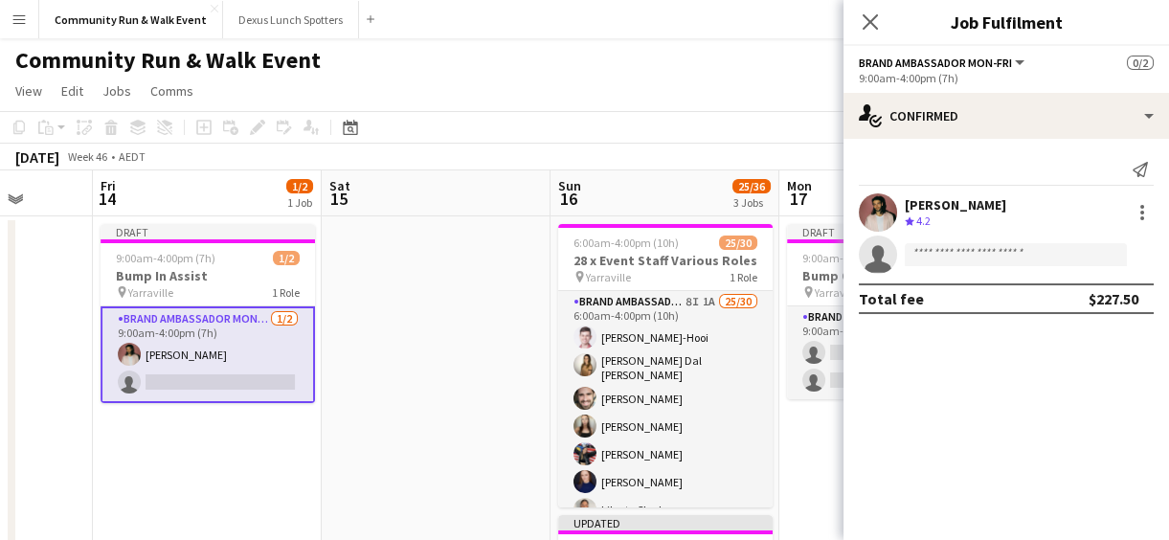
scroll to position [0, 635]
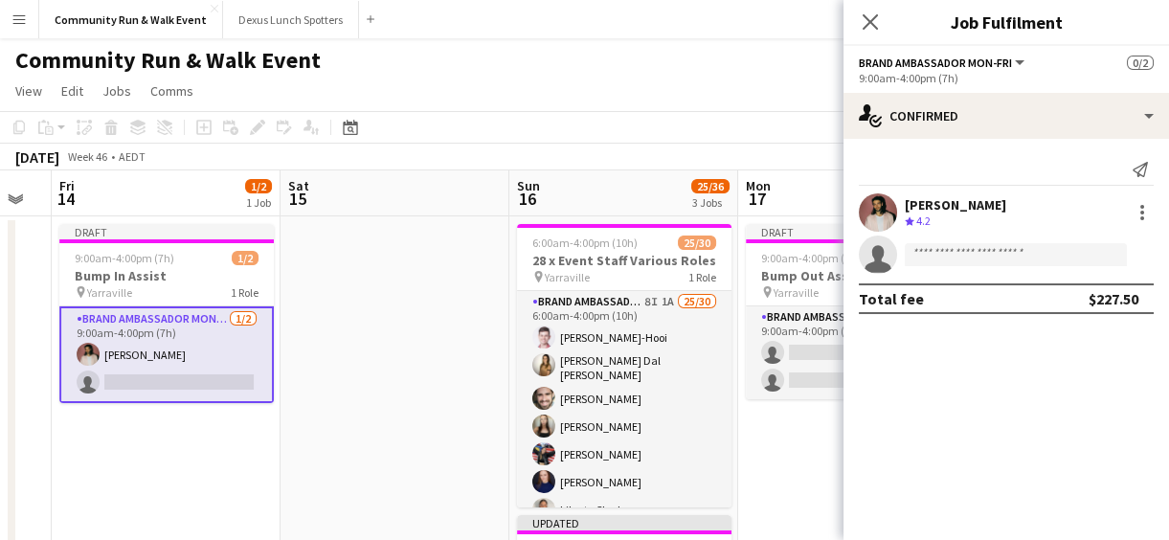
drag, startPoint x: 644, startPoint y: 370, endPoint x: 455, endPoint y: 348, distance: 189.9
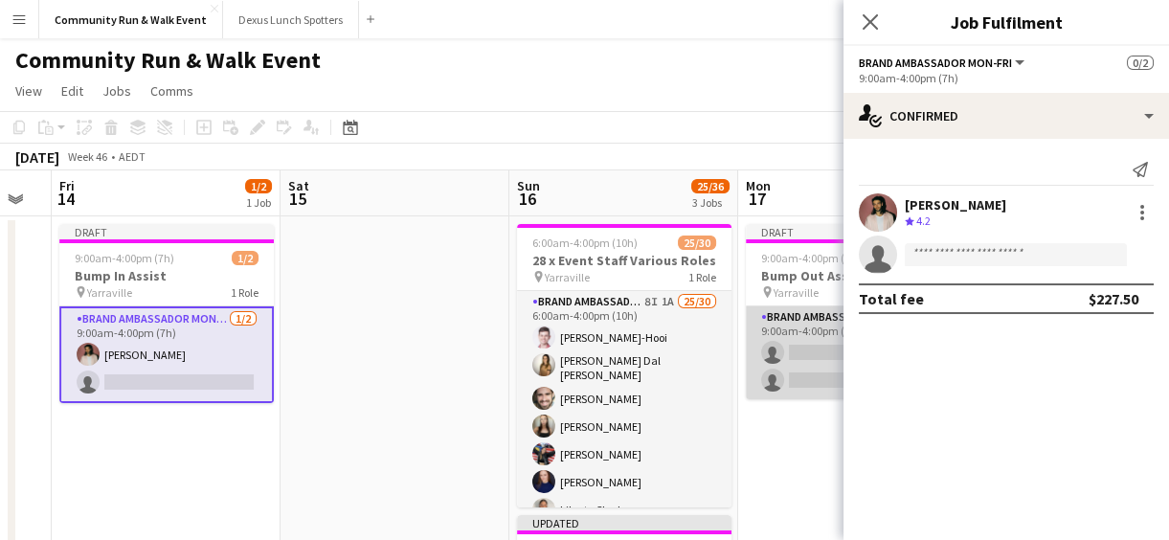
click at [761, 362] on app-card-role "Brand Ambassador Mon-Fri 0/2 9:00am-4:00pm (7h) single-neutral-actions single-n…" at bounding box center [853, 352] width 215 height 93
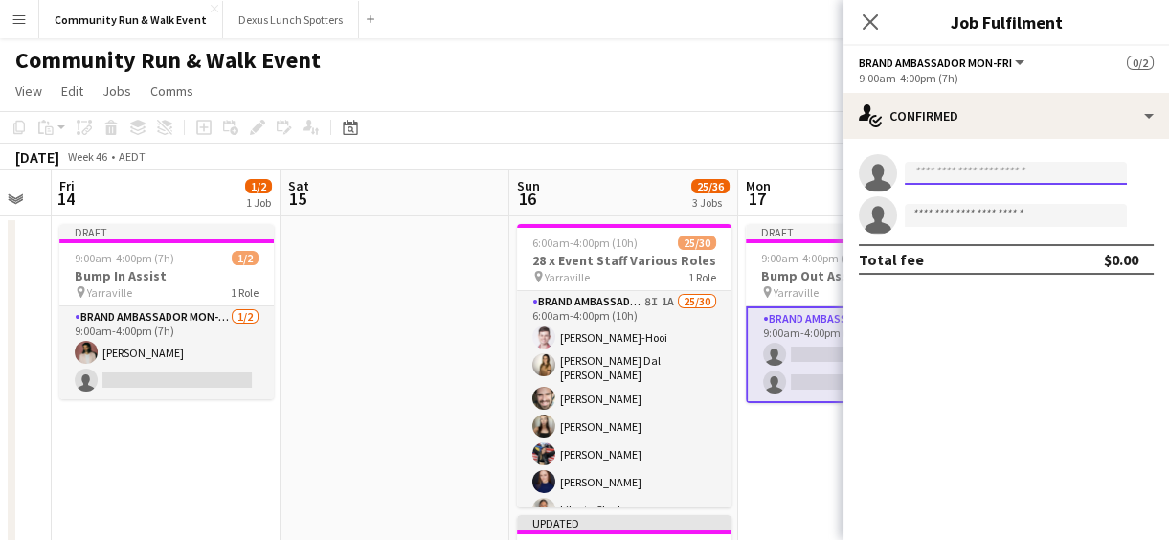
click at [954, 173] on input at bounding box center [1016, 173] width 222 height 23
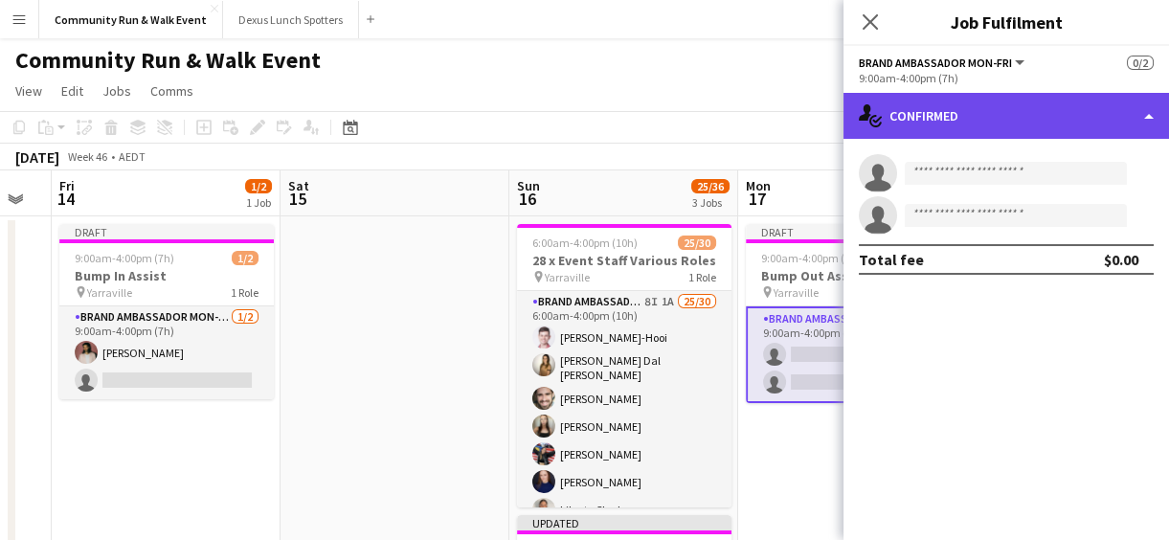
click at [922, 116] on div "single-neutral-actions-check-2 Confirmed" at bounding box center [1007, 116] width 326 height 46
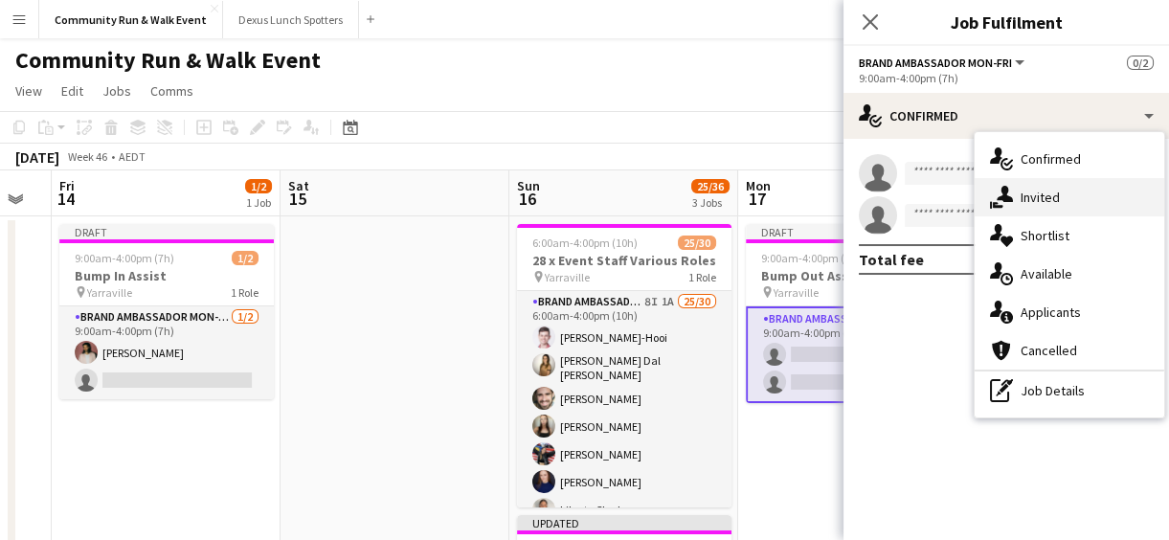
click at [1034, 200] on span "Invited" at bounding box center [1040, 197] width 39 height 17
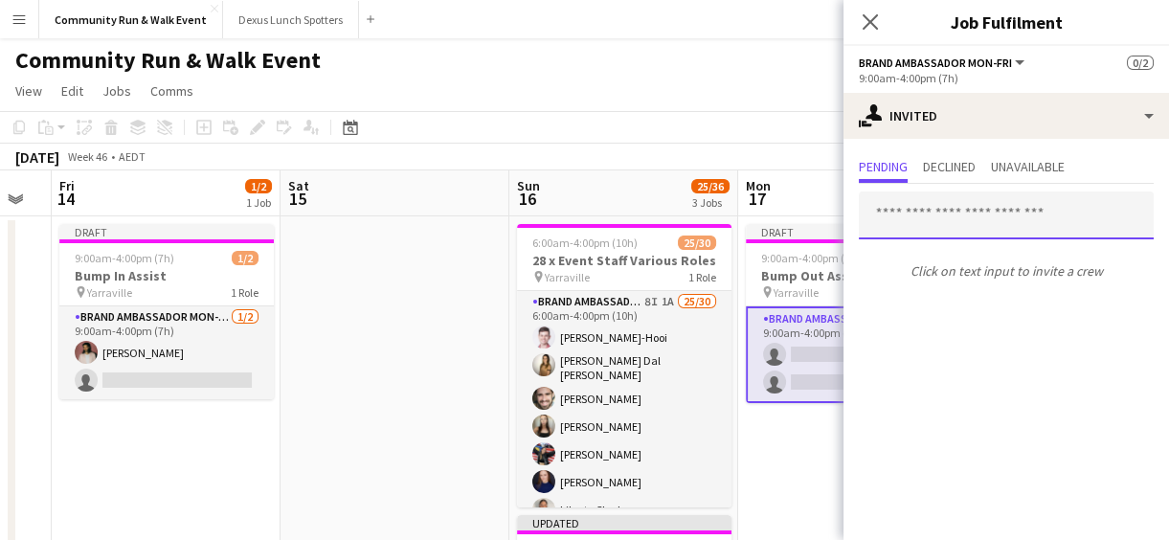
click at [938, 220] on input "text" at bounding box center [1006, 216] width 295 height 48
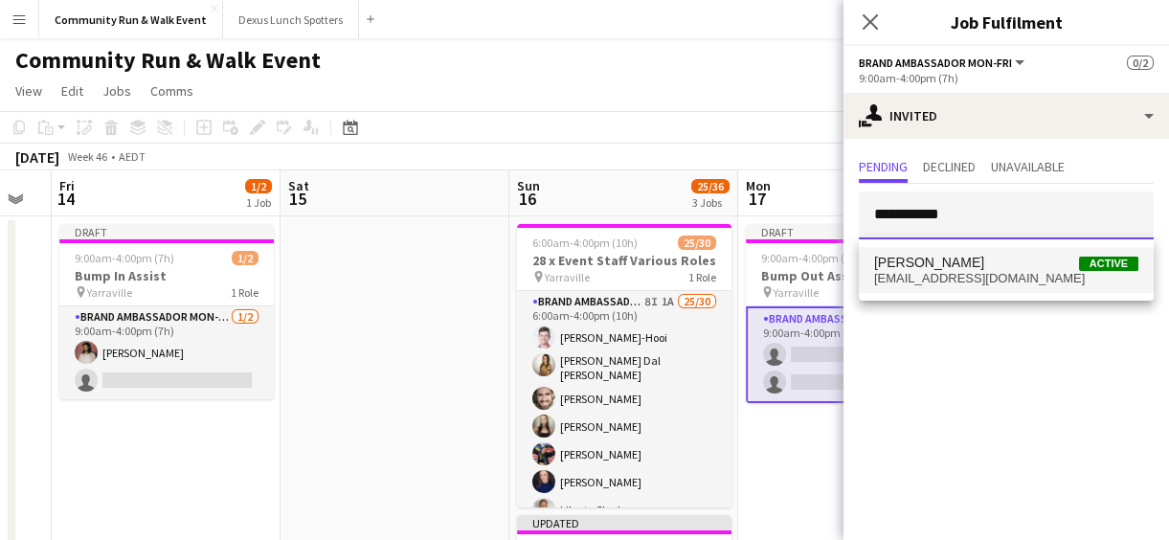
type input "**********"
click at [936, 271] on span "jaknor9@hotmail.com" at bounding box center [1006, 278] width 264 height 15
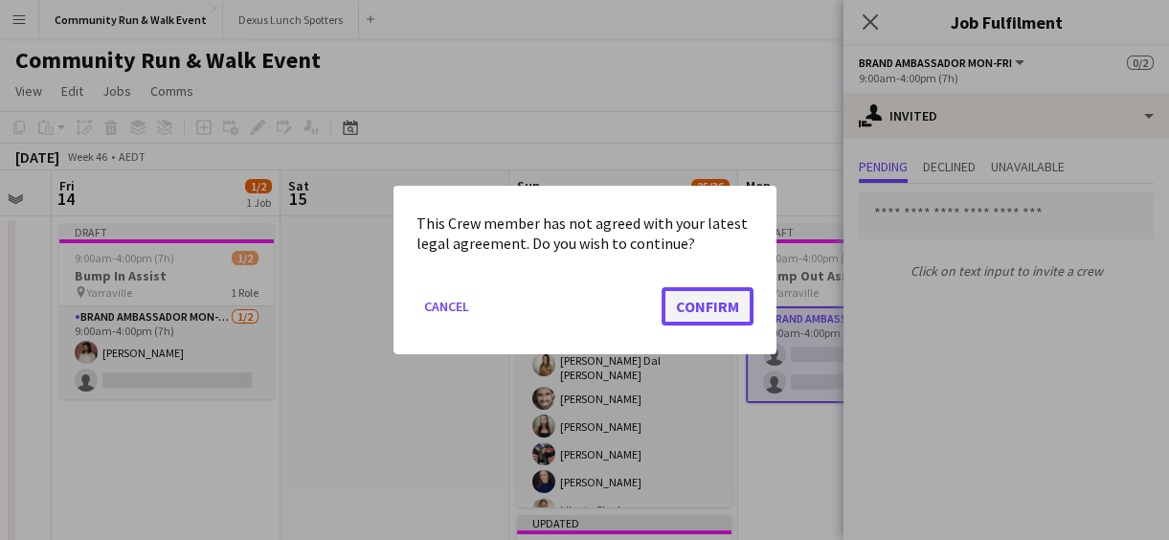
click at [708, 303] on button "Confirm" at bounding box center [708, 306] width 92 height 38
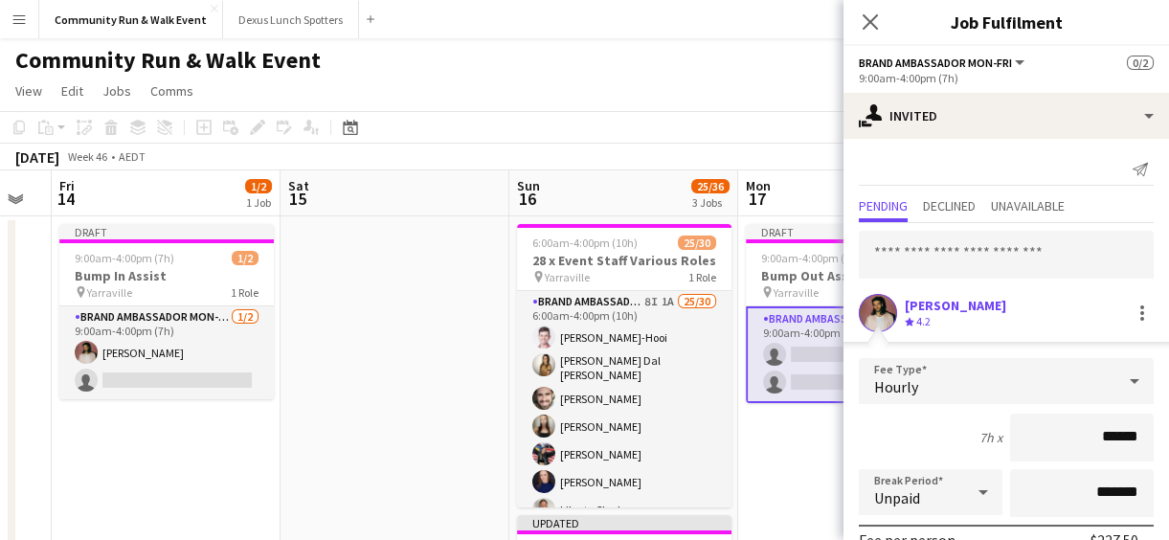
scroll to position [244, 0]
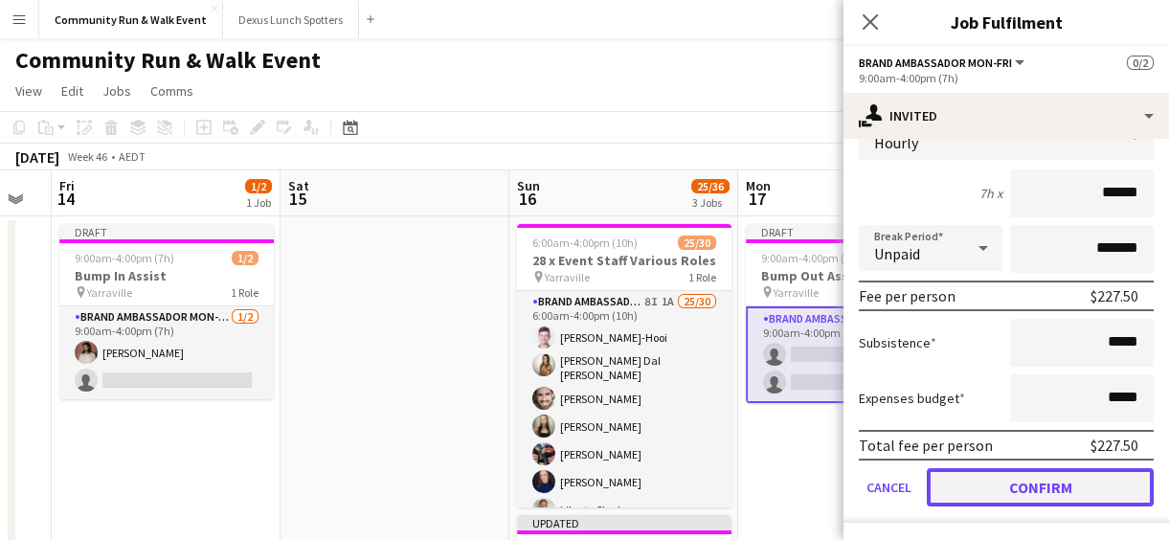
click at [1064, 491] on button "Confirm" at bounding box center [1040, 487] width 227 height 38
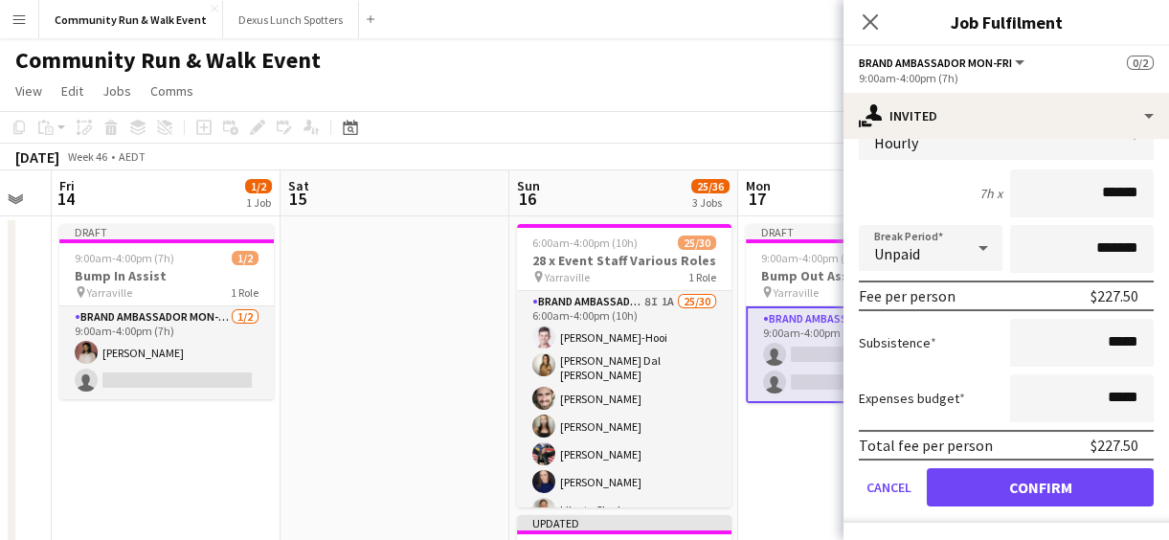
scroll to position [0, 0]
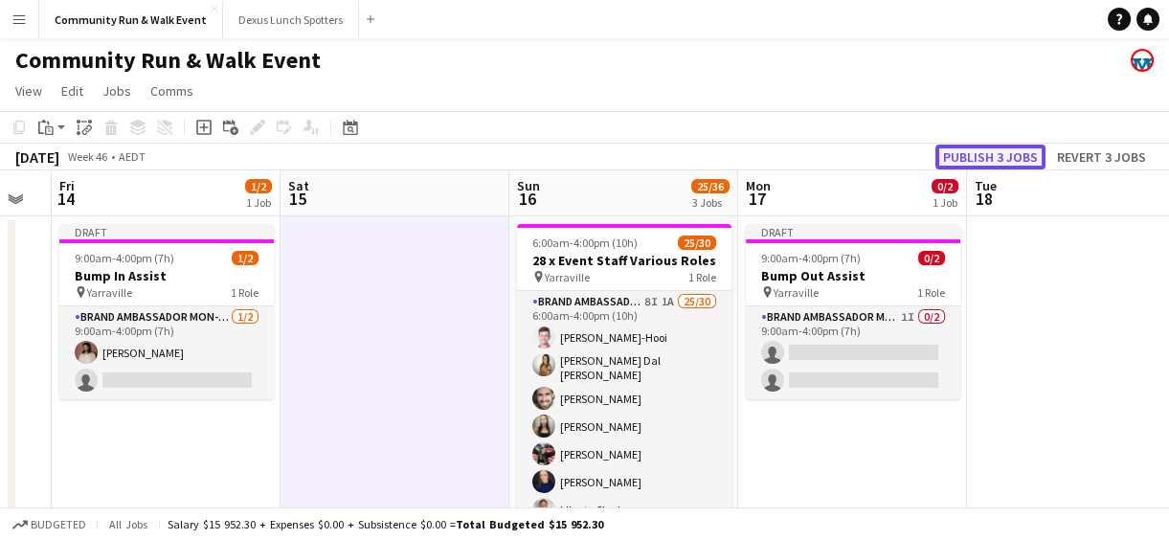
click at [1002, 158] on button "Publish 3 jobs" at bounding box center [991, 157] width 110 height 25
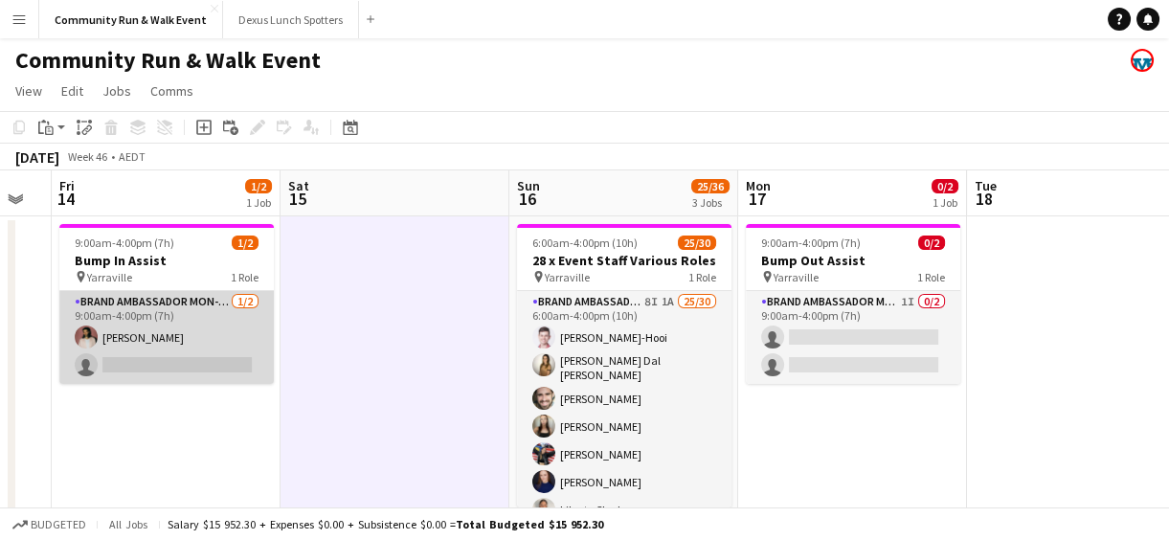
click at [223, 350] on app-card-role "Brand Ambassador Mon-Fri 1/2 9:00am-4:00pm (7h) Jack Norris single-neutral-acti…" at bounding box center [166, 337] width 215 height 93
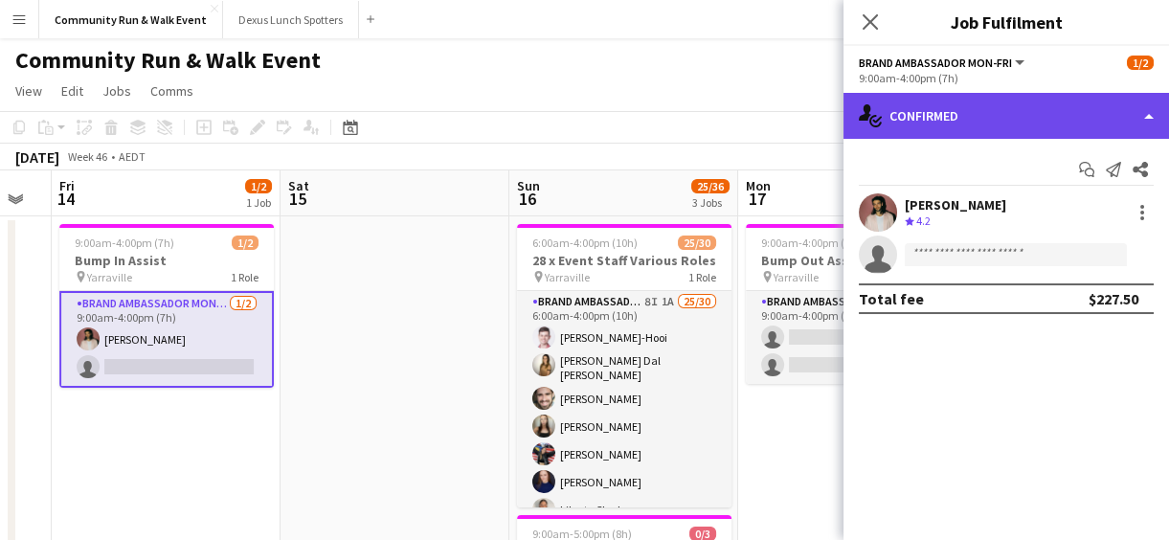
click at [909, 124] on div "single-neutral-actions-check-2 Confirmed" at bounding box center [1007, 116] width 326 height 46
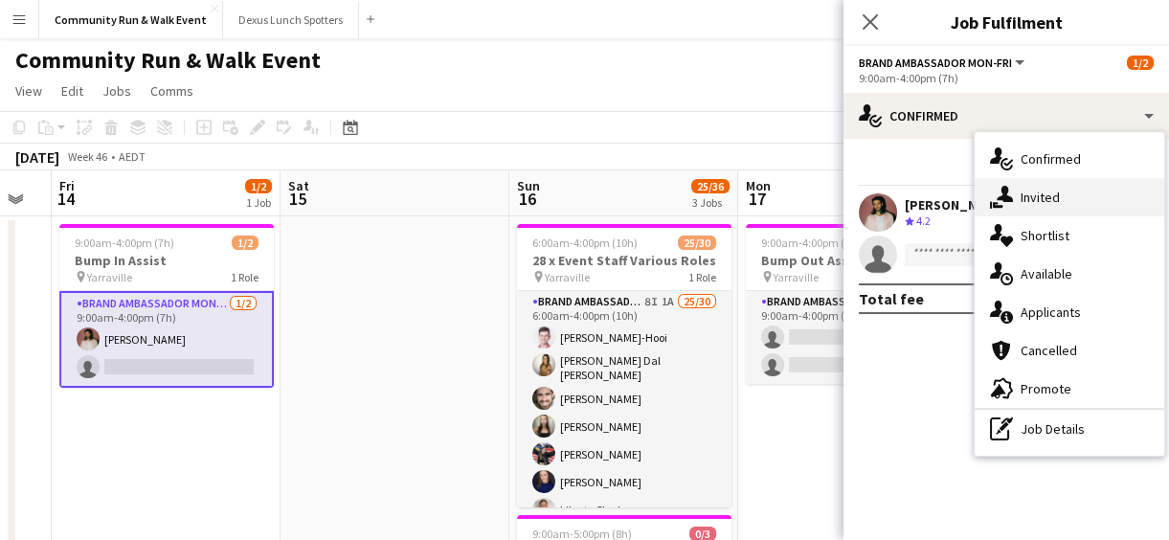
click at [1077, 182] on div "single-neutral-actions-share-1 Invited" at bounding box center [1070, 197] width 190 height 38
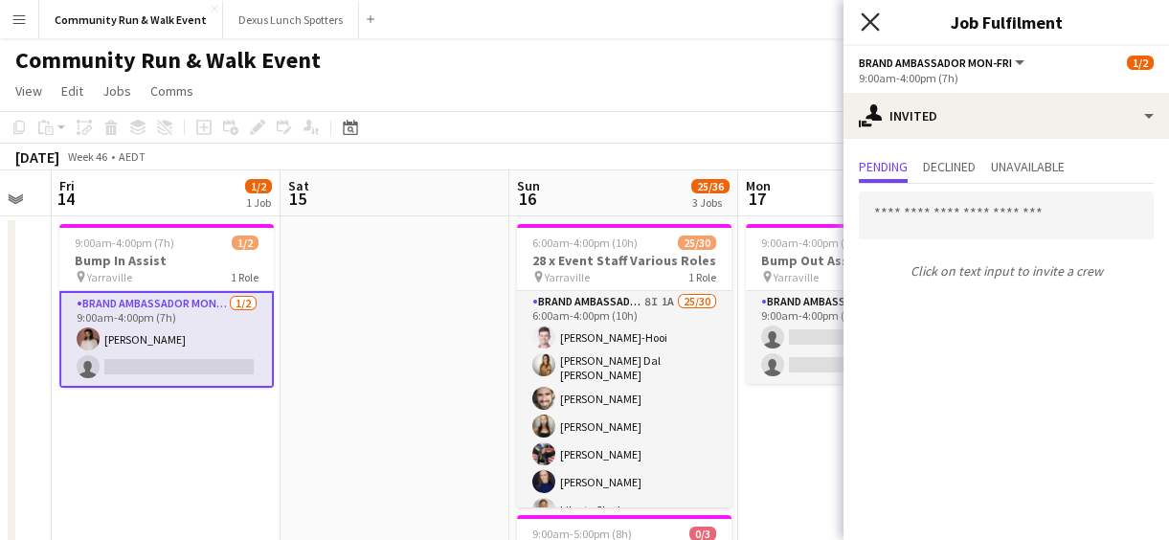
click at [871, 24] on icon at bounding box center [870, 21] width 18 height 18
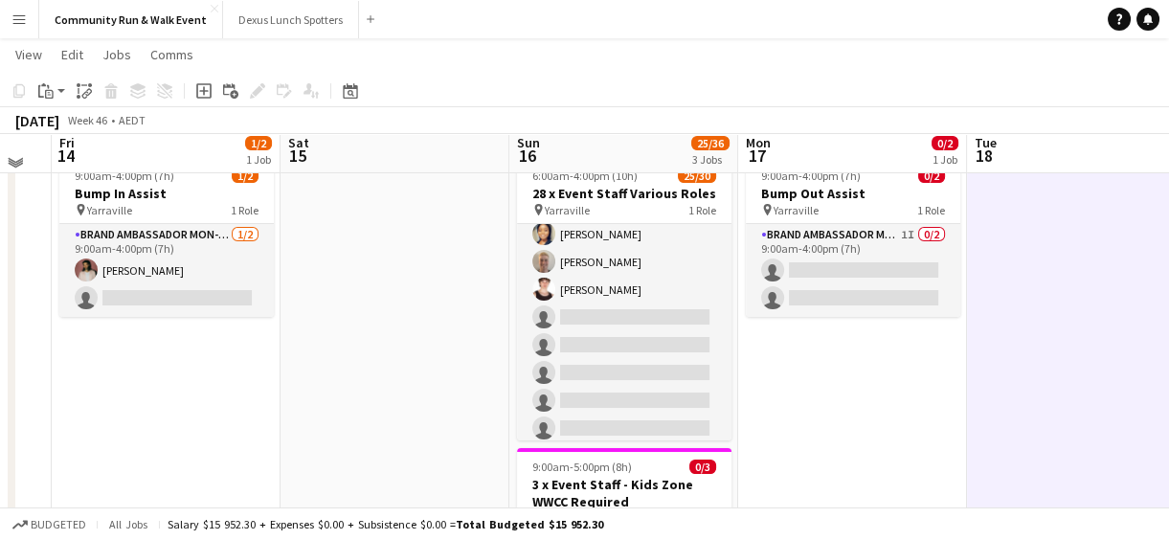
scroll to position [71, 0]
